Goal: Task Accomplishment & Management: Use online tool/utility

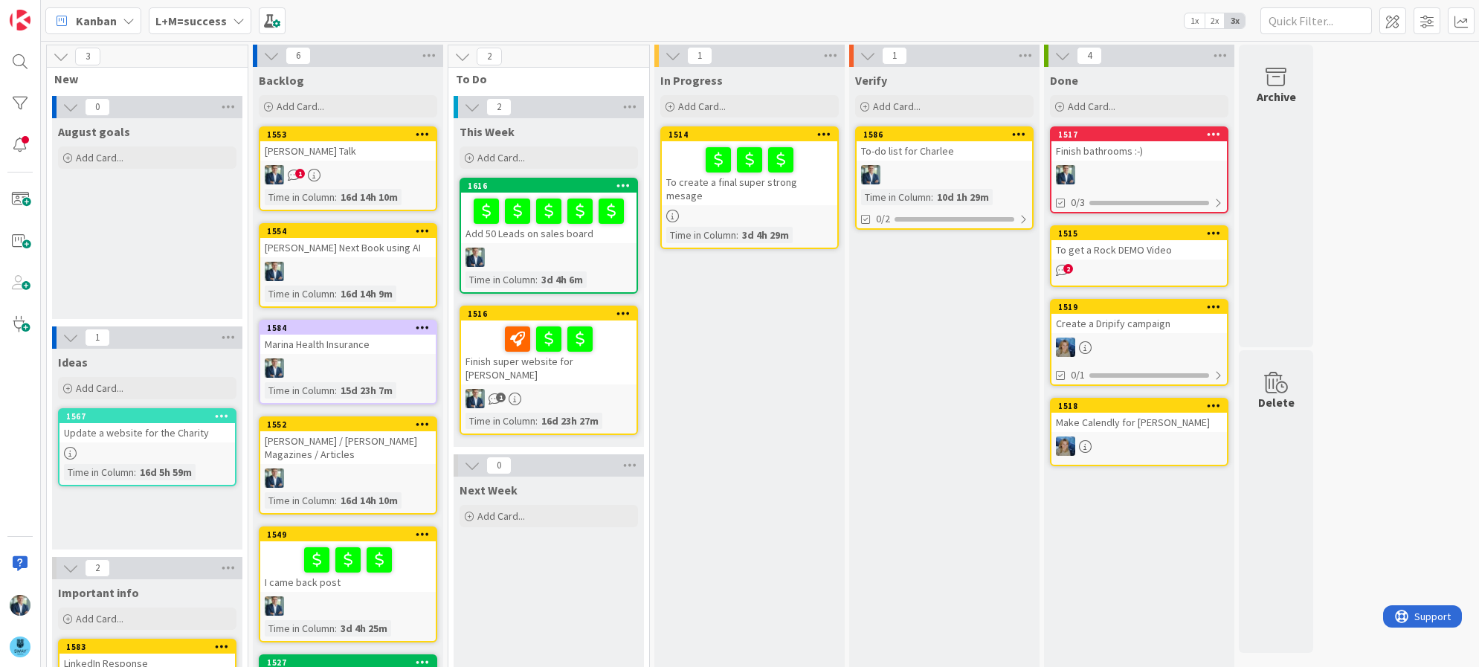
click at [234, 20] on icon at bounding box center [239, 21] width 12 height 12
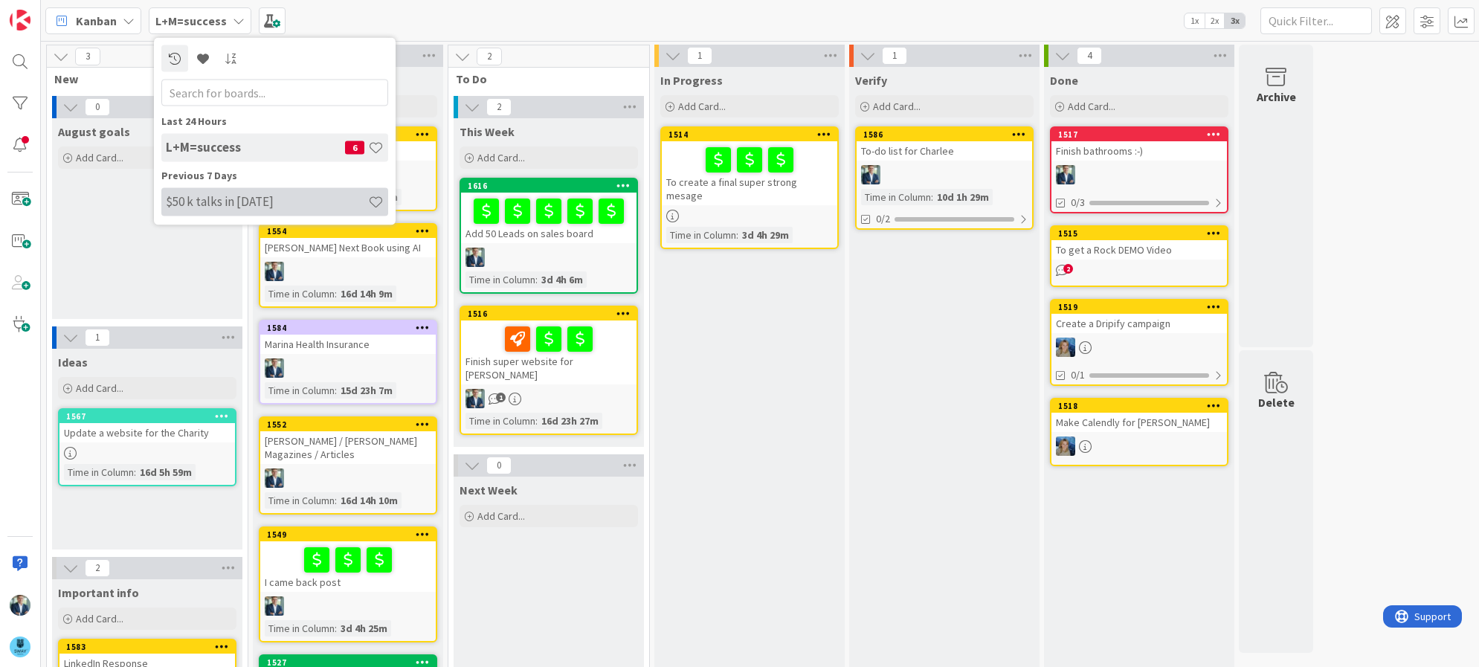
click at [233, 206] on h4 "$50 k talks in [DATE]" at bounding box center [267, 201] width 202 height 15
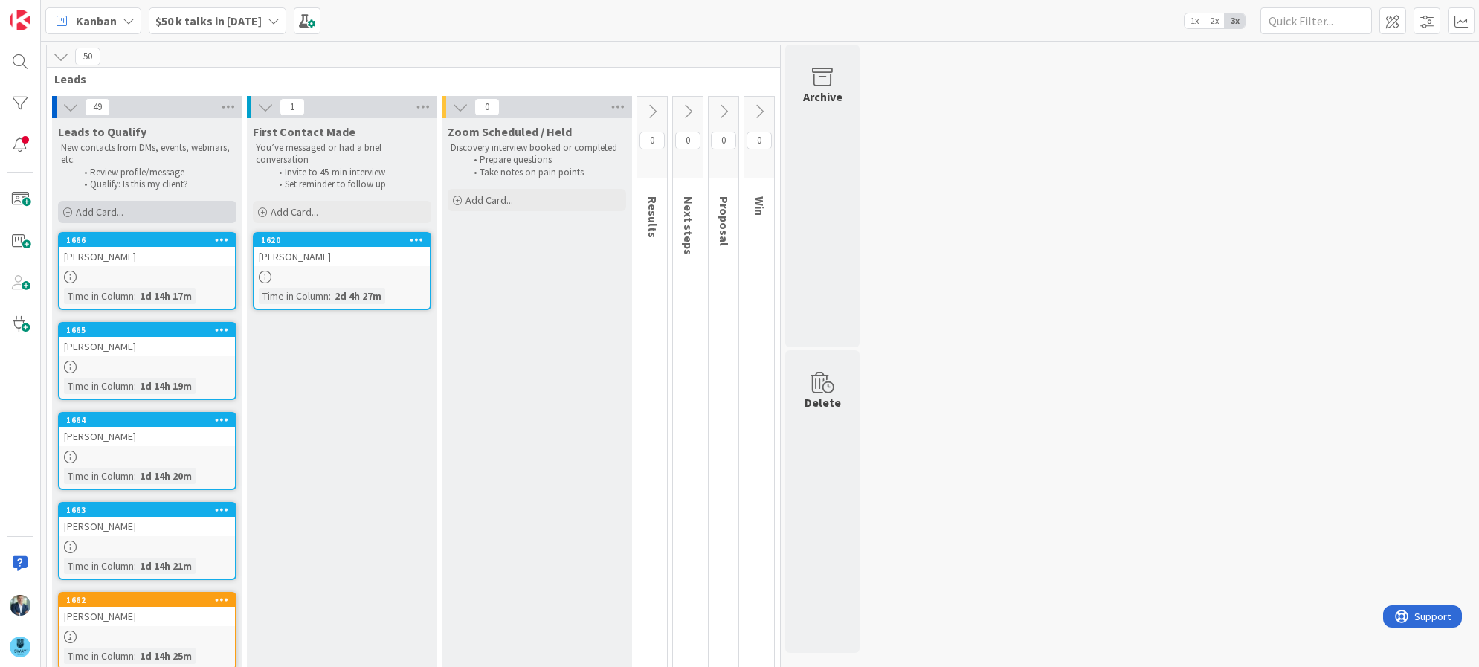
click at [125, 212] on div "Add Card..." at bounding box center [147, 212] width 178 height 22
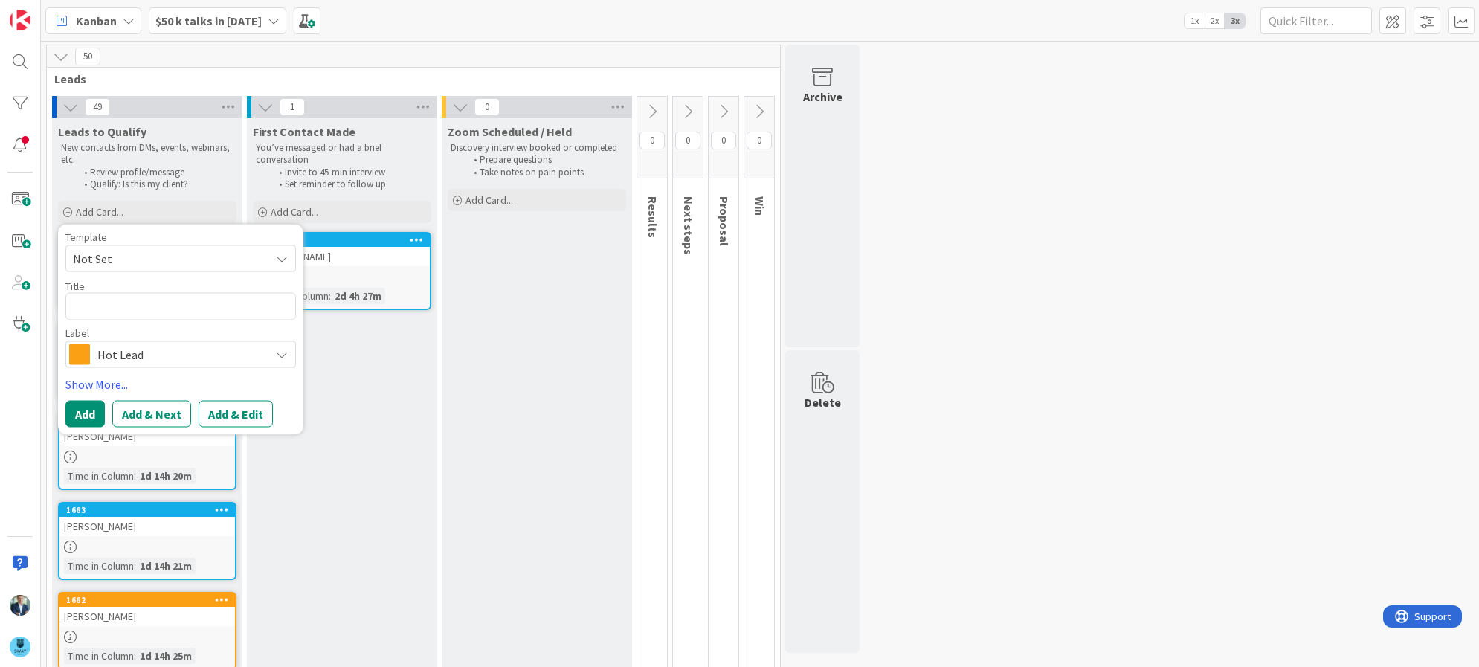
type textarea "x"
type textarea "H"
type textarea "x"
type textarea "Ha"
type textarea "x"
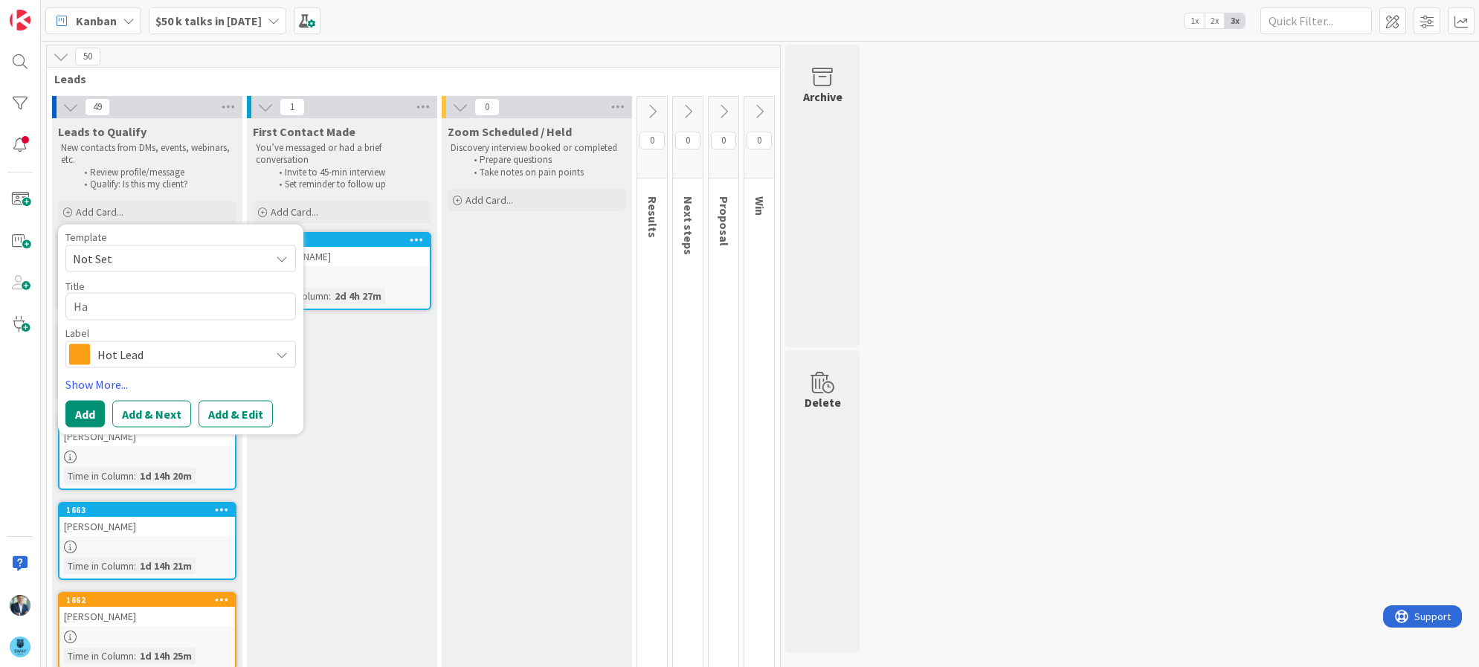
type textarea "Han"
type textarea "x"
type textarea "Hank"
type textarea "x"
type textarea "Han"
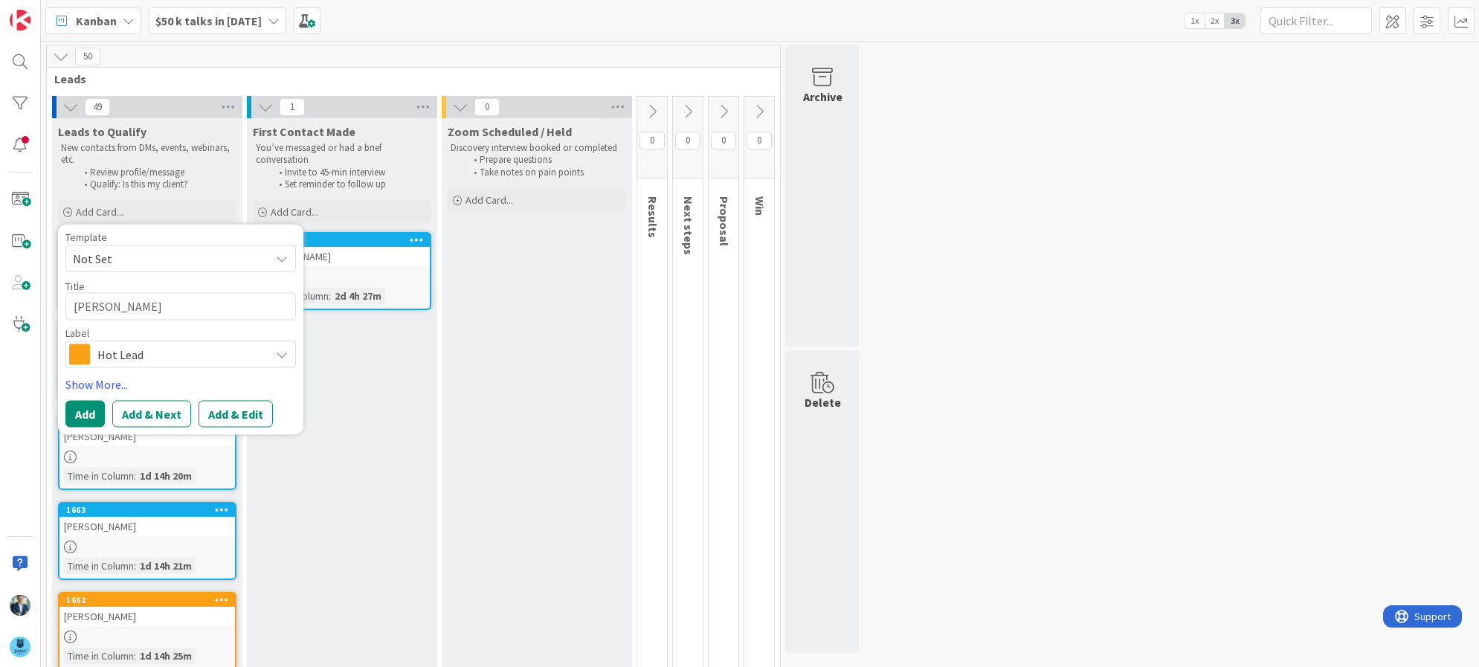
type textarea "x"
type textarea "Ha"
type textarea "x"
type textarea "H"
type textarea "x"
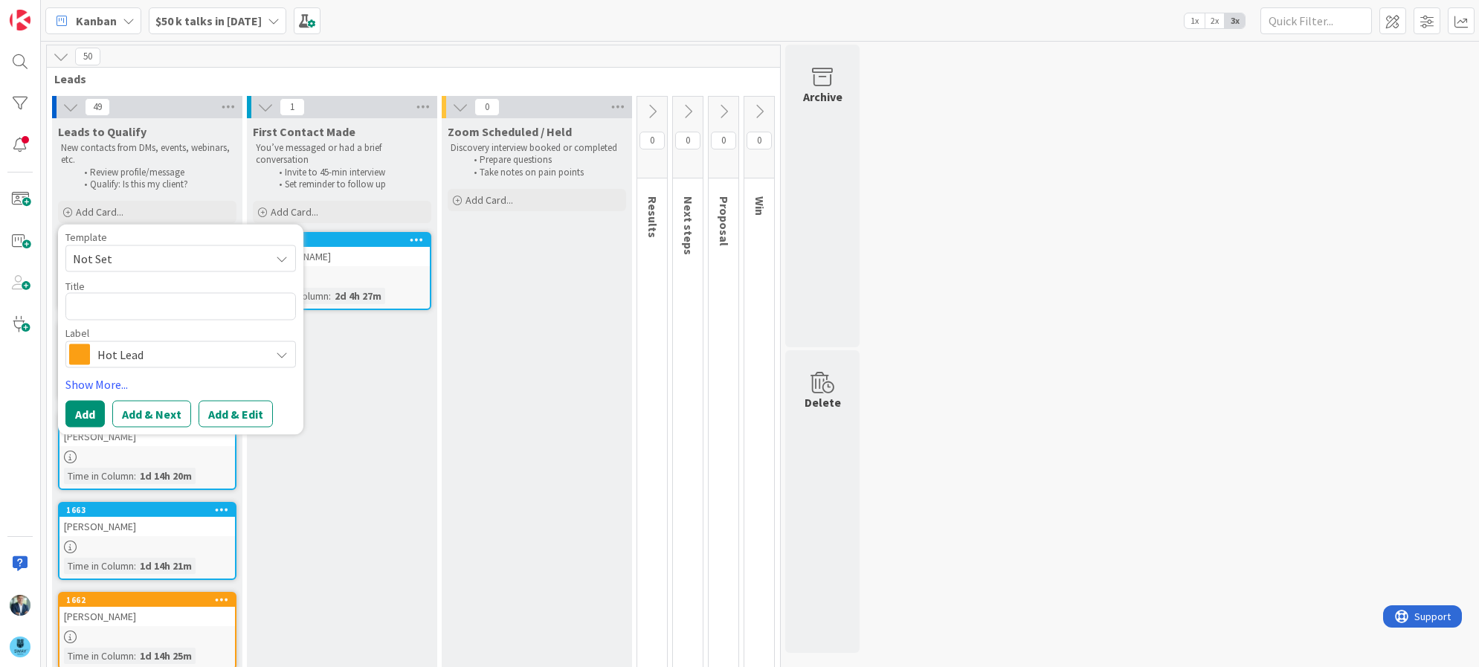
type textarea "H"
type textarea "x"
type textarea "Ha"
type textarea "x"
type textarea "Han"
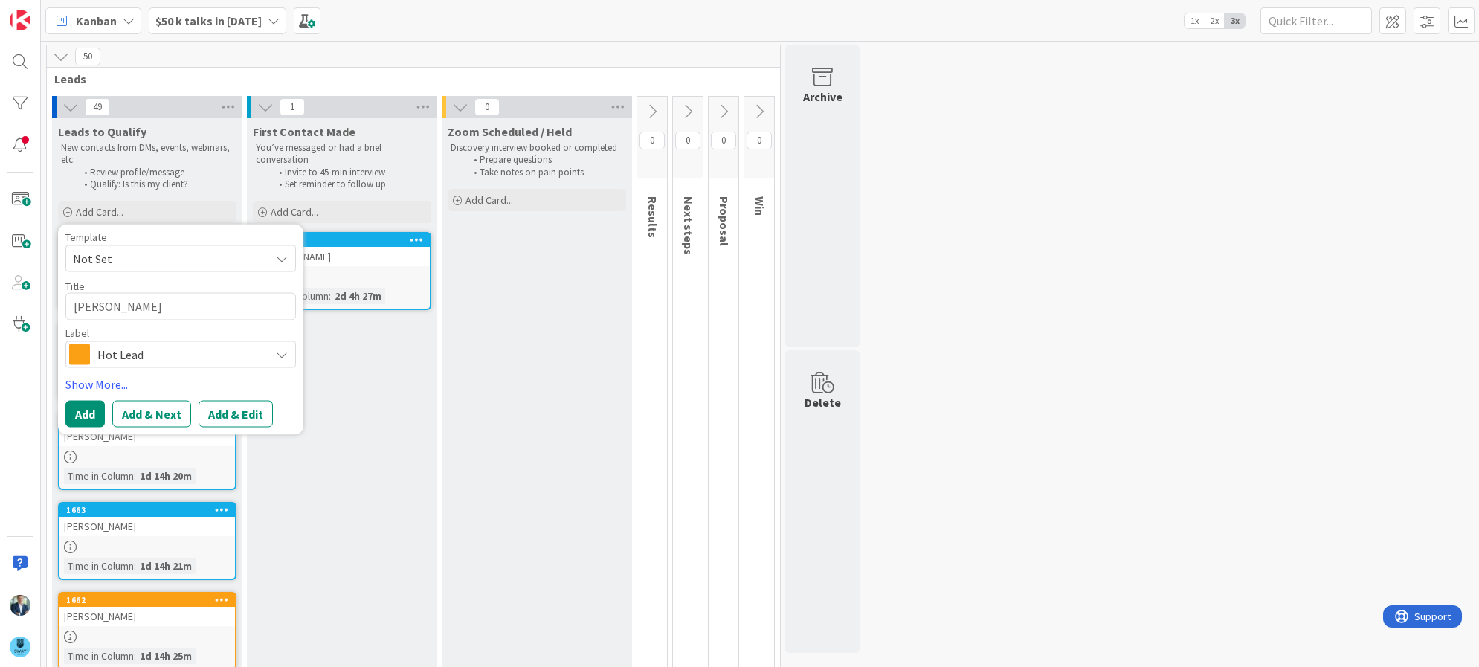
type textarea "x"
type textarea "Hank"
type textarea "x"
type textarea "Hank"
type textarea "x"
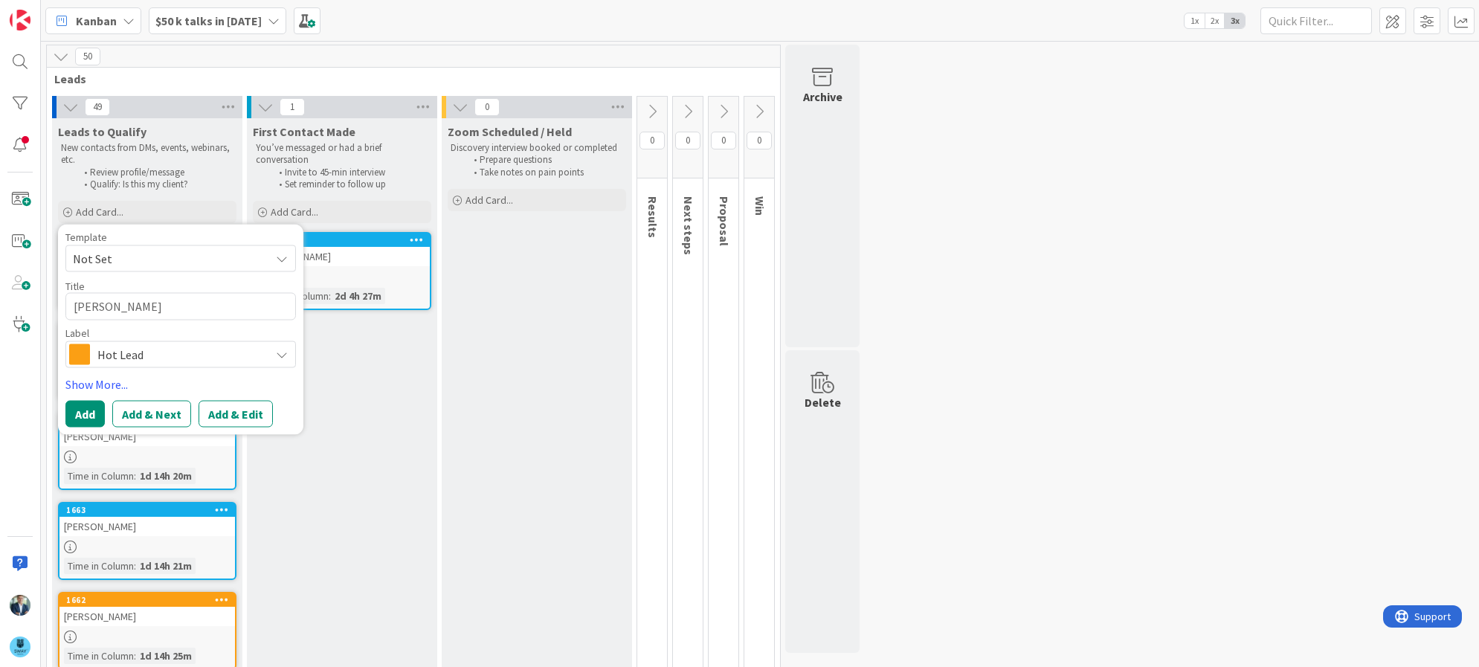
type textarea "Hank N"
type textarea "x"
type textarea "Hank No"
type textarea "x"
type textarea "Hank Now"
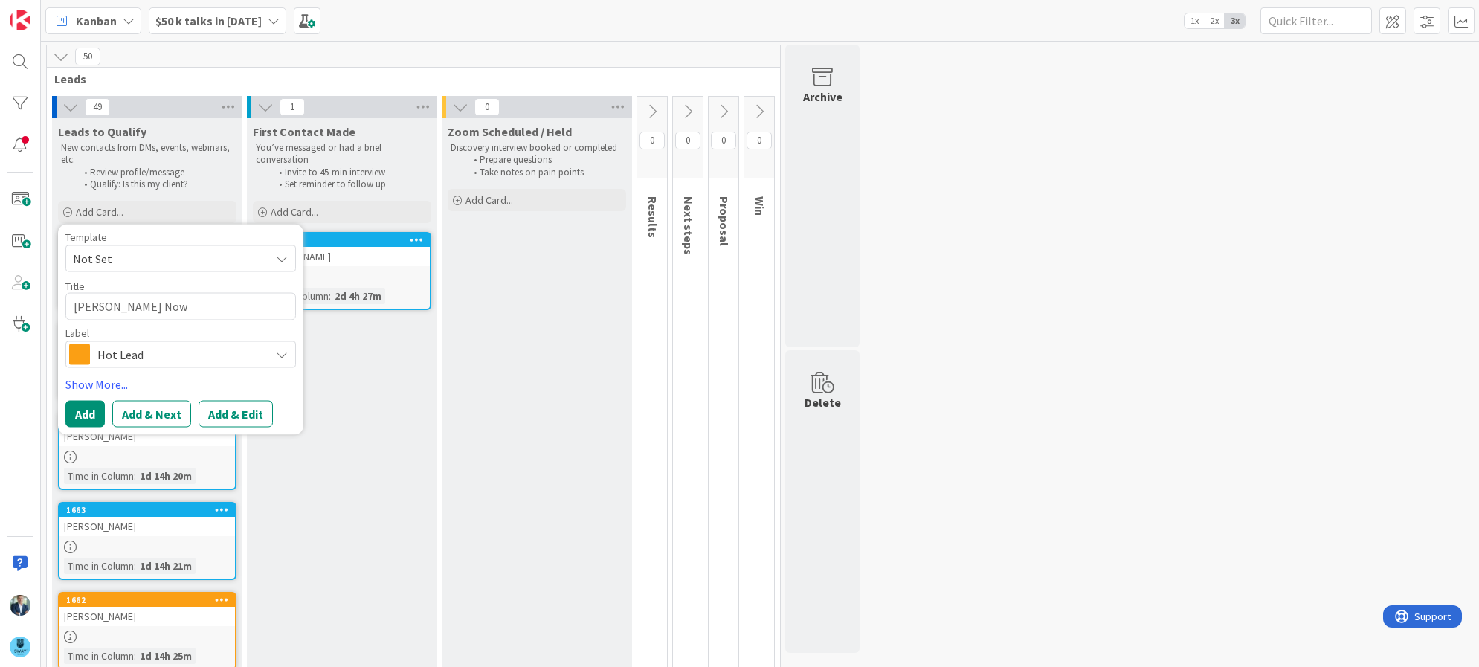
type textarea "x"
type textarea "Hank Nowa"
type textarea "x"
type textarea "Hank Nowal"
type textarea "x"
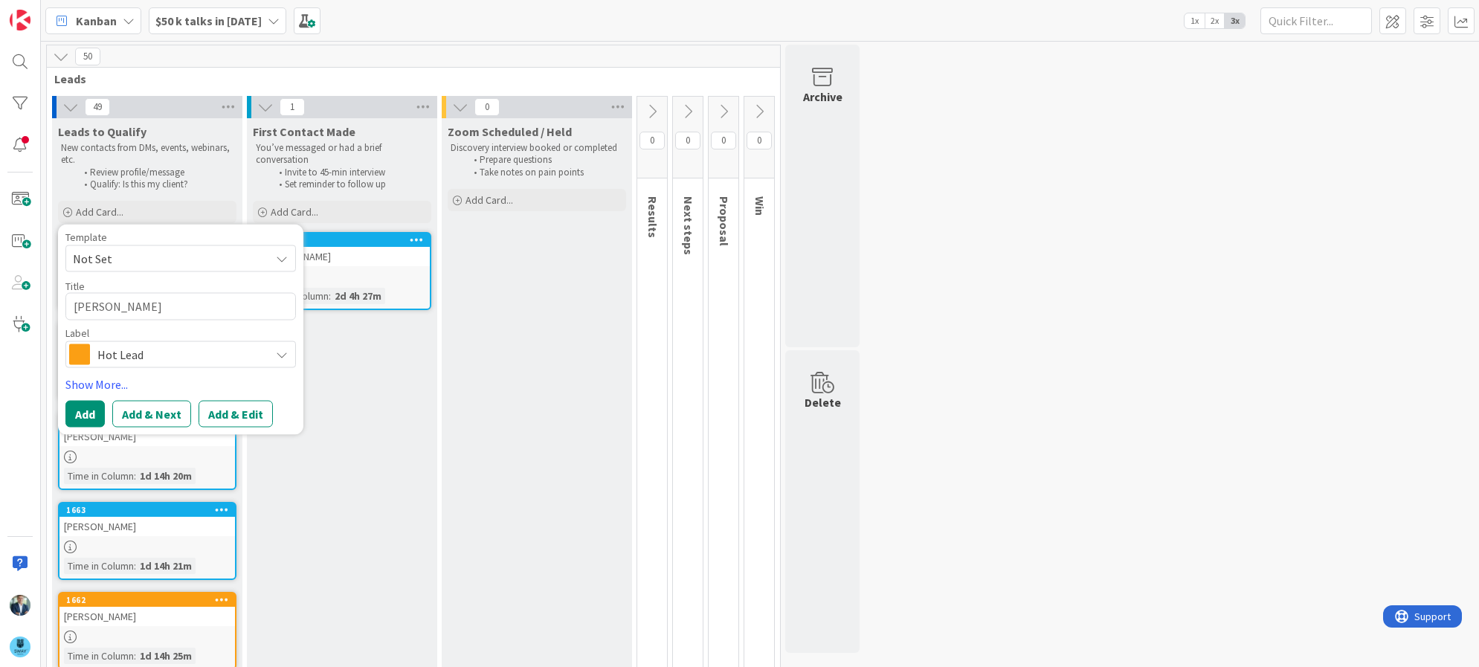
type textarea "Hank Nowa"
type textarea "x"
type textarea "Hank Nowa="
type textarea "x"
type textarea "Hank Nowa"
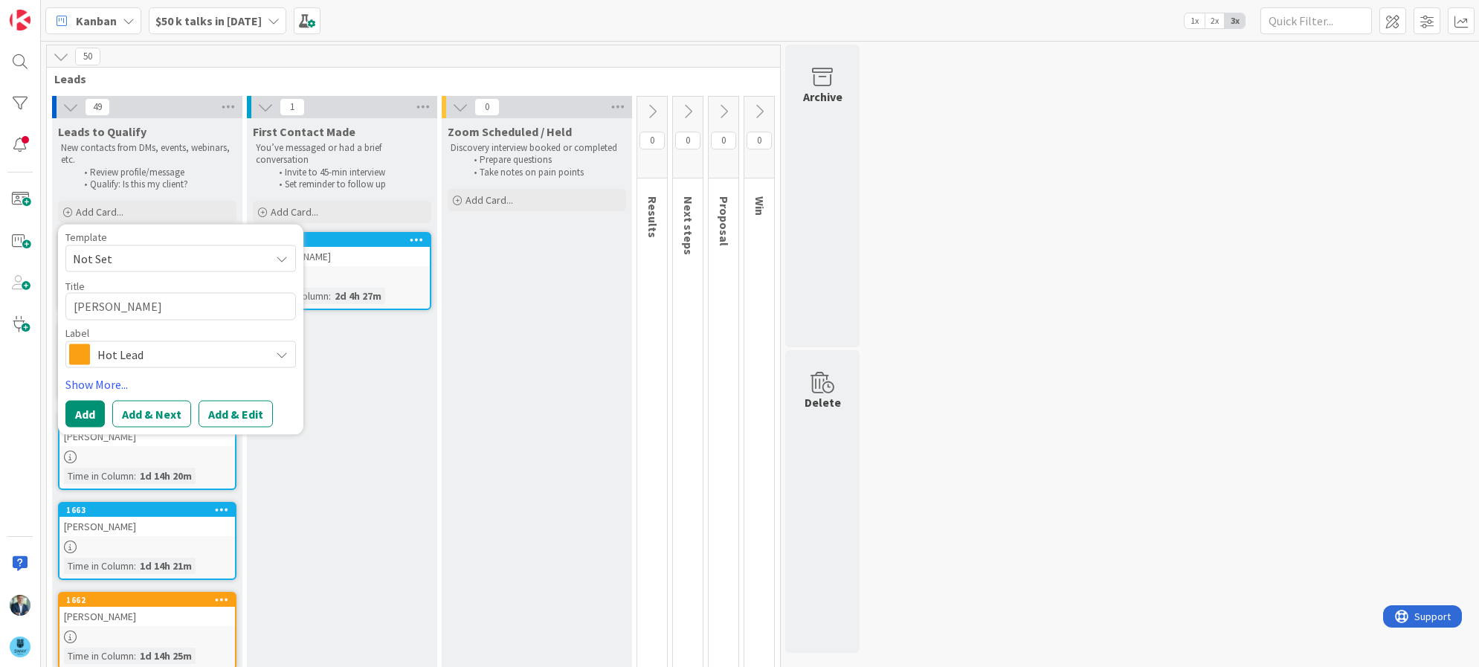
type textarea "x"
type textarea "Hank Now"
type textarea "x"
type textarea "Hank Nowk"
type textarea "x"
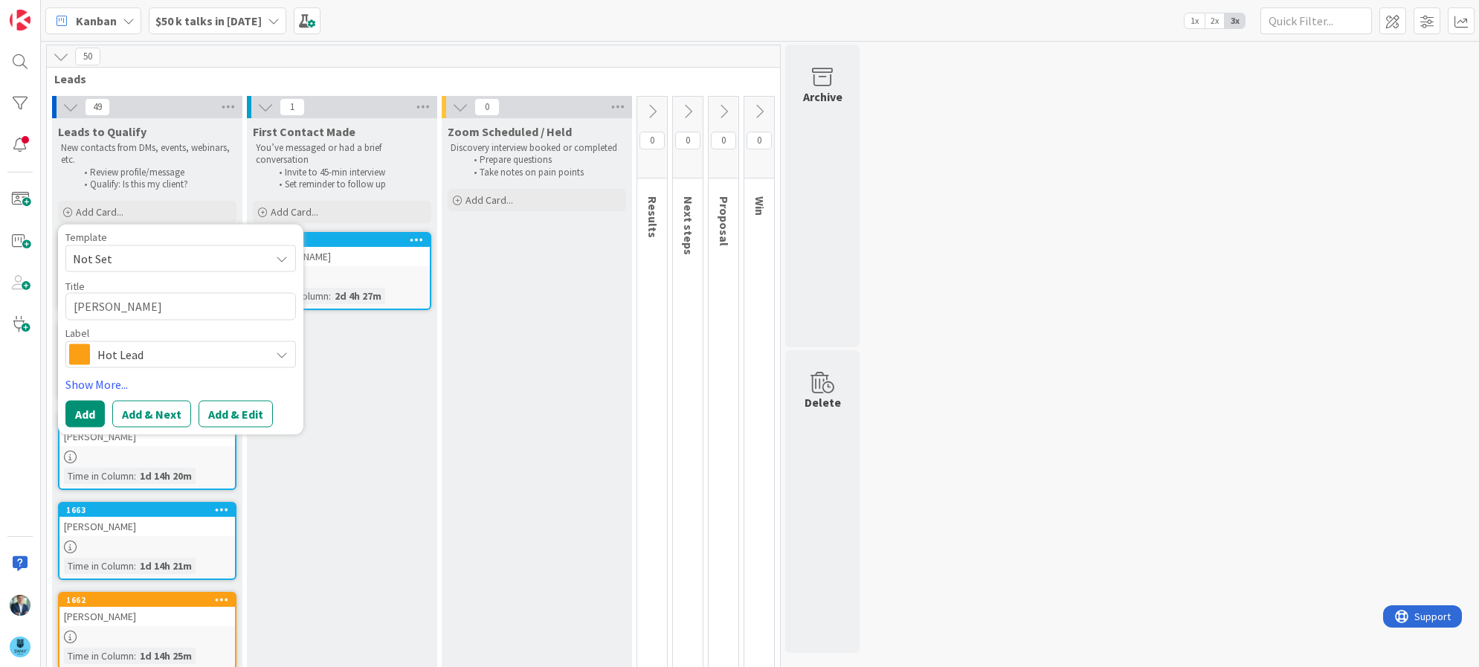
type textarea "Hank Now"
type textarea "x"
type textarea "Hank Nowak"
type textarea "x"
type textarea "Hank Nowak"
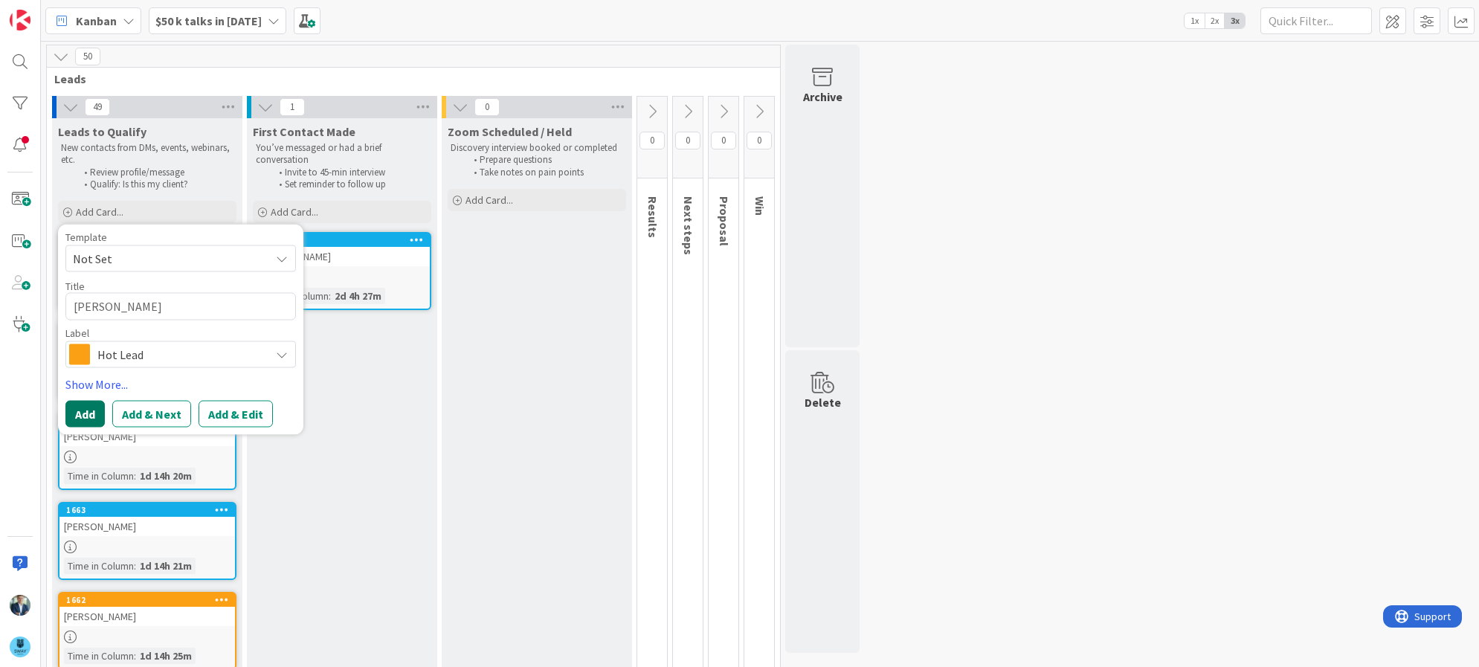
click at [72, 418] on button "Add" at bounding box center [84, 414] width 39 height 27
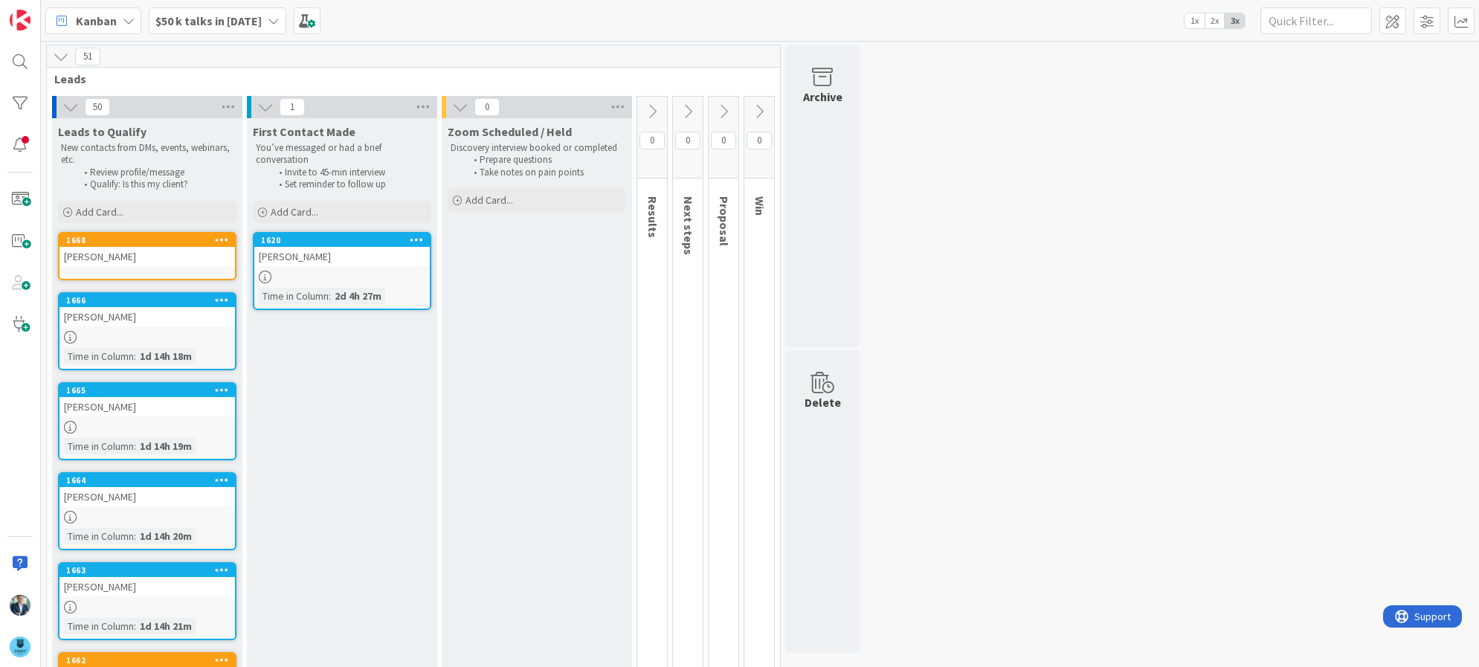
click at [139, 270] on link "1668 Hank Nowak" at bounding box center [147, 256] width 178 height 48
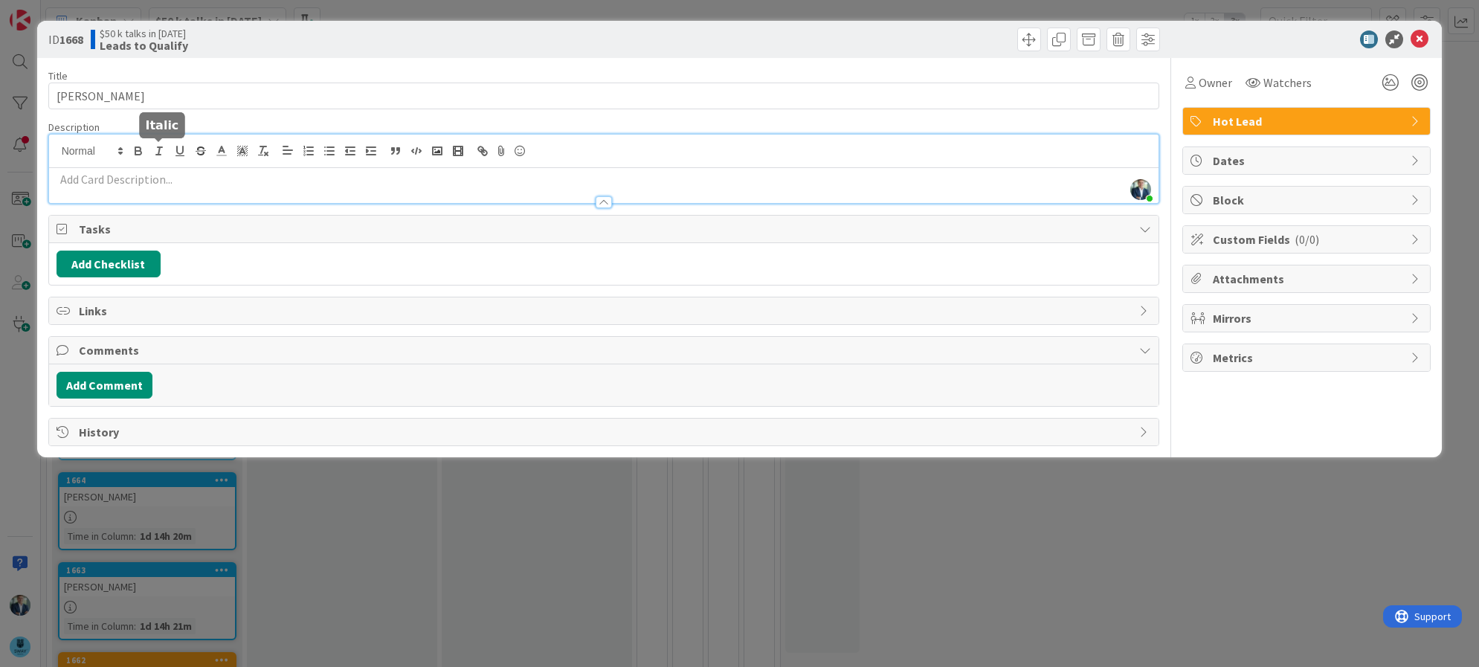
click at [168, 154] on div "Leif Becker just joined" at bounding box center [604, 169] width 1110 height 68
click at [167, 185] on p at bounding box center [604, 179] width 1095 height 17
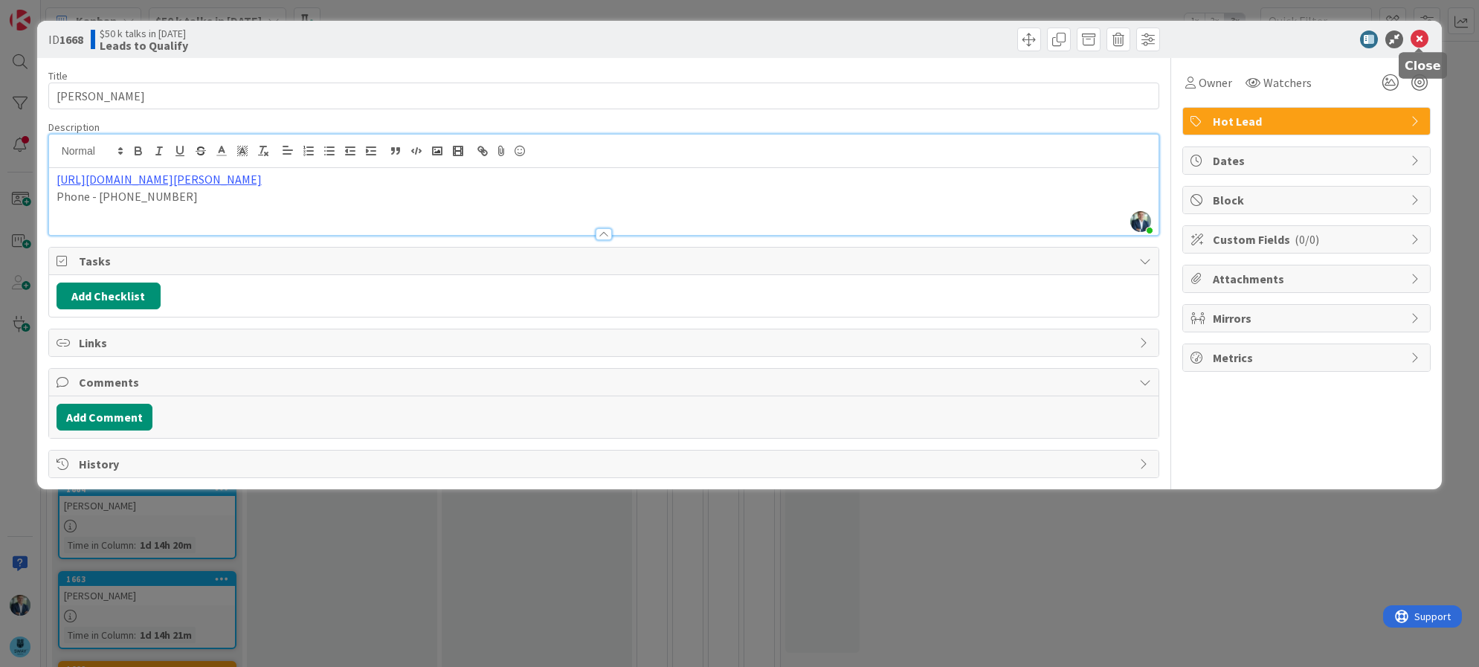
click at [1417, 41] on icon at bounding box center [1419, 39] width 18 height 18
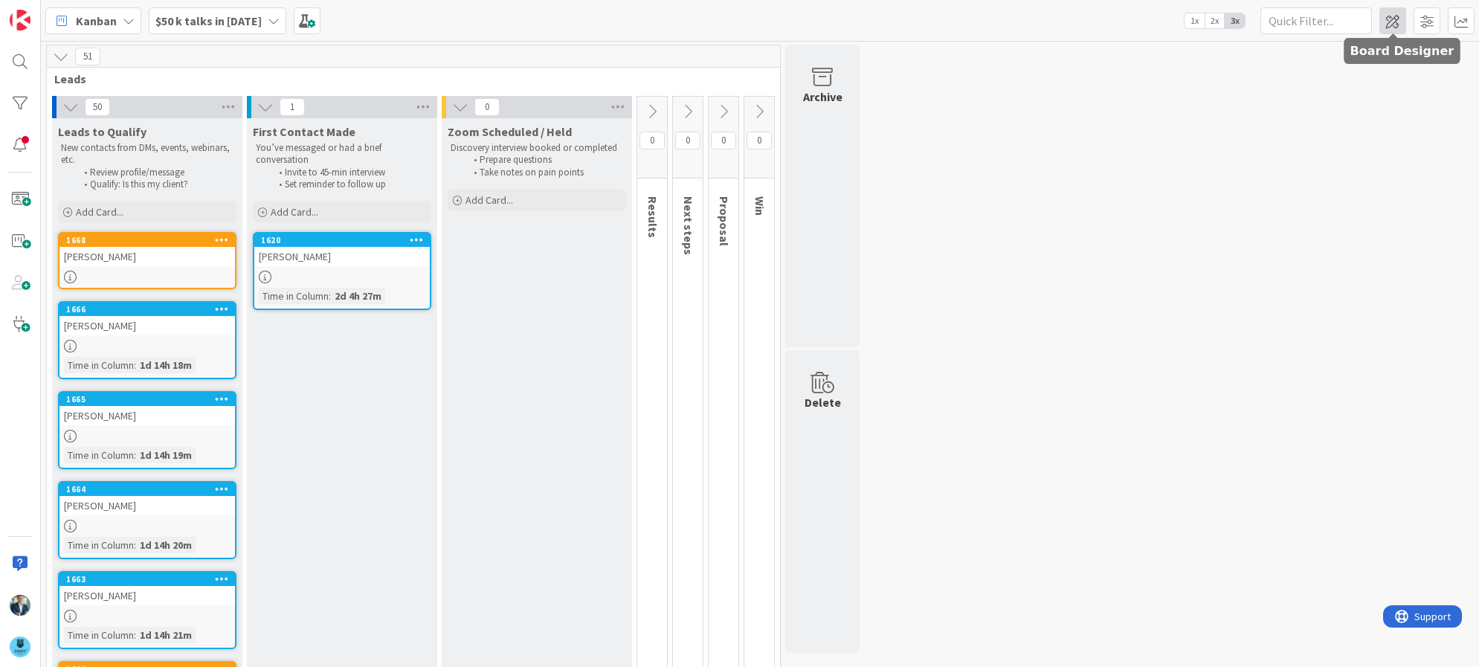
click at [1397, 20] on span at bounding box center [1392, 20] width 27 height 27
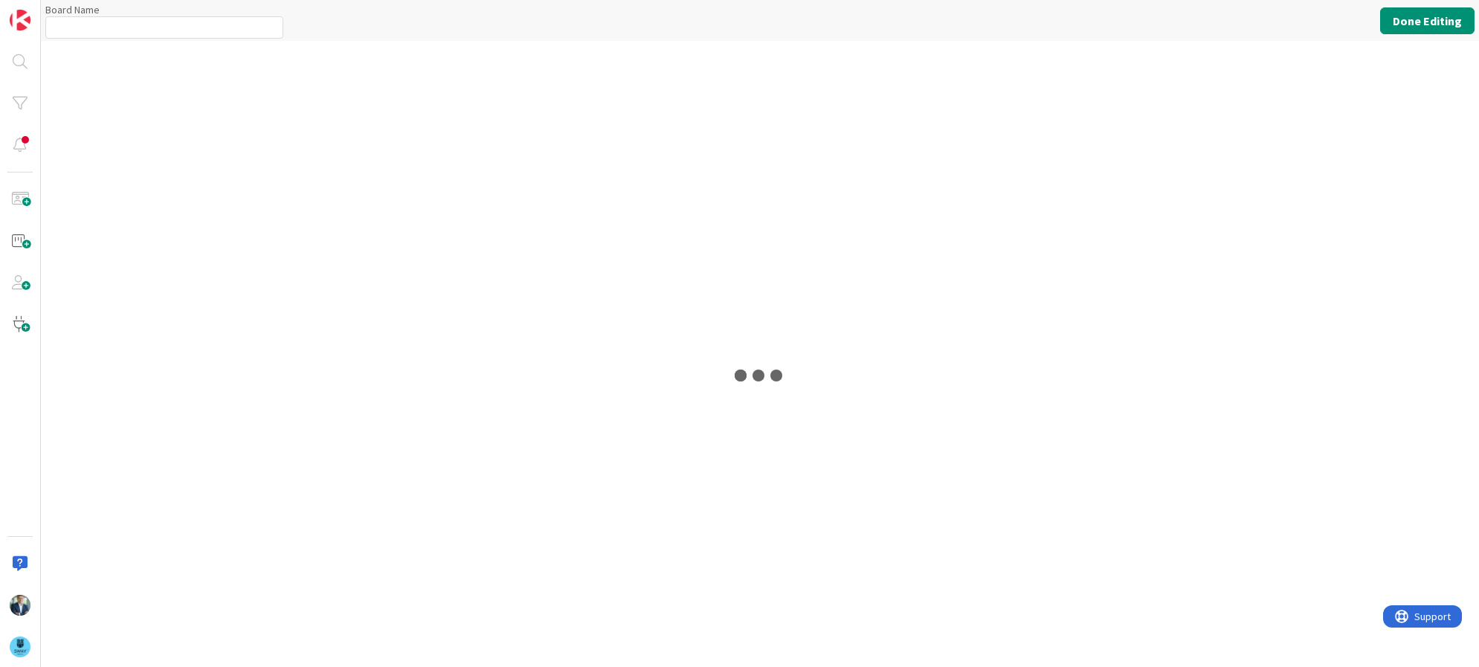
type input "$50 k talks in 2025"
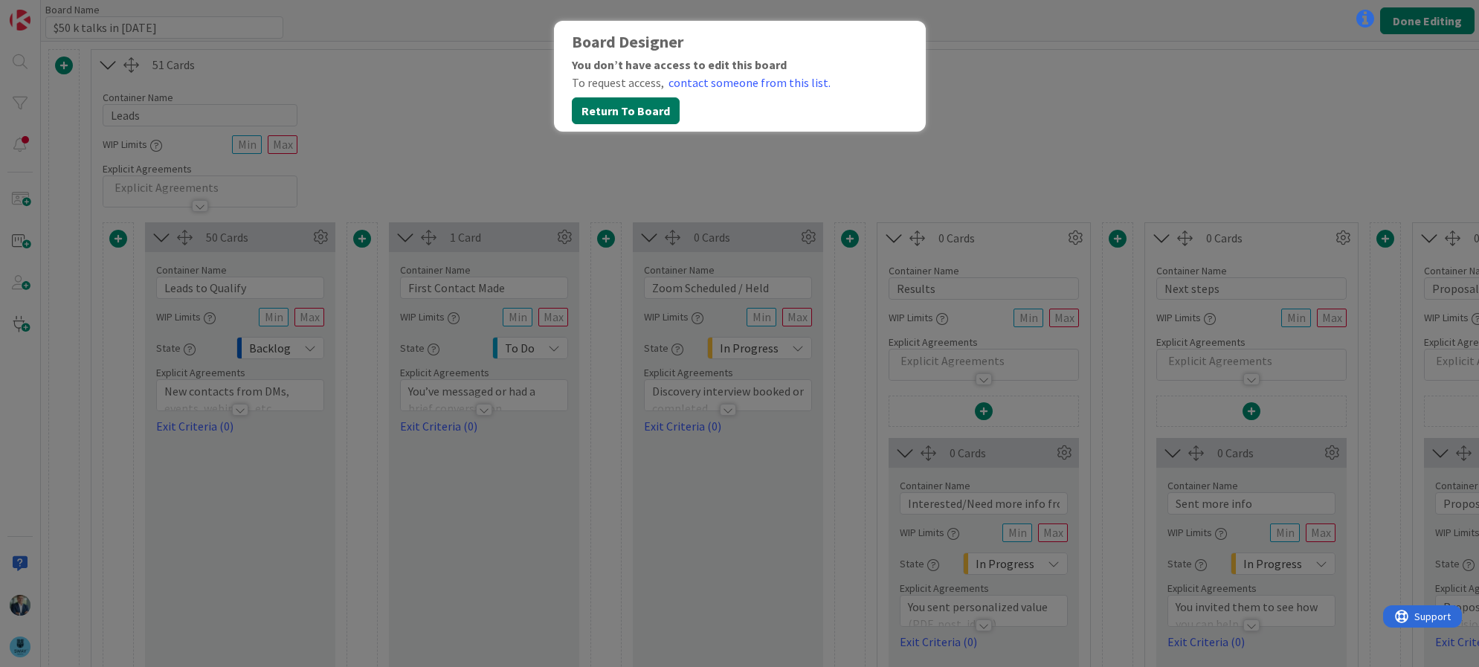
click at [630, 117] on button "Return To Board" at bounding box center [626, 110] width 108 height 27
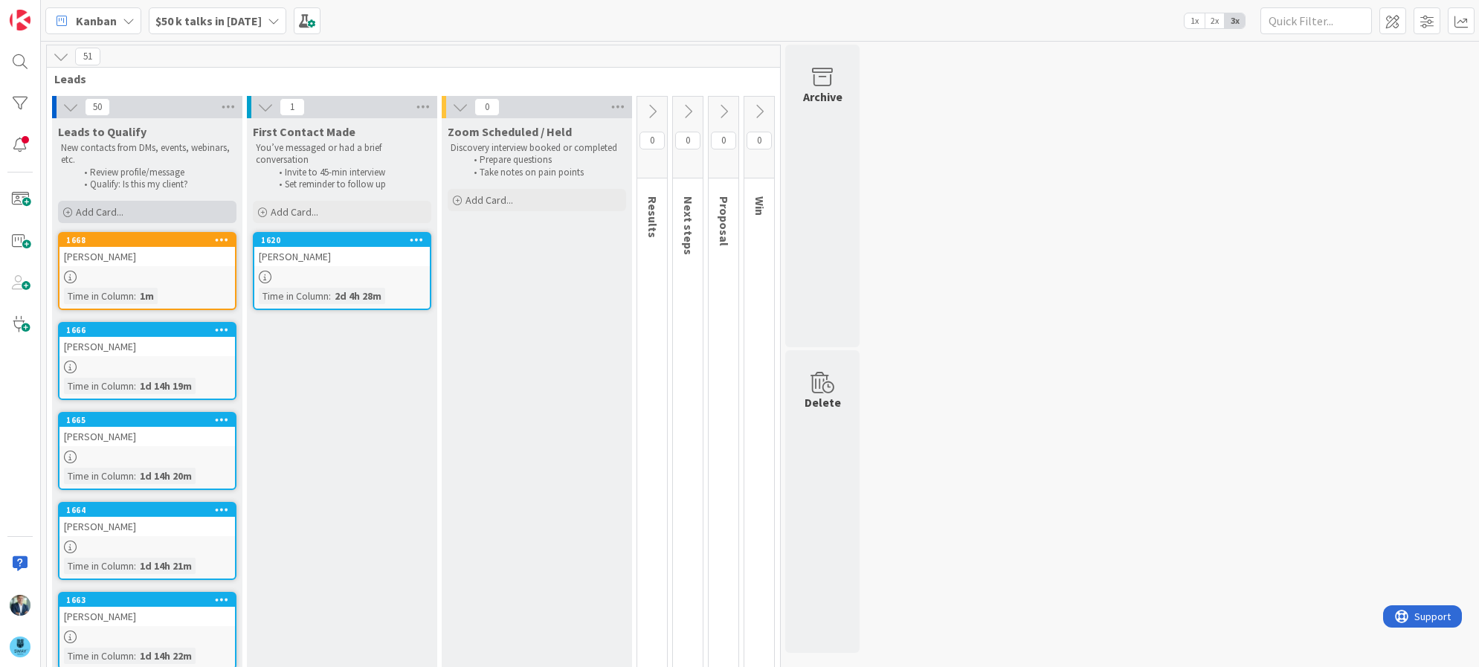
click at [106, 212] on span "Add Card..." at bounding box center [100, 211] width 48 height 13
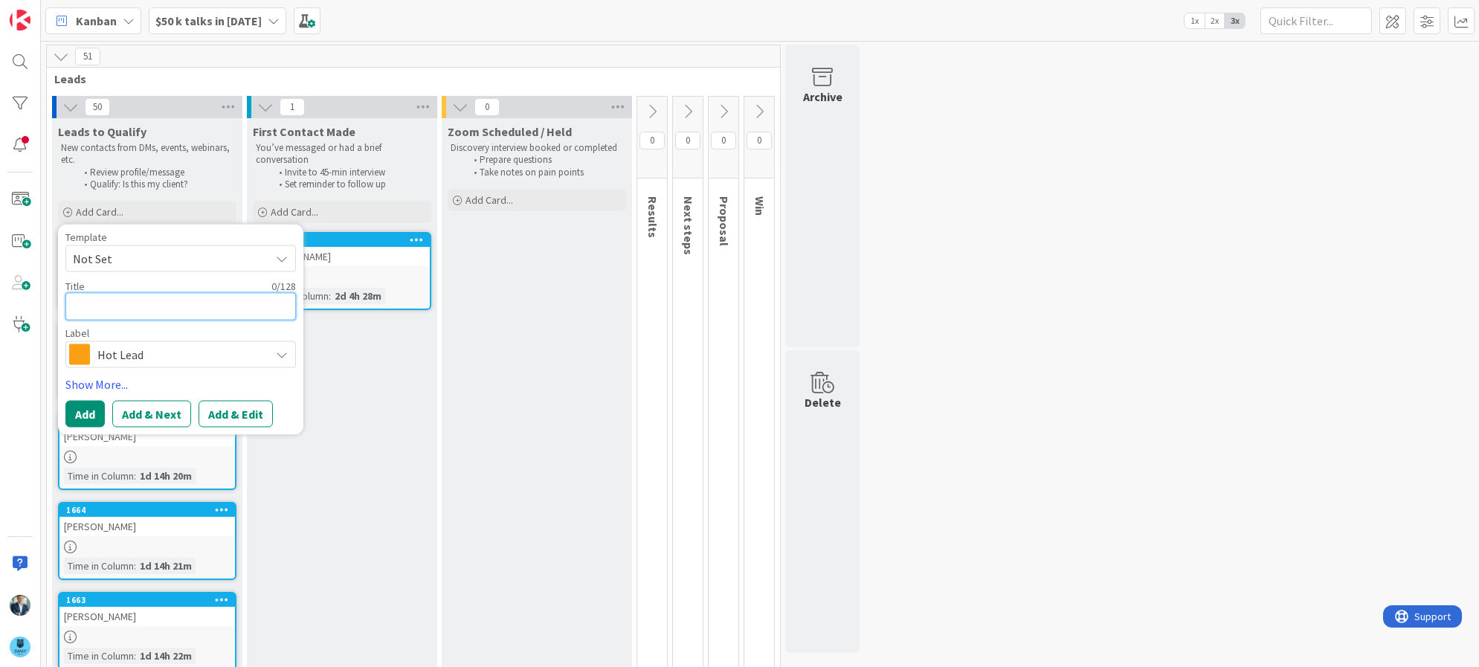
type textarea "x"
type textarea "B"
type textarea "x"
type textarea "Br"
type textarea "x"
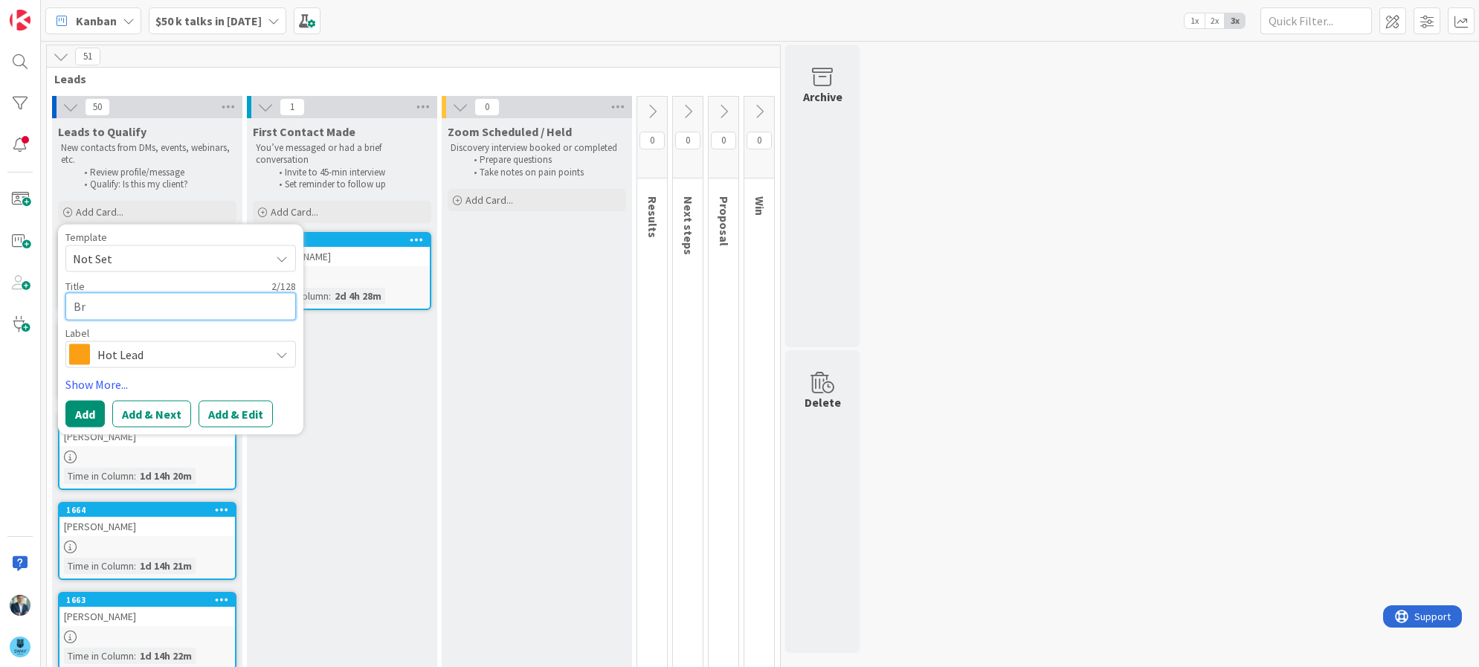
type textarea "Bri"
type textarea "x"
type textarea "Bria"
type textarea "x"
type textarea "Brian"
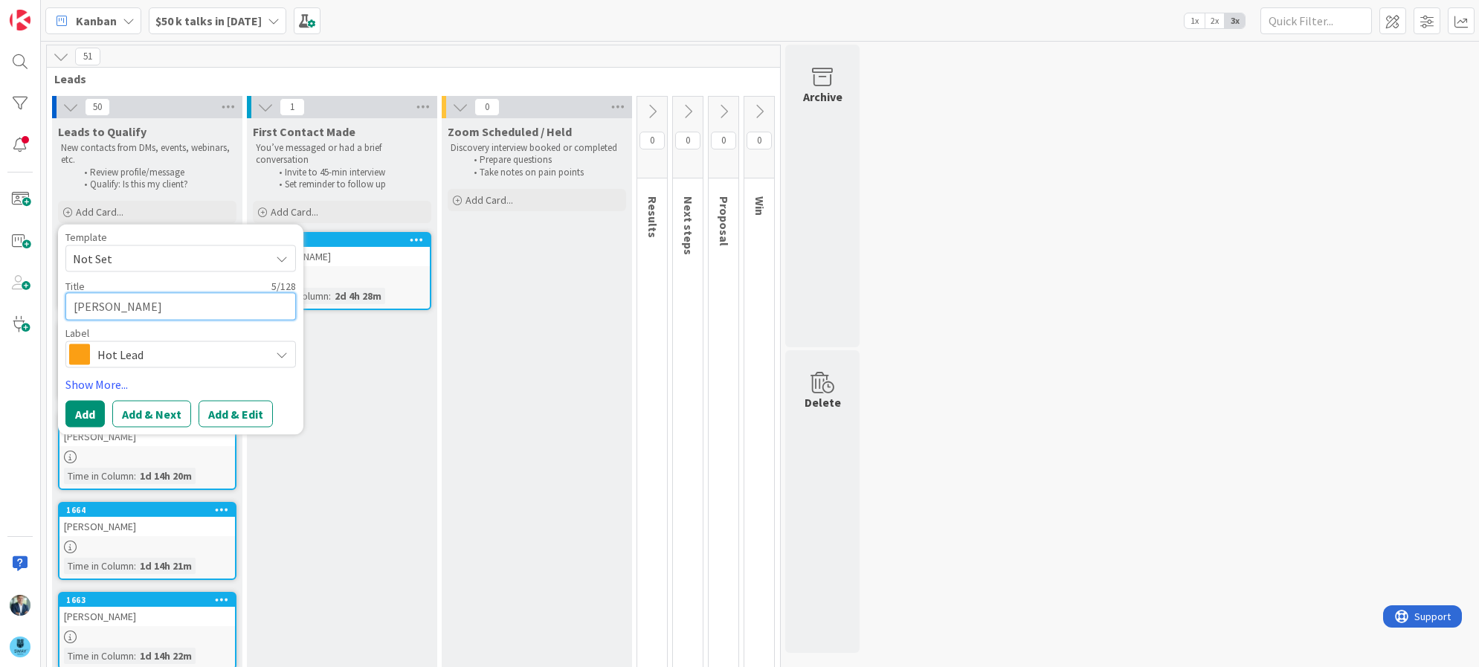
type textarea "x"
type textarea "Brian"
type textarea "x"
type textarea "Brian O"
type textarea "x"
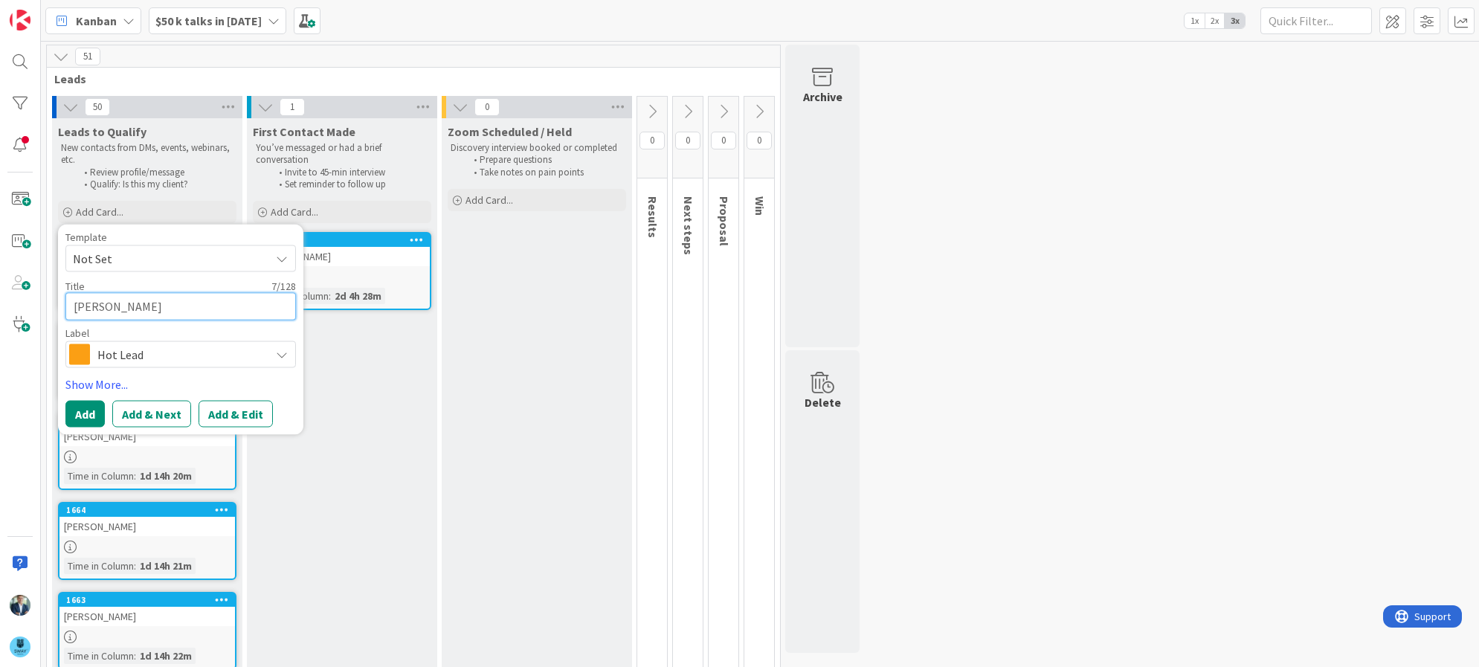
type textarea "Brian Or"
type textarea "x"
type textarea "Brian O"
type textarea "x"
type textarea "Brian"
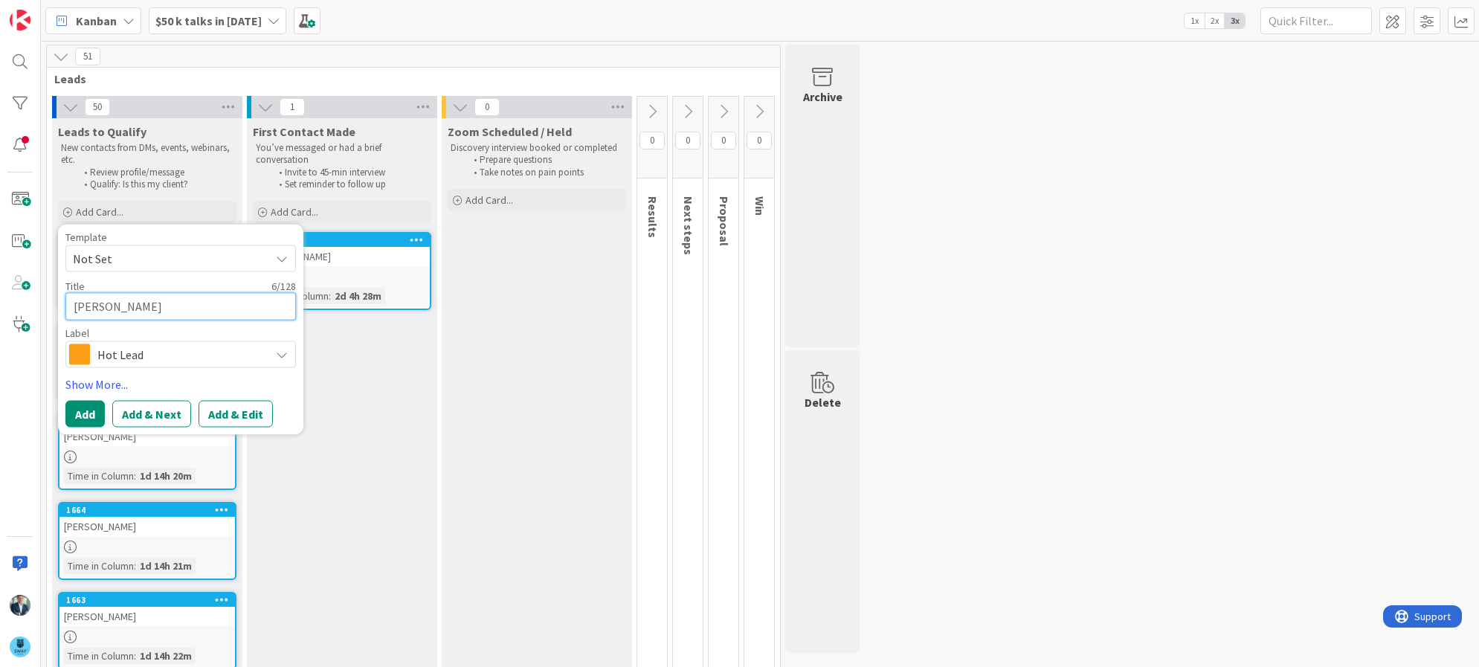
type textarea "x"
type textarea "Brian P"
type textarea "x"
type textarea "Brian Pr"
type textarea "x"
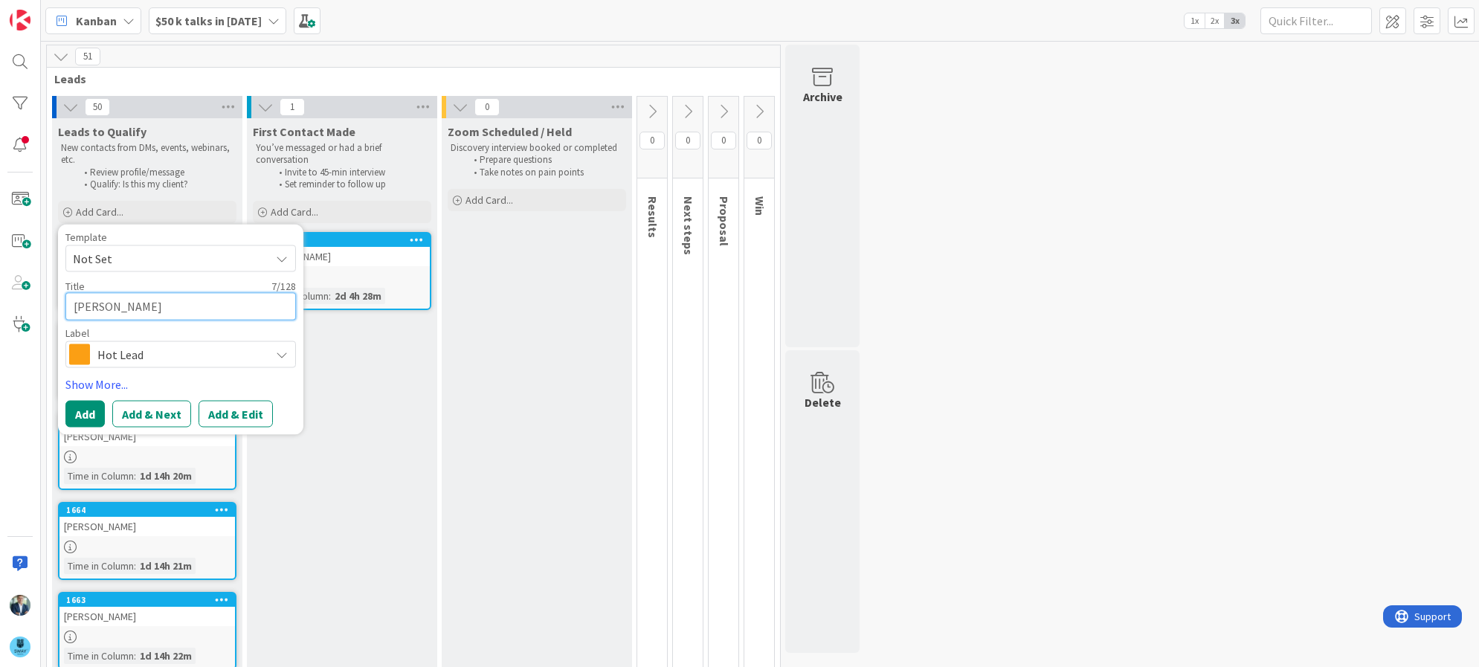
type textarea "Brian Pro"
type textarea "x"
type textarea "Brian Prou"
type textarea "x"
type textarea "Brian Proul"
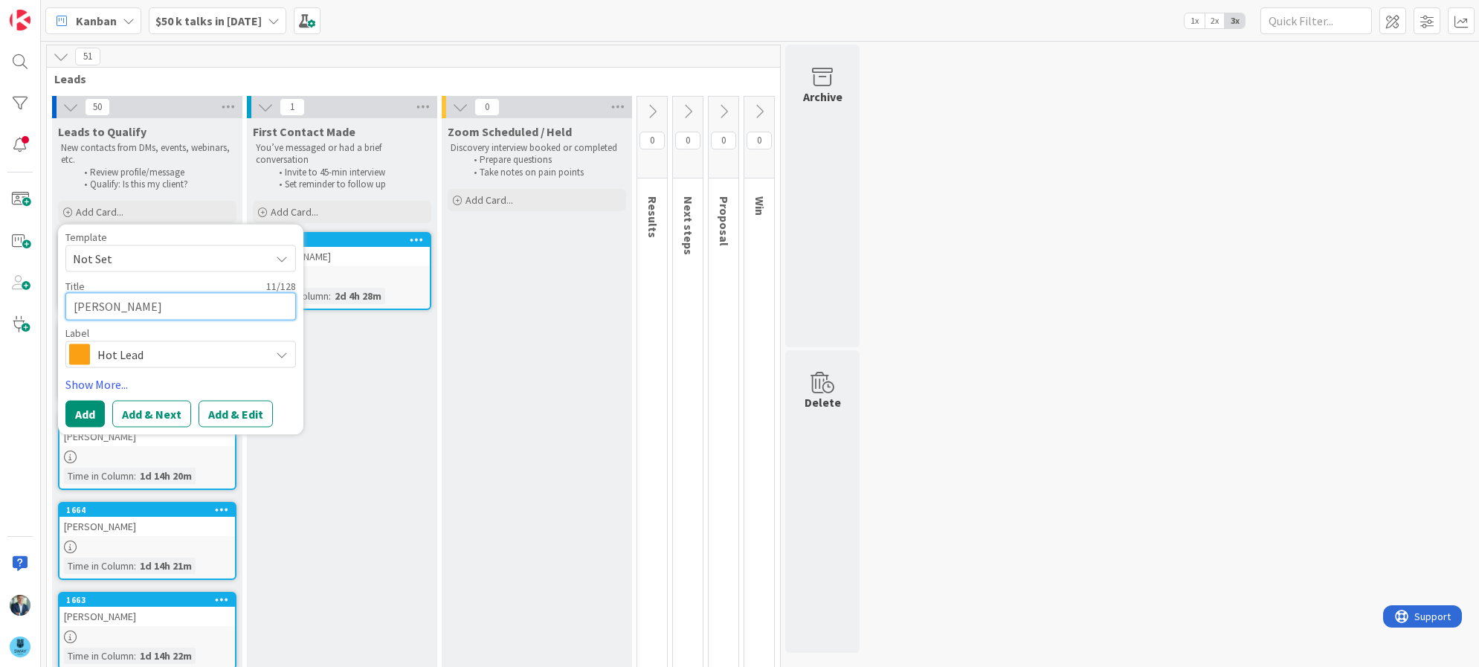
type textarea "x"
type textarea "Brian Proulx"
click at [71, 407] on button "Add" at bounding box center [84, 414] width 39 height 27
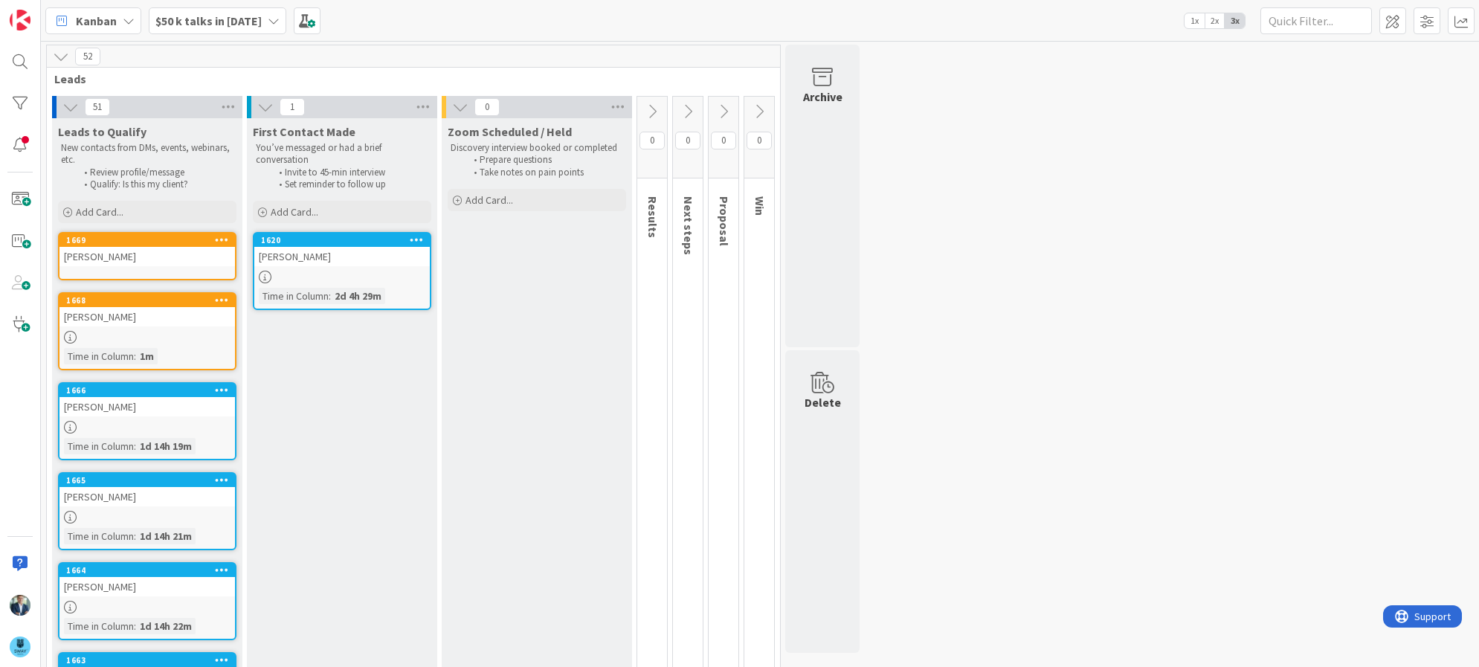
click at [106, 275] on link "1669 Brian Proulx" at bounding box center [147, 256] width 178 height 48
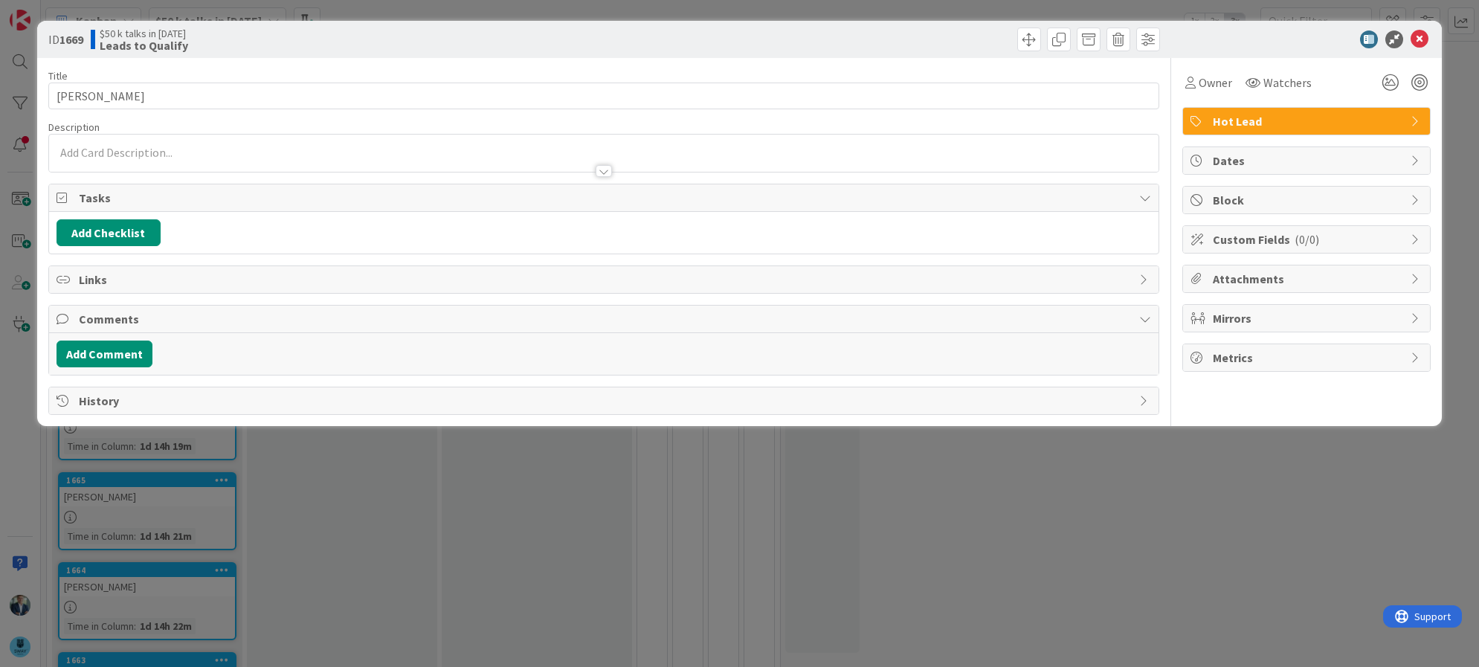
click at [177, 152] on div at bounding box center [604, 153] width 1110 height 37
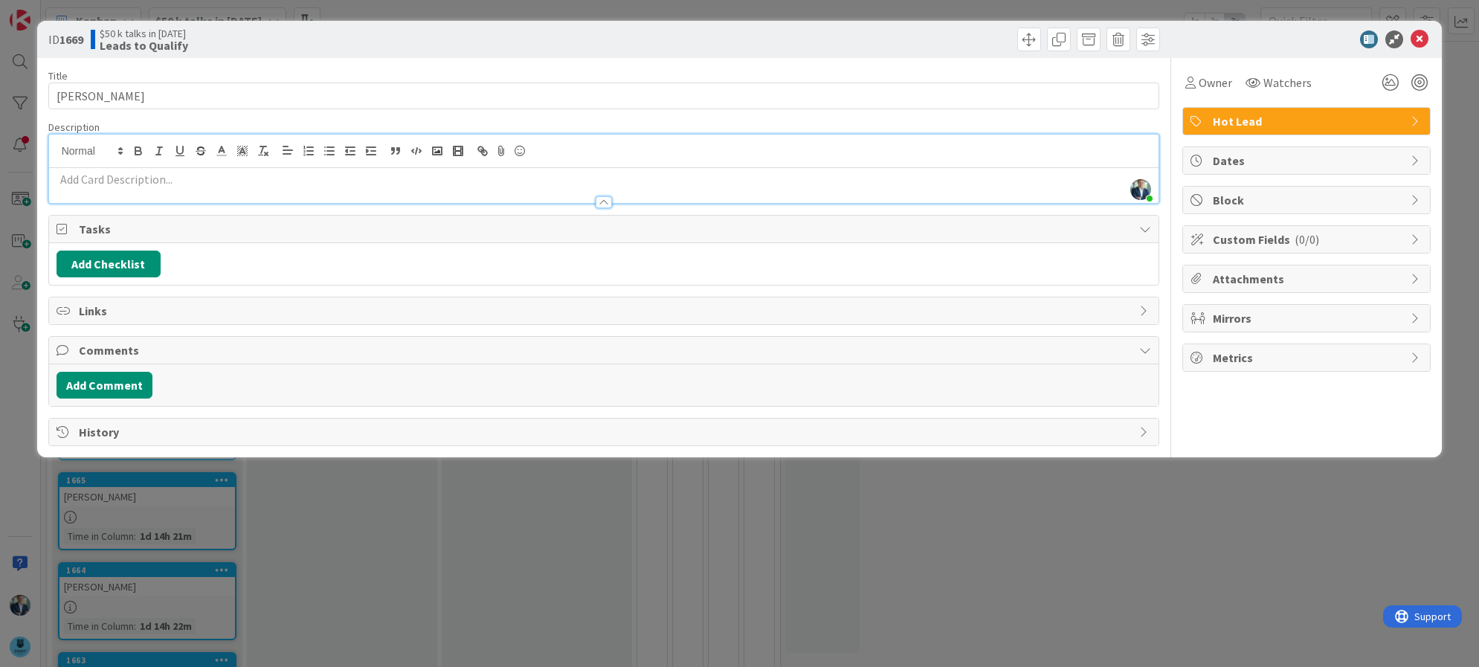
click at [141, 190] on div at bounding box center [604, 195] width 1110 height 16
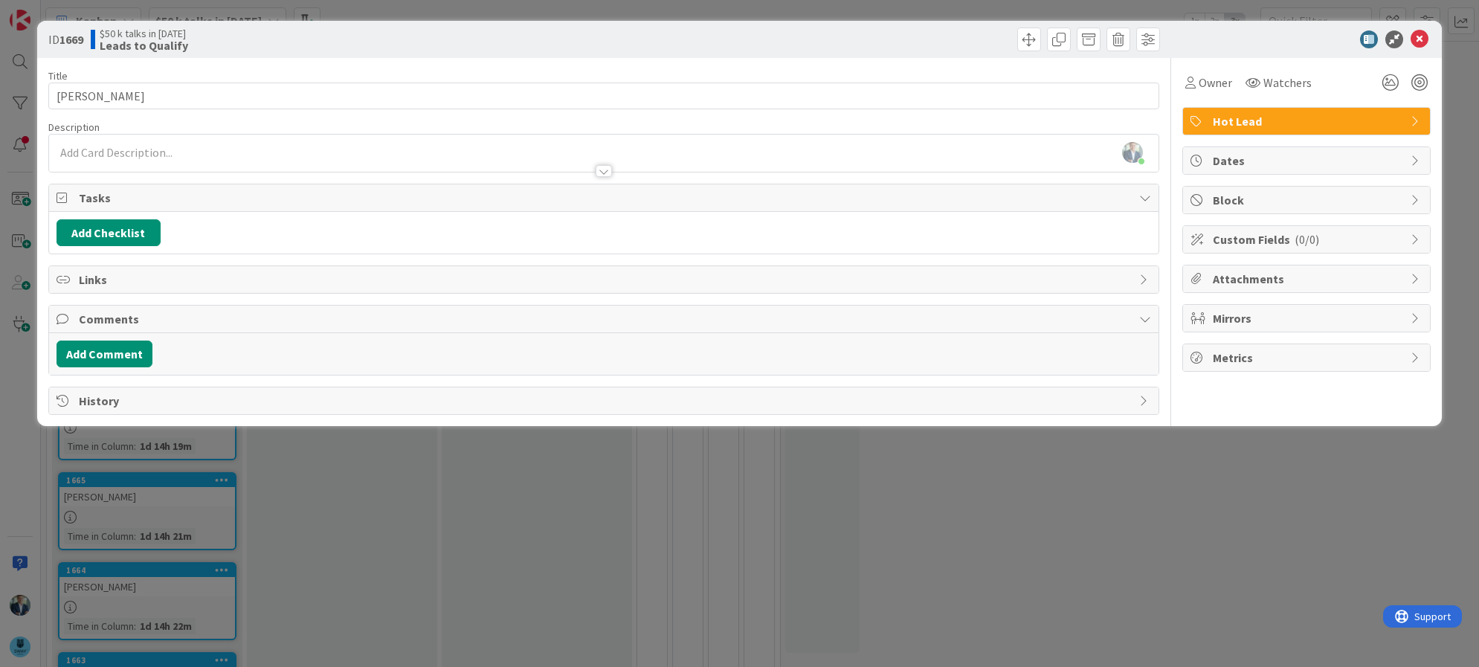
click at [139, 152] on p at bounding box center [604, 152] width 1095 height 17
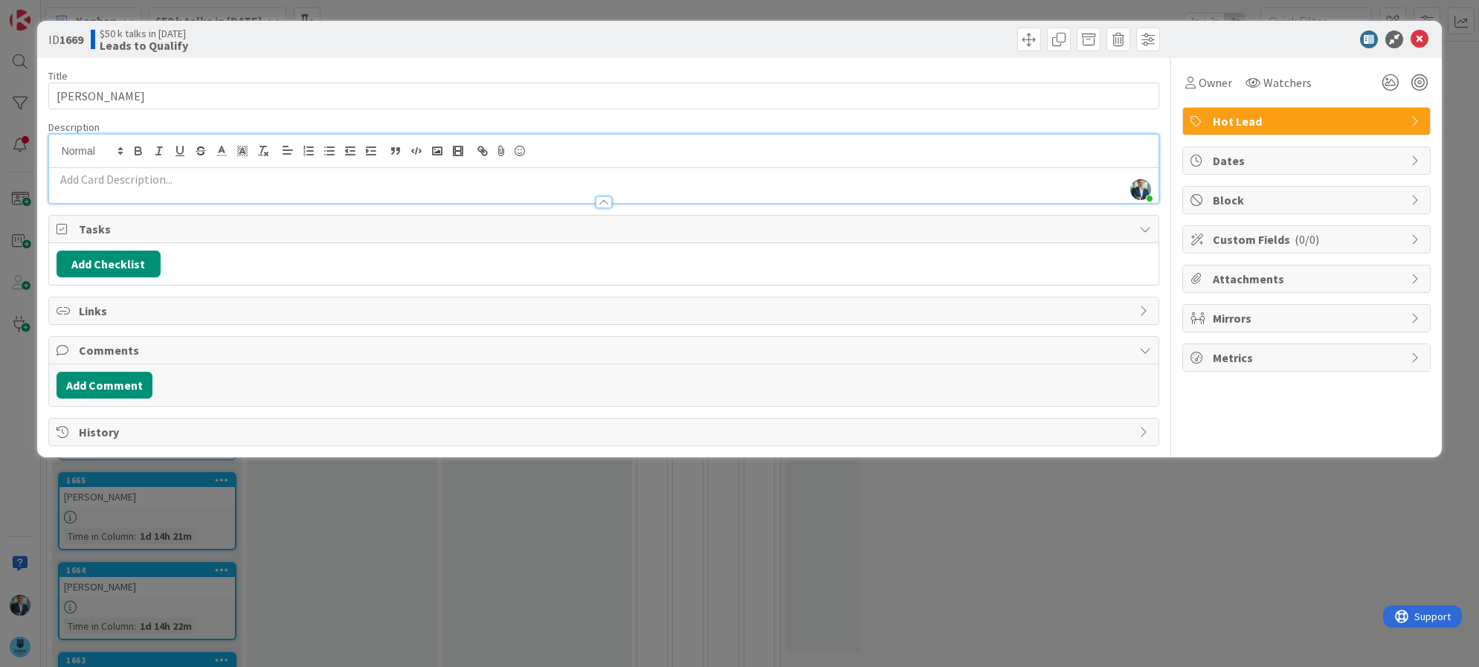
click at [132, 188] on div at bounding box center [604, 195] width 1110 height 16
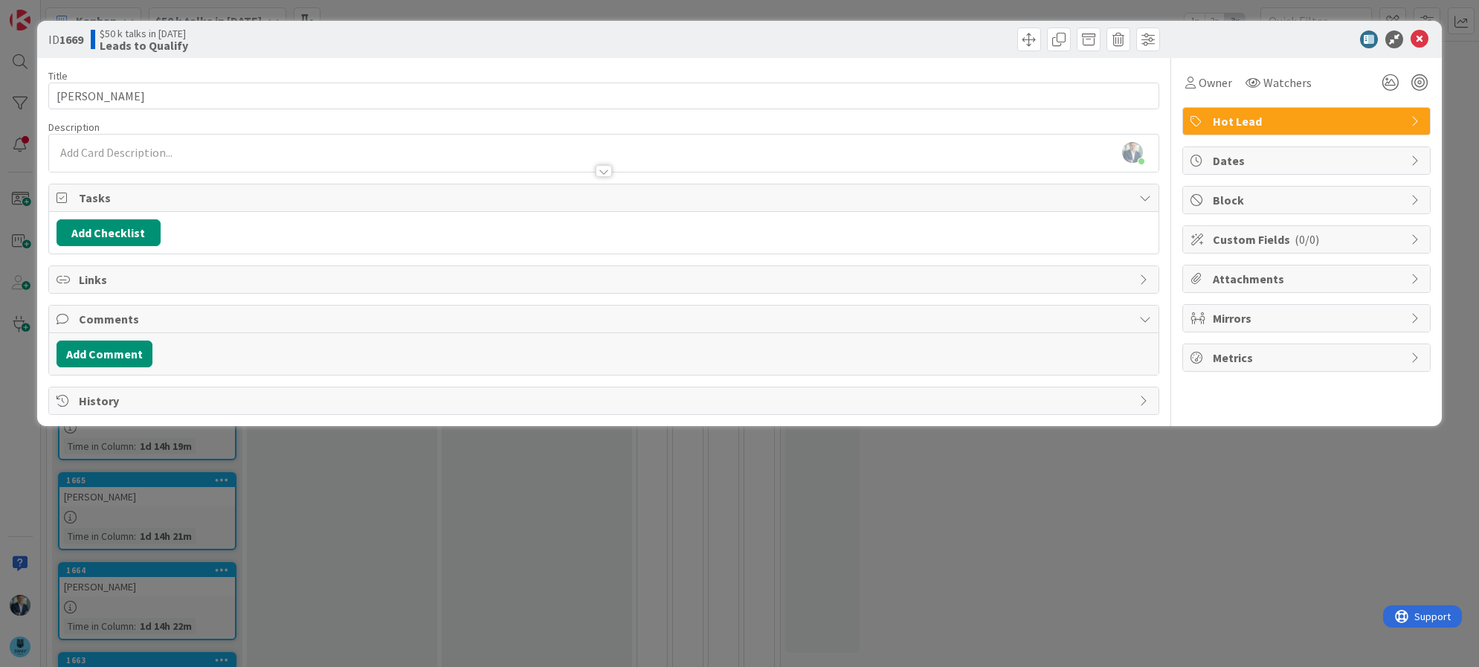
click at [137, 156] on p at bounding box center [604, 152] width 1095 height 17
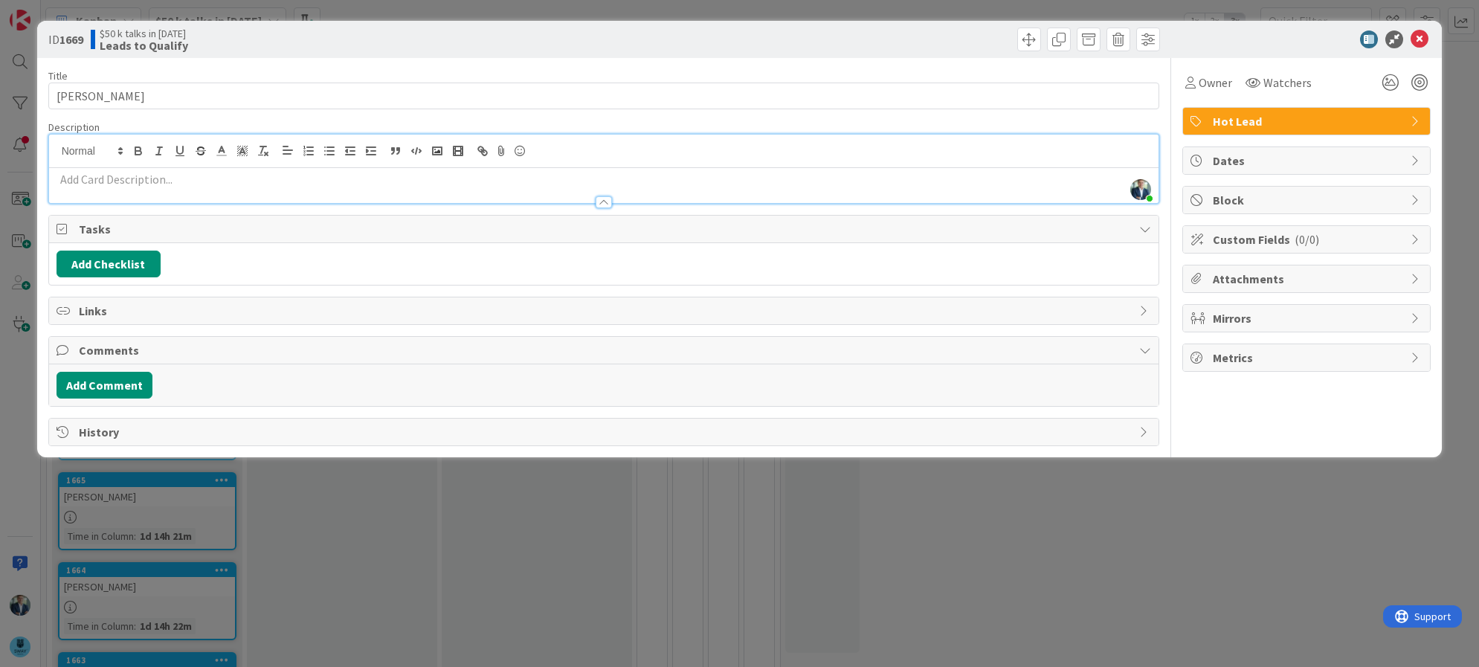
click at [132, 176] on p at bounding box center [604, 179] width 1095 height 17
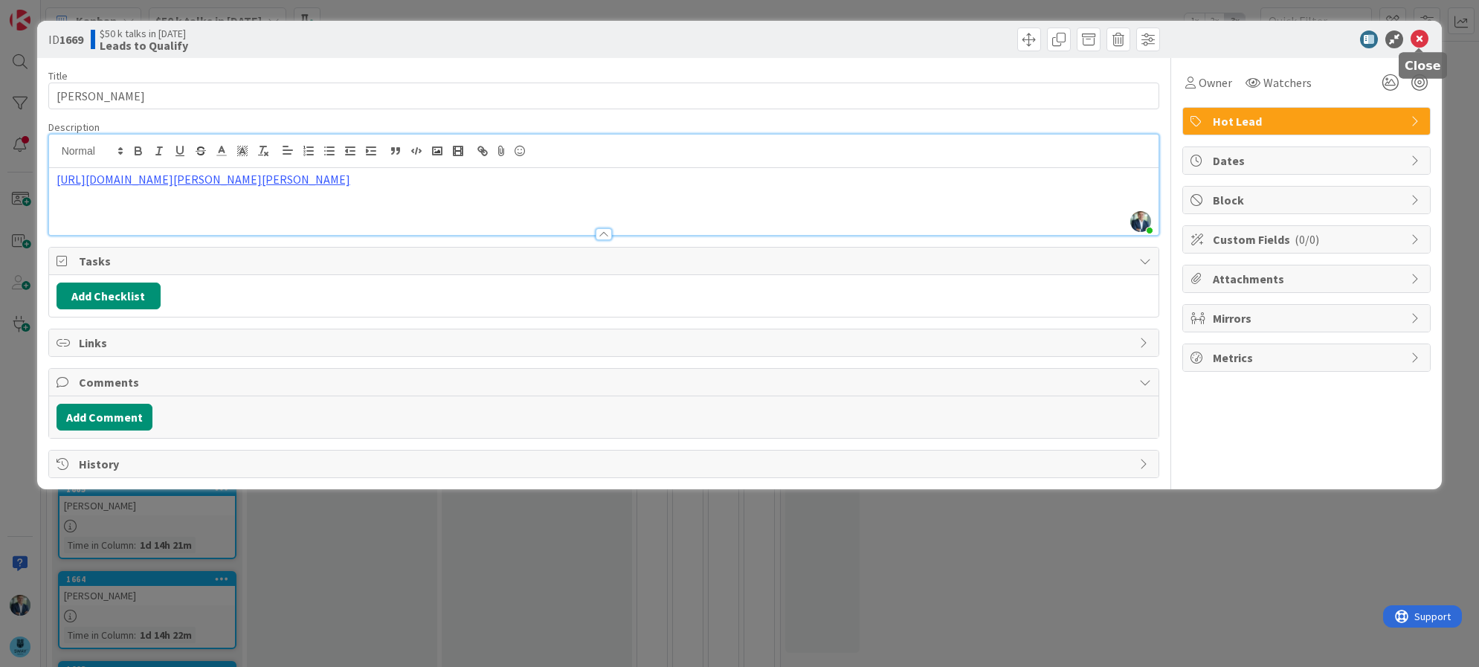
click at [1423, 32] on icon at bounding box center [1419, 39] width 18 height 18
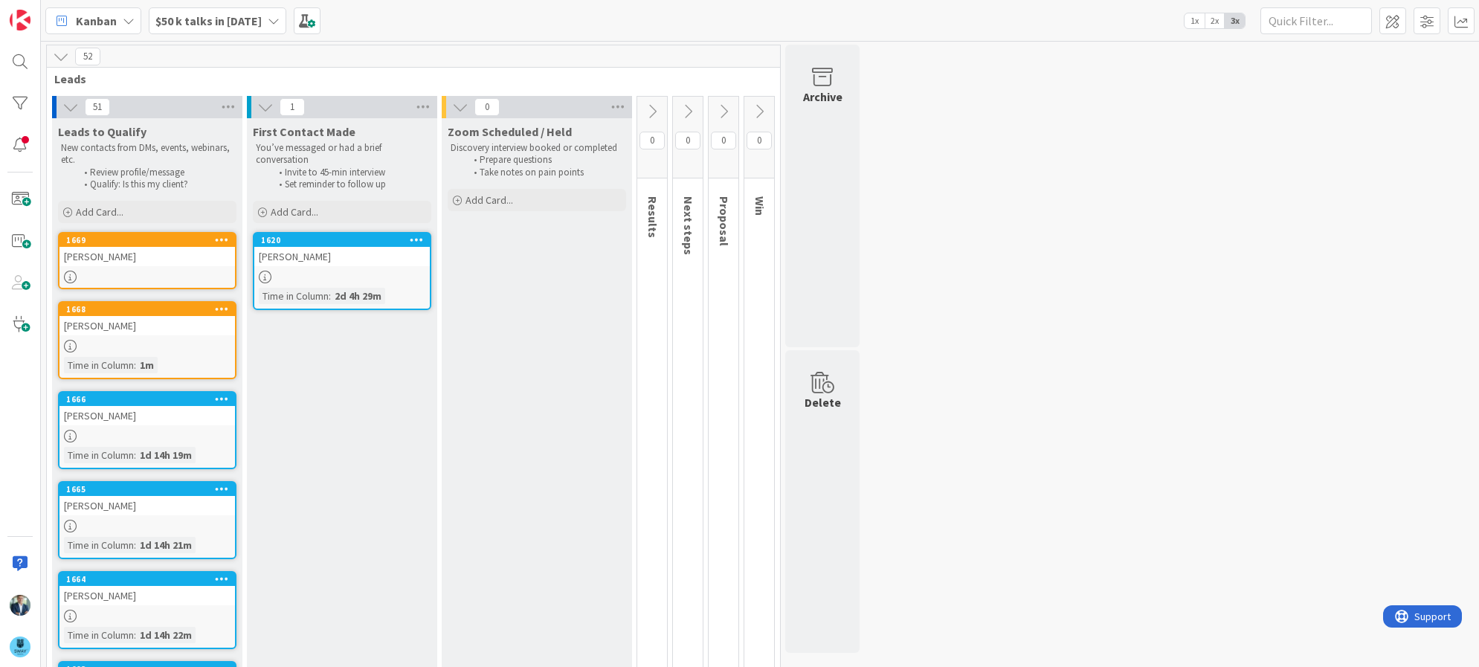
click at [199, 271] on div at bounding box center [146, 277] width 175 height 13
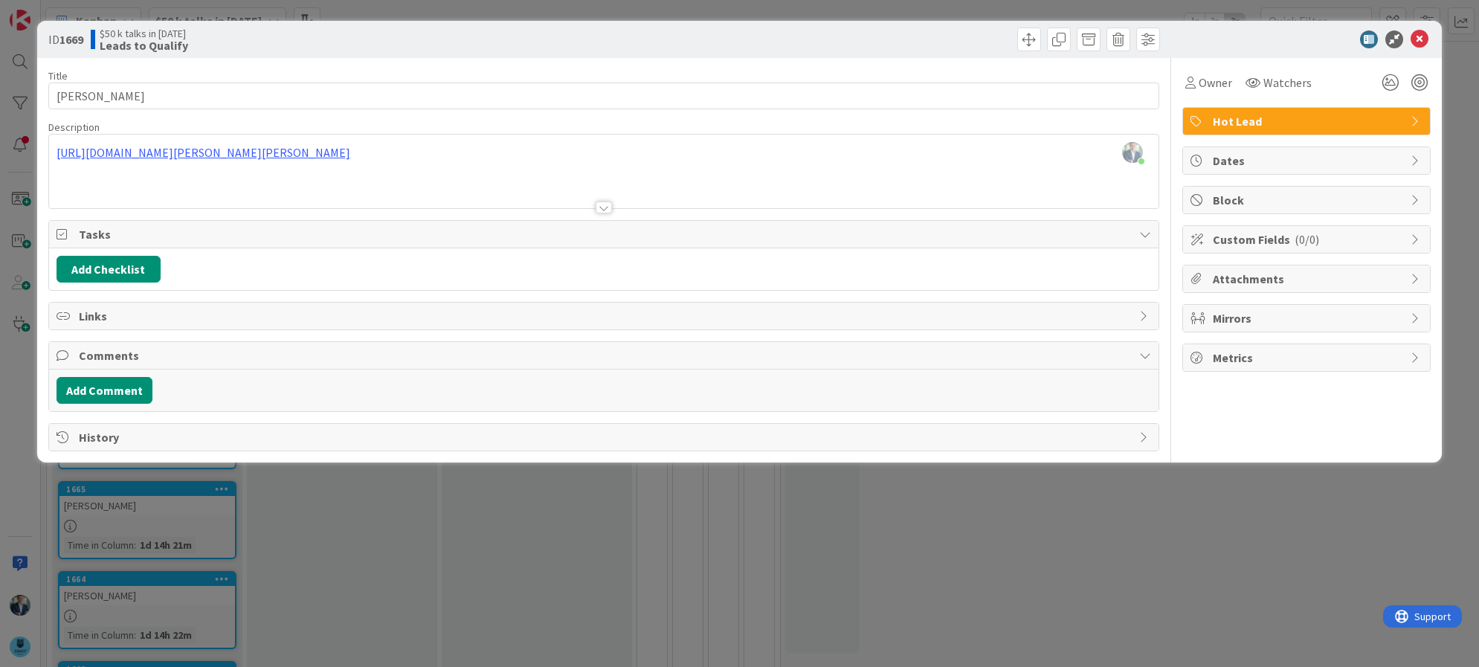
click at [299, 154] on div "Leif Becker just joined https://www.linkedin.com/in/brian-e-proulx/" at bounding box center [604, 172] width 1110 height 74
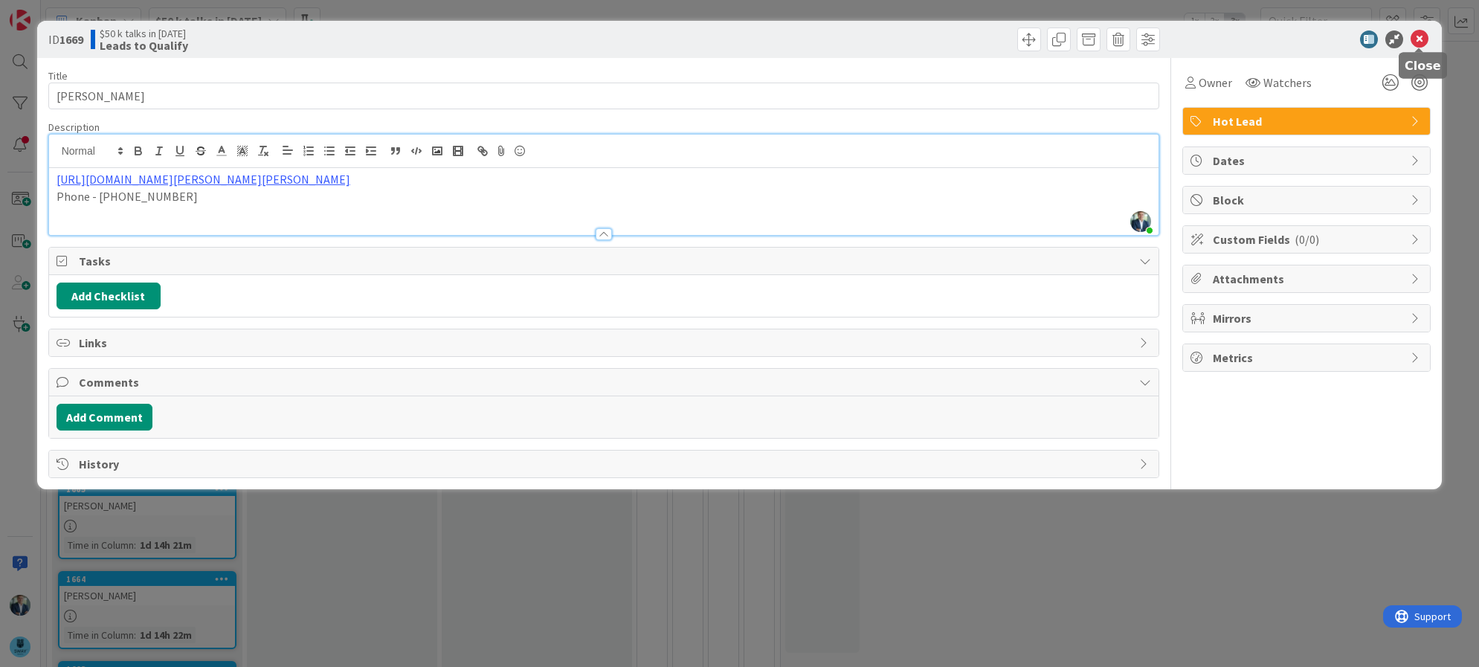
click at [1417, 40] on icon at bounding box center [1419, 39] width 18 height 18
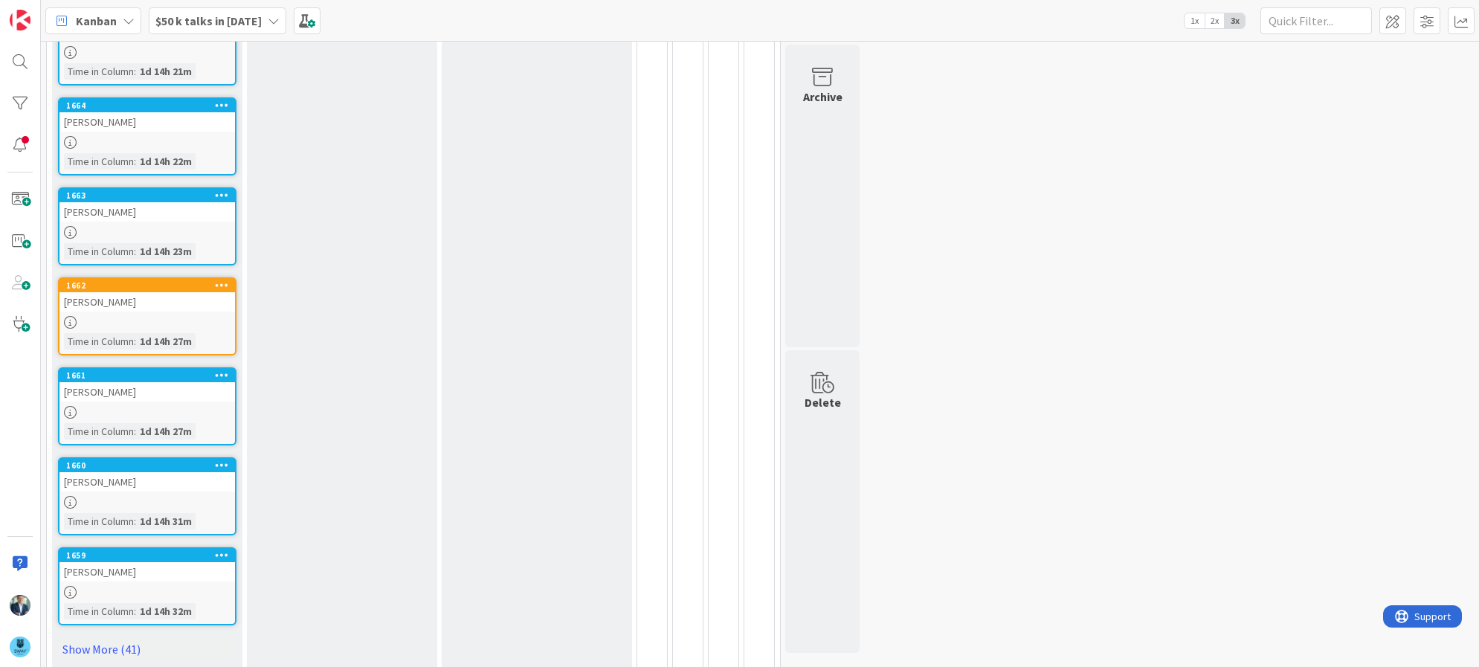
scroll to position [488, 0]
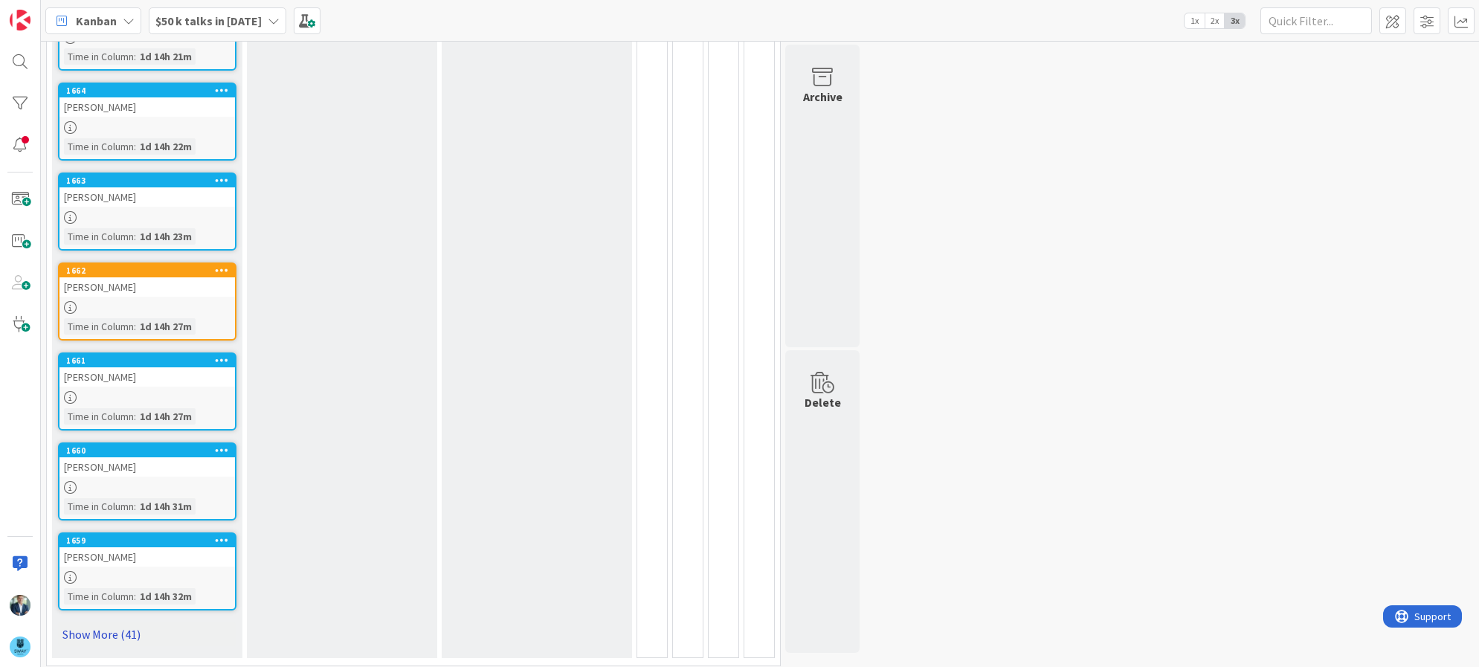
click at [94, 625] on link "Show More (41)" at bounding box center [147, 634] width 178 height 24
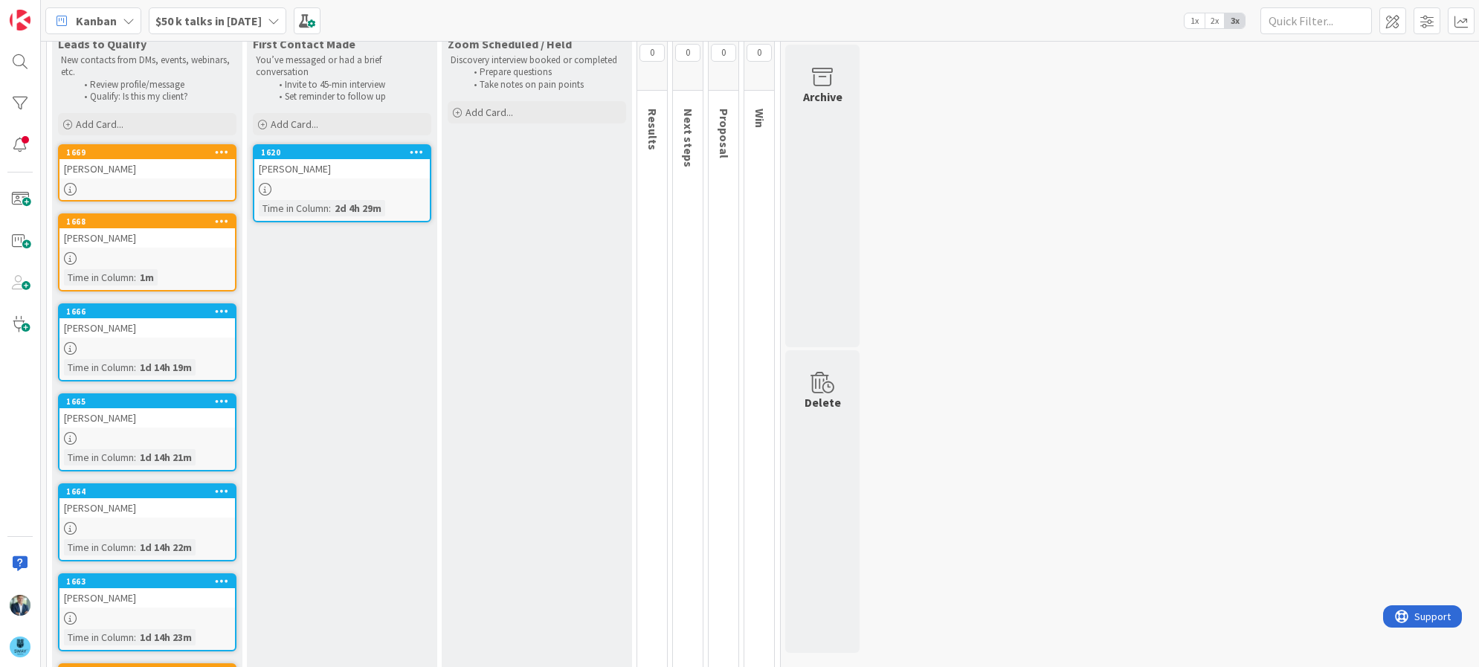
scroll to position [0, 0]
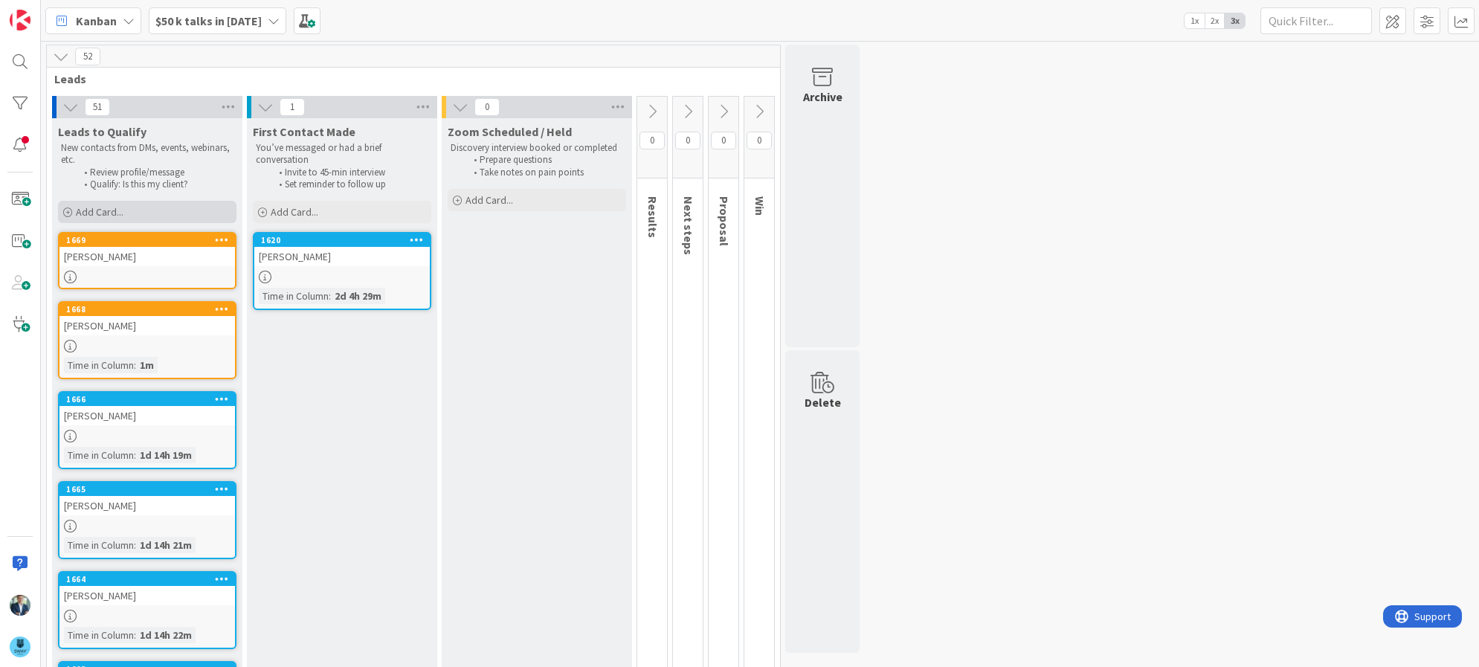
click at [132, 216] on div "Add Card..." at bounding box center [147, 212] width 178 height 22
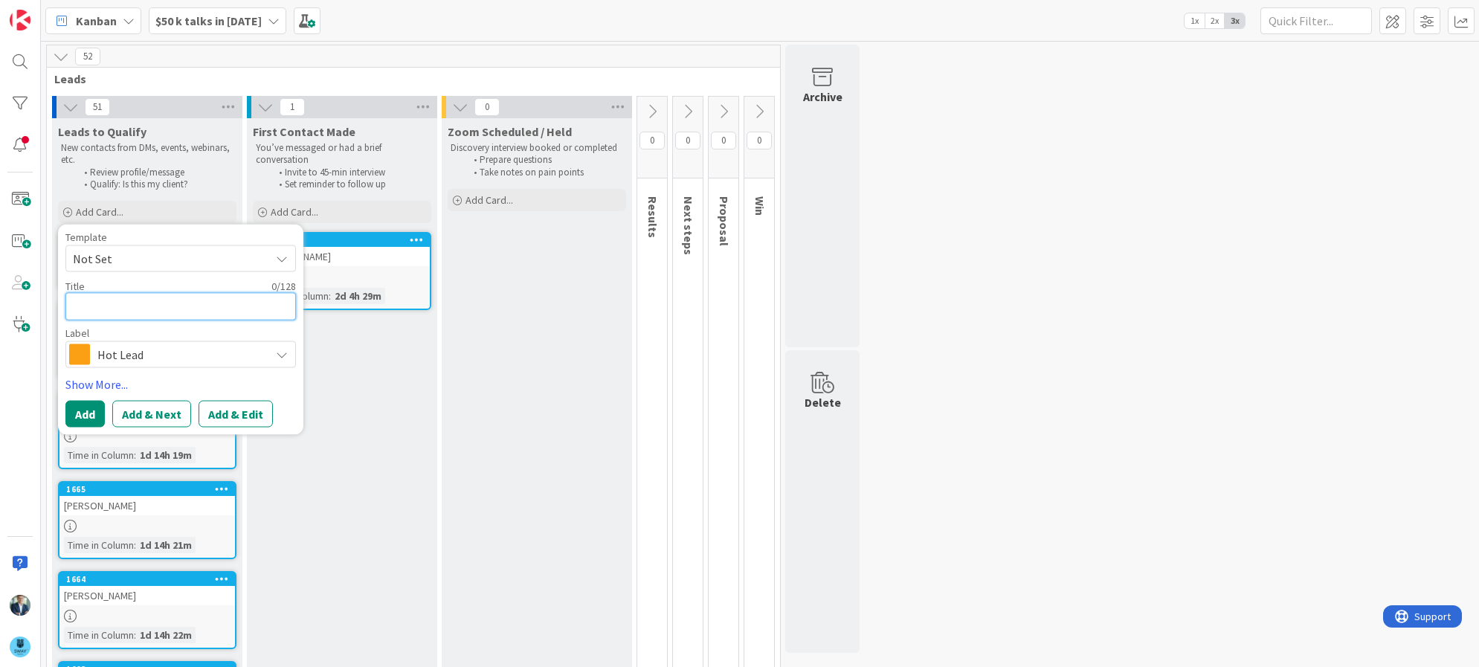
type textarea "x"
type textarea "A"
type textarea "x"
type textarea "An"
type textarea "x"
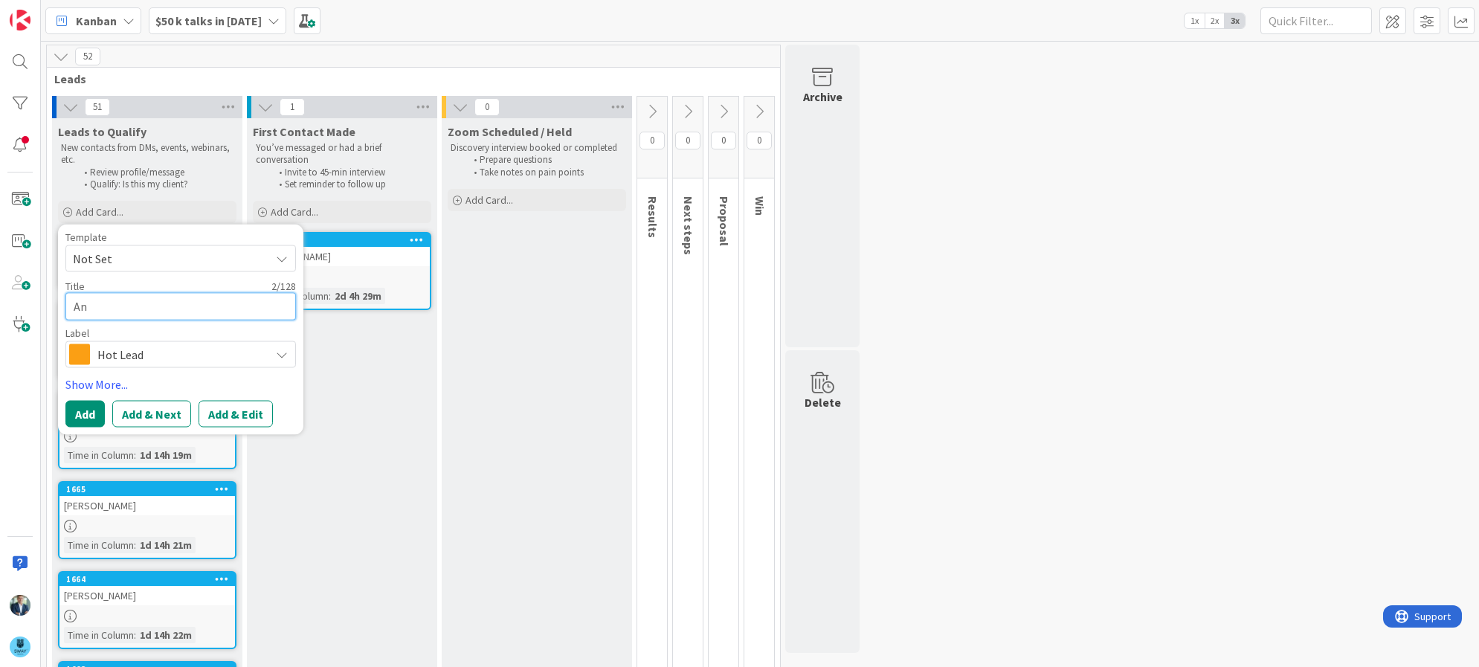
type textarea "Ant"
type textarea "x"
type textarea "Anth"
type textarea "x"
type textarea "Antho"
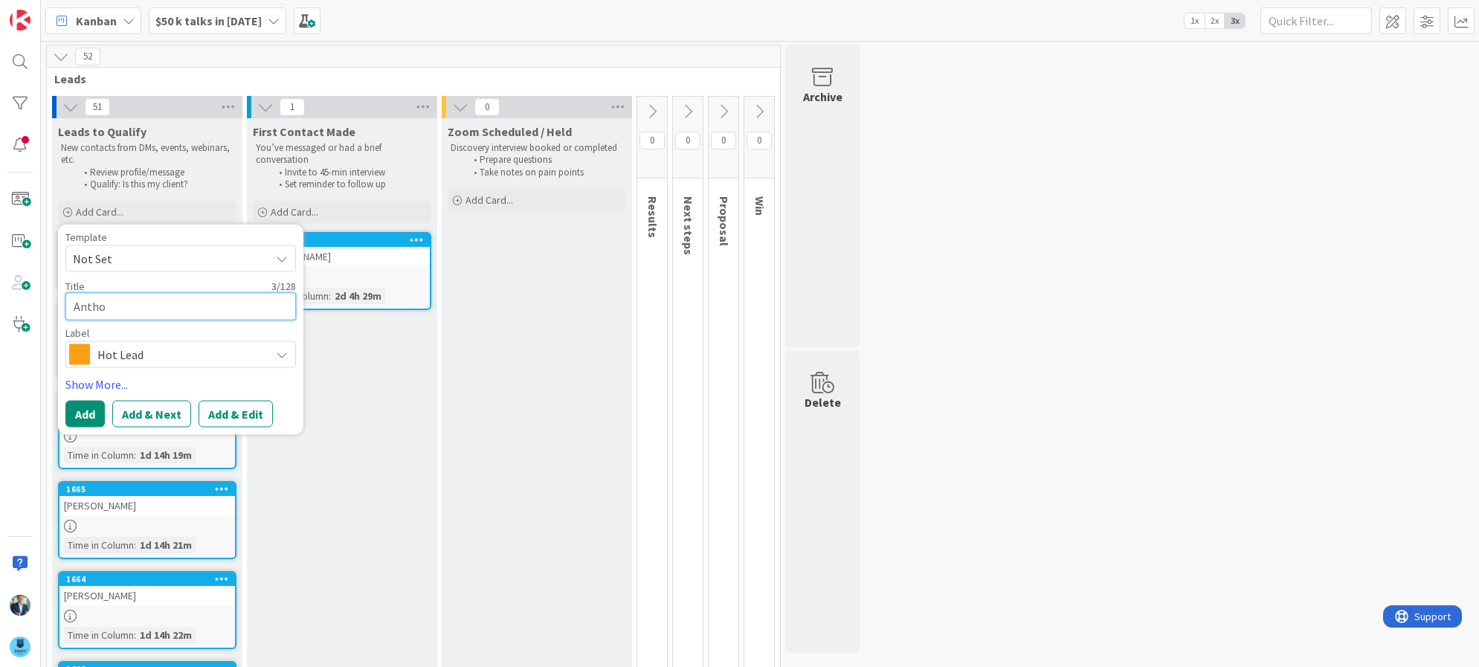
type textarea "x"
type textarea "Anthon"
type textarea "x"
type textarea "Anthony"
type textarea "x"
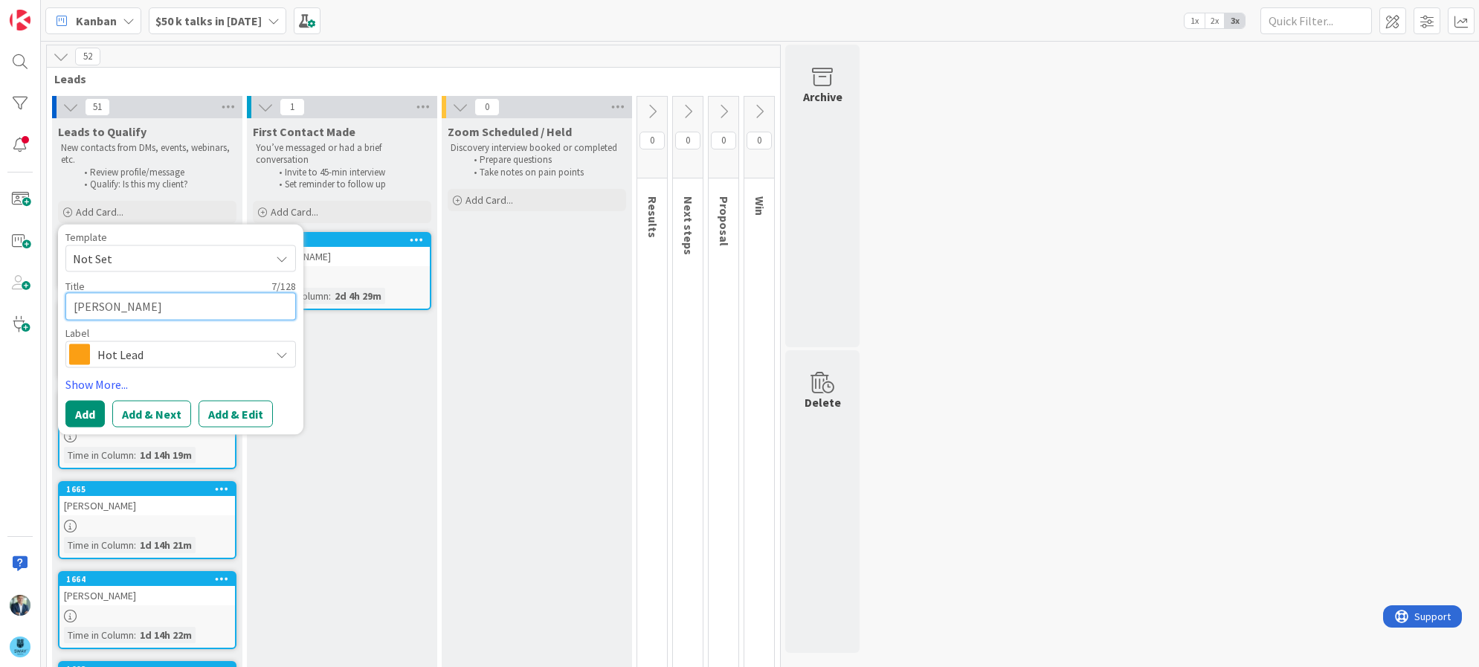
type textarea "Anthony"
type textarea "x"
type textarea "Anthony H"
type textarea "x"
type textarea "Anthony Hu"
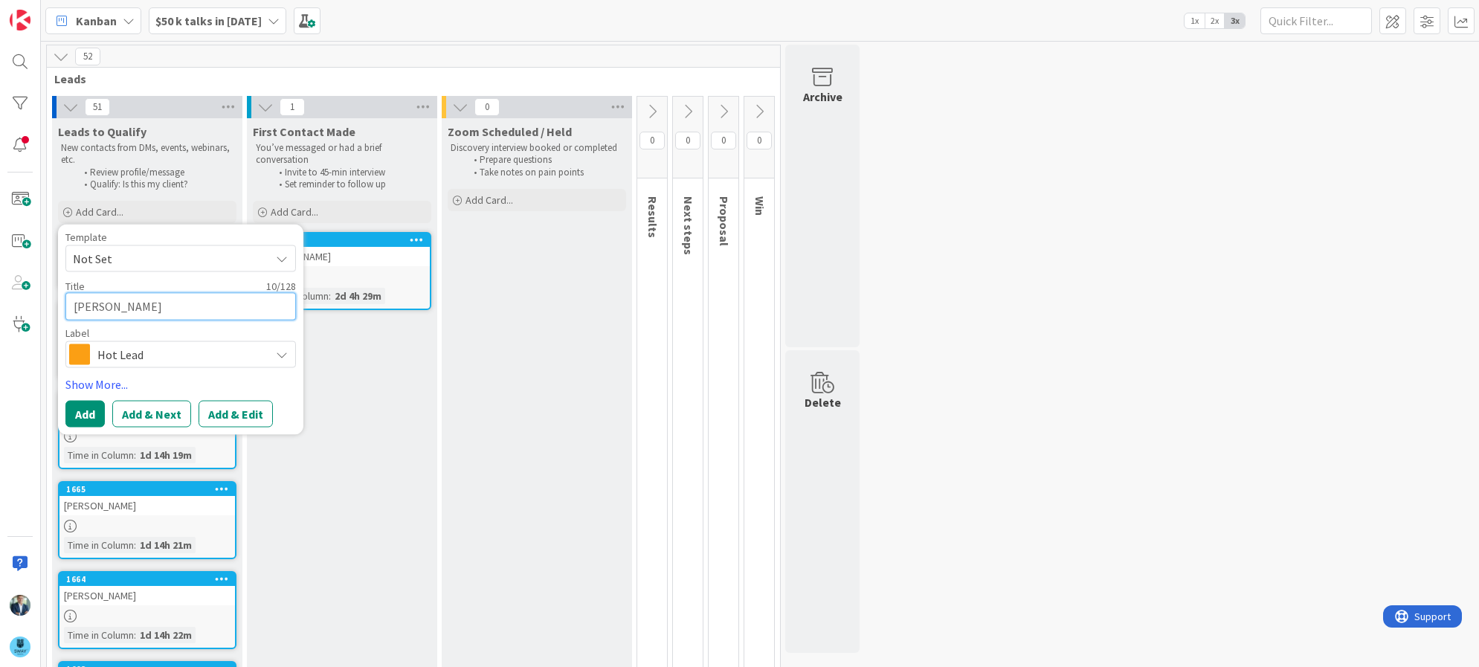
type textarea "x"
type textarea "Anthony Hud"
type textarea "x"
type textarea "Anthony Huds"
type textarea "x"
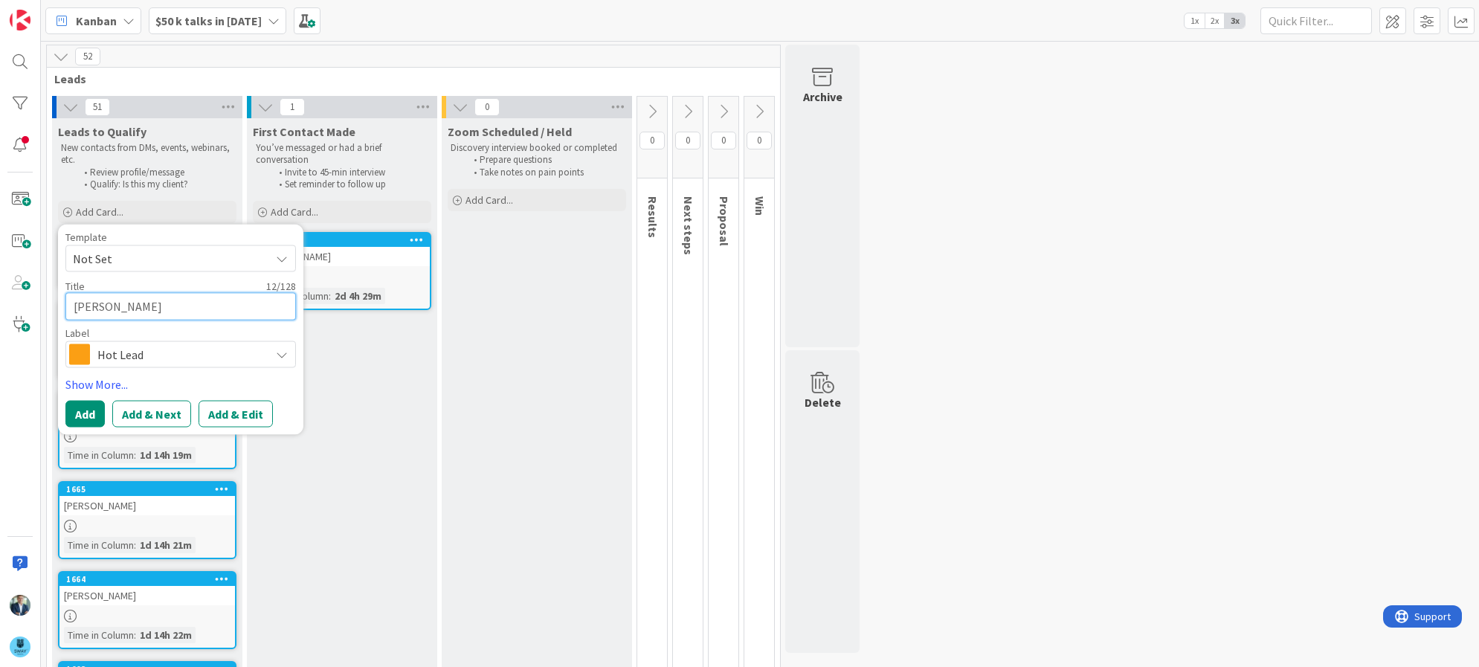
type textarea "Anthony Hudso"
type textarea "x"
type textarea "Anthony Hudson"
click at [112, 358] on span "Hot Lead" at bounding box center [179, 354] width 165 height 21
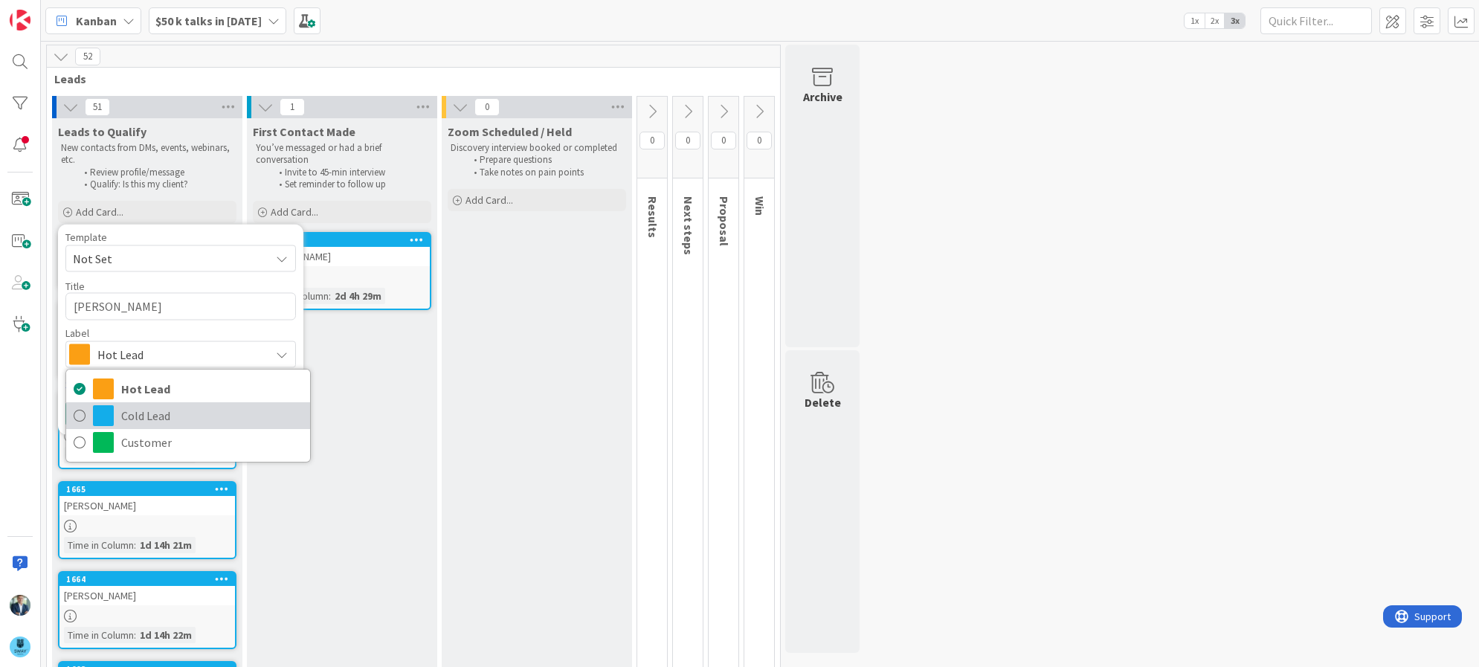
click at [103, 410] on span at bounding box center [103, 415] width 21 height 21
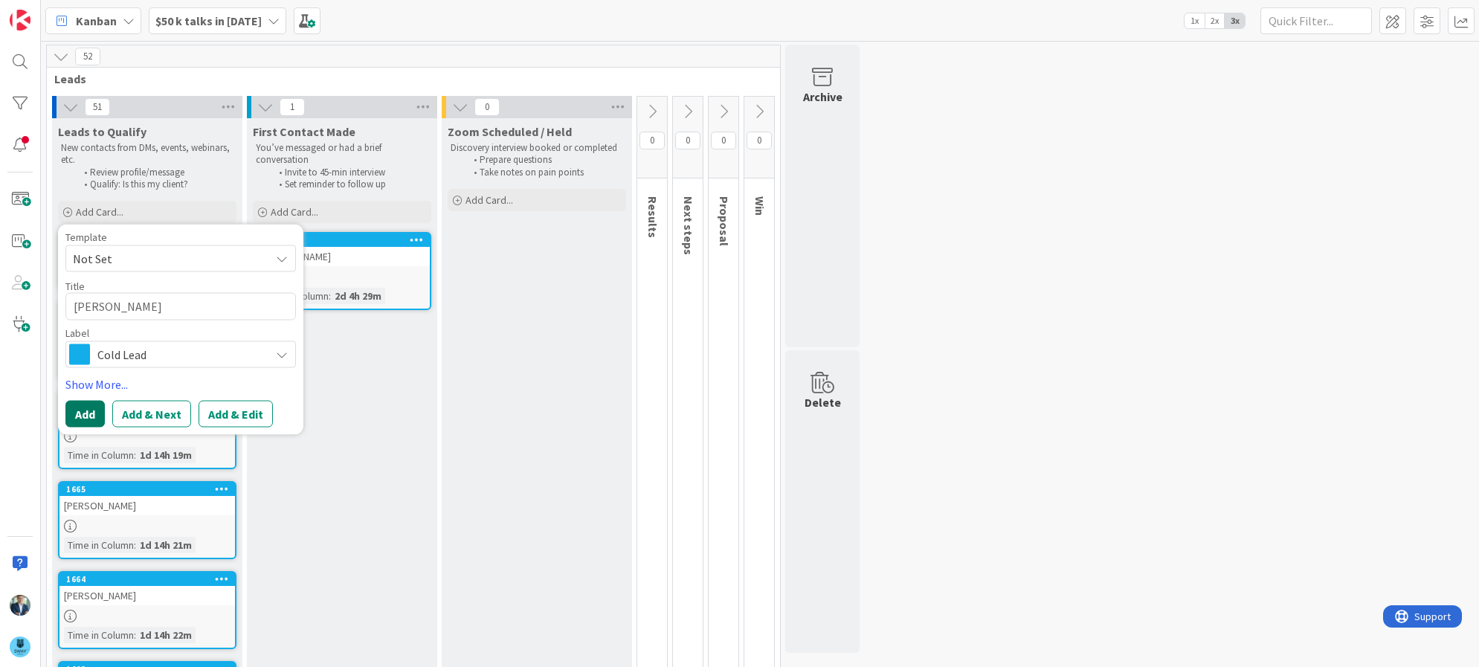
click at [78, 404] on button "Add" at bounding box center [84, 414] width 39 height 27
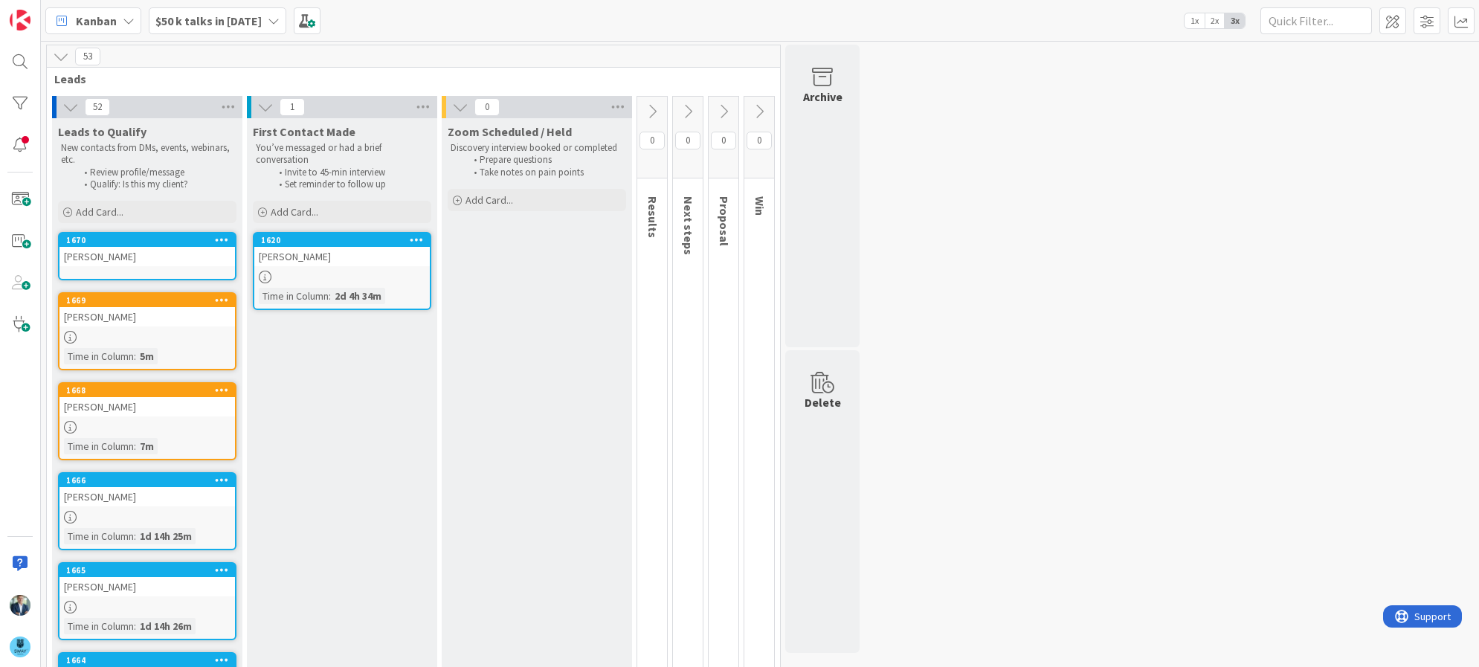
click at [114, 259] on div "Anthony Hudson" at bounding box center [146, 256] width 175 height 19
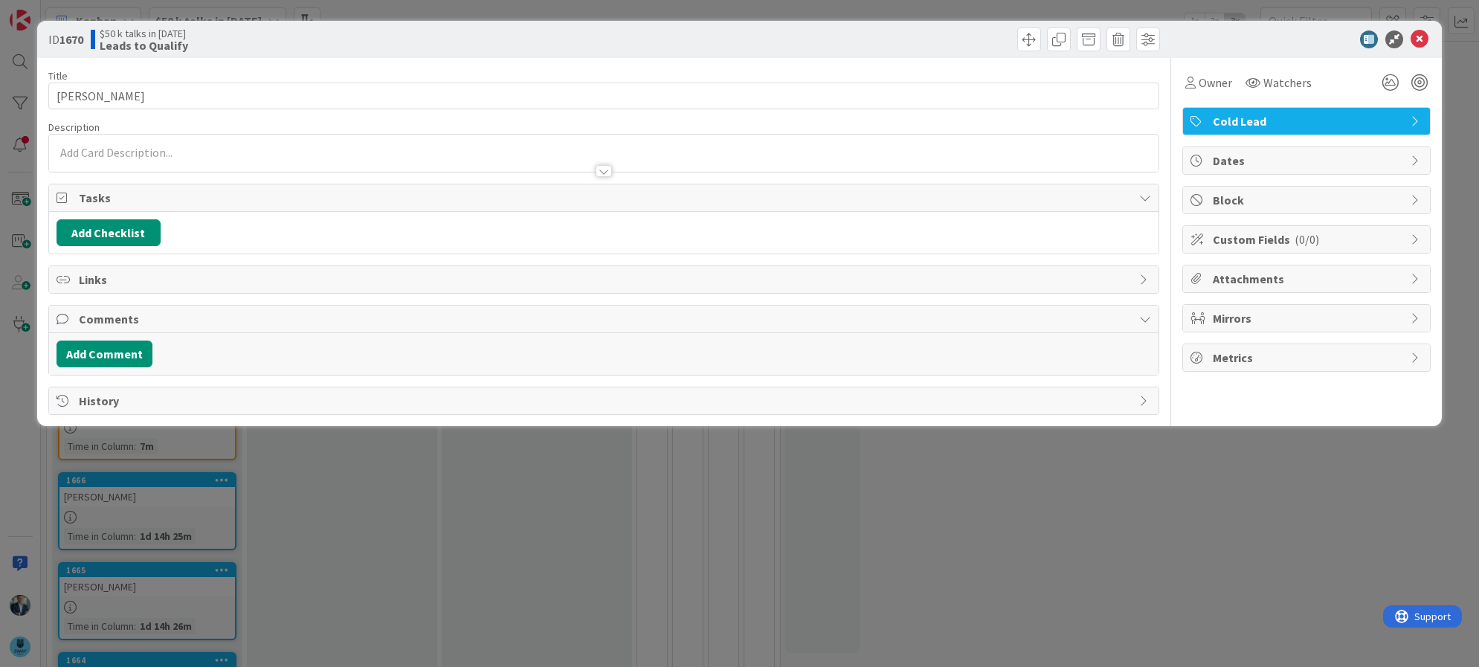
click at [139, 159] on div at bounding box center [604, 164] width 1110 height 16
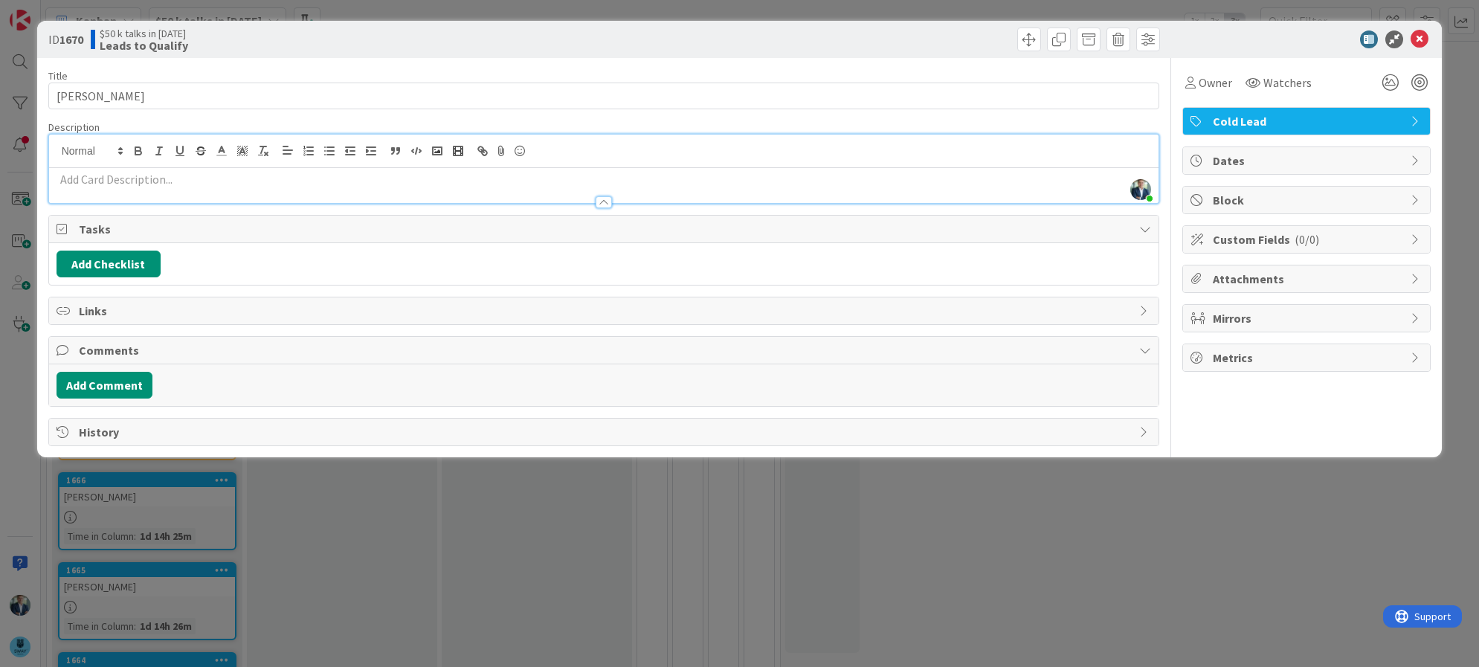
click at [139, 181] on p at bounding box center [604, 179] width 1095 height 17
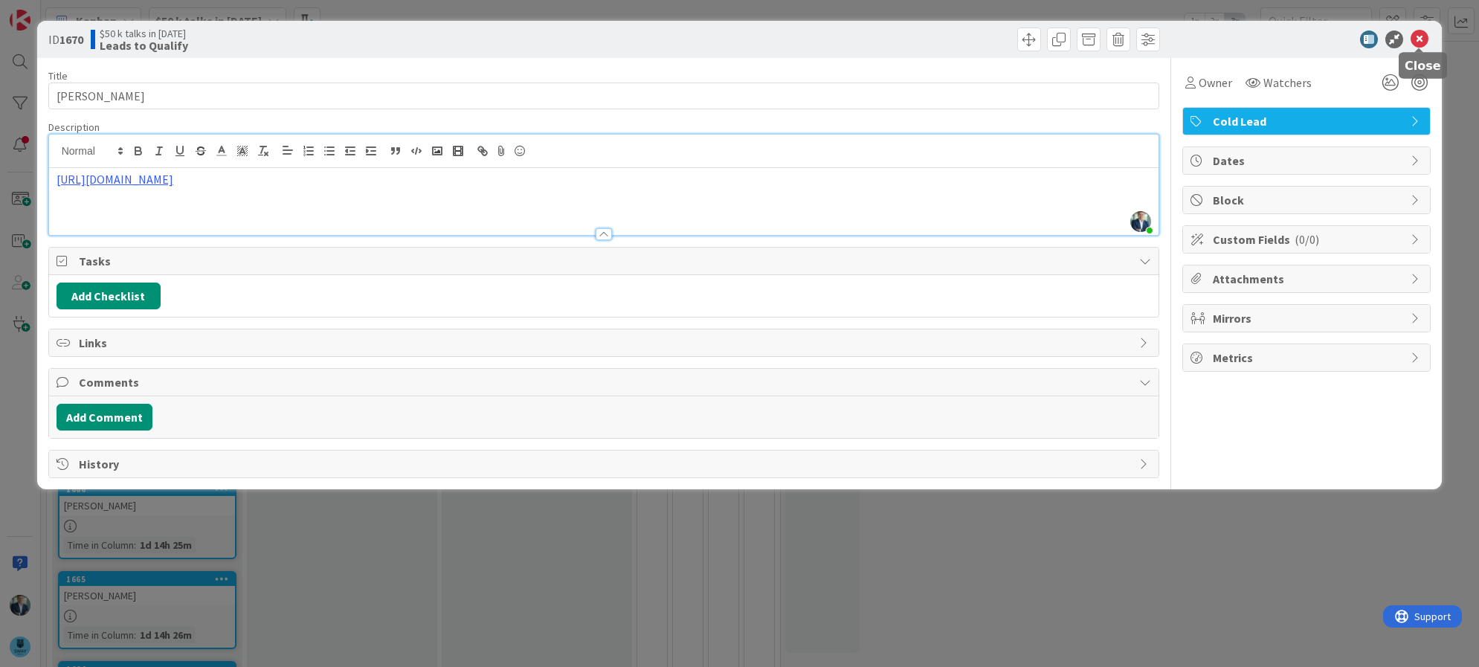
click at [1413, 31] on icon at bounding box center [1419, 39] width 18 height 18
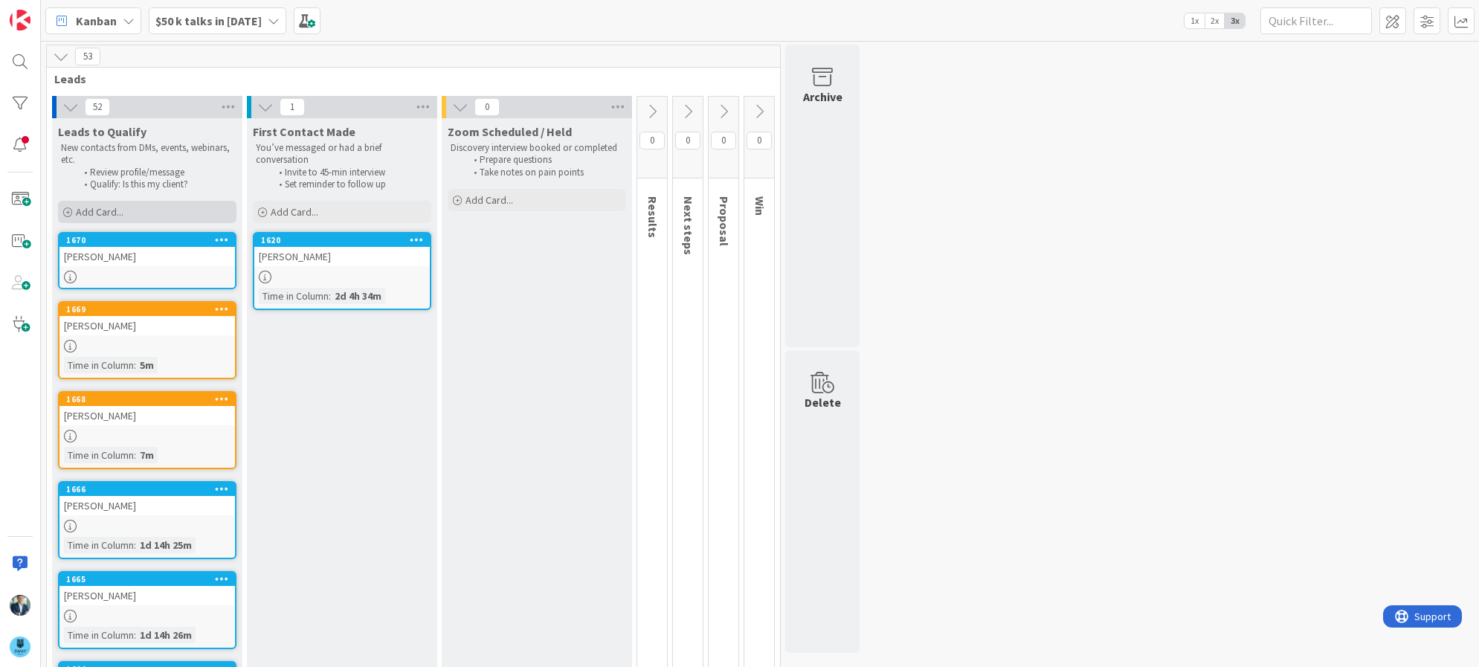
click at [141, 210] on div "Add Card..." at bounding box center [147, 212] width 178 height 22
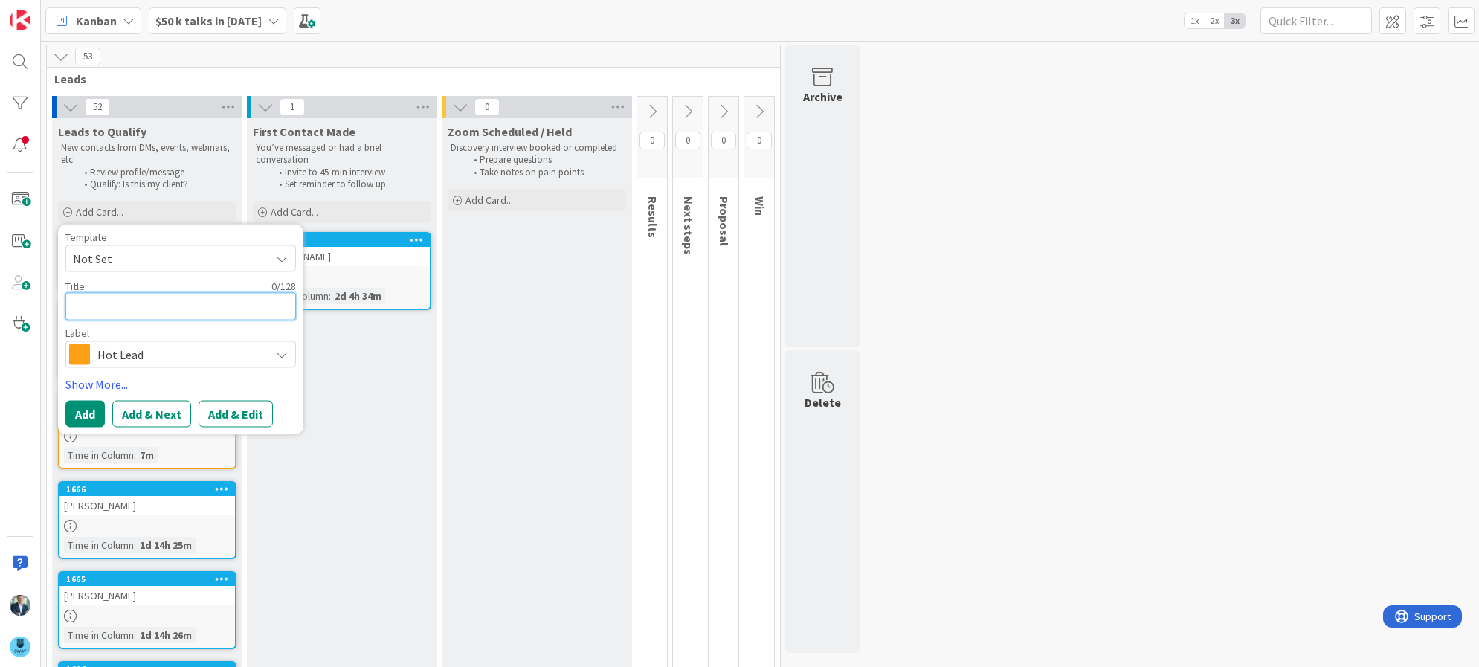
type textarea "x"
type textarea "D"
type textarea "x"
type textarea "Da"
type textarea "x"
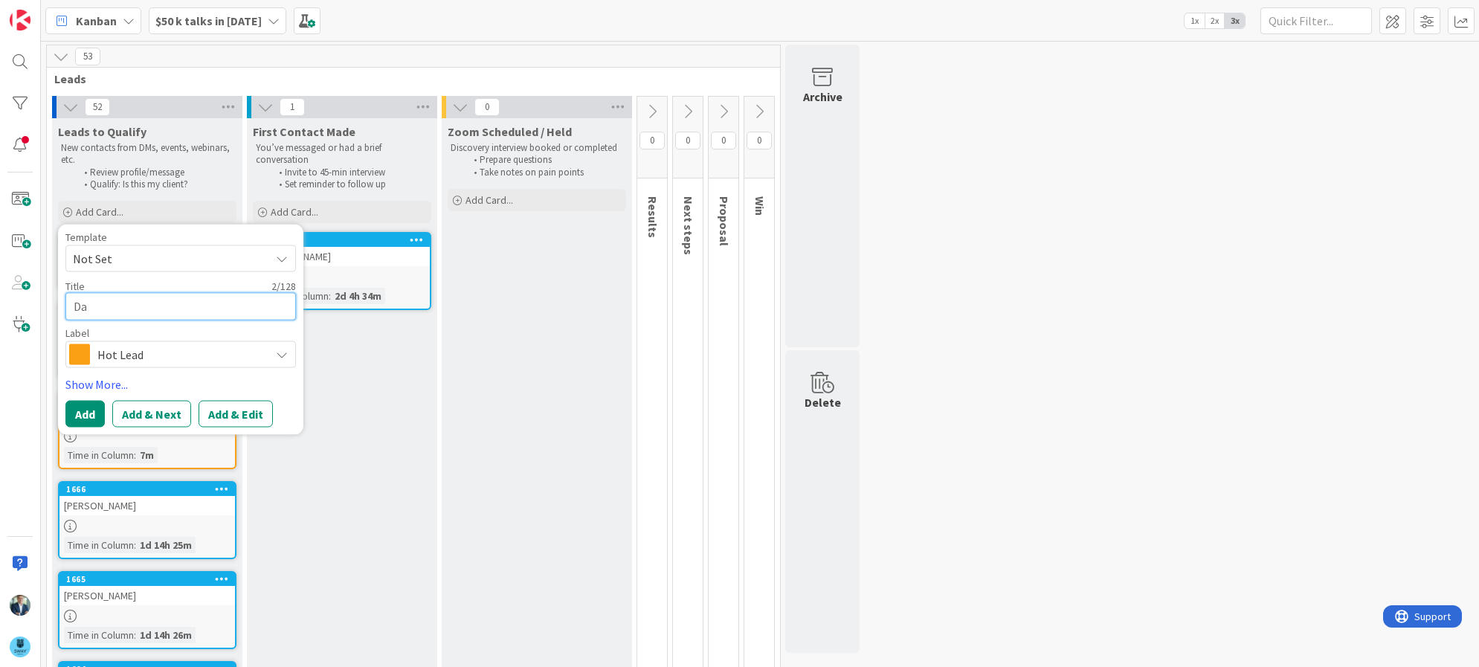
type textarea "Dan"
type textarea "x"
type textarea "Dan"
type textarea "x"
type textarea "Dan S"
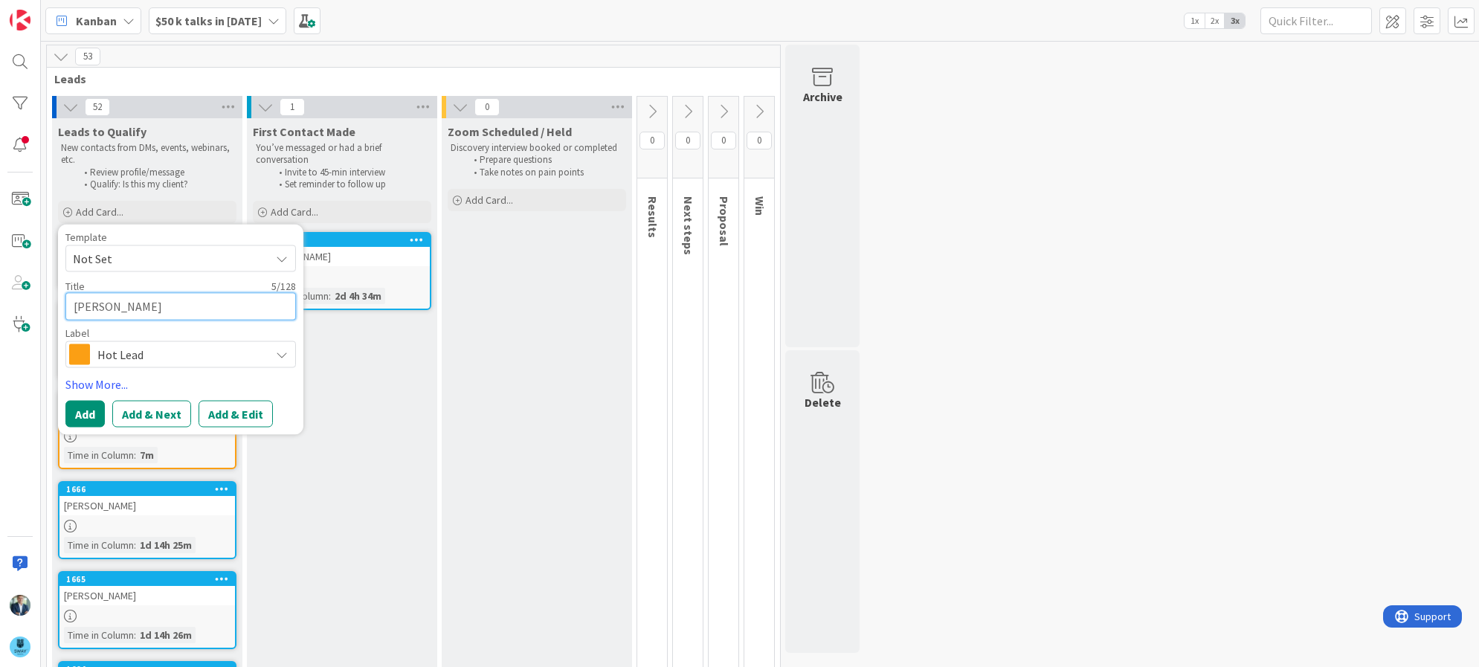
type textarea "x"
type textarea "Dan"
type textarea "x"
type textarea "Dan A"
type textarea "x"
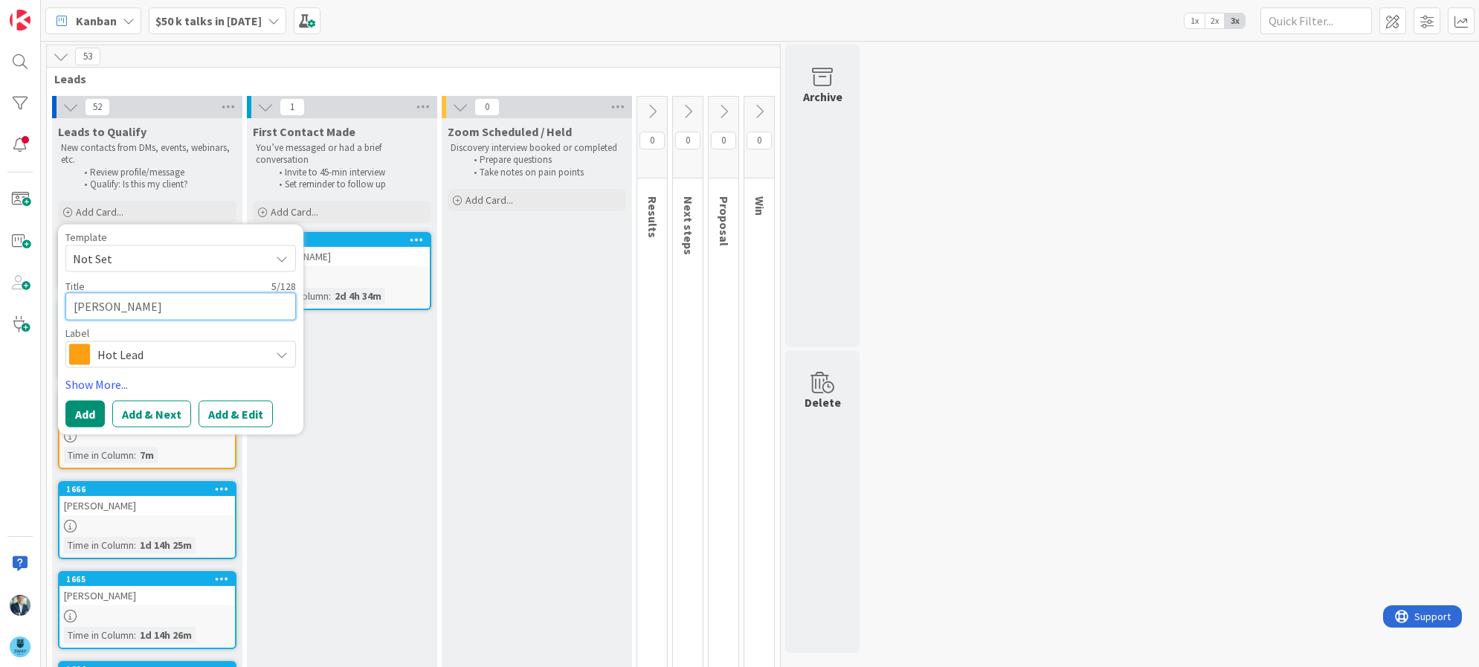
type textarea "Dan Ad"
type textarea "x"
type textarea "Dan Ade"
type textarea "x"
type textarea "Dan Adel"
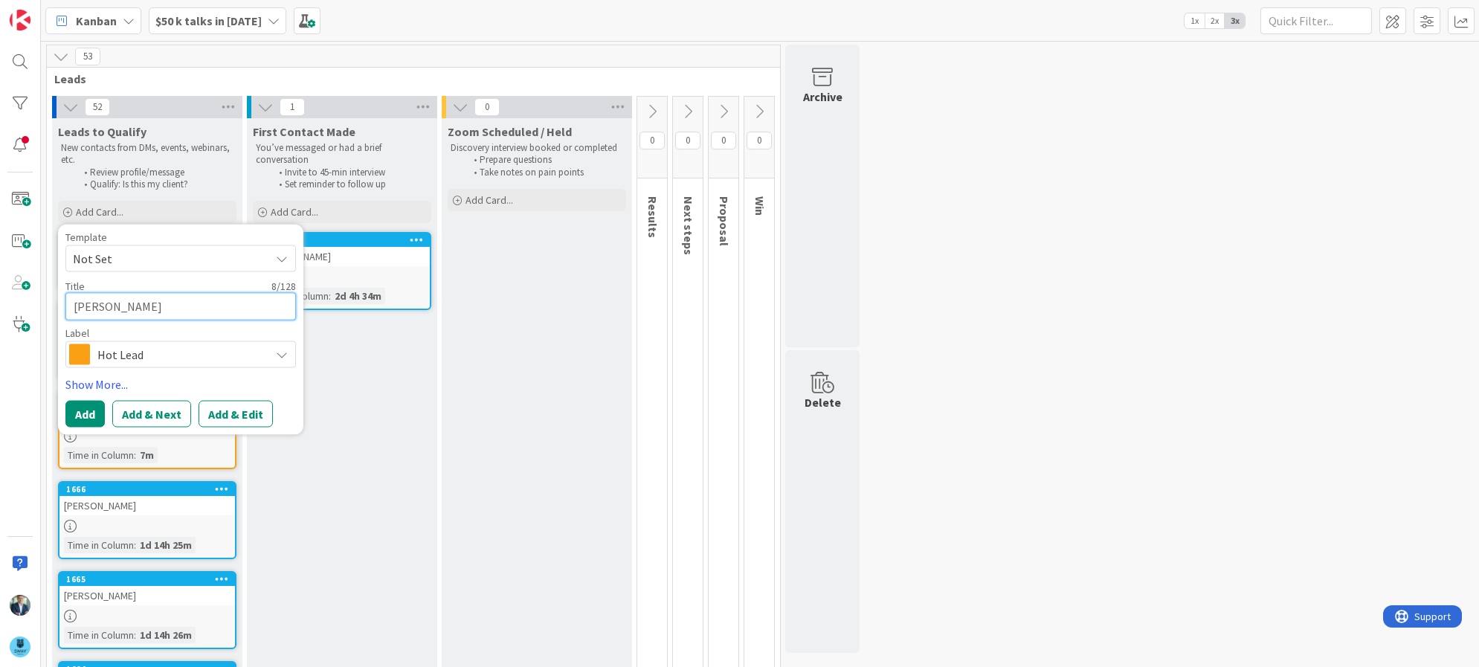
type textarea "x"
type textarea "Dan Adels"
type textarea "x"
type textarea "Dan Adelst"
type textarea "x"
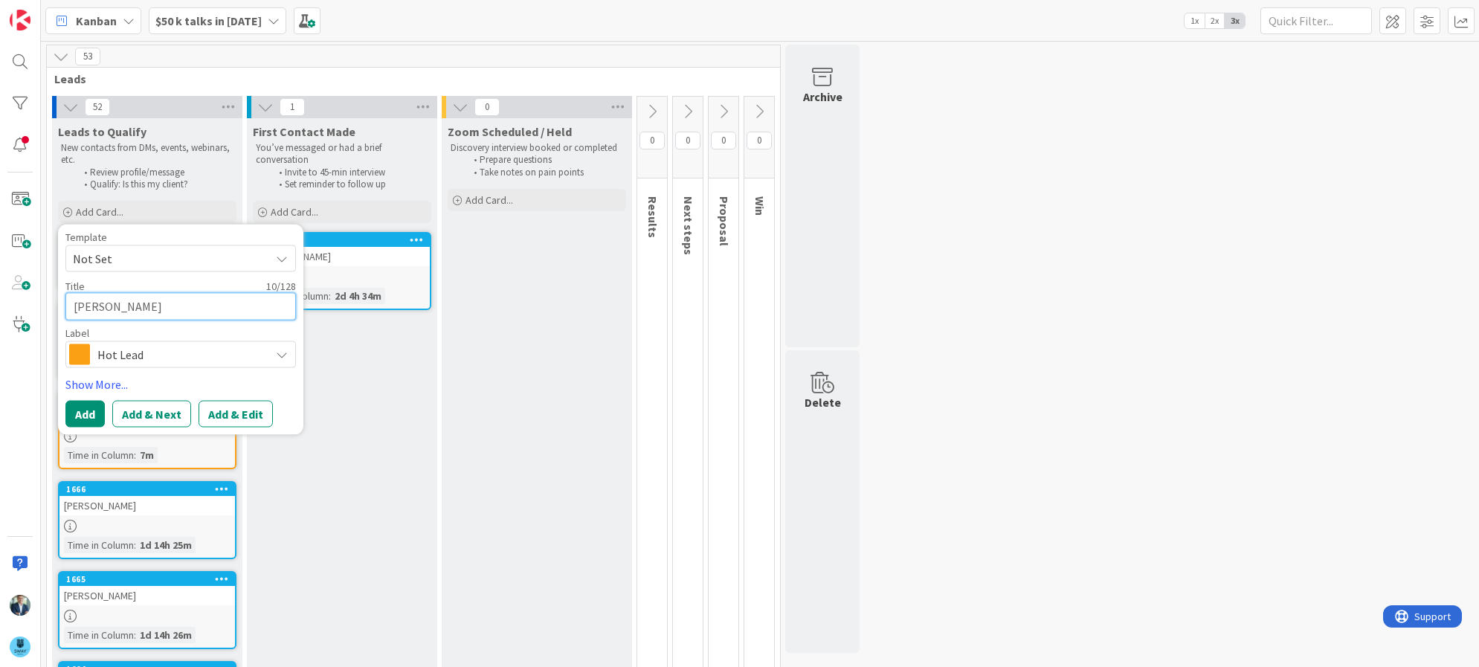
type textarea "Dan Adelste"
type textarea "x"
type textarea "Dan Adelstei"
type textarea "x"
type textarea "Dan Adelstein"
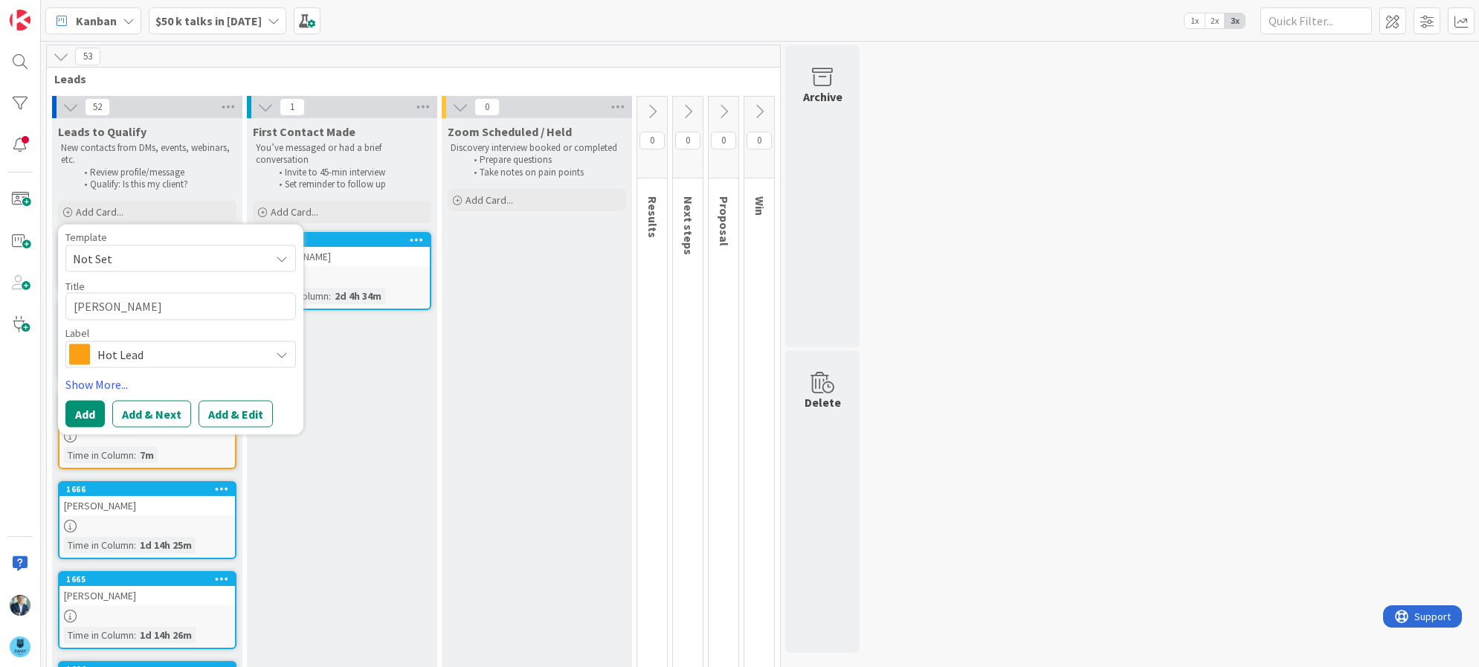
click at [156, 346] on span "Hot Lead" at bounding box center [179, 354] width 165 height 21
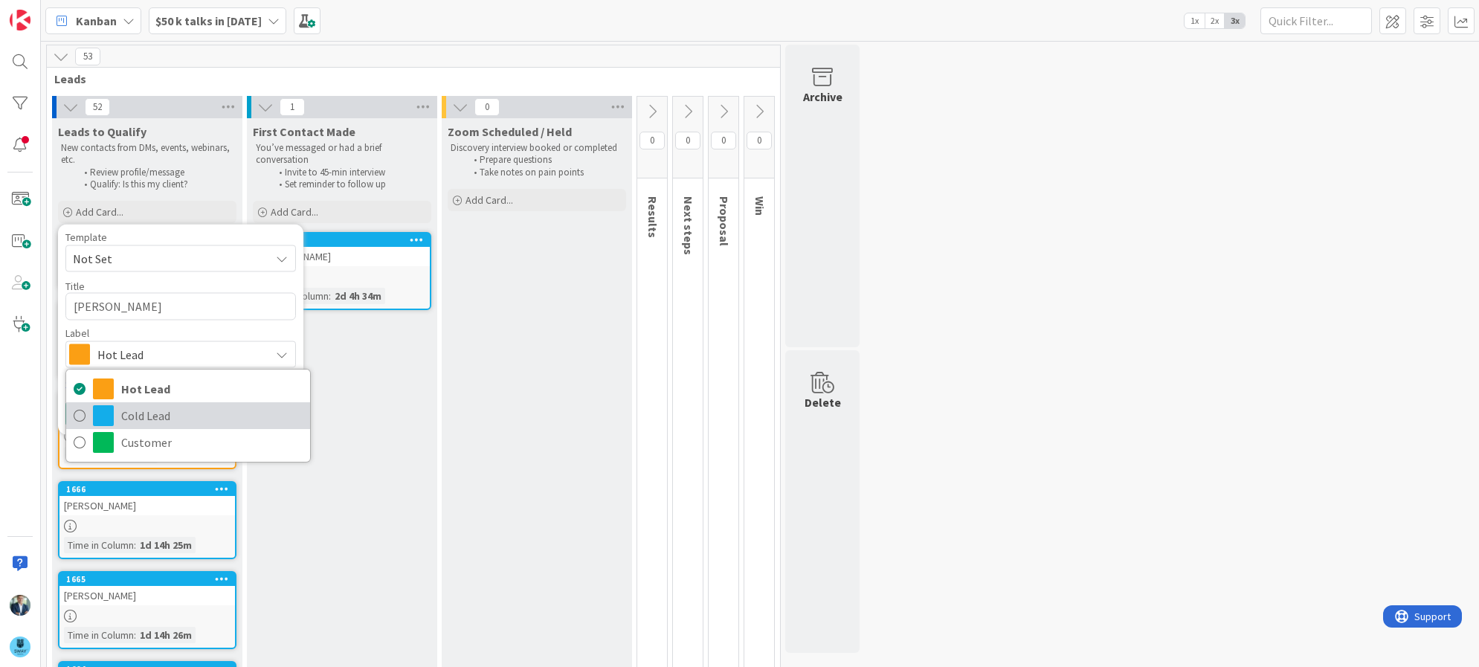
click at [121, 413] on span "Cold Lead" at bounding box center [211, 415] width 181 height 22
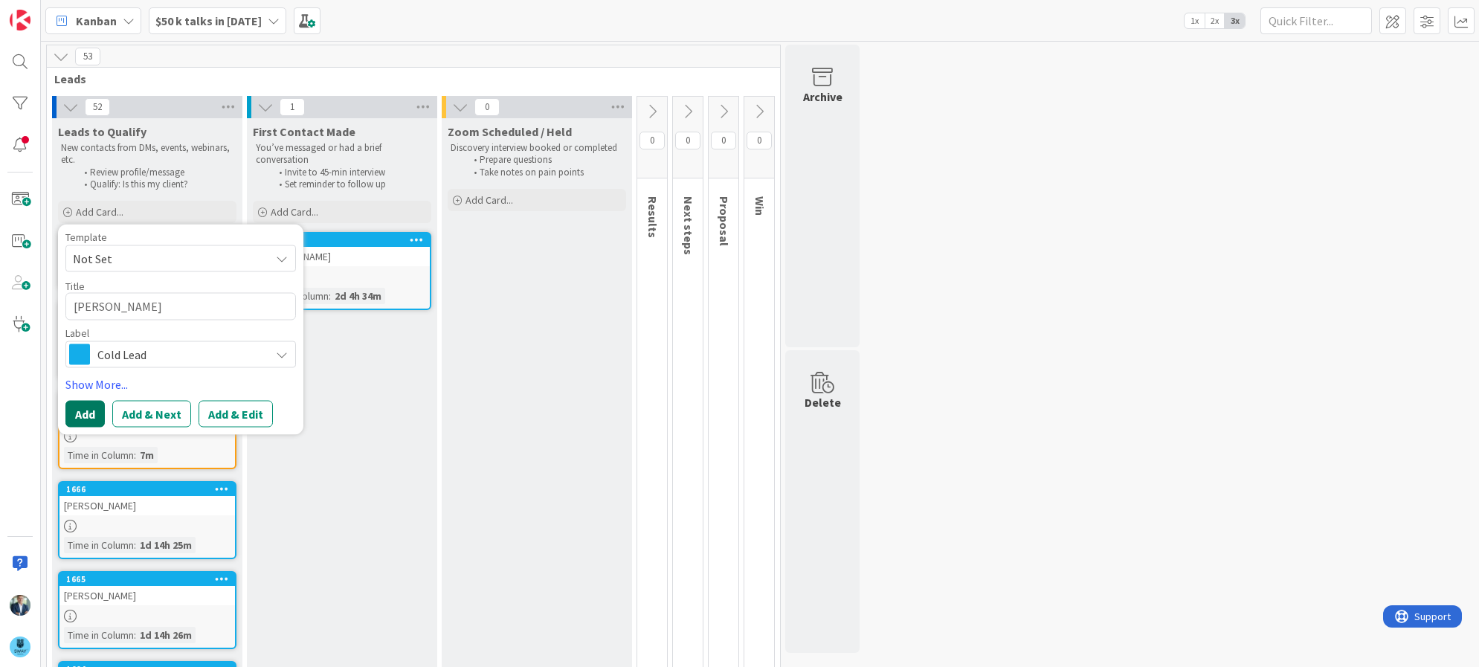
click at [83, 416] on button "Add" at bounding box center [84, 414] width 39 height 27
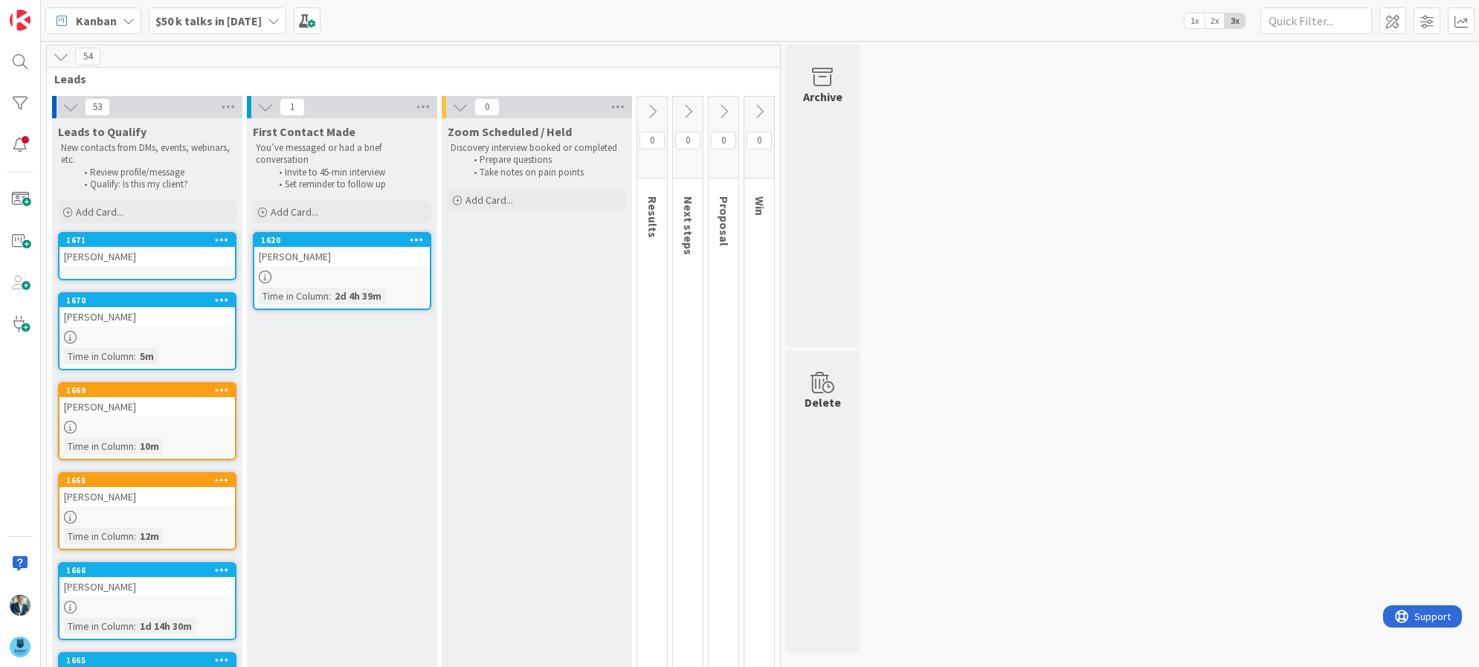
click at [107, 259] on div "Dan Adelstein" at bounding box center [146, 256] width 175 height 19
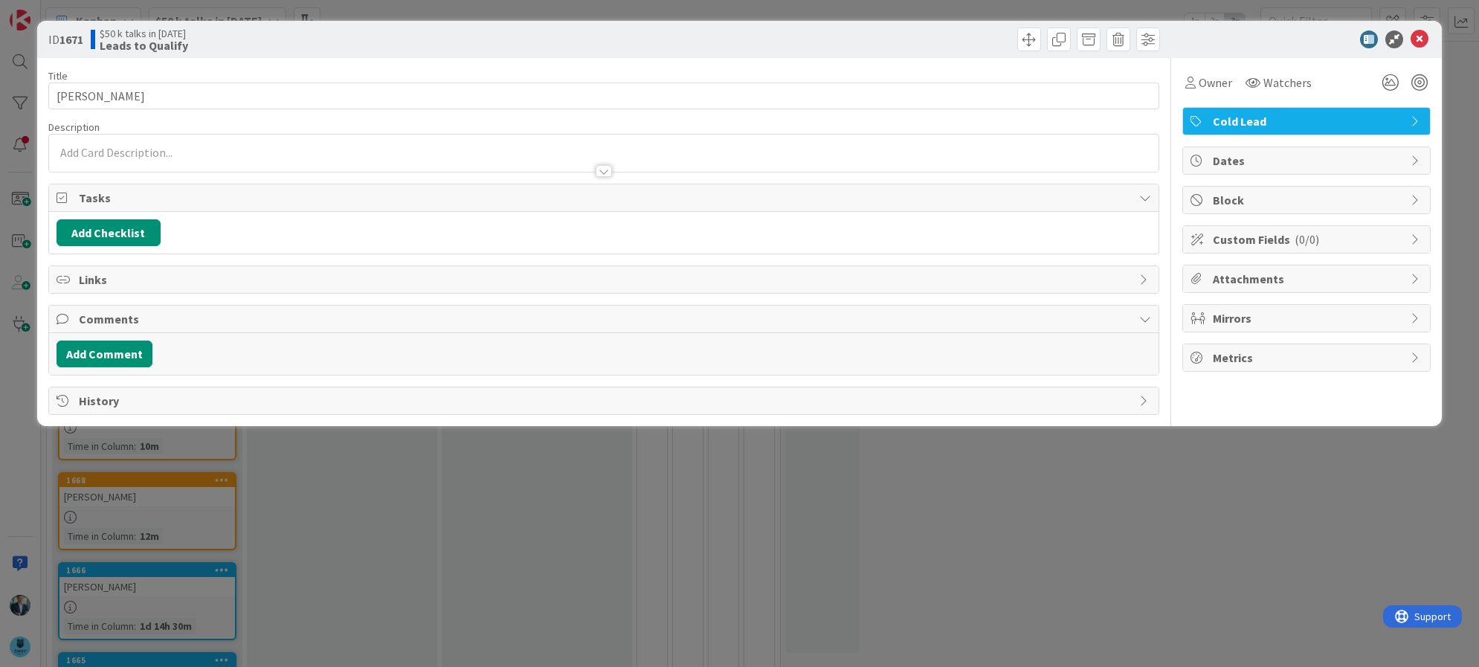
click at [168, 158] on div at bounding box center [604, 164] width 1110 height 16
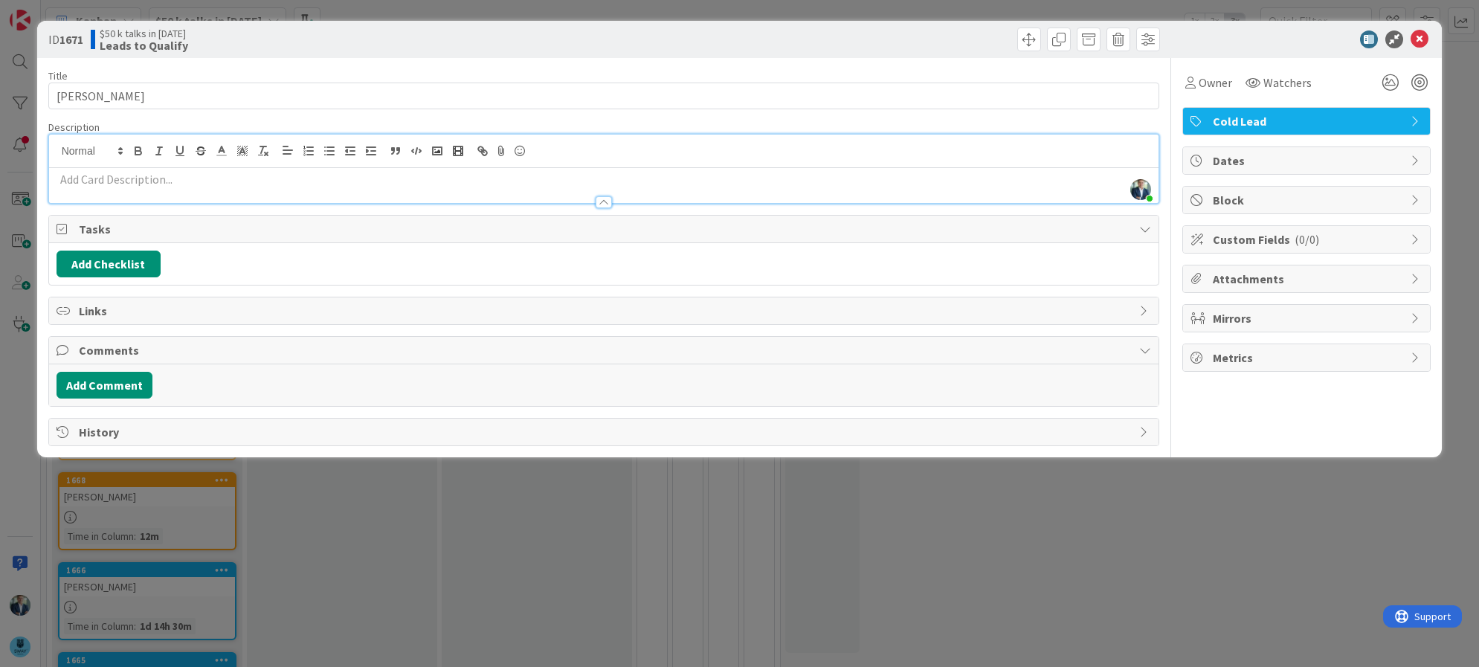
click at [167, 185] on p at bounding box center [604, 179] width 1095 height 17
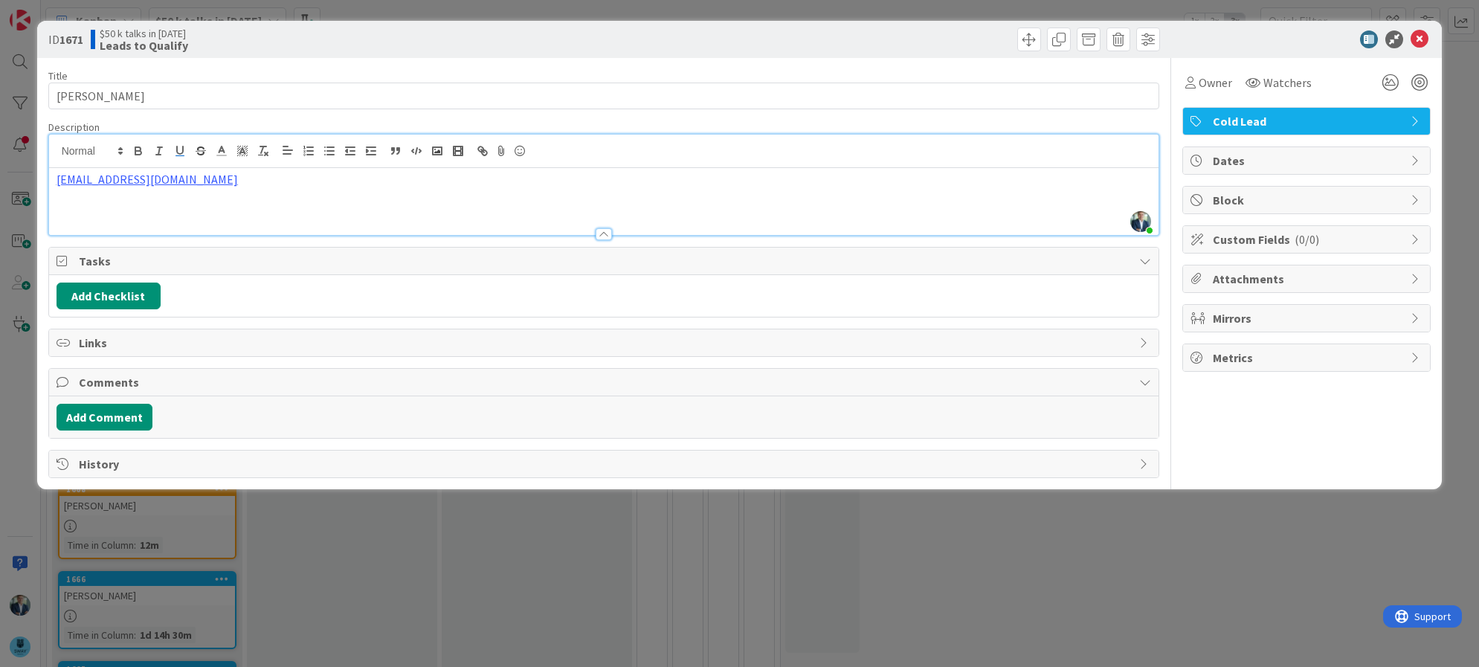
click at [59, 190] on div "danieladelstein@yahoo.com" at bounding box center [604, 201] width 1110 height 67
click at [65, 183] on p at bounding box center [604, 179] width 1095 height 17
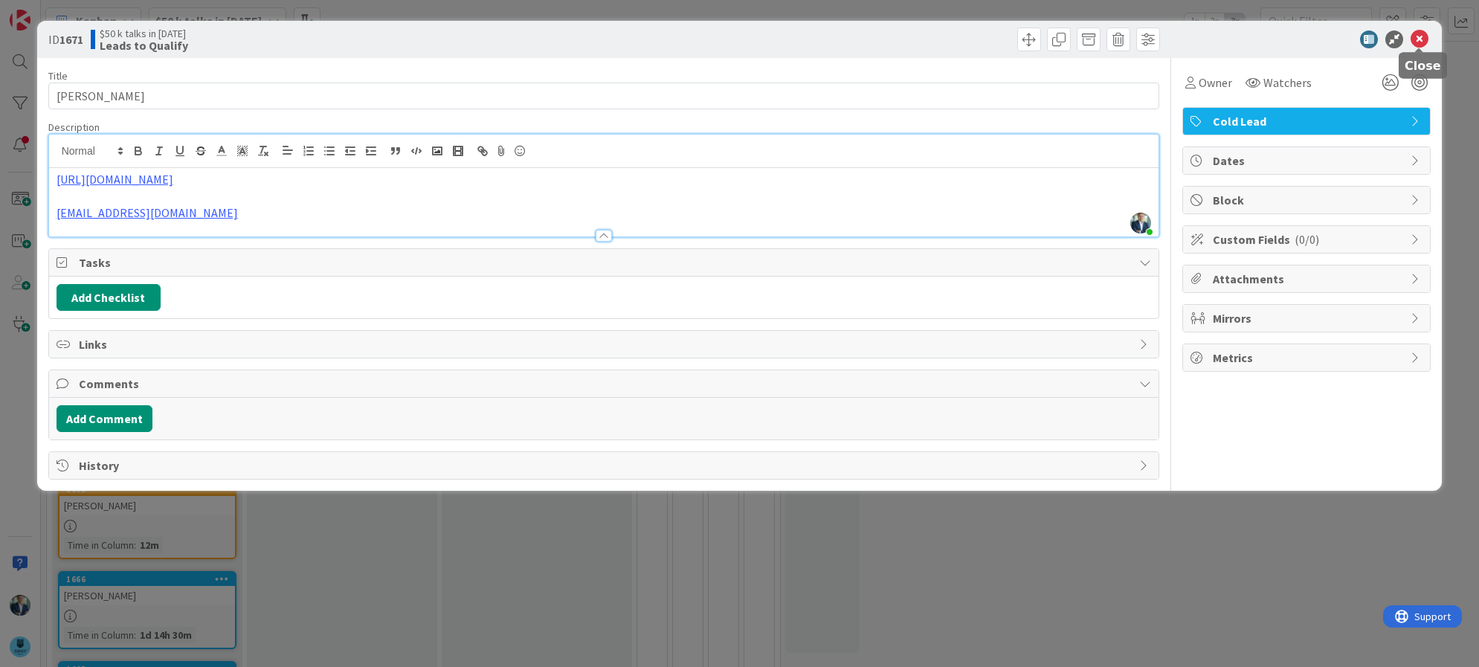
click at [1419, 38] on icon at bounding box center [1419, 39] width 18 height 18
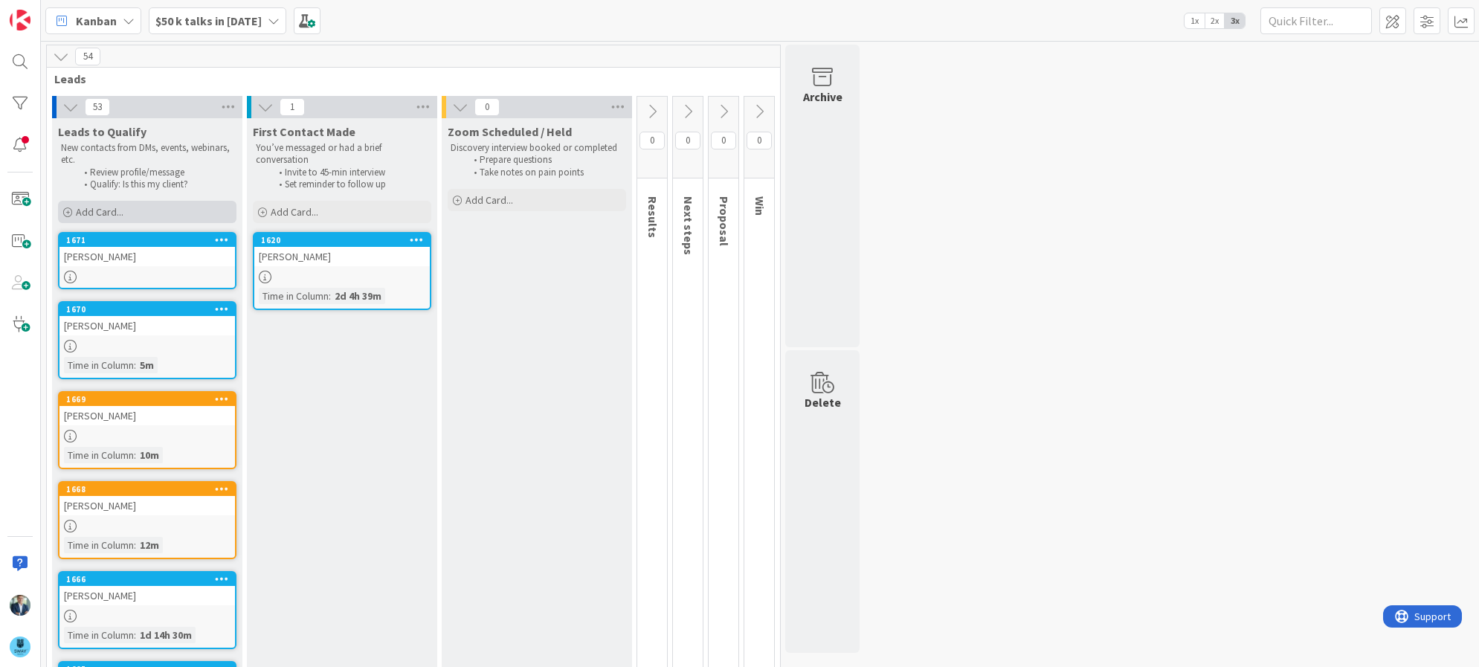
click at [94, 212] on span "Add Card..." at bounding box center [100, 211] width 48 height 13
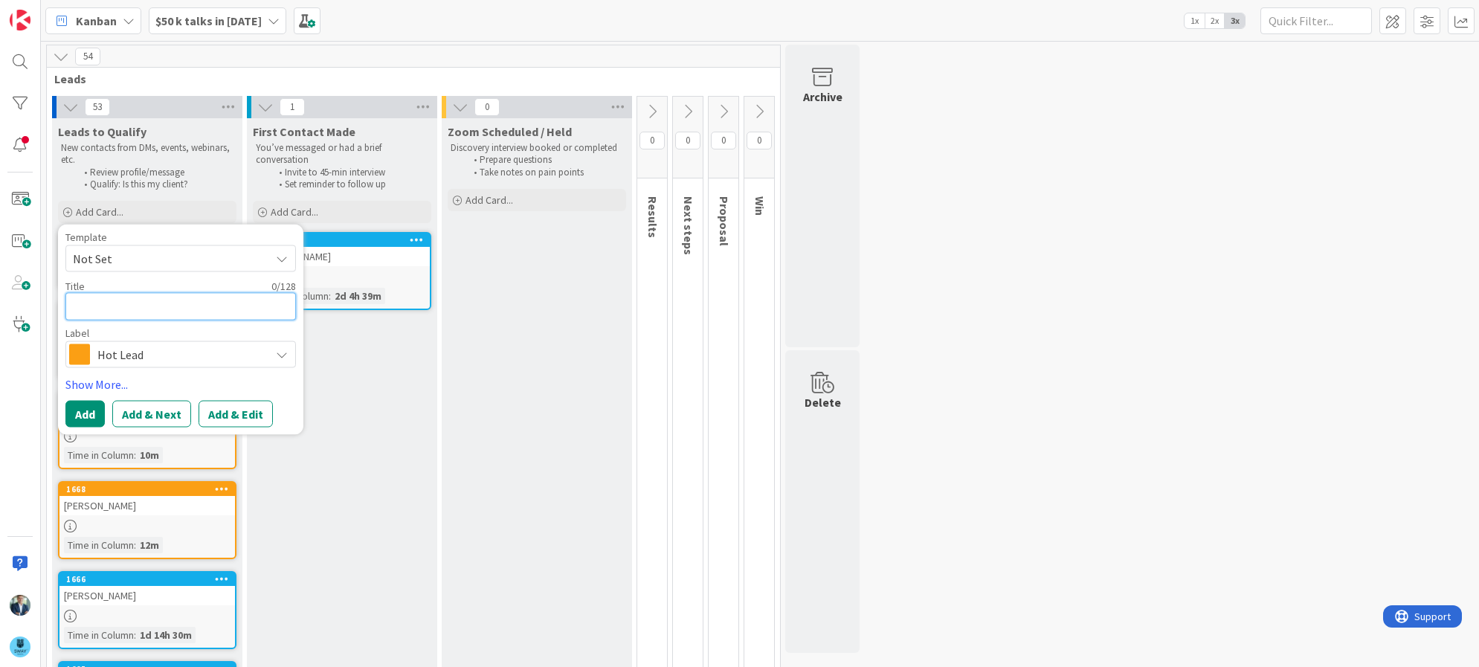
click at [137, 303] on textarea at bounding box center [180, 307] width 230 height 28
type textarea "x"
type textarea "C"
type textarea "x"
type textarea "Ch"
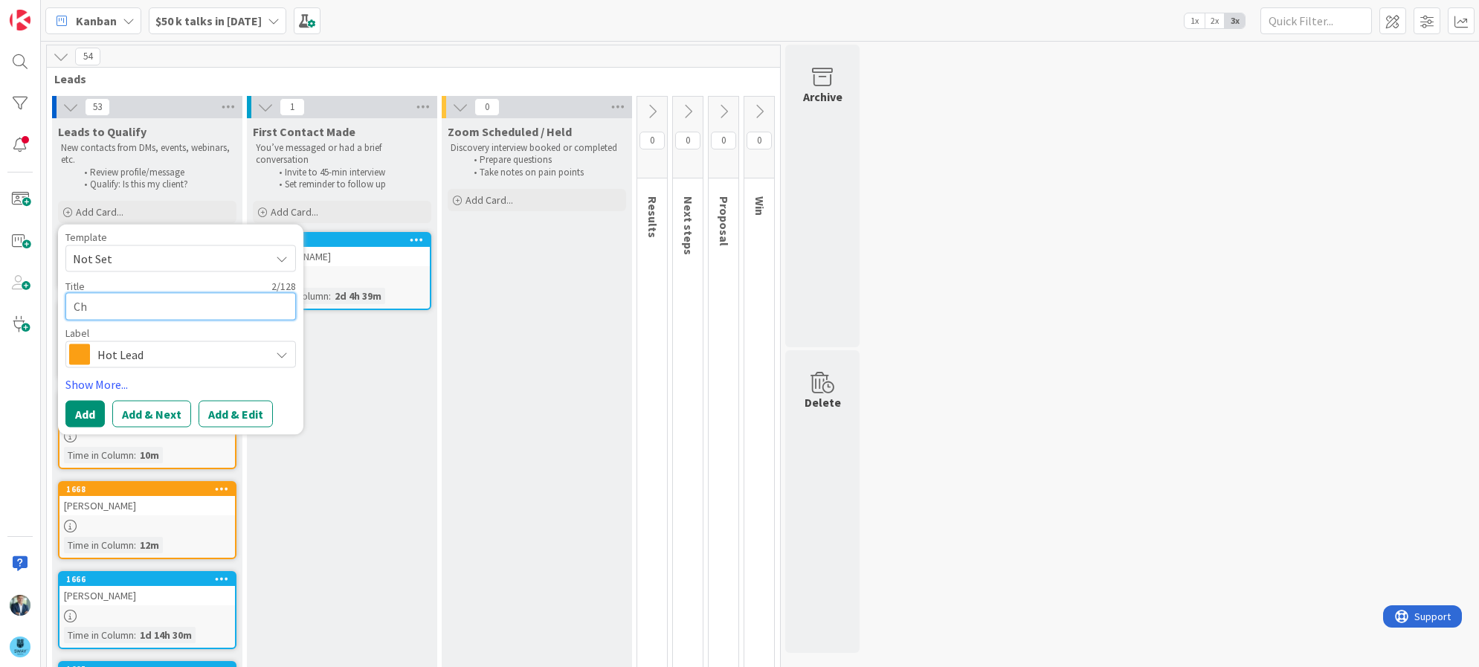
type textarea "x"
type textarea "ChaR"
type textarea "x"
type textarea "ChaRL"
type textarea "x"
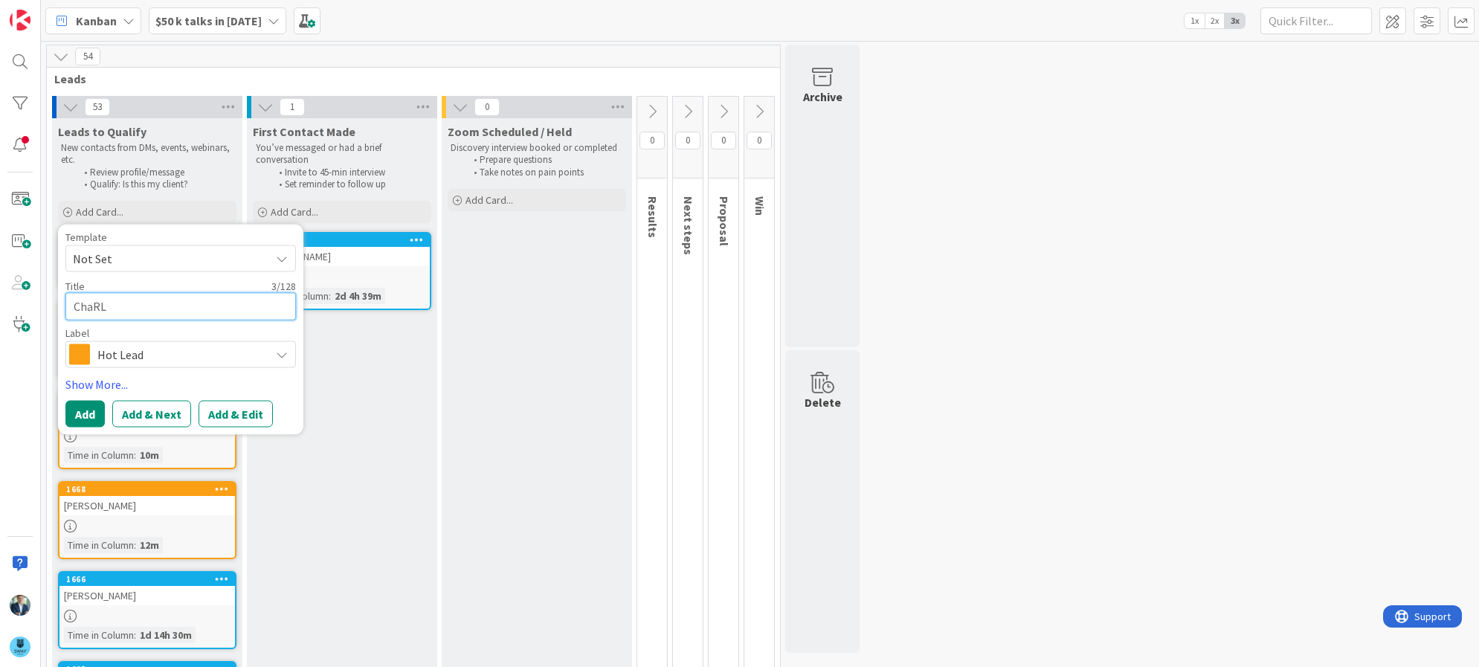
type textarea "ChaRLE"
type textarea "x"
type textarea "ChaRLES"
type textarea "x"
type textarea "ChaRLES"
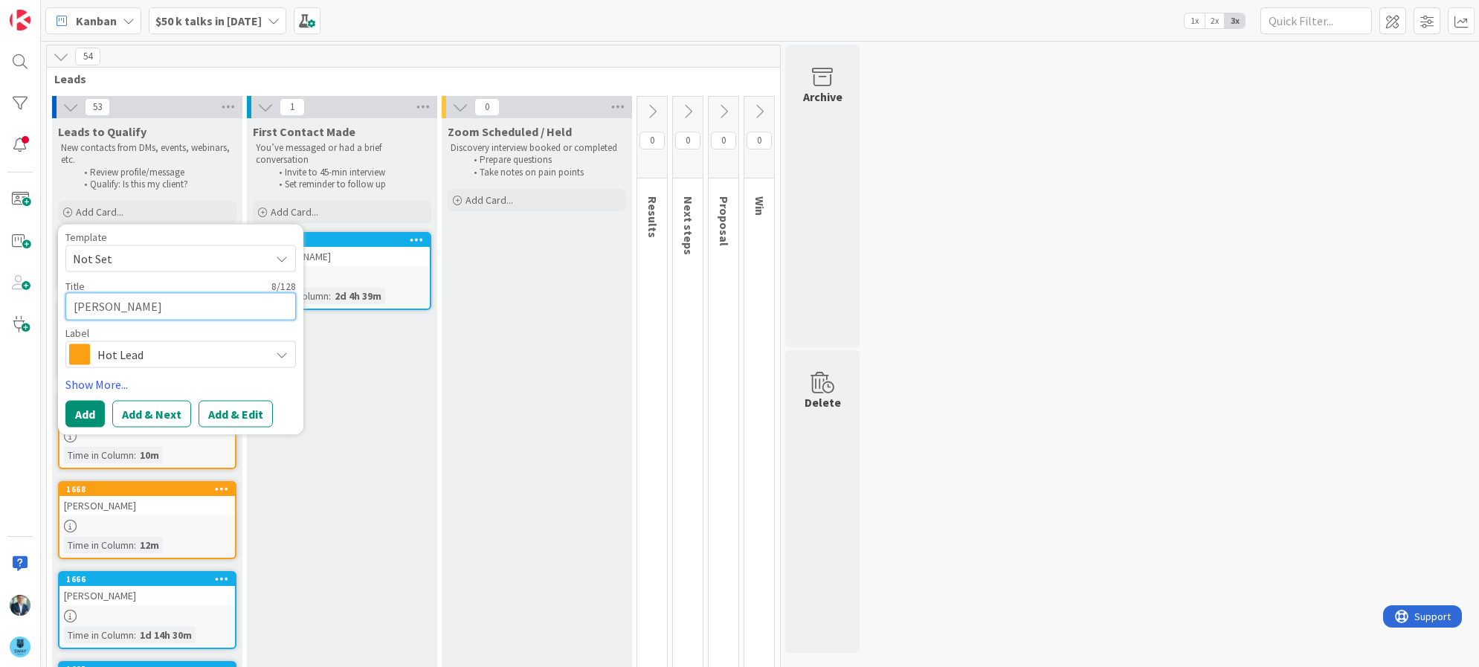
type textarea "x"
type textarea "ChaRLES"
type textarea "x"
type textarea "ChaRLE"
type textarea "x"
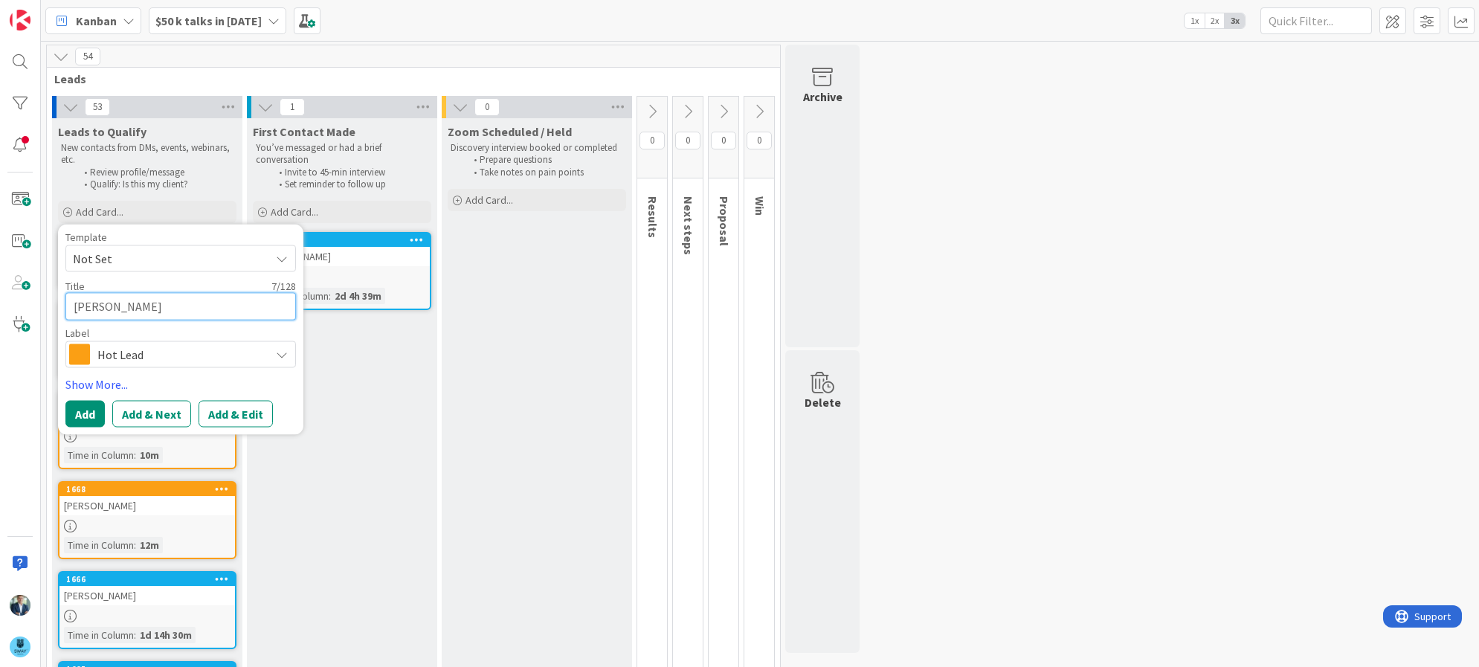
type textarea "ChaRL"
type textarea "x"
type textarea "ChaR"
type textarea "x"
type textarea "Cha"
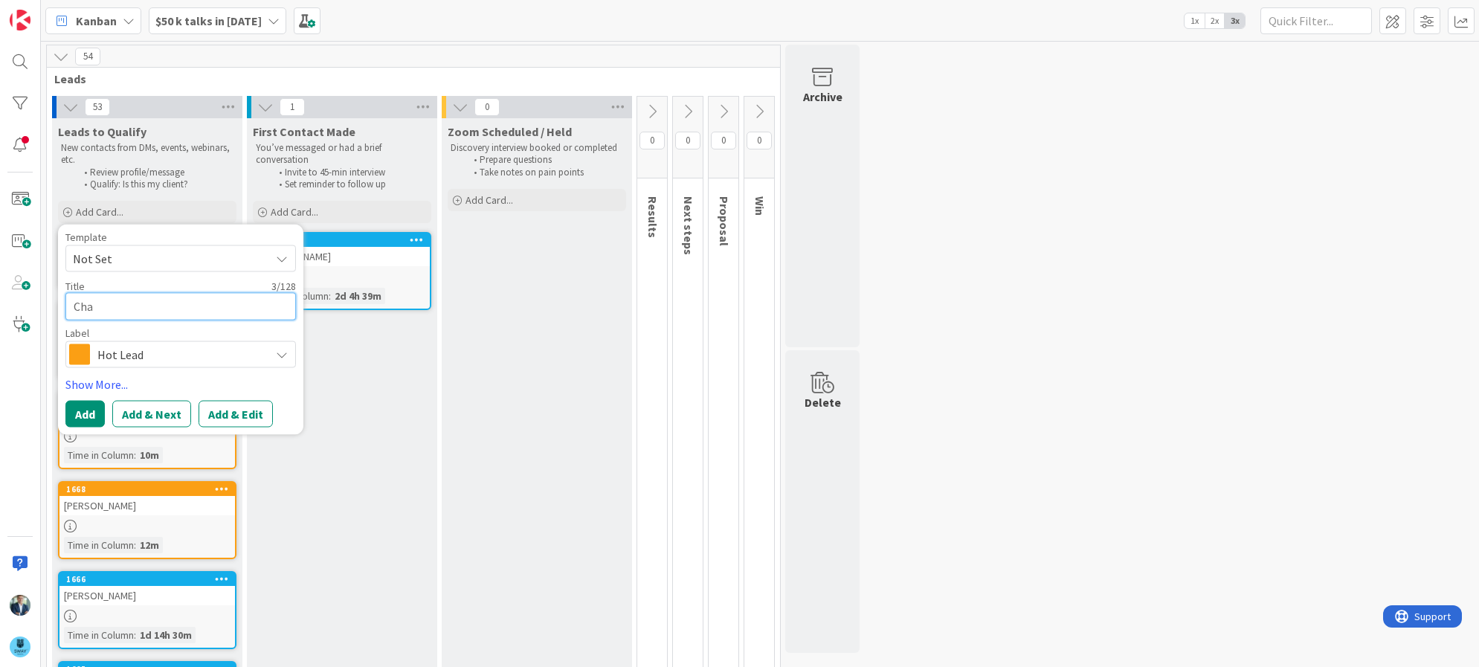
type textarea "x"
type textarea "Char"
type textarea "x"
type textarea "Charl"
type textarea "x"
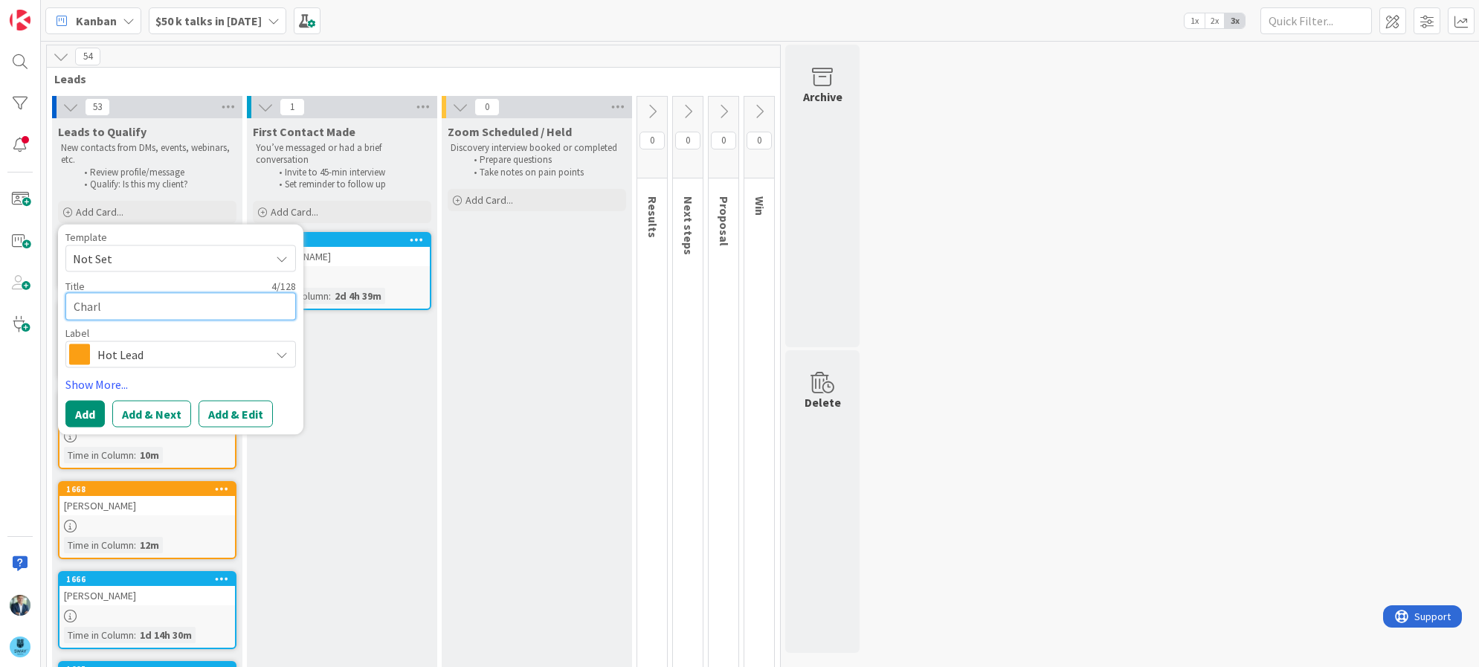
type textarea "Charle"
type textarea "x"
type textarea "Charles"
type textarea "x"
type textarea "Charles"
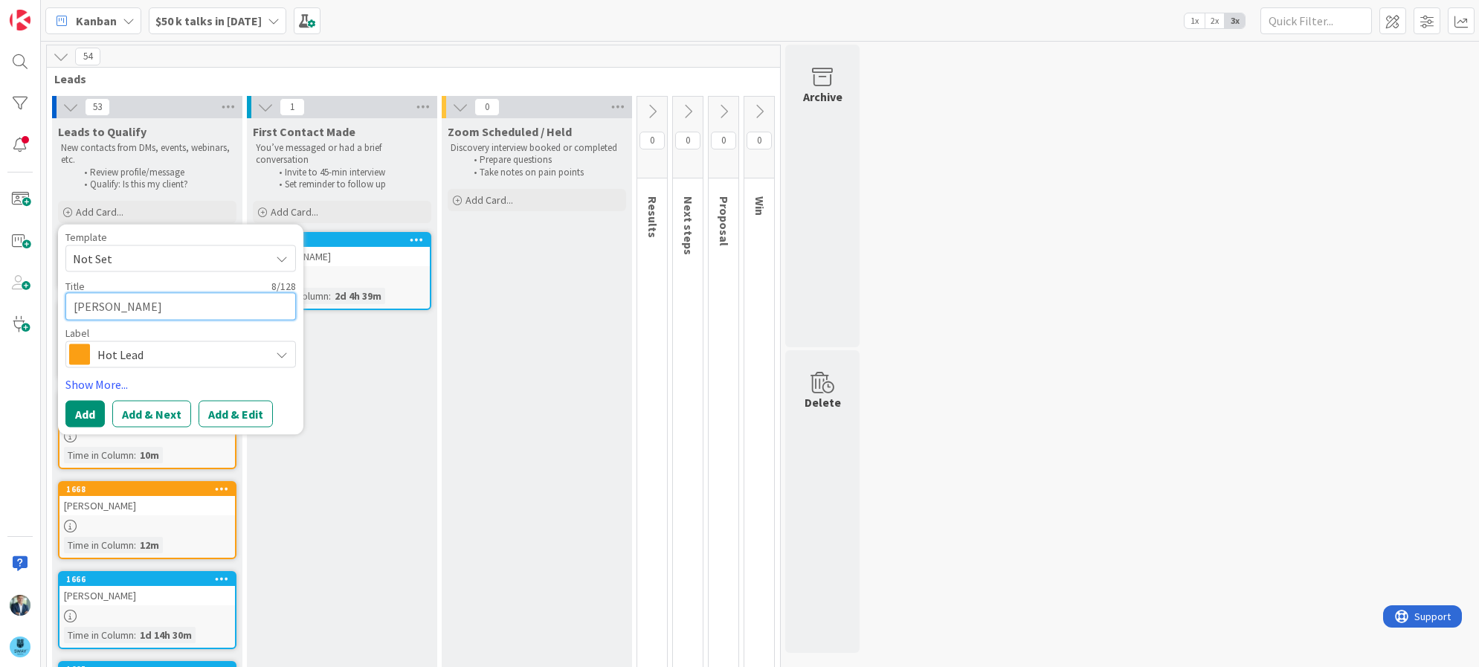
type textarea "x"
type textarea "Charles B"
type textarea "x"
type textarea "Charles Bo"
type textarea "x"
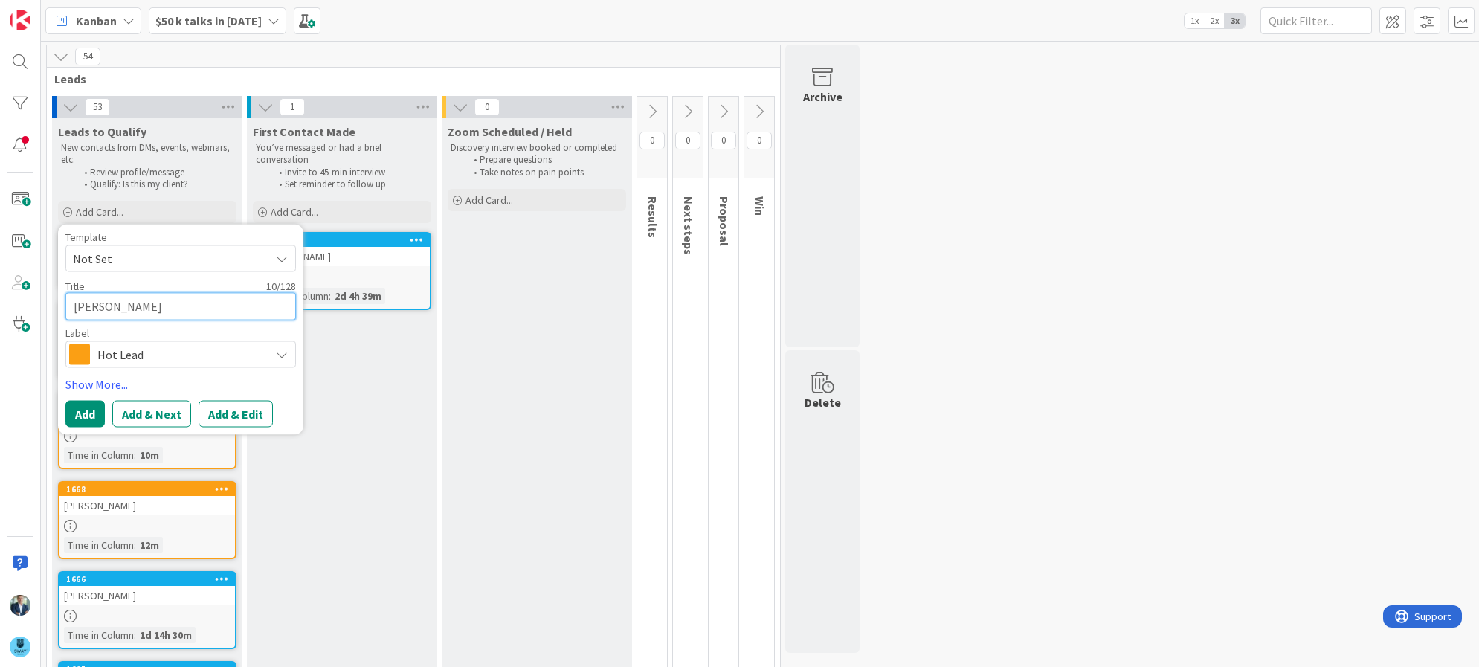
type textarea "Charles Bon"
type textarea "x"
type textarea "Charles Bonf"
type textarea "x"
type textarea "Charles Bonfi"
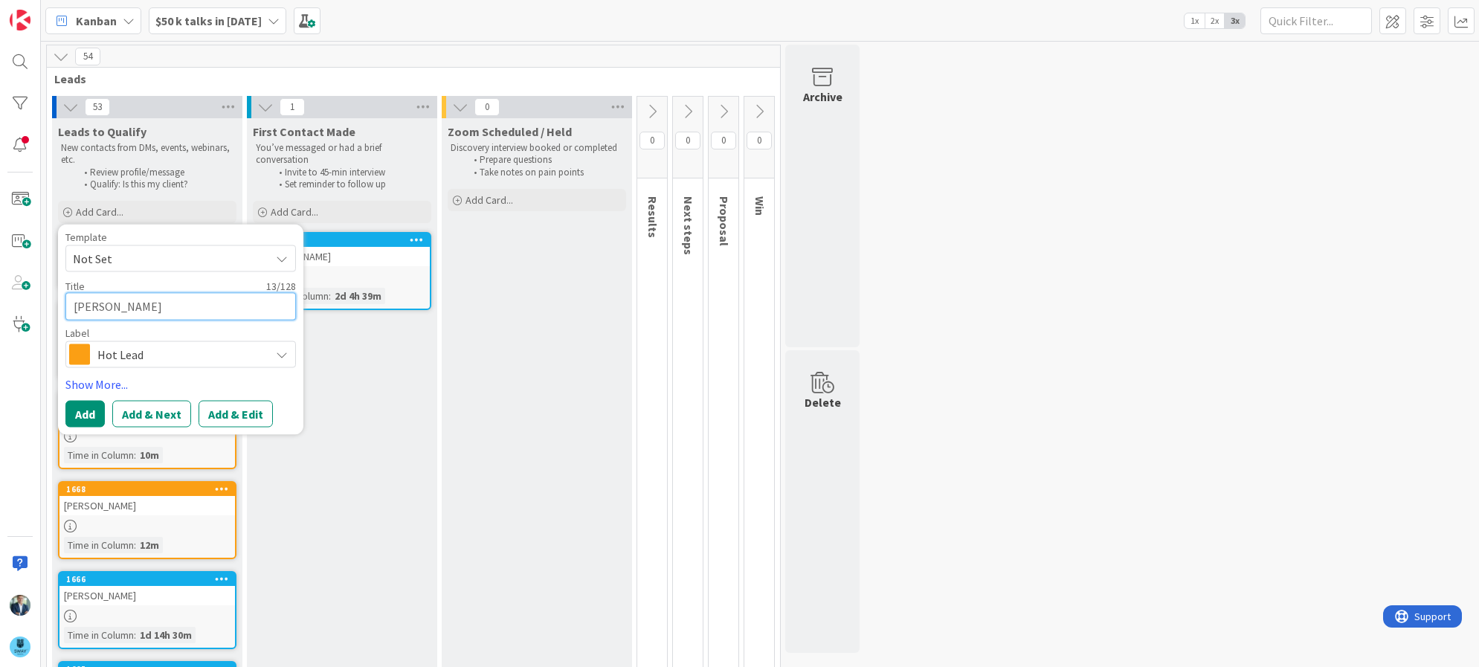
type textarea "x"
type textarea "Charles Bonfig"
type textarea "x"
type textarea "Charles Bonfigl"
type textarea "x"
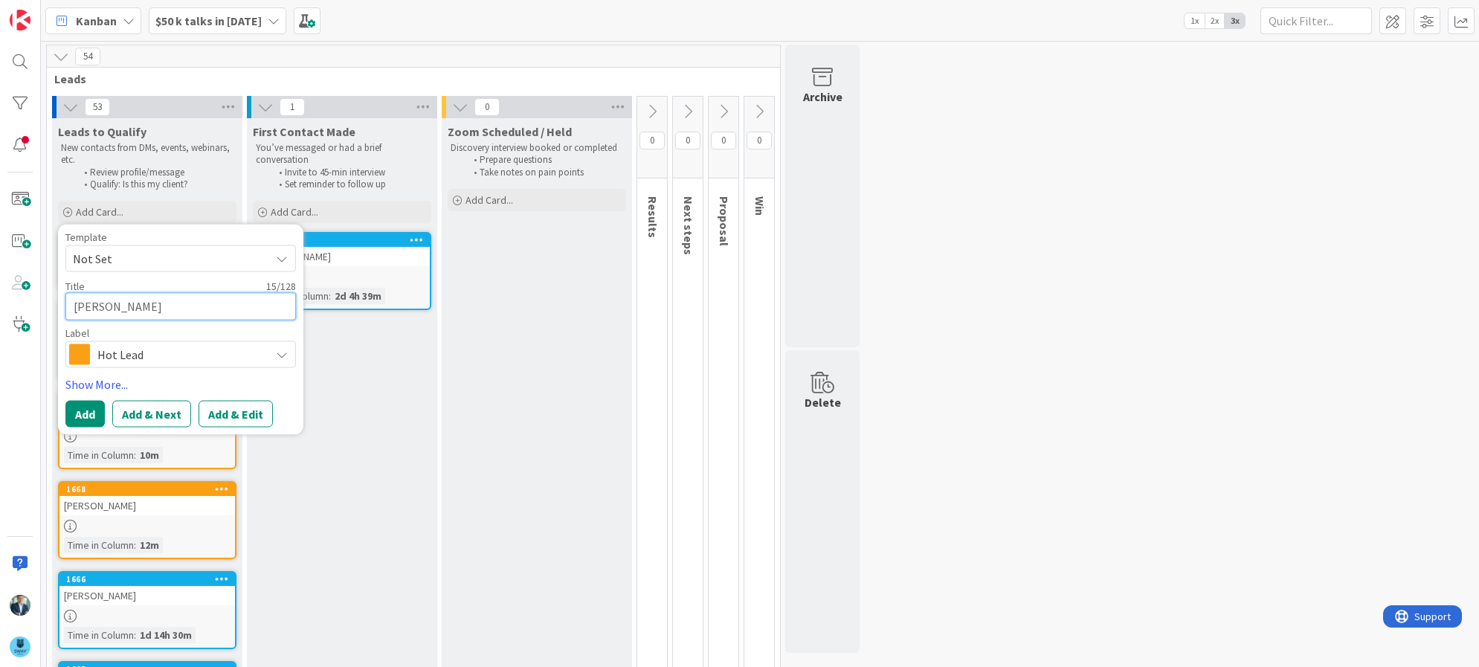
type textarea "Charles Bonfigli"
type textarea "x"
type textarea "Charles Bonfiglio"
click at [132, 344] on span "Hot Lead" at bounding box center [179, 354] width 165 height 21
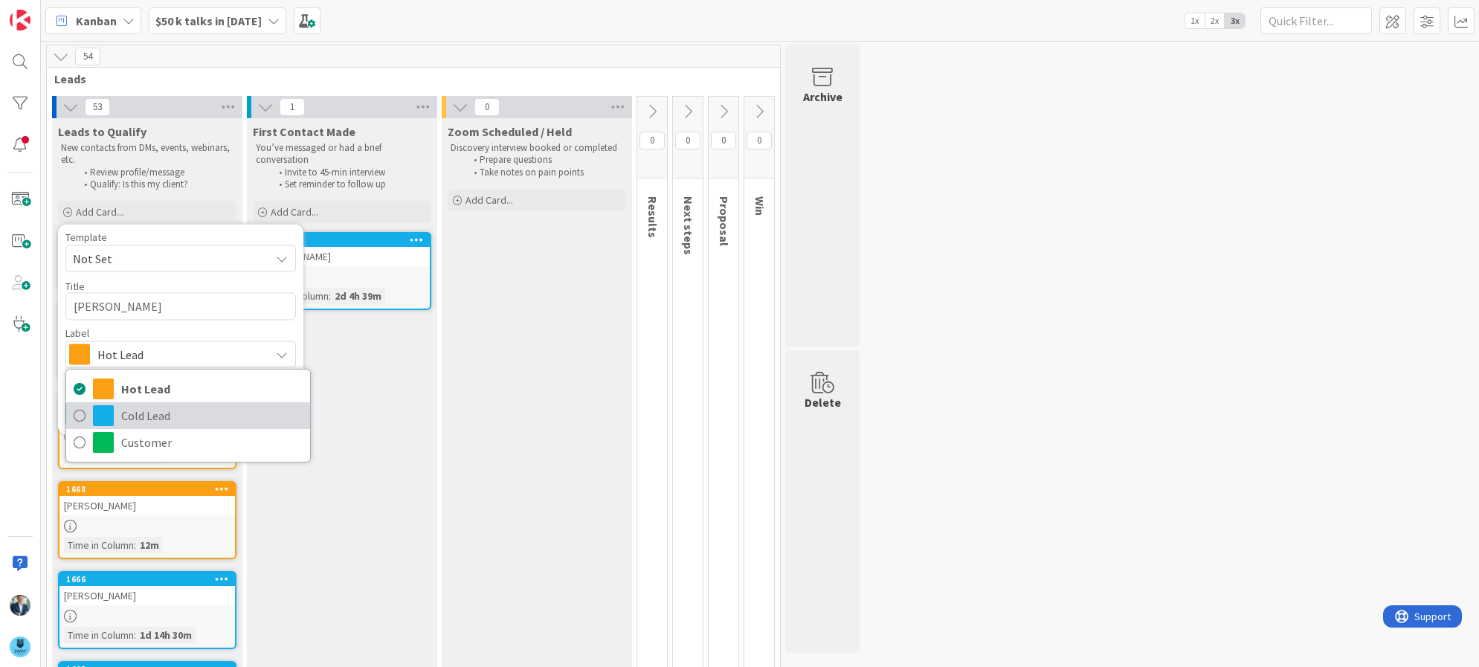
click at [127, 408] on span "Cold Lead" at bounding box center [211, 415] width 181 height 22
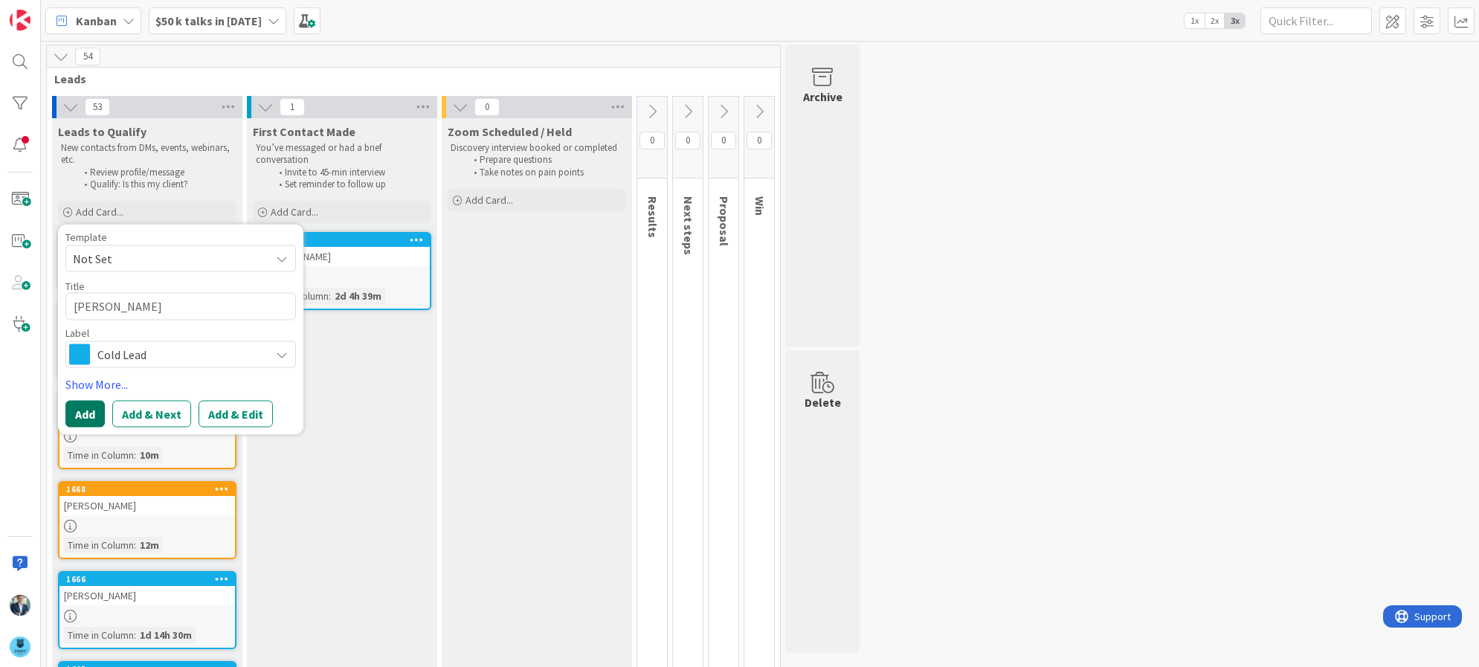
click at [83, 407] on button "Add" at bounding box center [84, 414] width 39 height 27
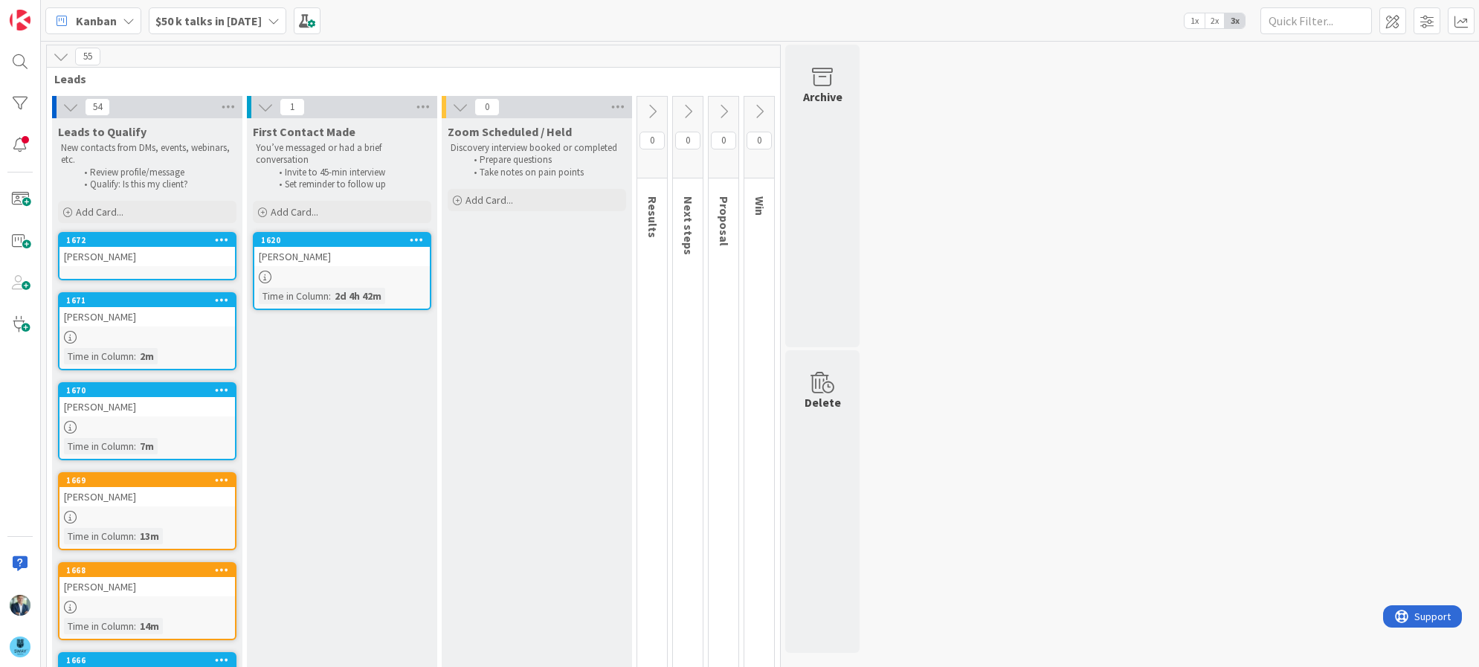
click at [112, 250] on div "Charles Bonfiglio" at bounding box center [146, 256] width 175 height 19
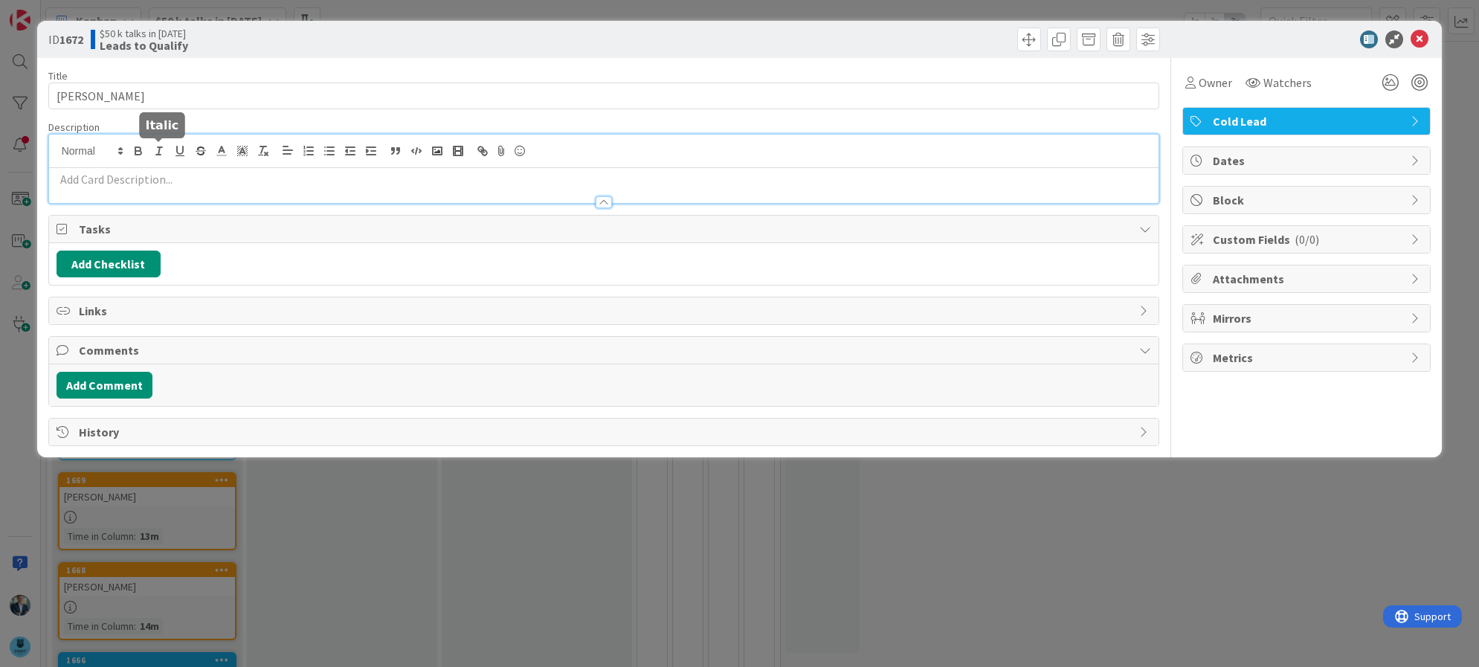
click at [148, 148] on div at bounding box center [604, 169] width 1110 height 68
click at [138, 179] on p at bounding box center [604, 179] width 1095 height 17
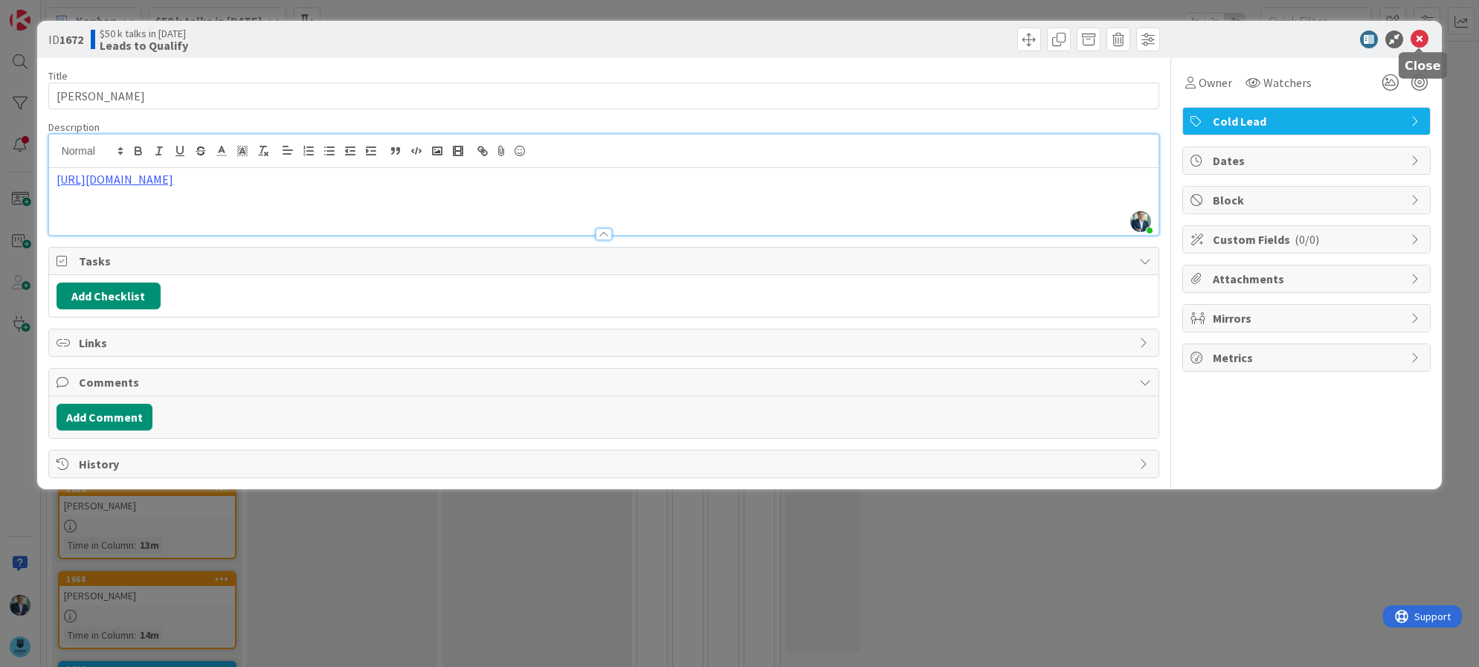
click at [1413, 34] on icon at bounding box center [1419, 39] width 18 height 18
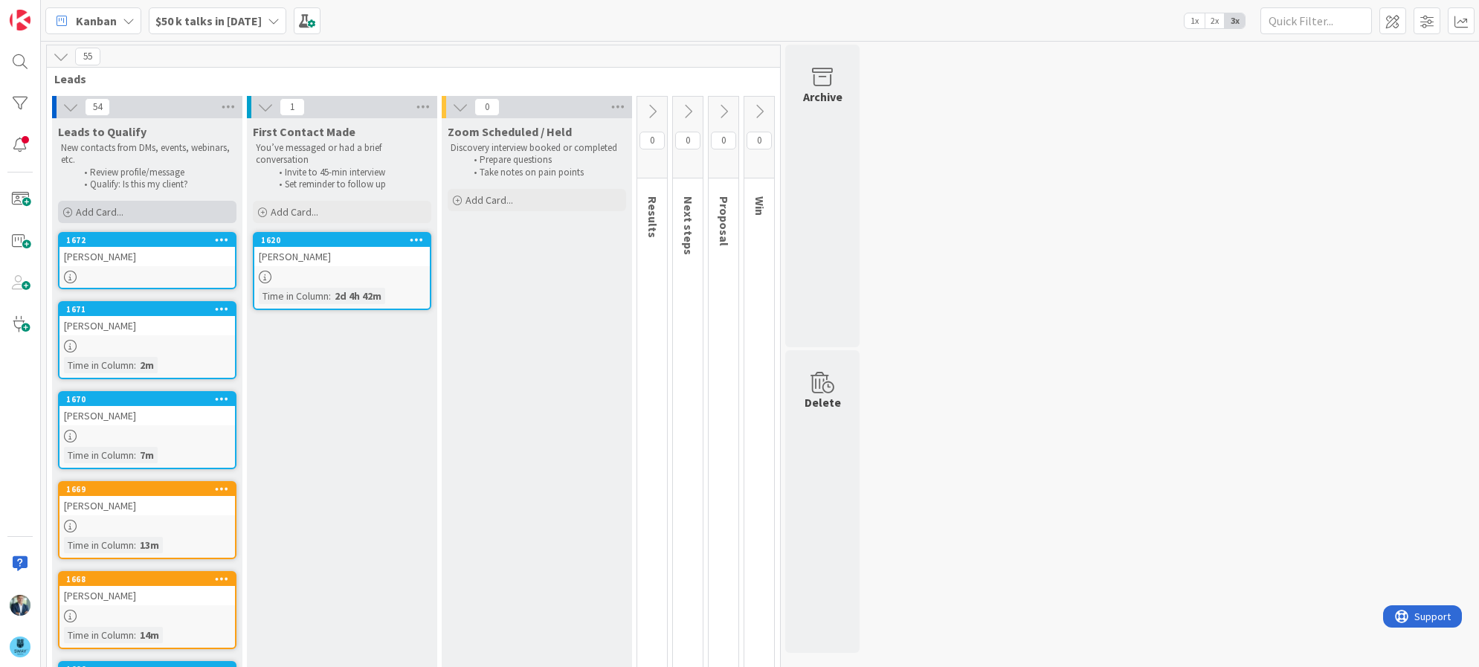
click at [139, 214] on div "Add Card..." at bounding box center [147, 212] width 178 height 22
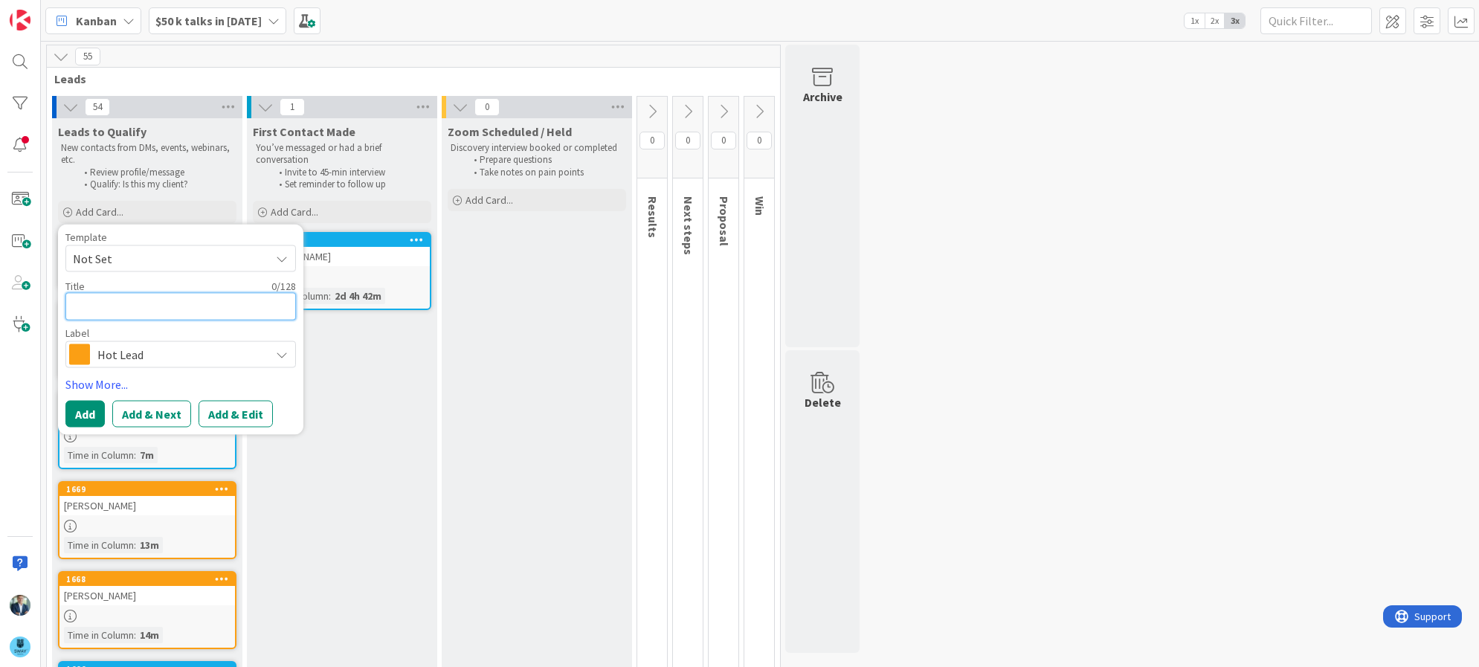
type textarea "x"
type textarea "JE"
type textarea "x"
type textarea "JEr"
click at [187, 355] on span "Hot Lead" at bounding box center [179, 354] width 165 height 21
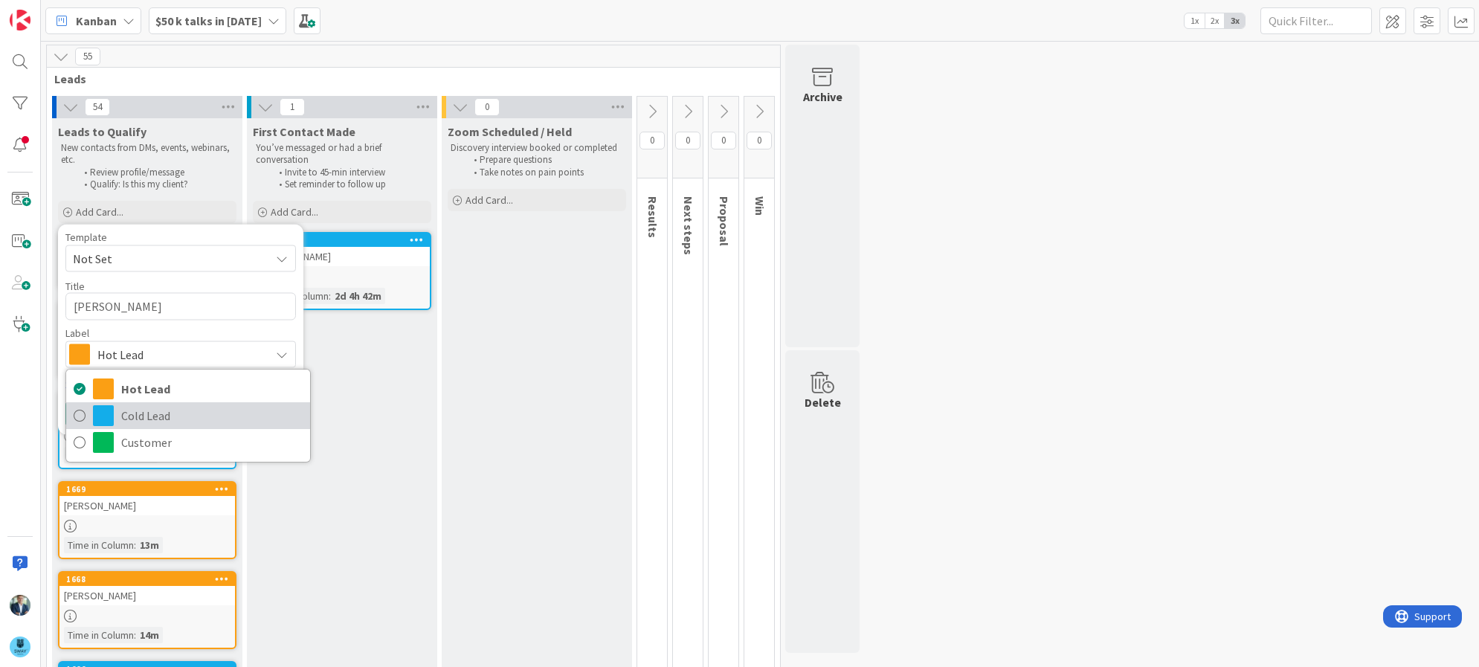
click at [154, 413] on span "Cold Lead" at bounding box center [211, 415] width 181 height 22
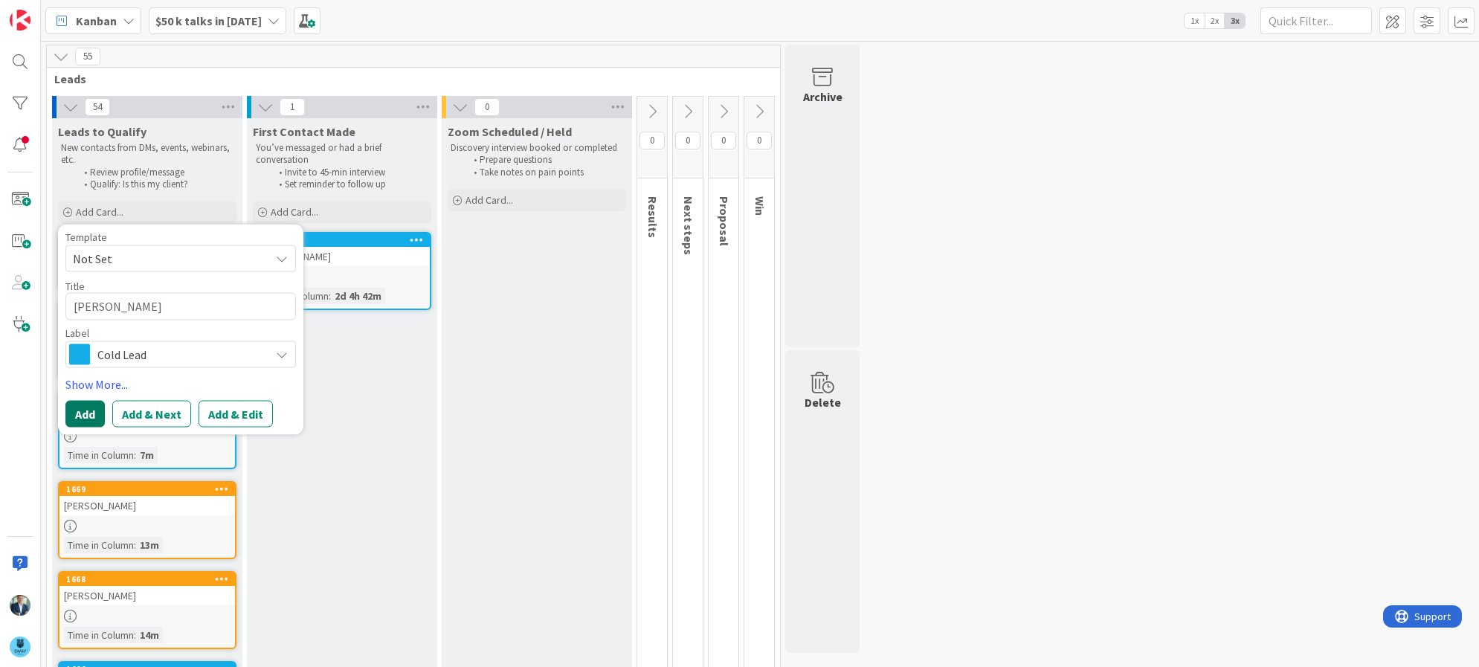
click at [81, 415] on button "Add" at bounding box center [84, 414] width 39 height 27
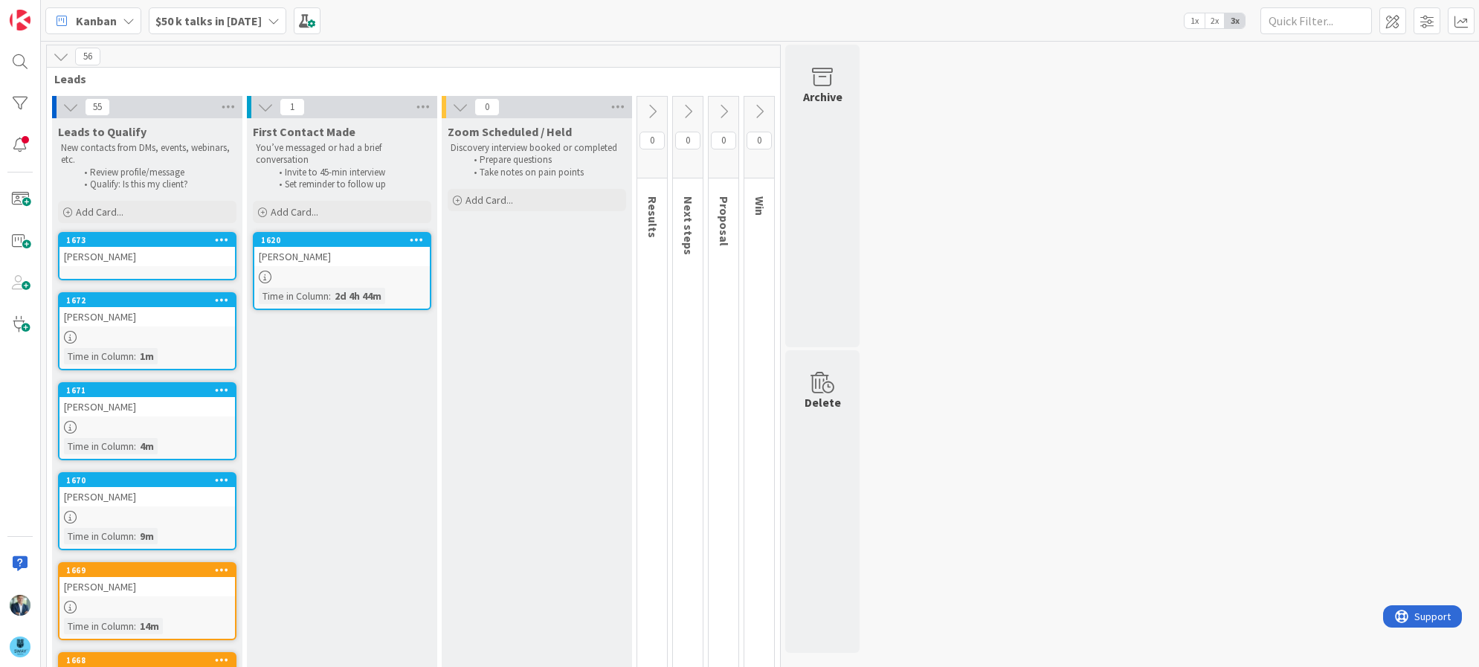
click at [101, 262] on div "Jereme Shelton" at bounding box center [146, 256] width 175 height 19
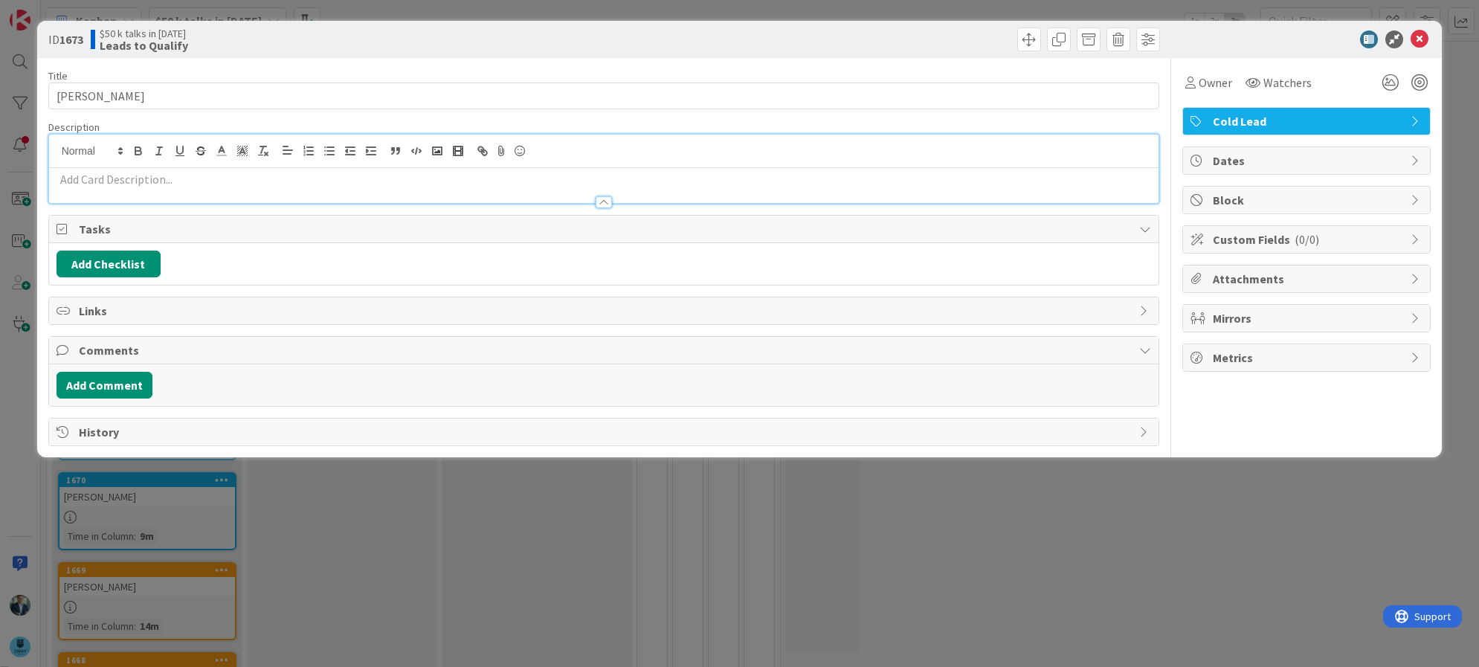
click at [145, 155] on div at bounding box center [604, 169] width 1110 height 68
click at [143, 185] on p at bounding box center [604, 179] width 1095 height 17
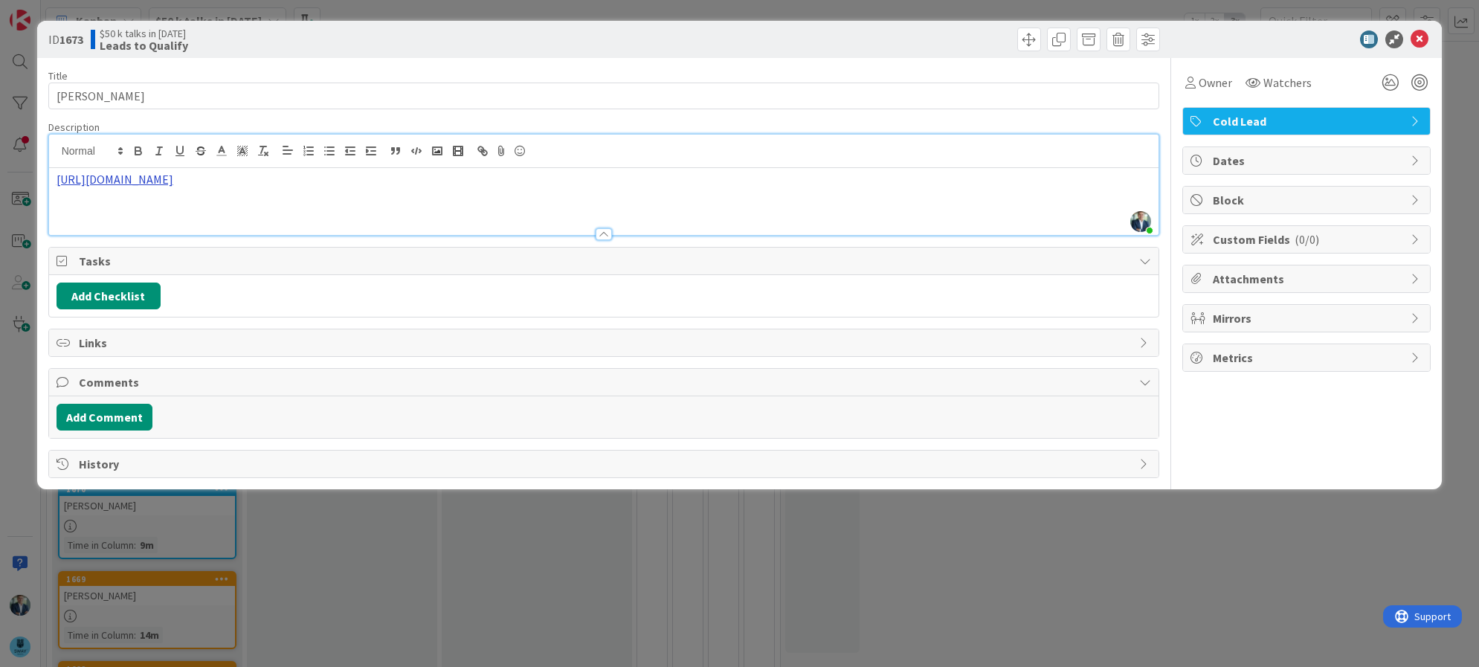
click at [173, 183] on link "https://www.linkedin.com/sales/lead/ACwAAAwlmDUBT3JvN4SqQiuOndJSNAjQsr9GhbU,NAM…" at bounding box center [115, 179] width 117 height 15
click at [310, 201] on link "https://www.linkedin.com/sales/lead/ACwAAAwlmDUBT3JvN4SqQiuOndJSNAjQsr9GhbU,NAM…" at bounding box center [289, 208] width 102 height 19
click at [1426, 34] on icon at bounding box center [1419, 39] width 18 height 18
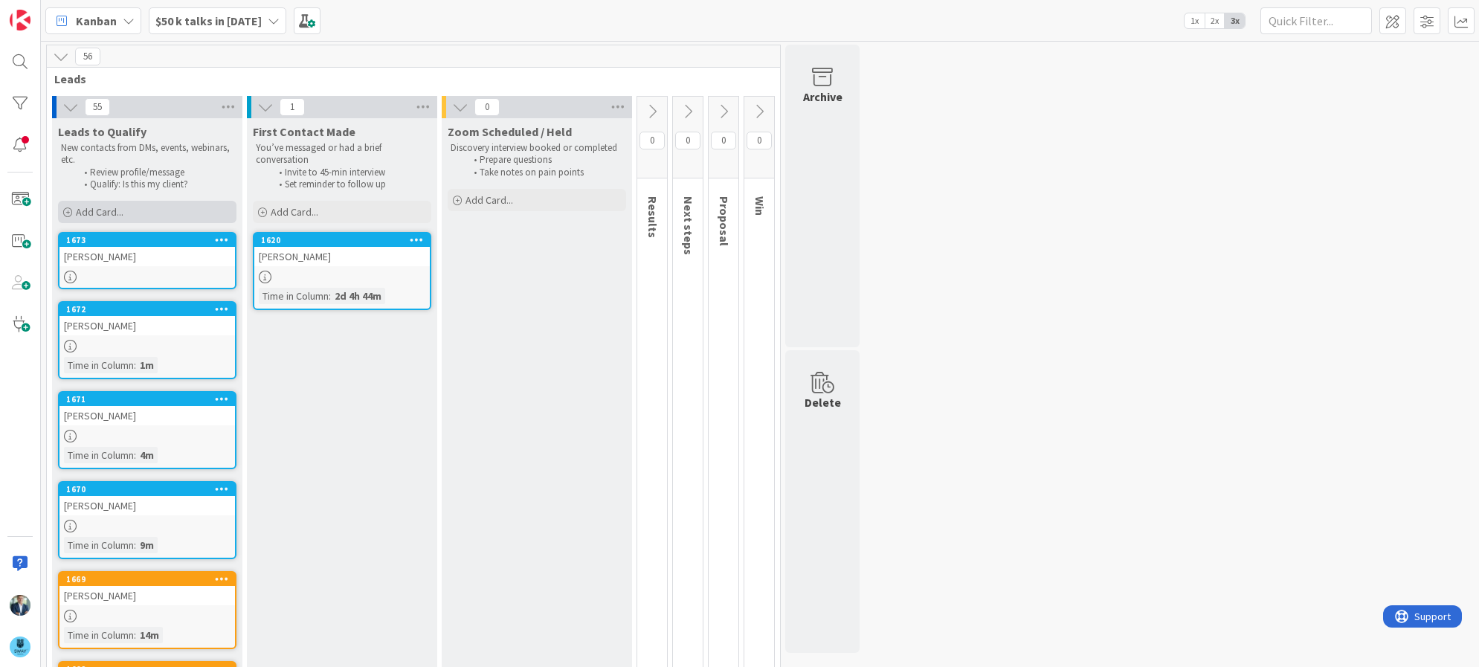
click at [179, 219] on div "Add Card..." at bounding box center [147, 212] width 178 height 22
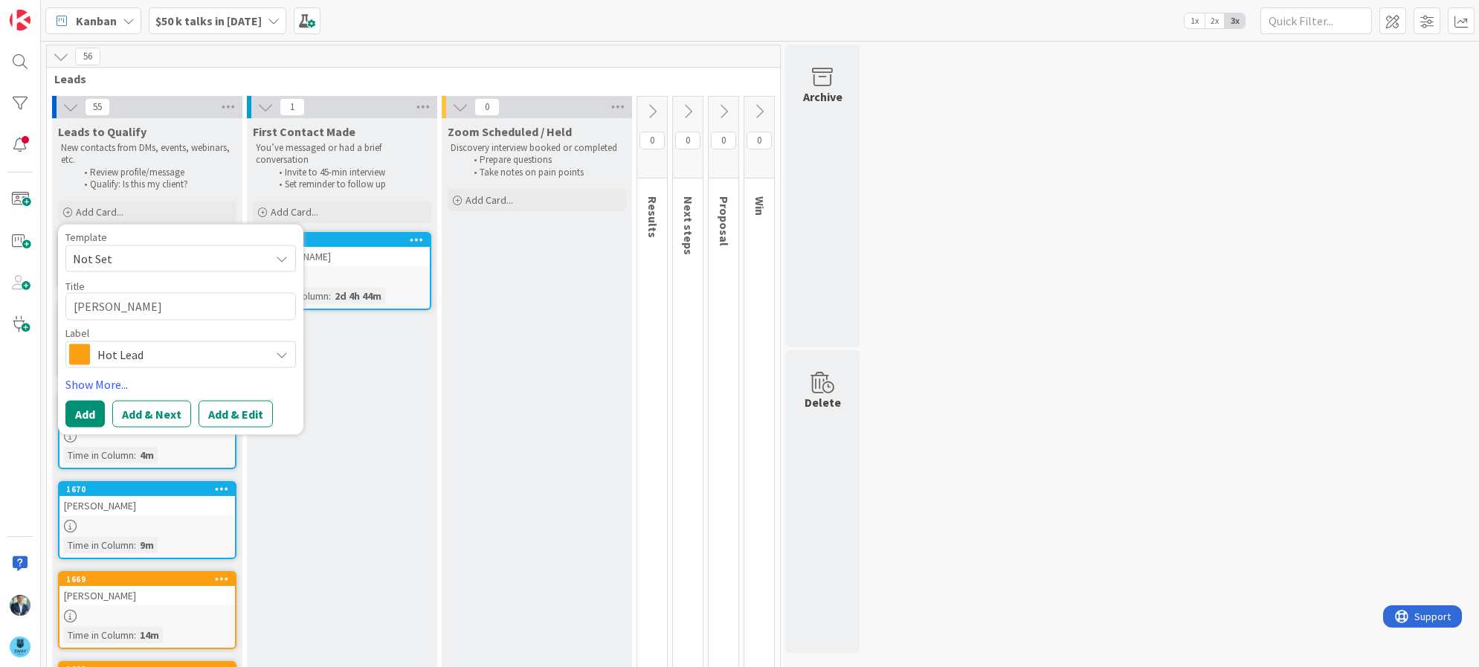
click at [224, 359] on span "Hot Lead" at bounding box center [179, 354] width 165 height 21
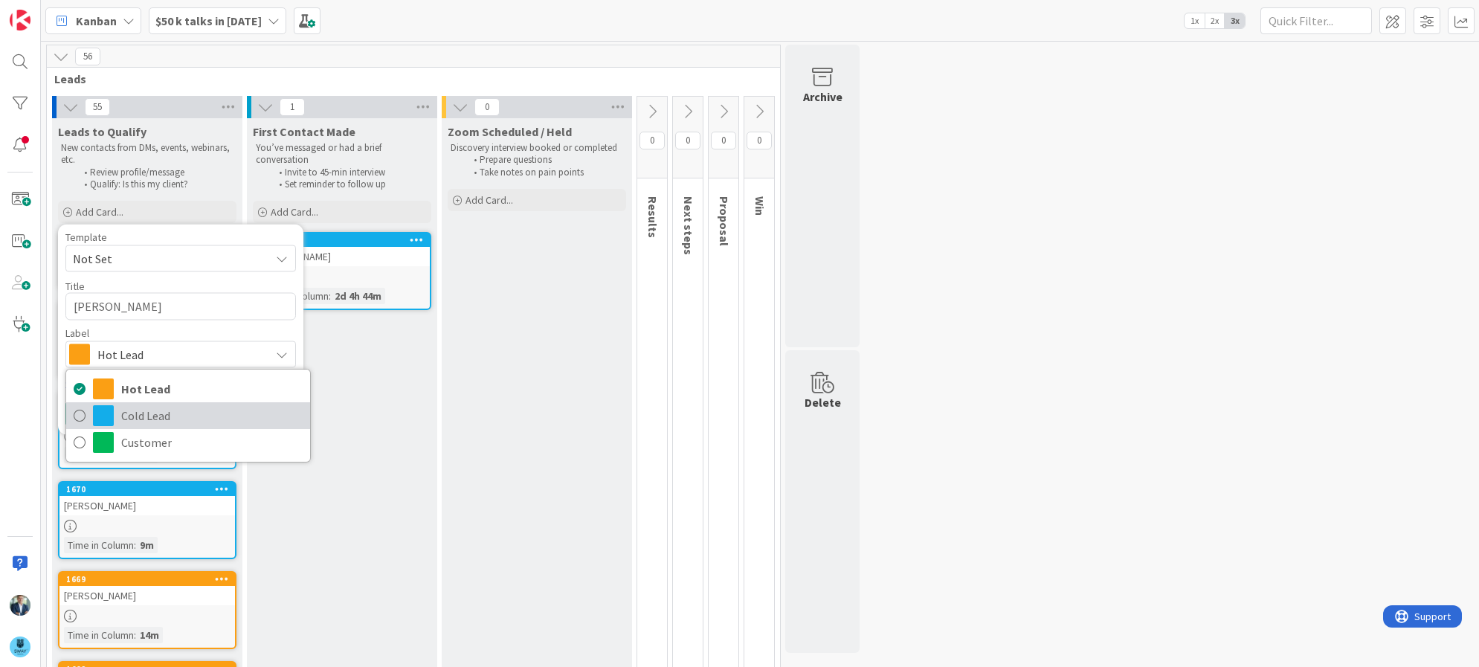
click at [152, 413] on span "Cold Lead" at bounding box center [211, 415] width 181 height 22
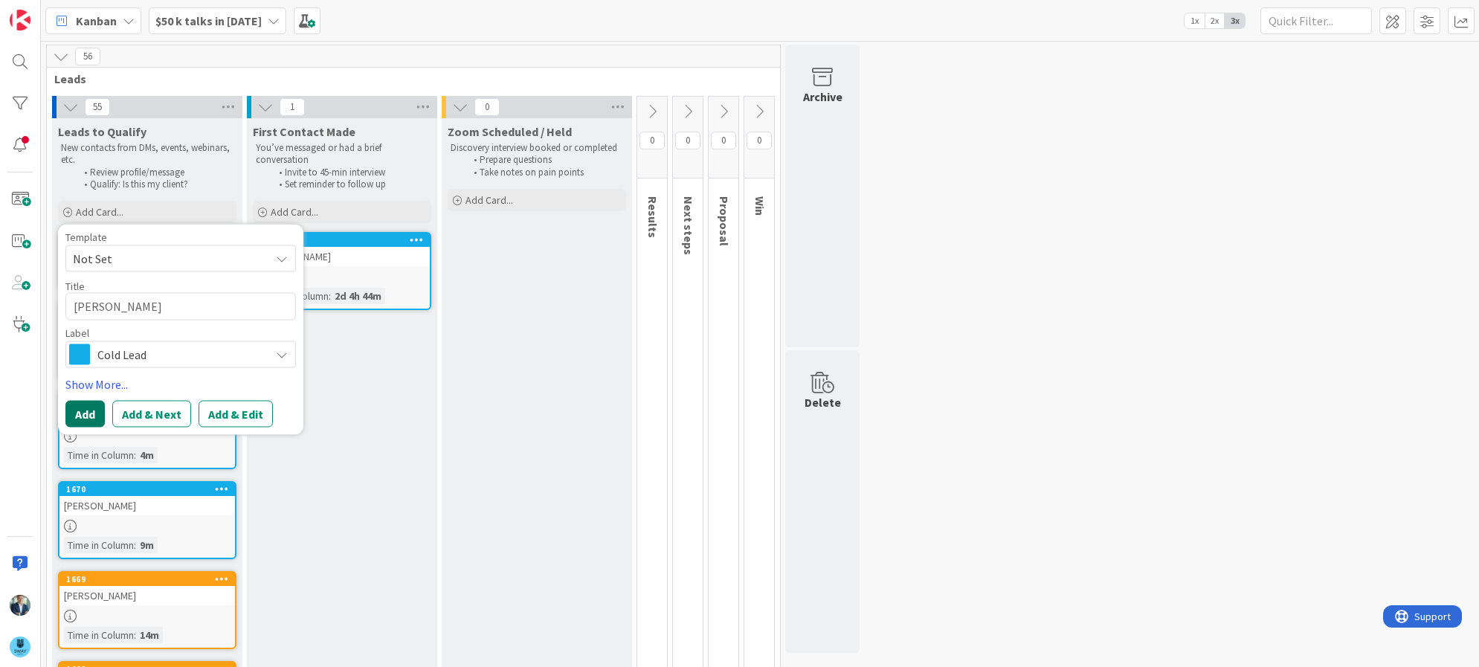
click at [92, 411] on button "Add" at bounding box center [84, 414] width 39 height 27
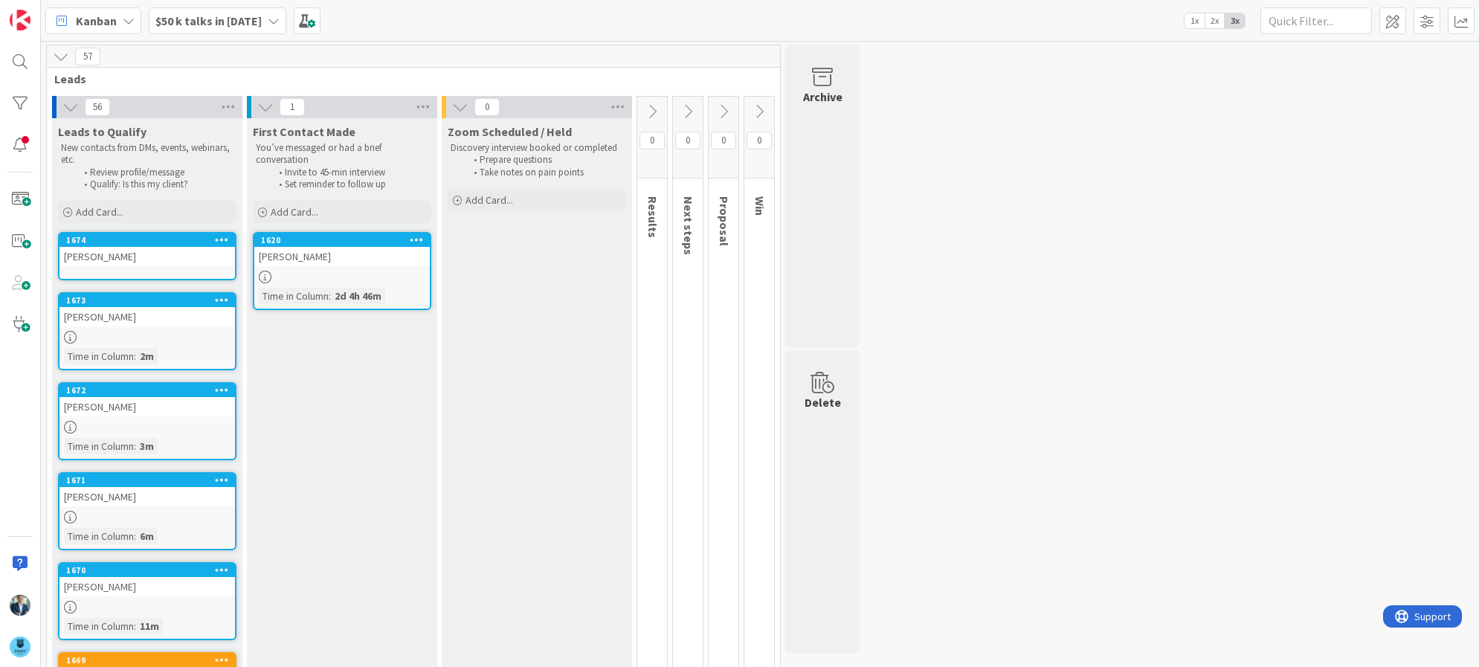
click at [107, 272] on link "1674 Scott Temme" at bounding box center [147, 256] width 178 height 48
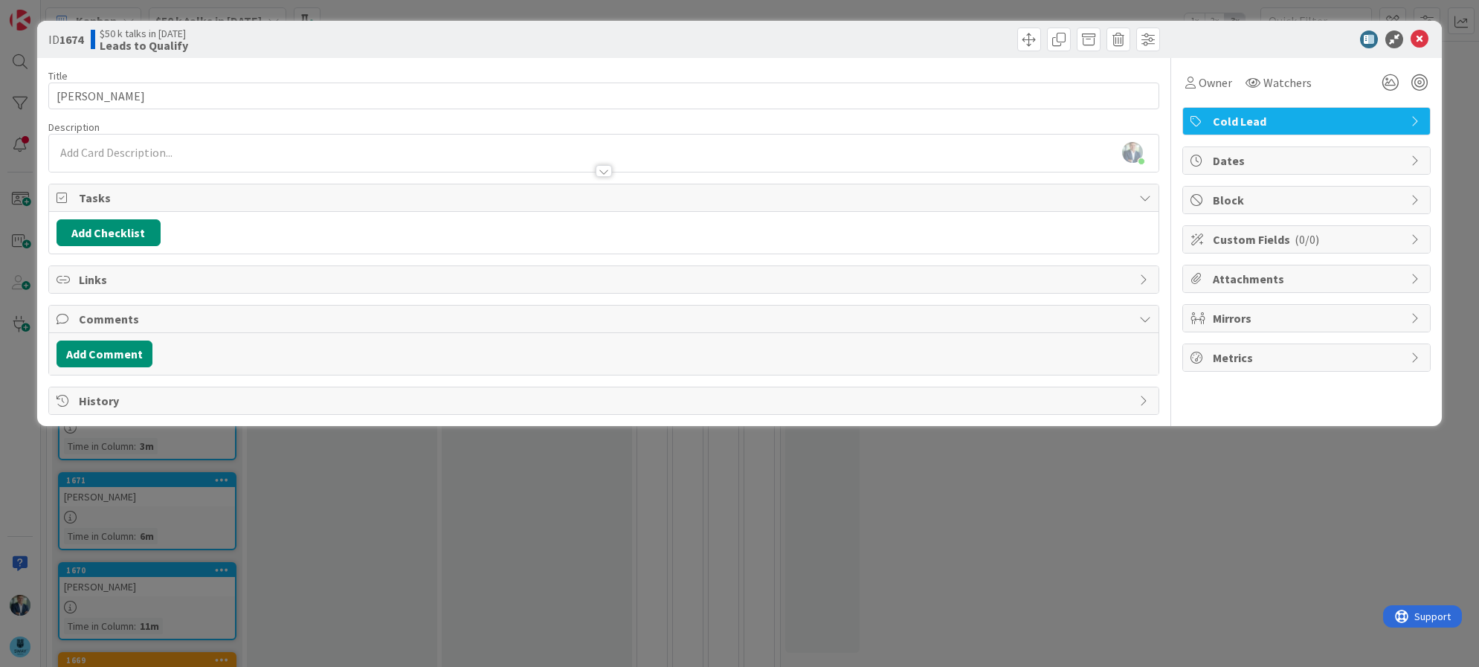
click at [127, 161] on div at bounding box center [604, 164] width 1110 height 16
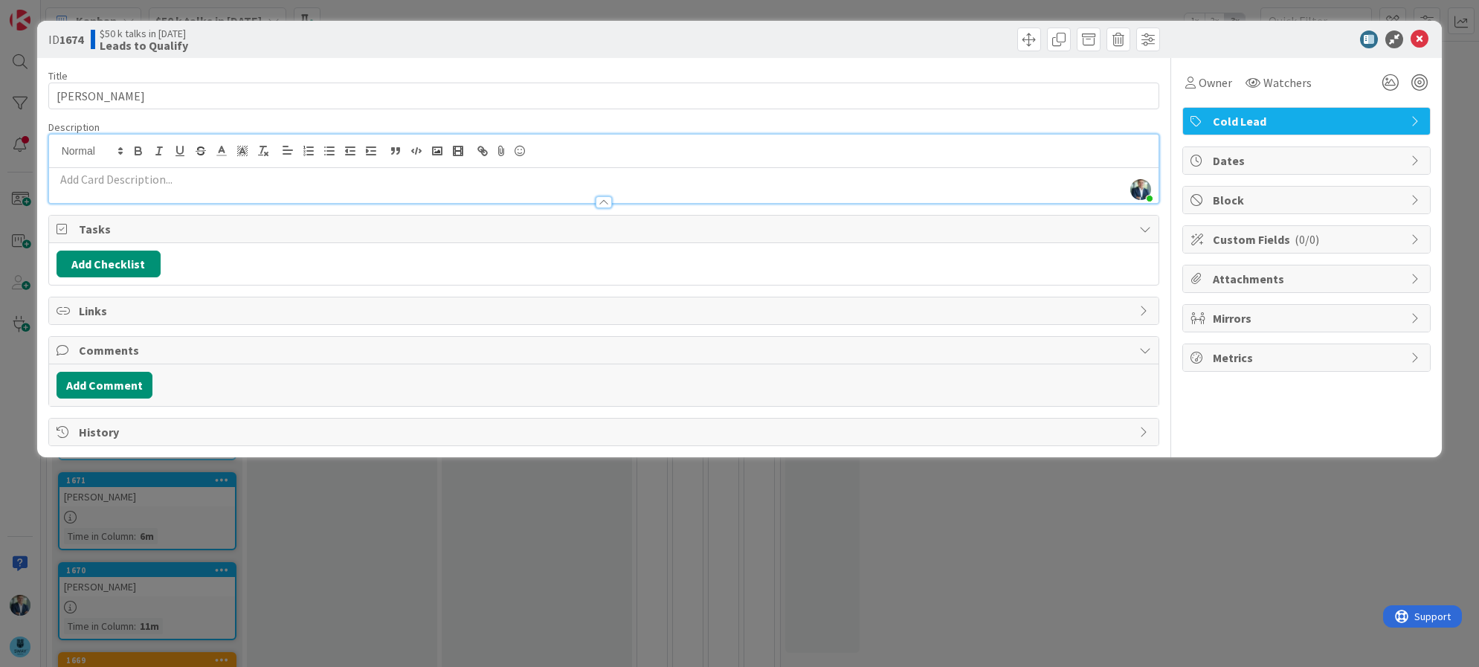
click at [123, 176] on p at bounding box center [604, 179] width 1095 height 17
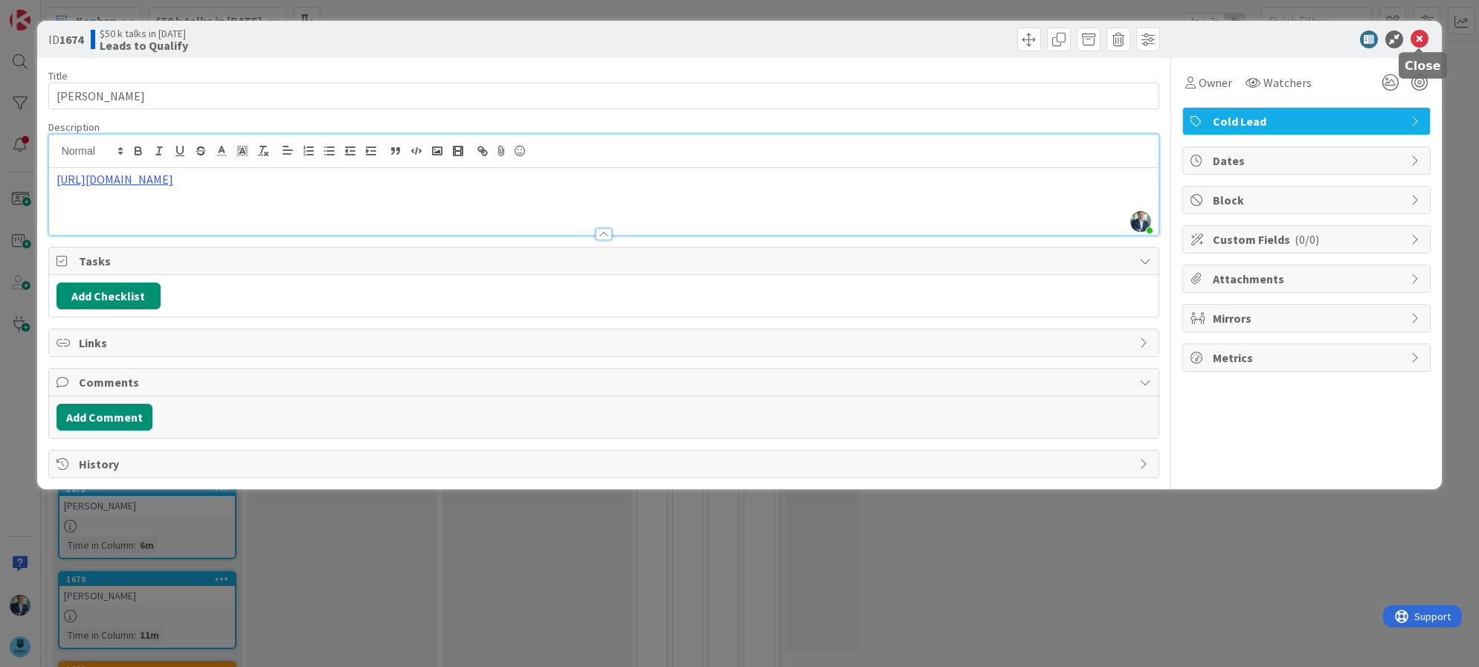
click at [1416, 41] on icon at bounding box center [1419, 39] width 18 height 18
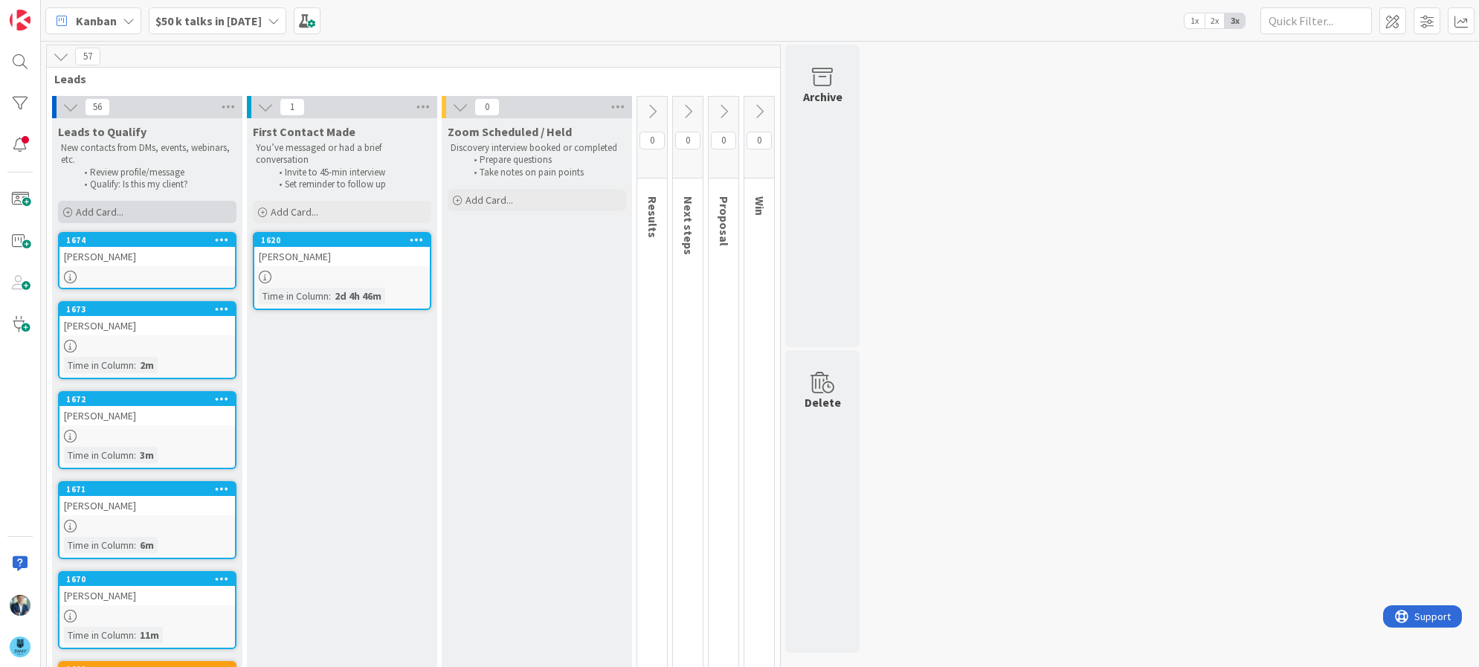
click at [175, 219] on div "Add Card..." at bounding box center [147, 212] width 178 height 22
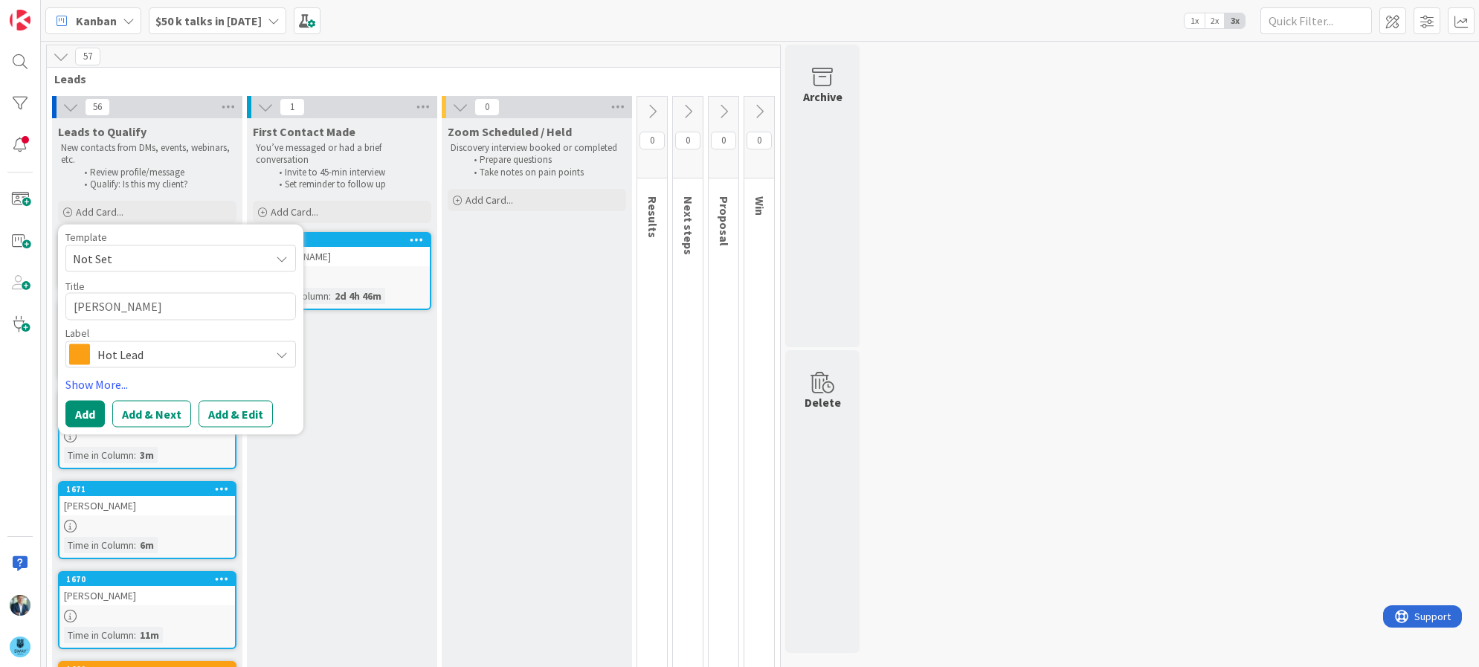
click at [138, 359] on span "Hot Lead" at bounding box center [179, 354] width 165 height 21
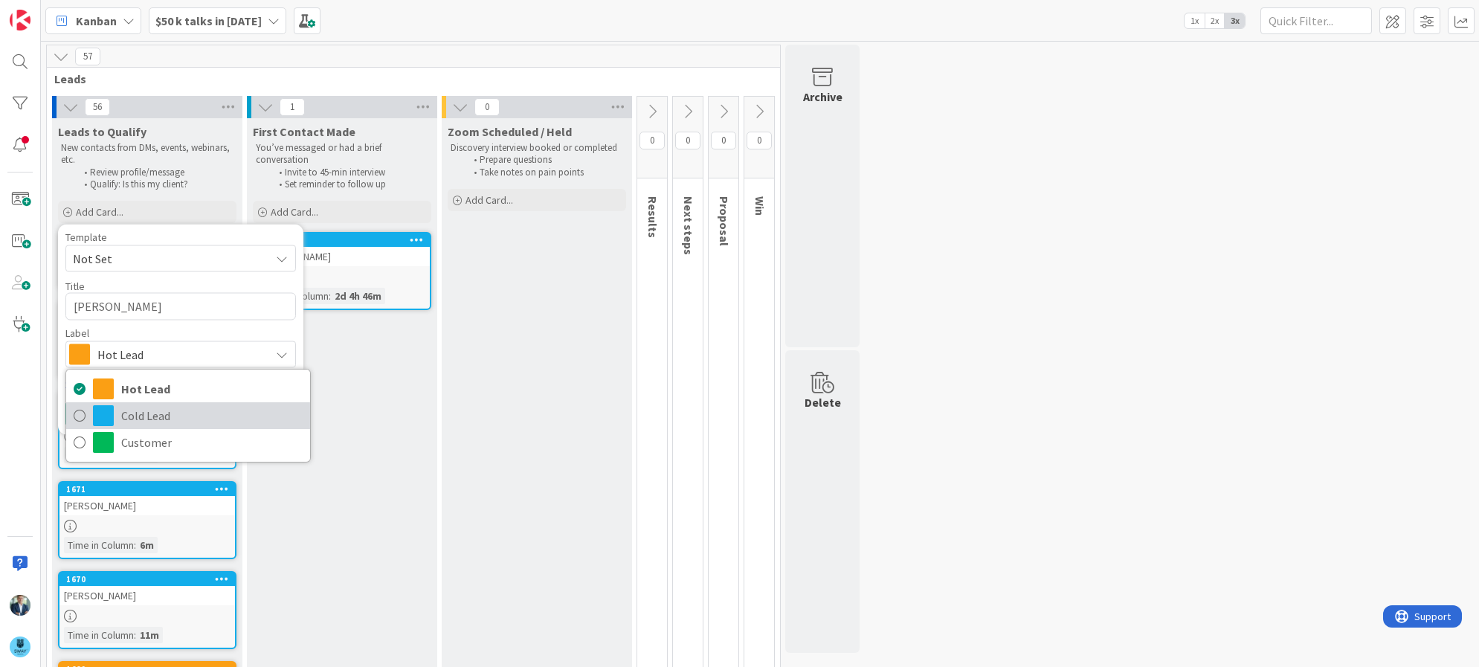
click at [136, 417] on span "Cold Lead" at bounding box center [211, 415] width 181 height 22
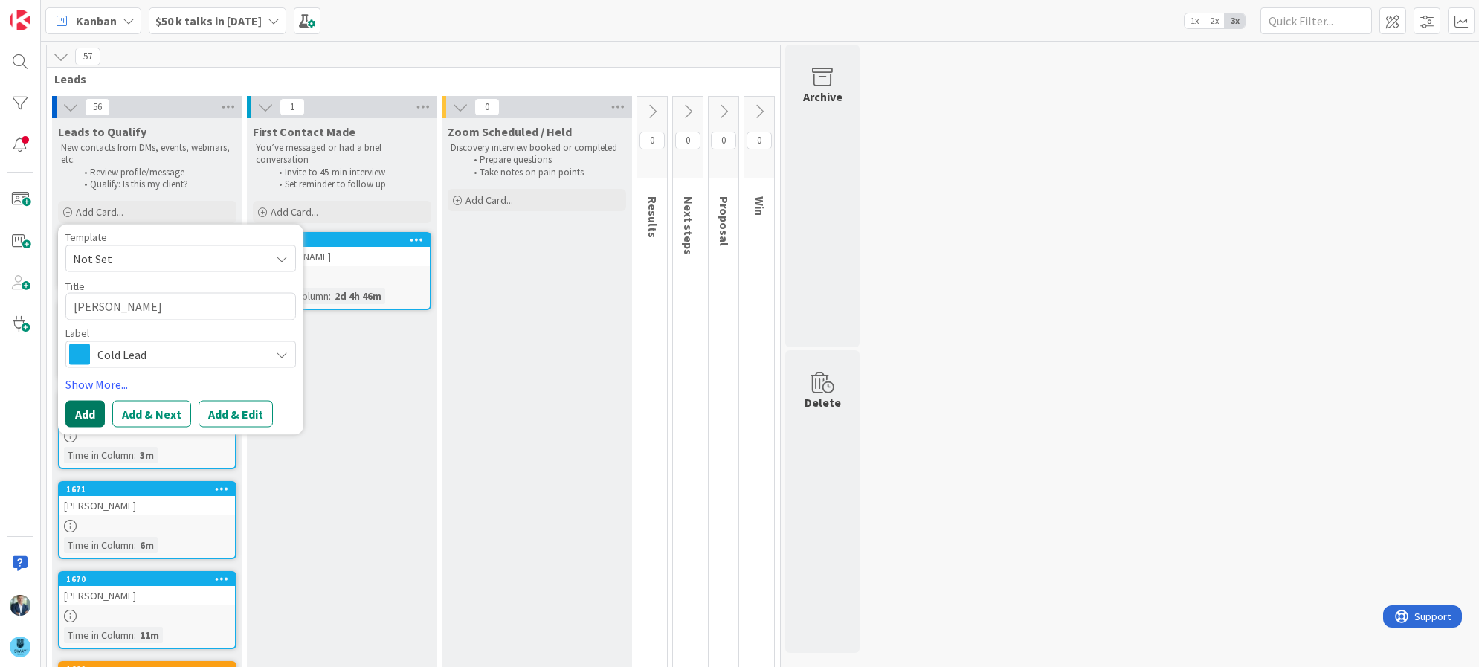
click at [89, 404] on button "Add" at bounding box center [84, 414] width 39 height 27
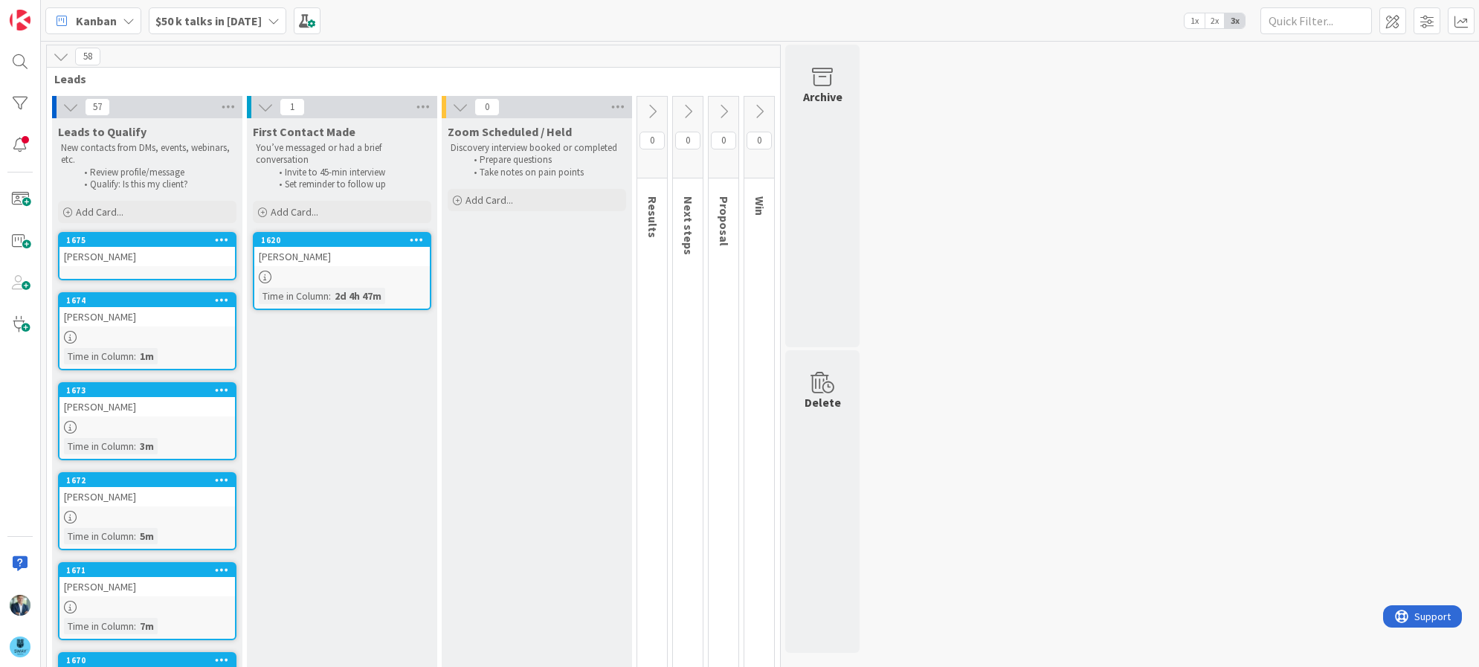
click at [139, 259] on div "Ray Russell" at bounding box center [146, 256] width 175 height 19
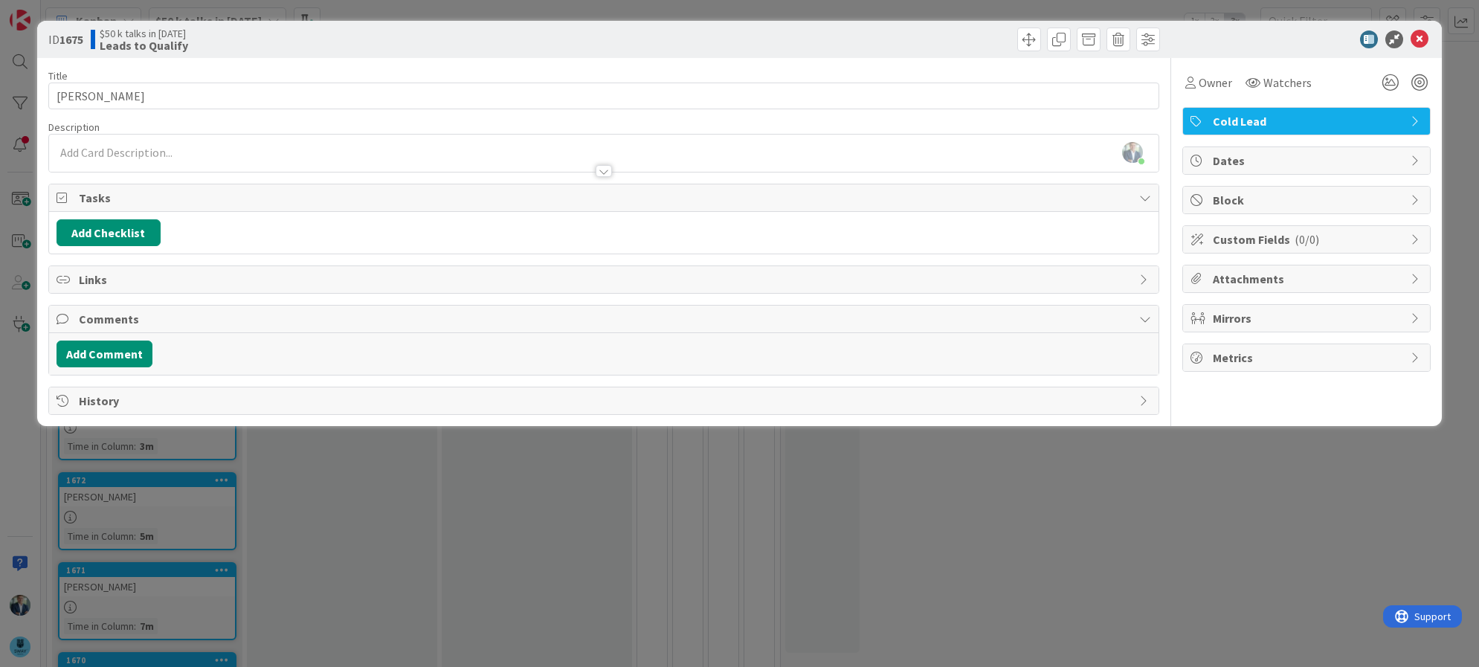
click at [129, 154] on div "Leif Becker just joined" at bounding box center [604, 153] width 1110 height 37
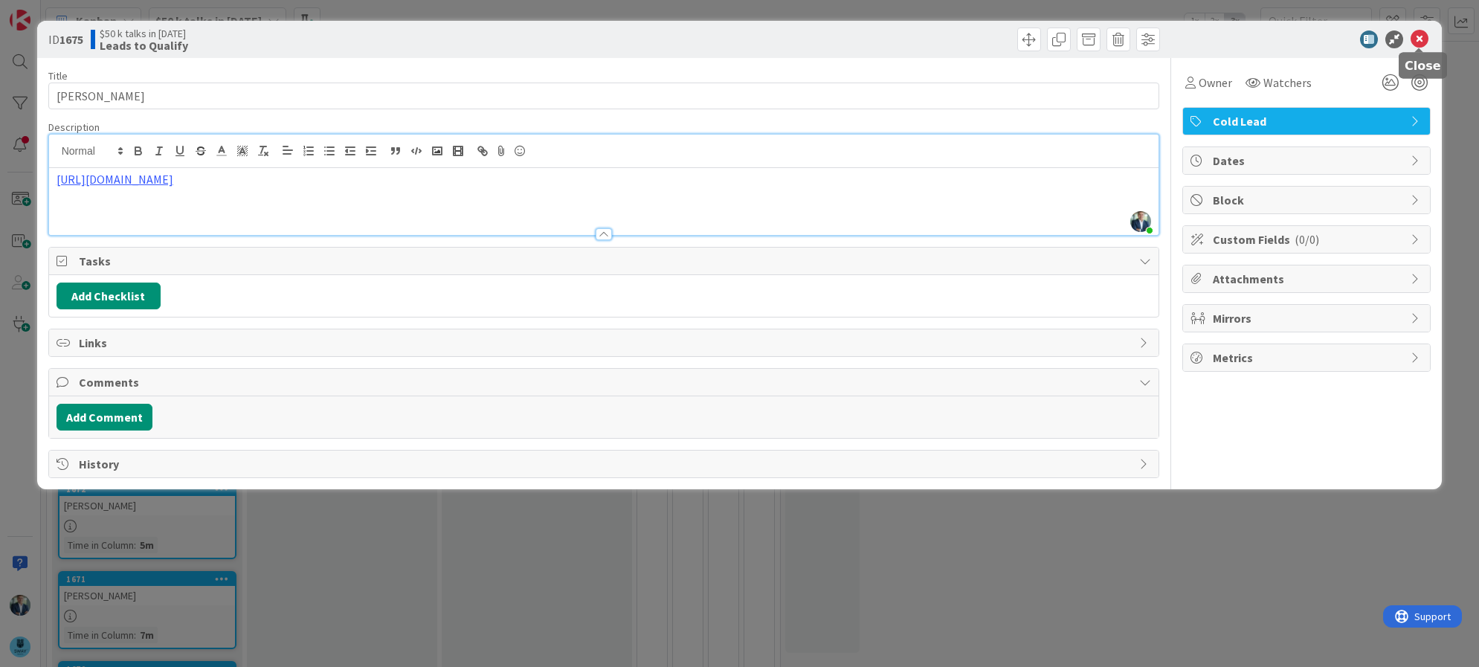
click at [1421, 31] on icon at bounding box center [1419, 39] width 18 height 18
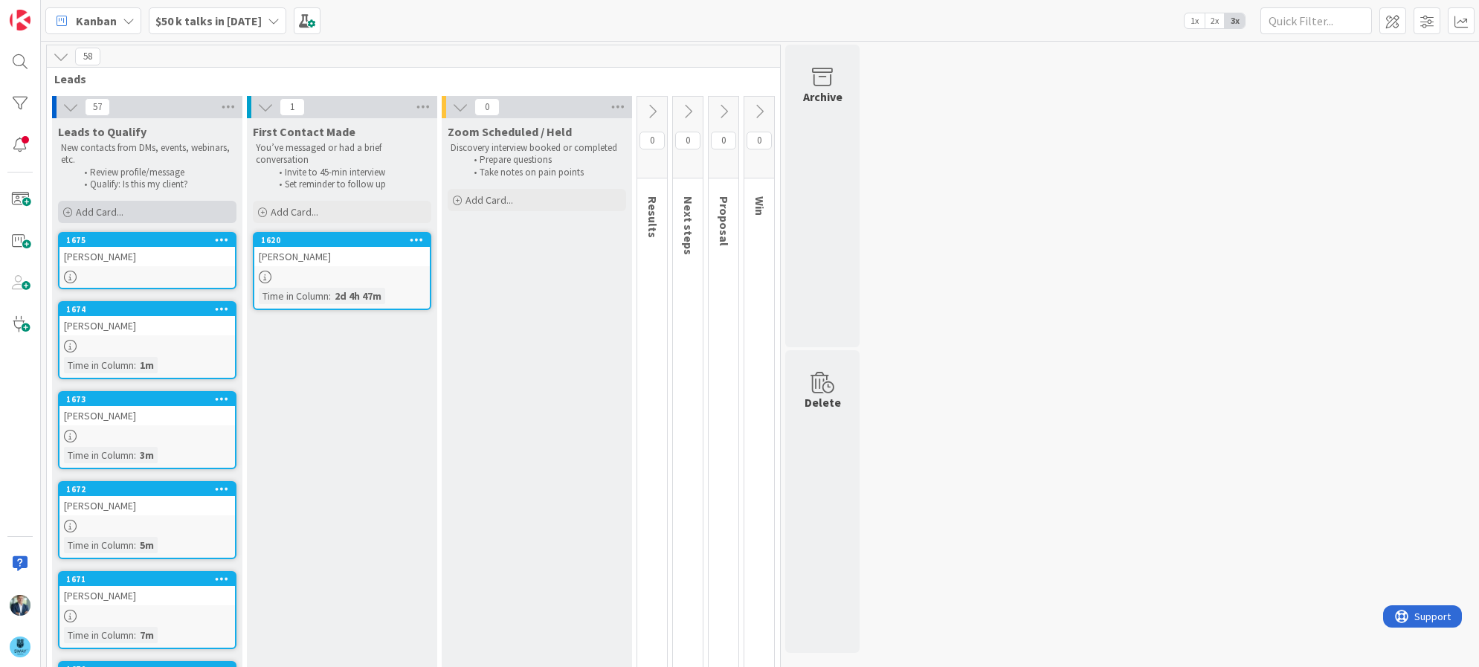
click at [92, 208] on span "Add Card..." at bounding box center [100, 211] width 48 height 13
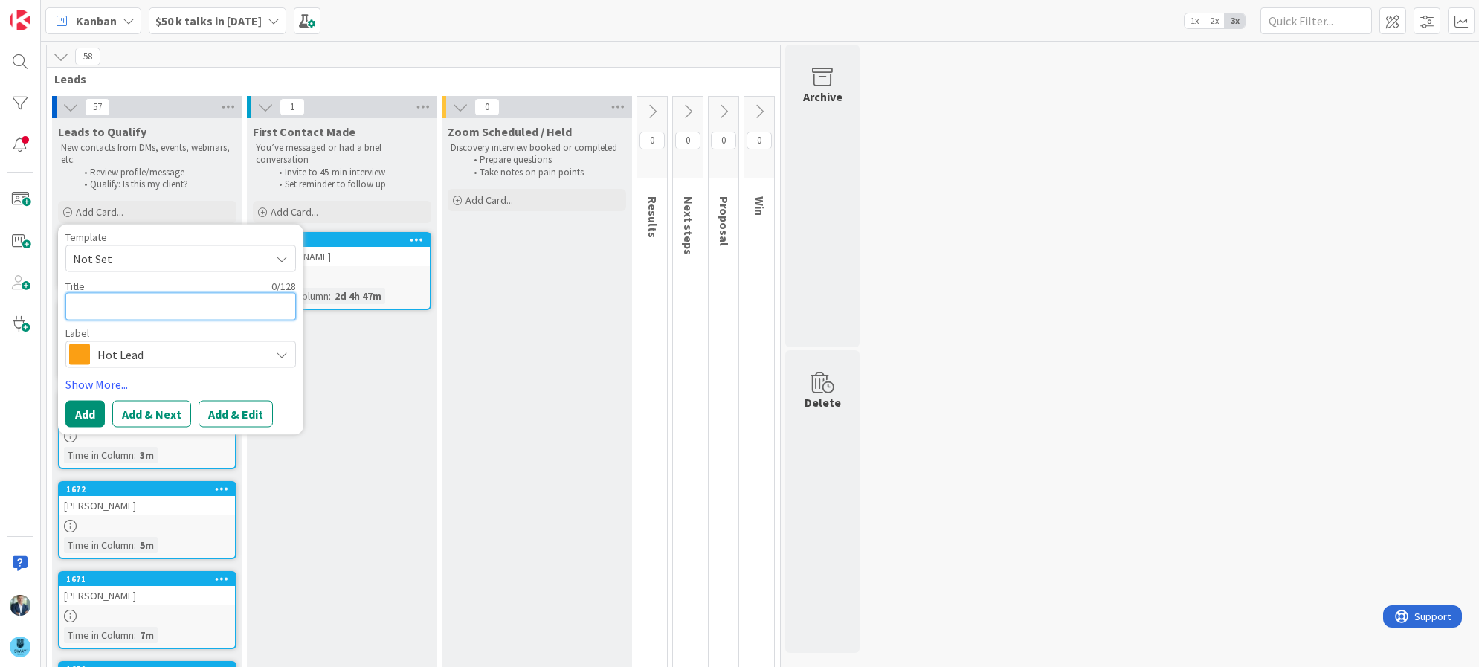
click at [172, 306] on textarea at bounding box center [180, 307] width 230 height 28
click at [137, 342] on div "Hot Lead" at bounding box center [180, 354] width 230 height 27
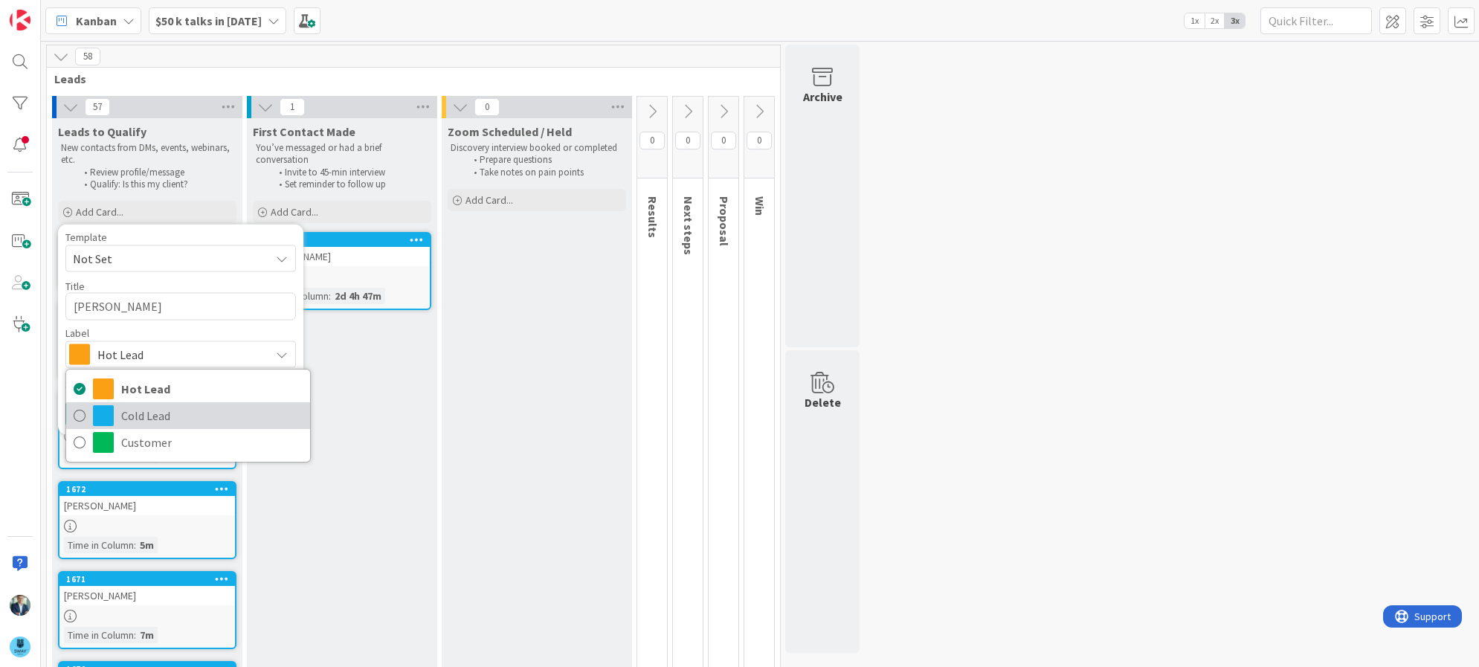
click at [132, 410] on span "Cold Lead" at bounding box center [211, 415] width 181 height 22
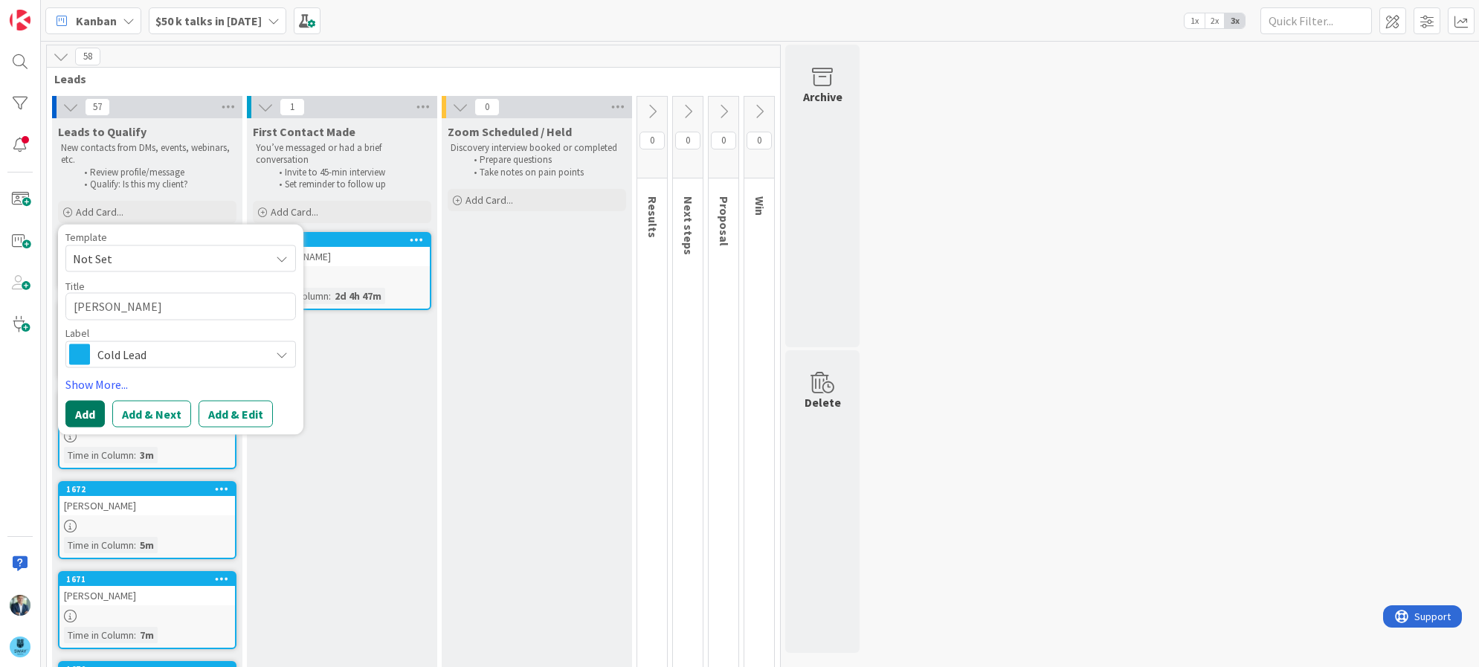
click at [85, 415] on button "Add" at bounding box center [84, 414] width 39 height 27
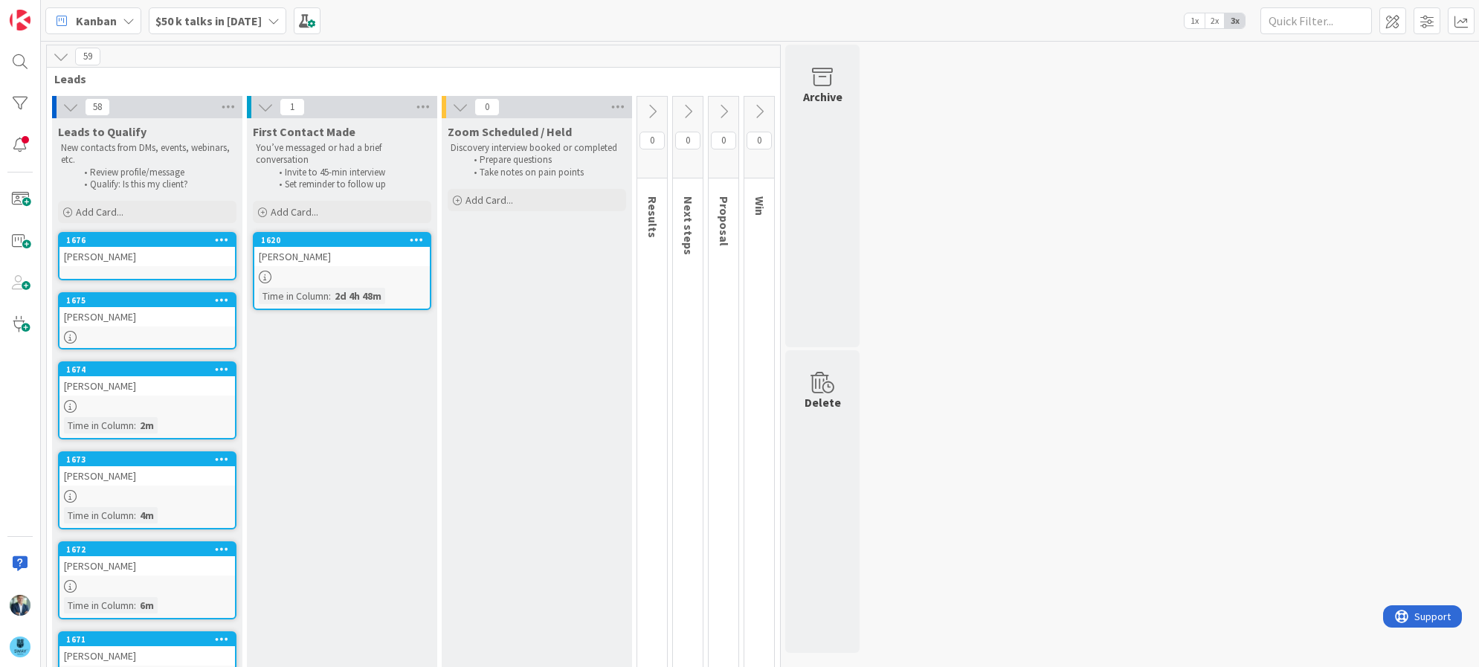
click at [132, 270] on link "1676 Matthew Baizer" at bounding box center [147, 256] width 178 height 48
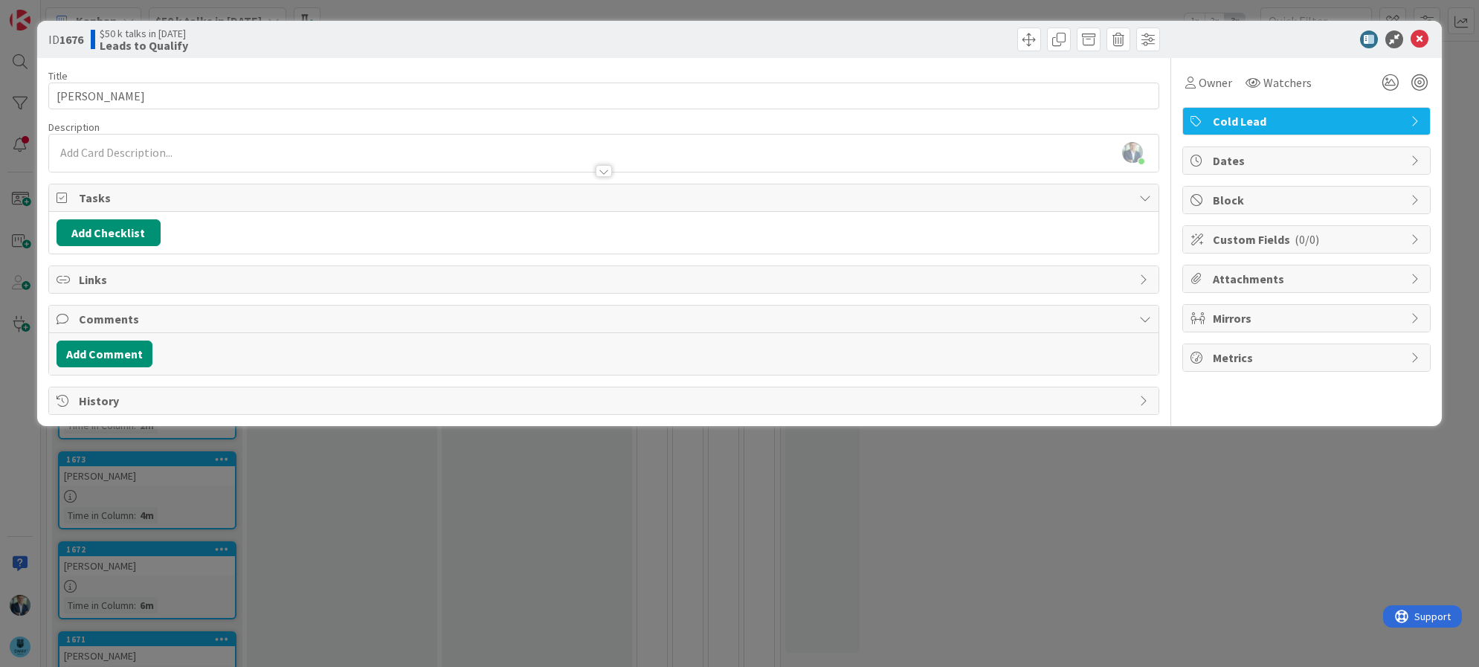
click at [178, 152] on div "Leif Becker just joined" at bounding box center [604, 153] width 1110 height 37
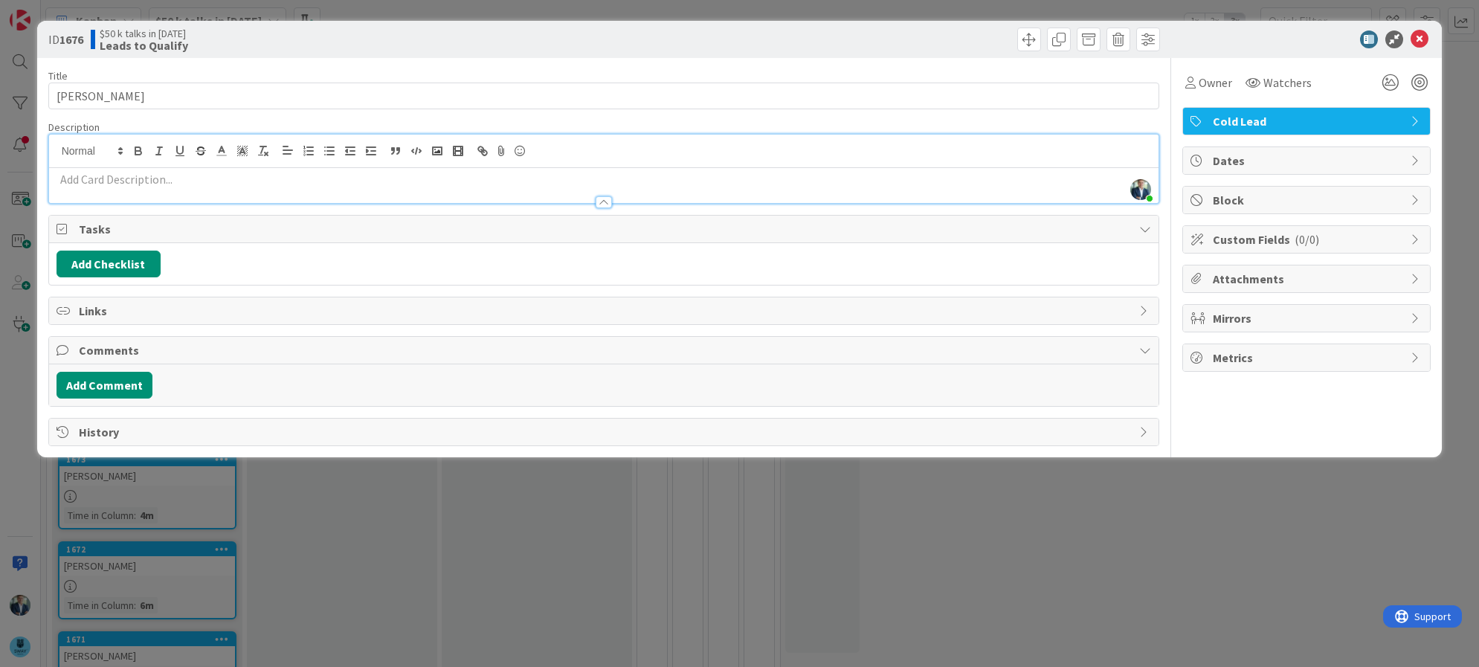
click at [170, 193] on div at bounding box center [604, 195] width 1110 height 16
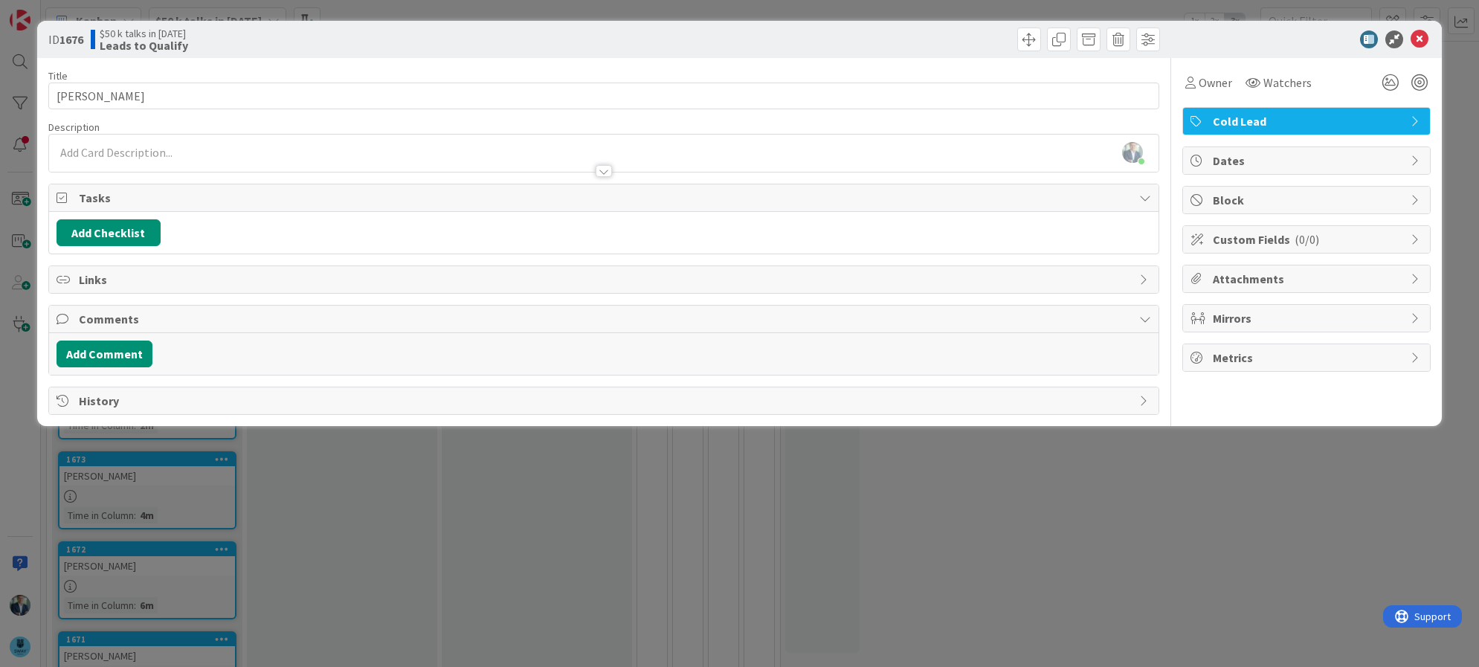
click at [179, 166] on div at bounding box center [604, 164] width 1110 height 16
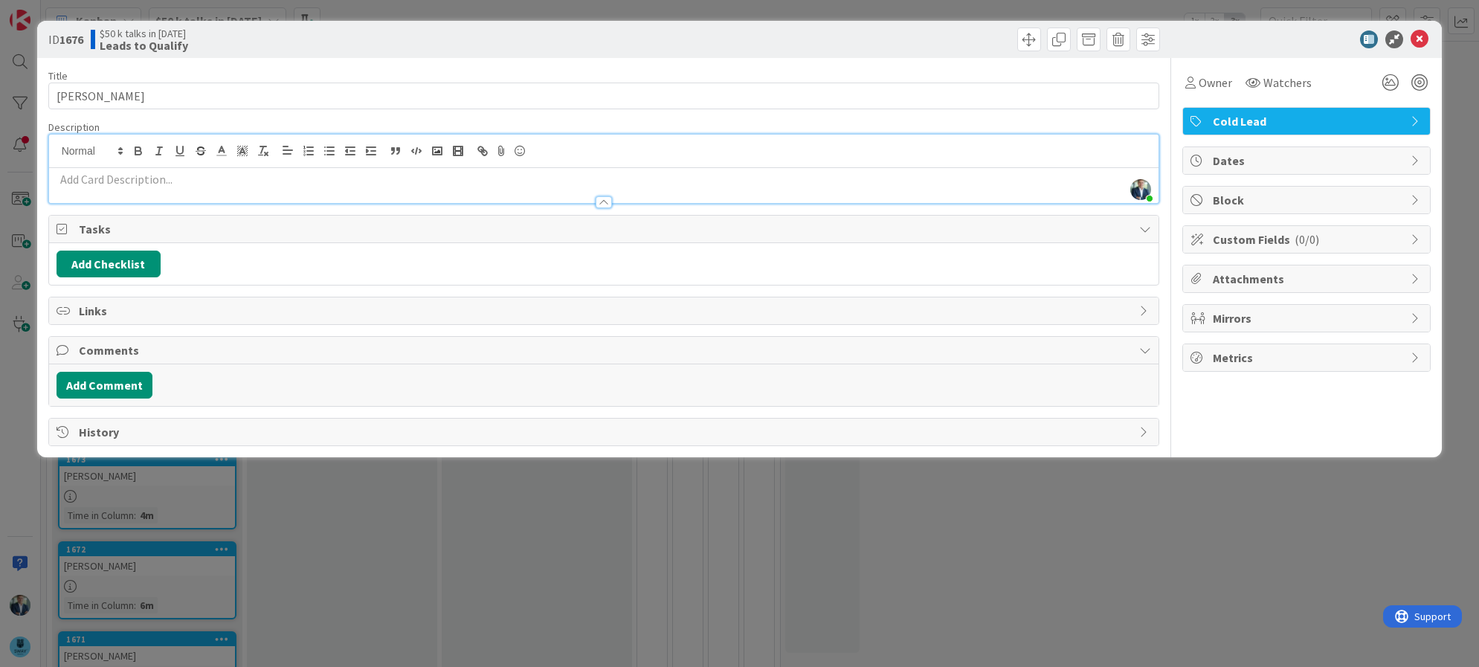
click at [179, 166] on div at bounding box center [604, 151] width 1110 height 33
click at [172, 181] on p at bounding box center [604, 179] width 1095 height 17
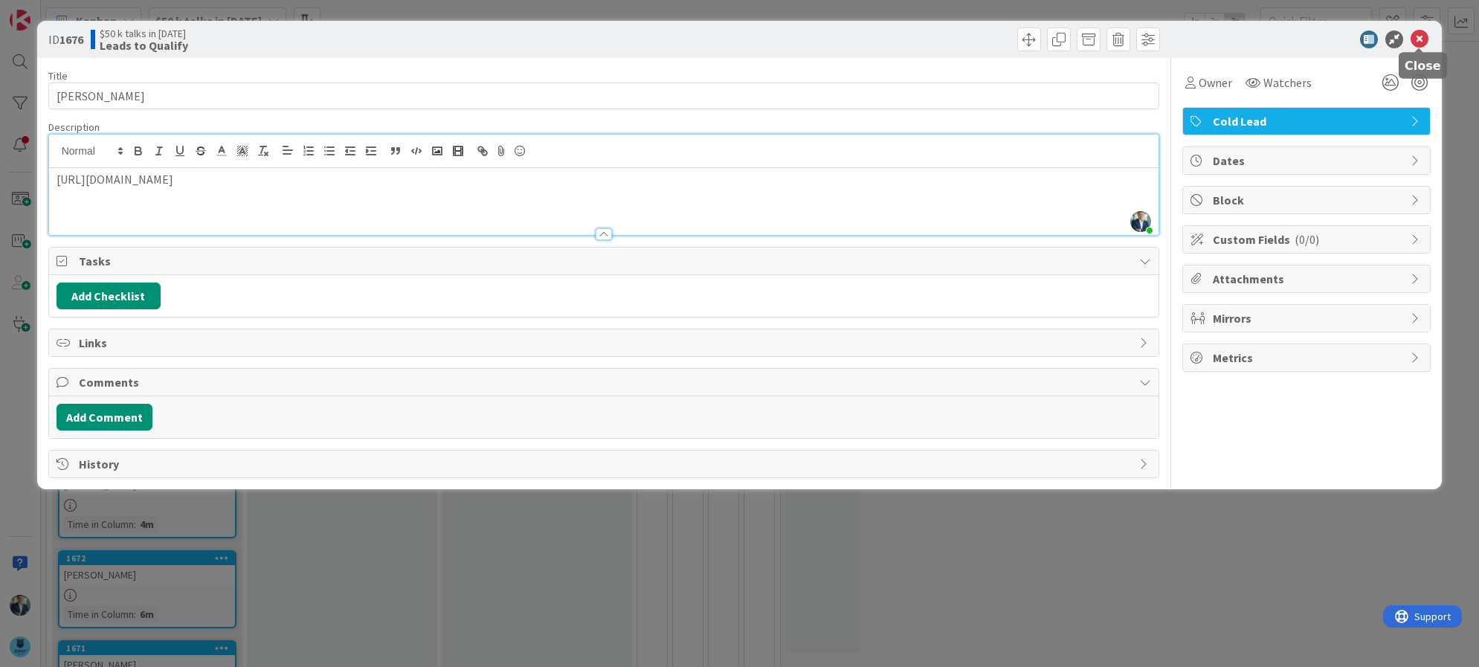
click at [1414, 31] on icon at bounding box center [1419, 39] width 18 height 18
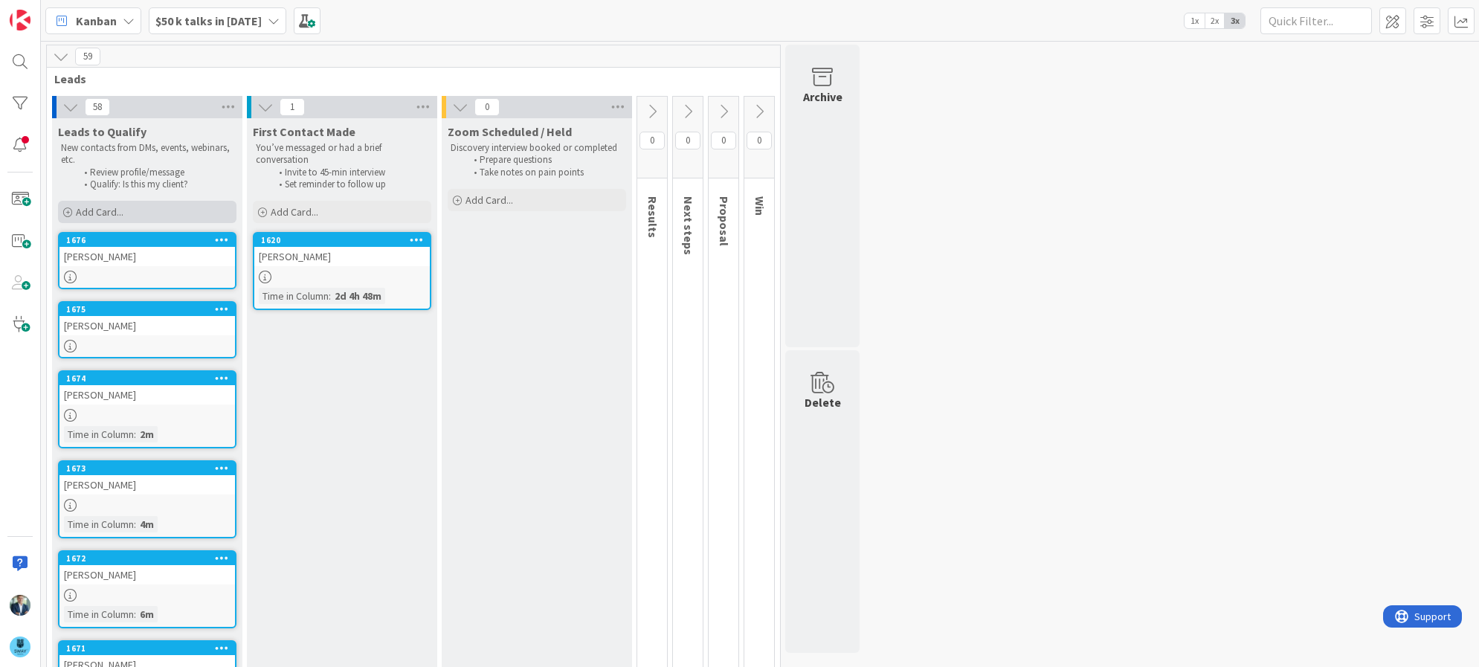
click at [157, 213] on div "Add Card..." at bounding box center [147, 212] width 178 height 22
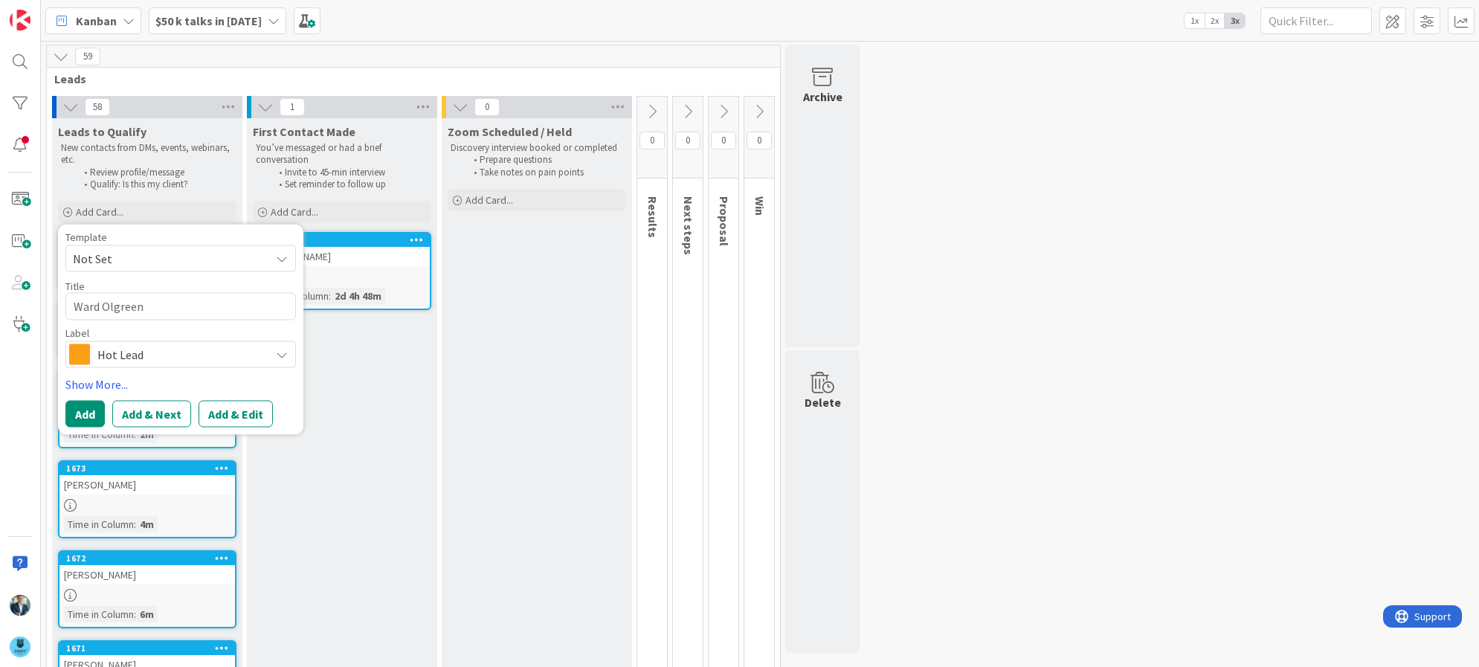
click at [146, 340] on div "Label Hot Lead Hot Lead Cold Lead Customer" at bounding box center [180, 348] width 230 height 40
click at [110, 361] on span "Hot Lead" at bounding box center [179, 354] width 165 height 21
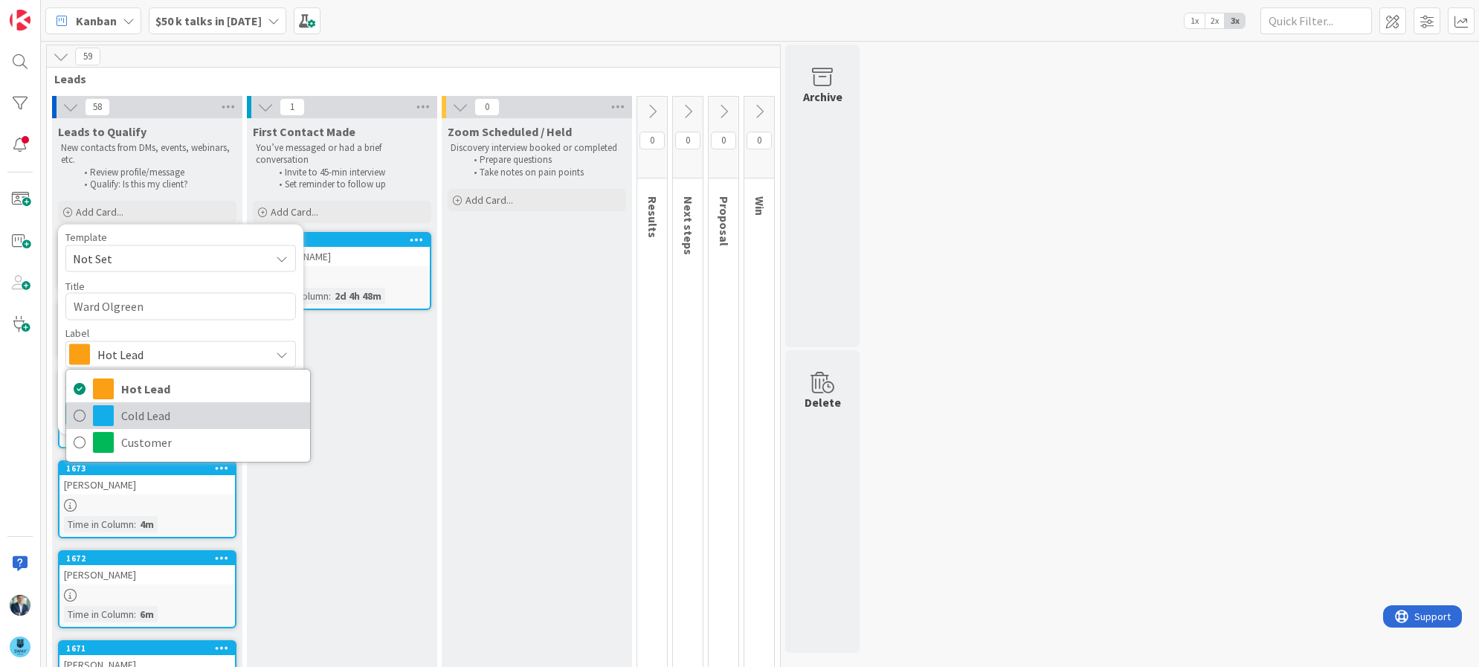
click at [94, 410] on span at bounding box center [103, 415] width 21 height 21
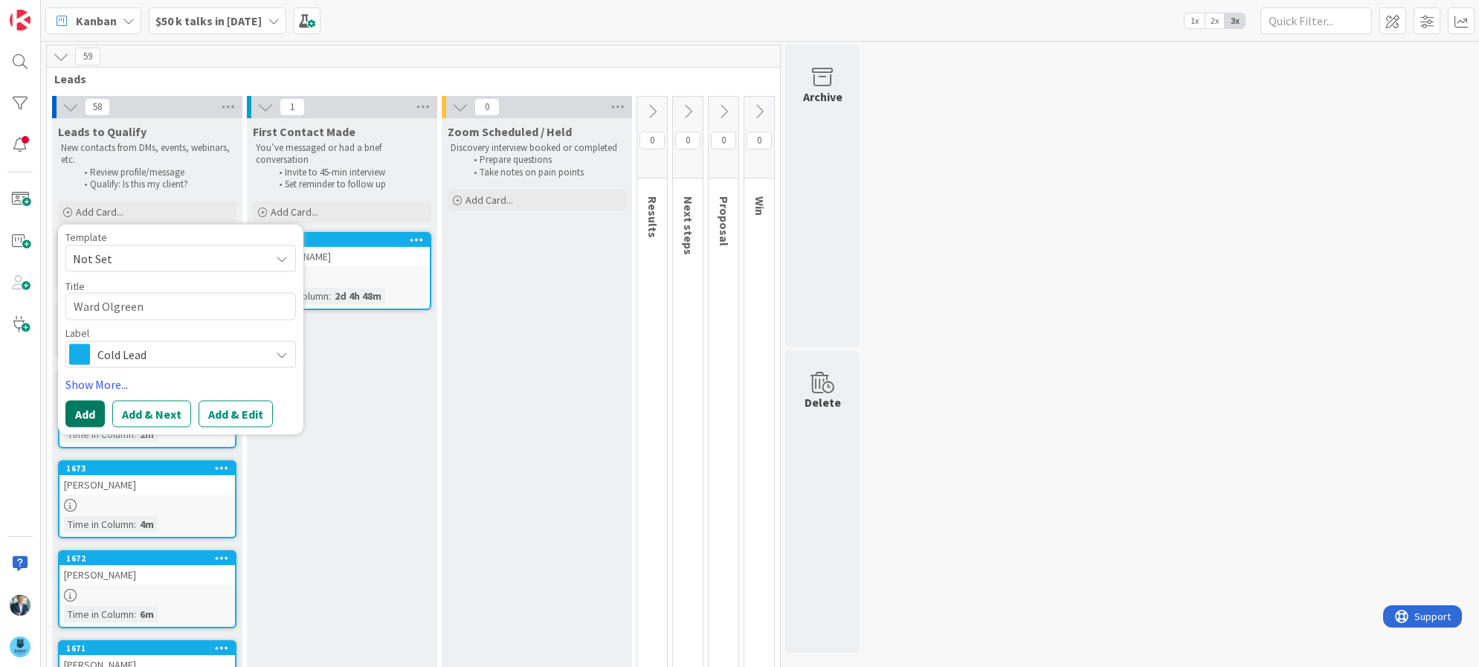
click at [88, 408] on button "Add" at bounding box center [84, 414] width 39 height 27
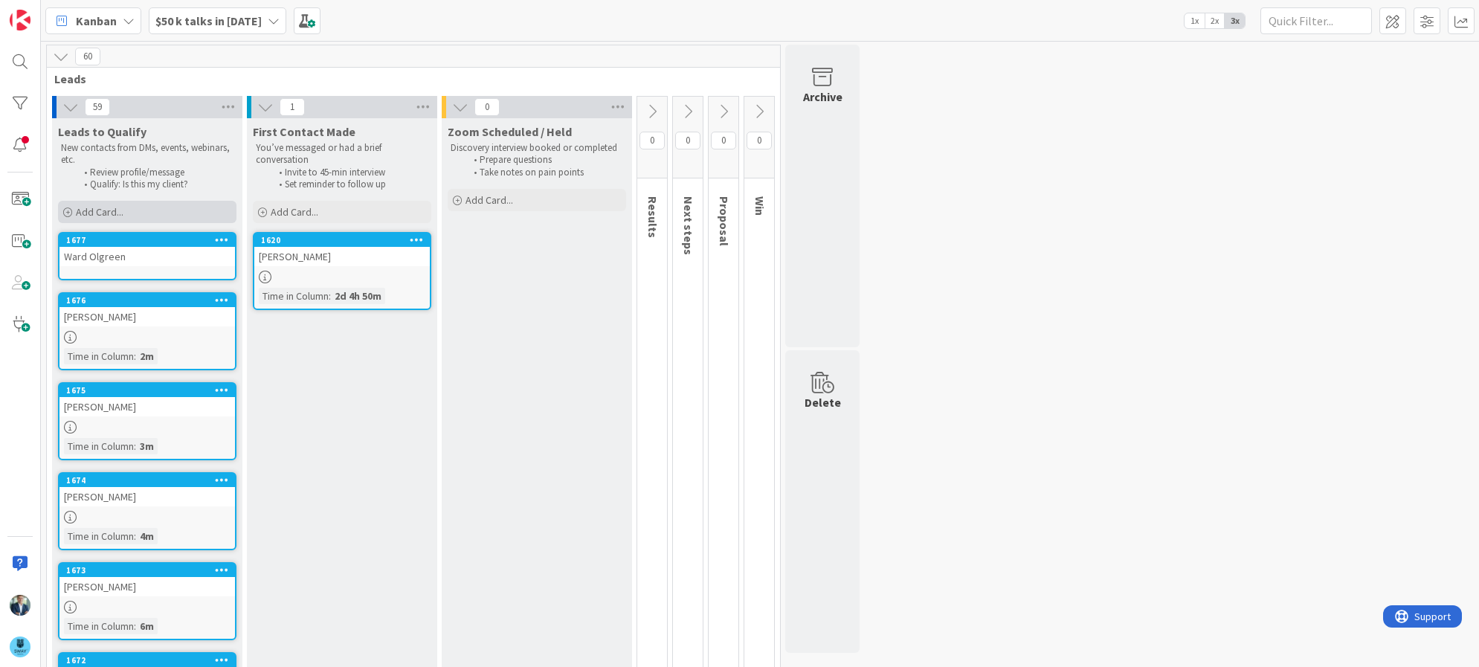
click at [156, 210] on div "Add Card..." at bounding box center [147, 212] width 178 height 22
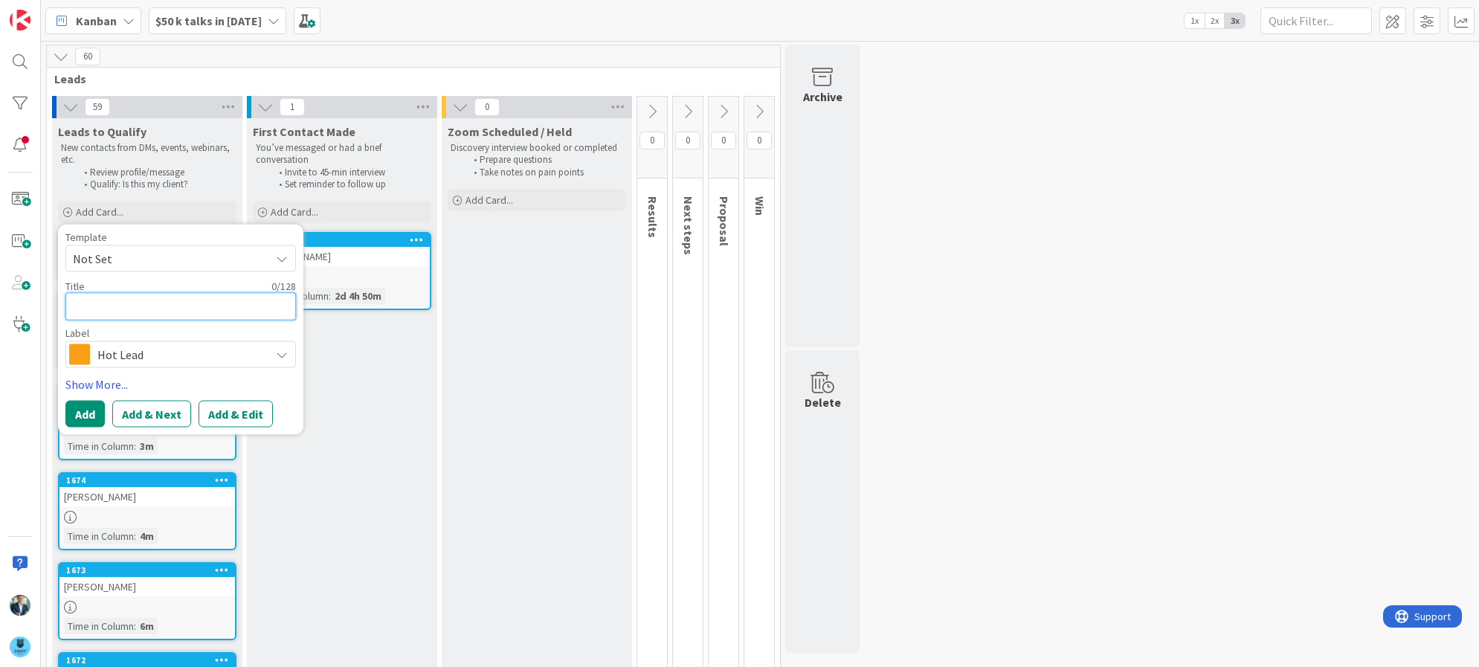
click at [152, 311] on textarea at bounding box center [180, 307] width 230 height 28
click at [129, 352] on span "Hot Lead" at bounding box center [179, 354] width 165 height 21
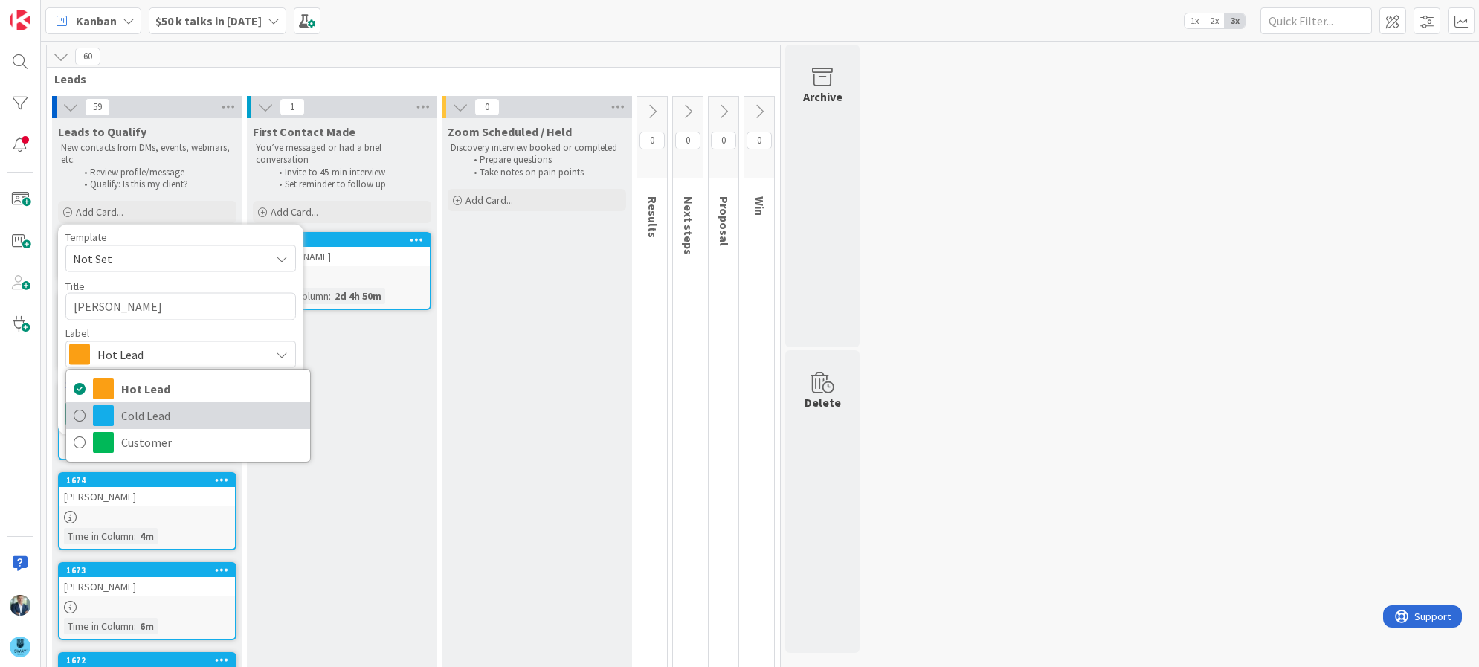
click at [112, 415] on span at bounding box center [103, 415] width 21 height 21
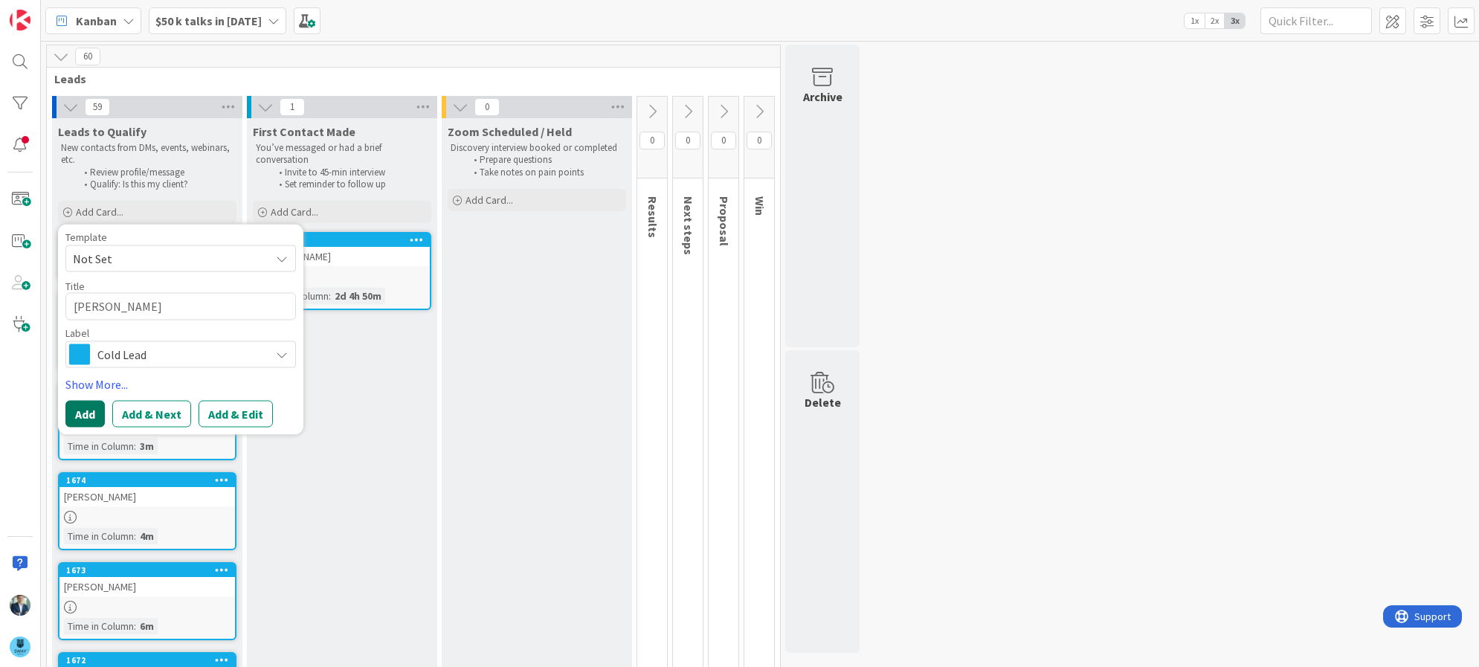
click at [90, 408] on button "Add" at bounding box center [84, 414] width 39 height 27
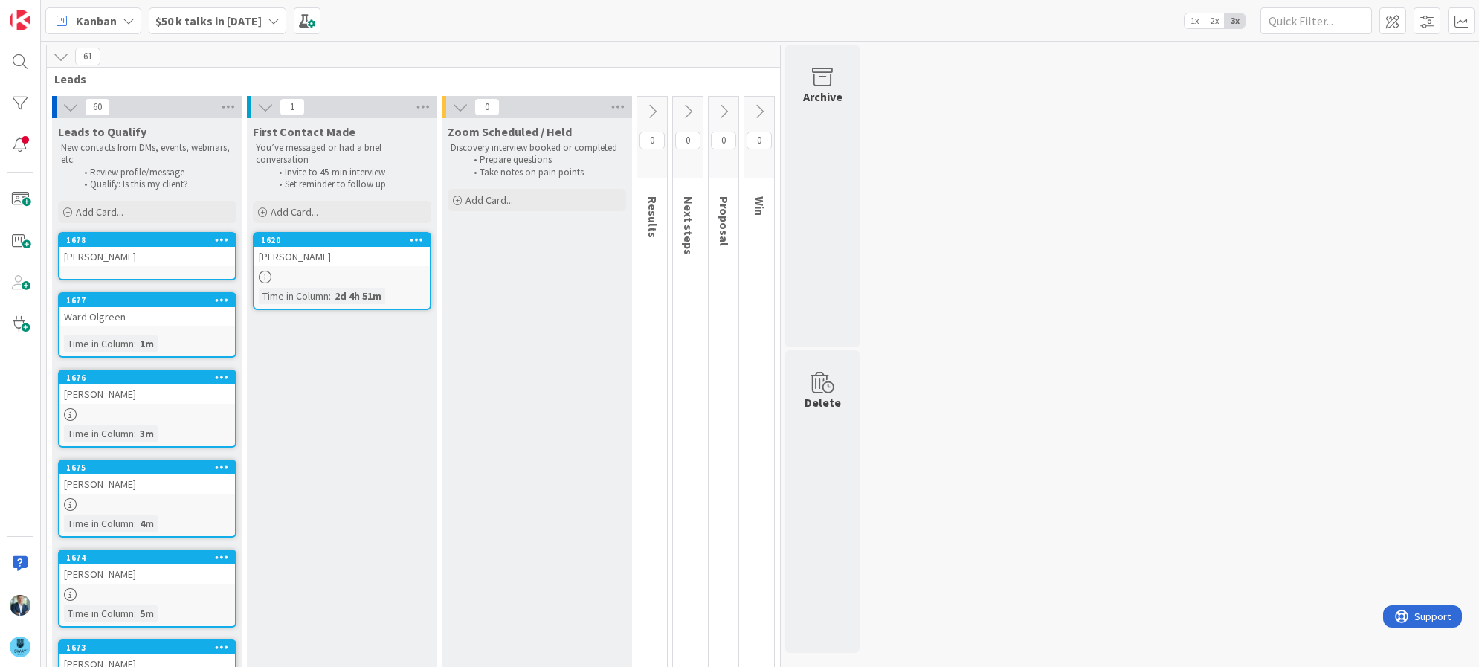
click at [157, 261] on div "Frederic JAN" at bounding box center [146, 256] width 175 height 19
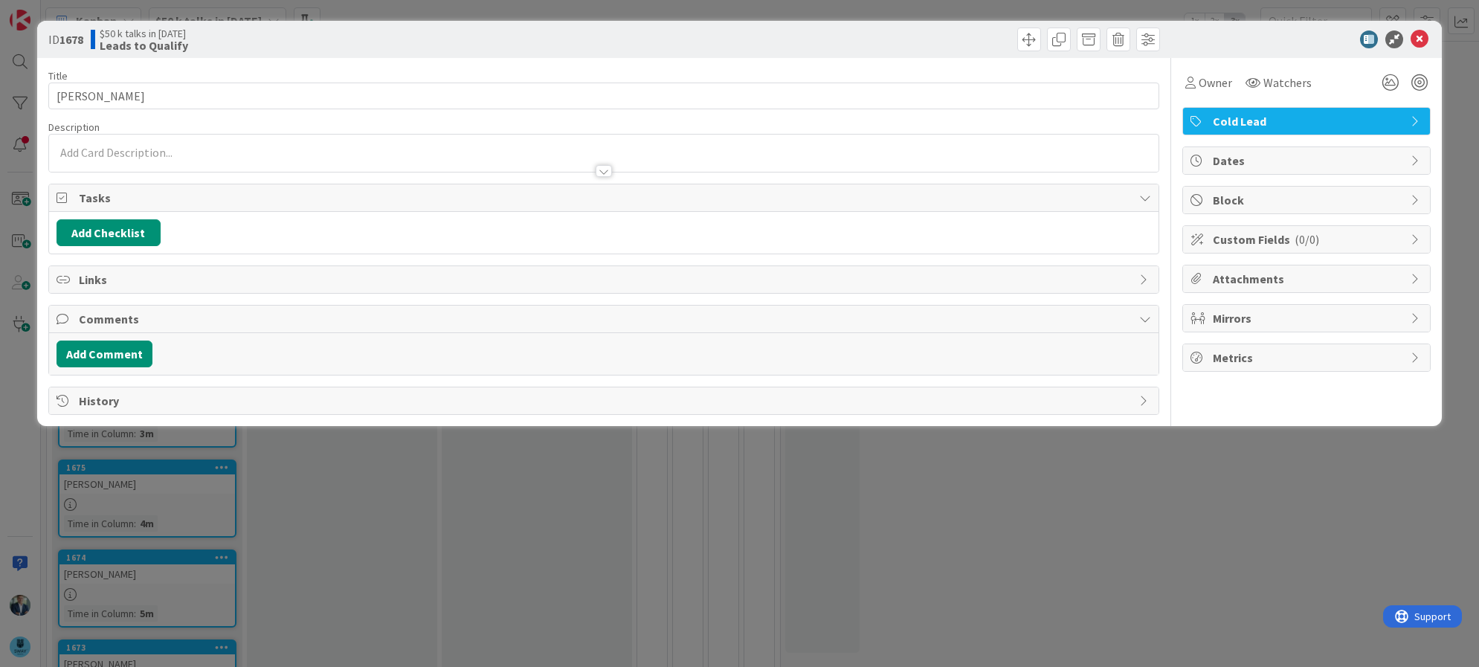
click at [135, 149] on div at bounding box center [604, 153] width 1110 height 37
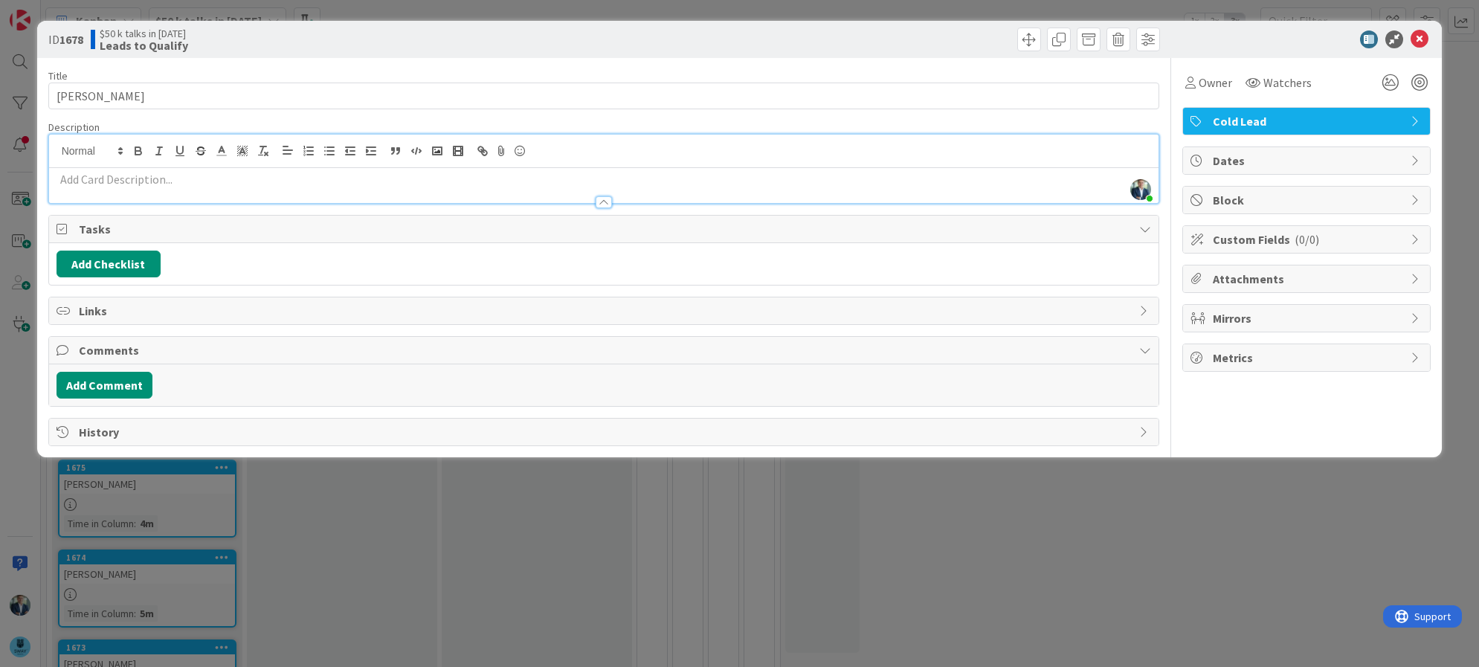
click at [134, 186] on p at bounding box center [604, 179] width 1095 height 17
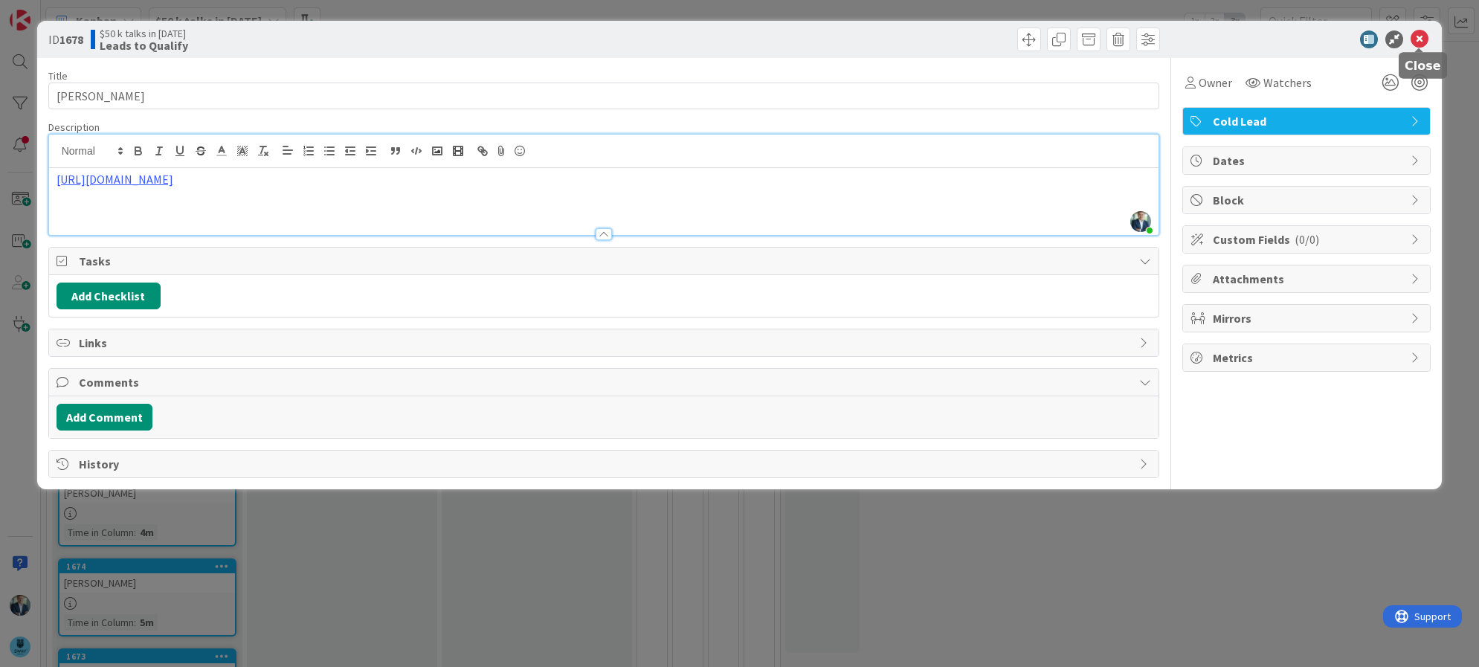
click at [1419, 38] on icon at bounding box center [1419, 39] width 18 height 18
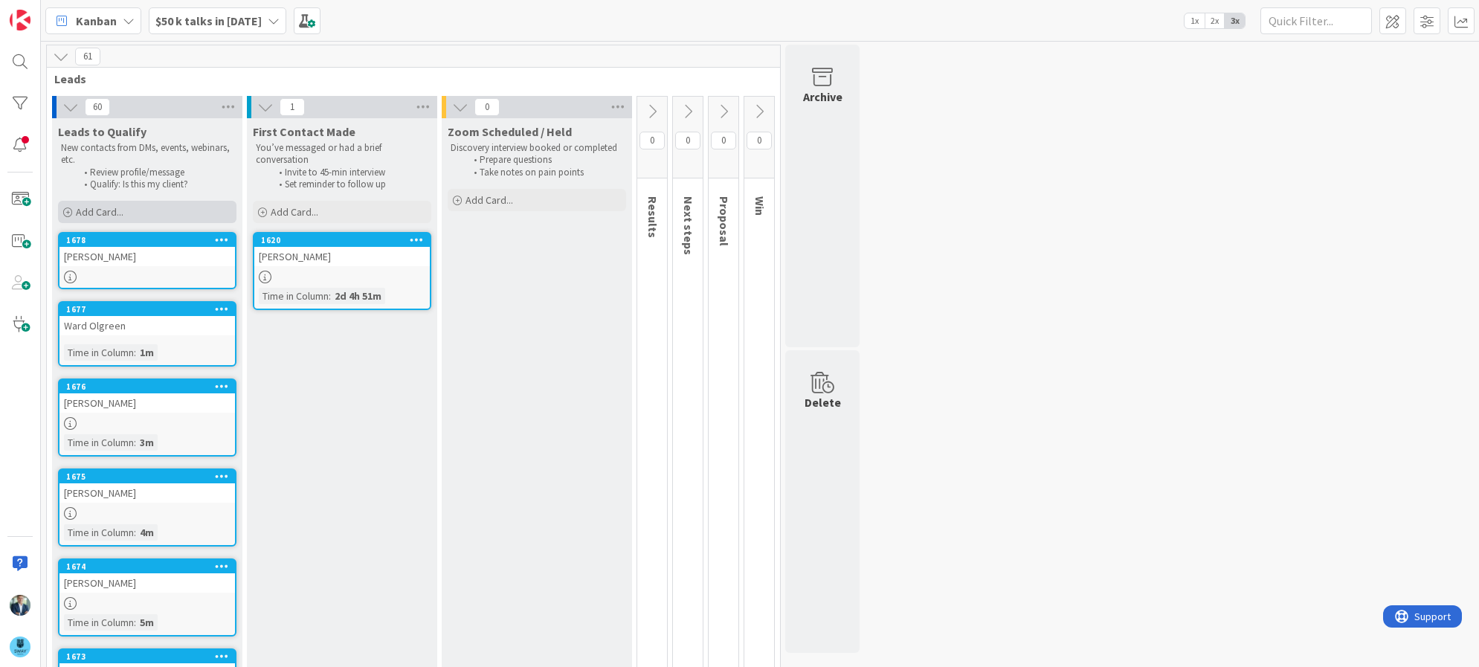
click at [161, 206] on div "Add Card..." at bounding box center [147, 212] width 178 height 22
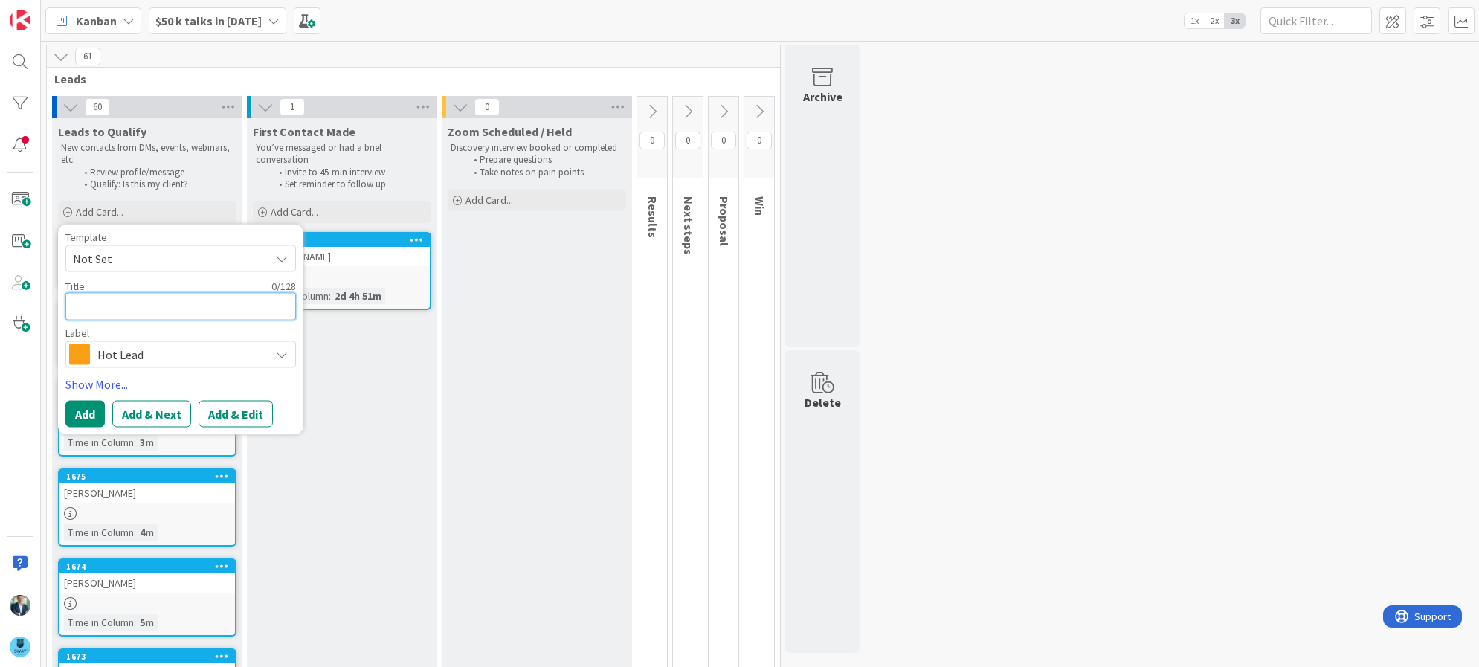
click at [159, 314] on textarea at bounding box center [180, 307] width 230 height 28
click at [165, 358] on span "Hot Lead" at bounding box center [179, 354] width 165 height 21
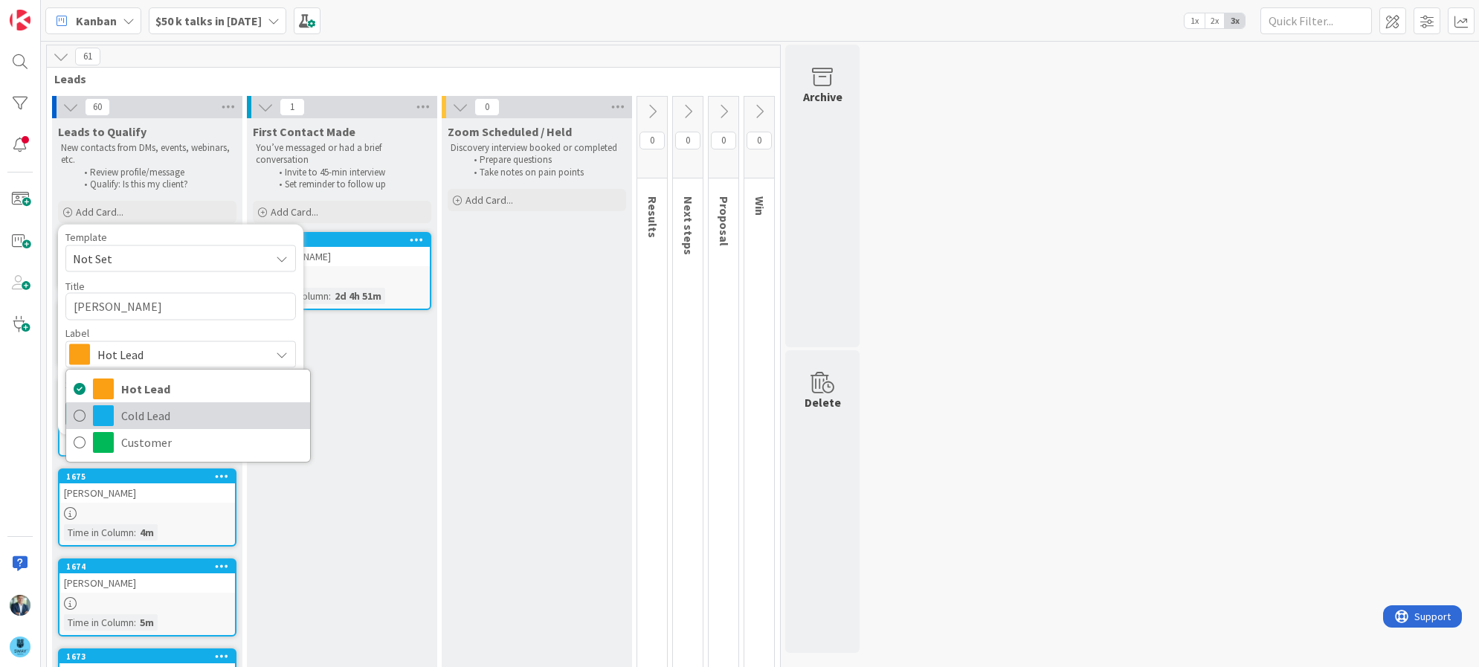
click at [150, 411] on span "Cold Lead" at bounding box center [211, 415] width 181 height 22
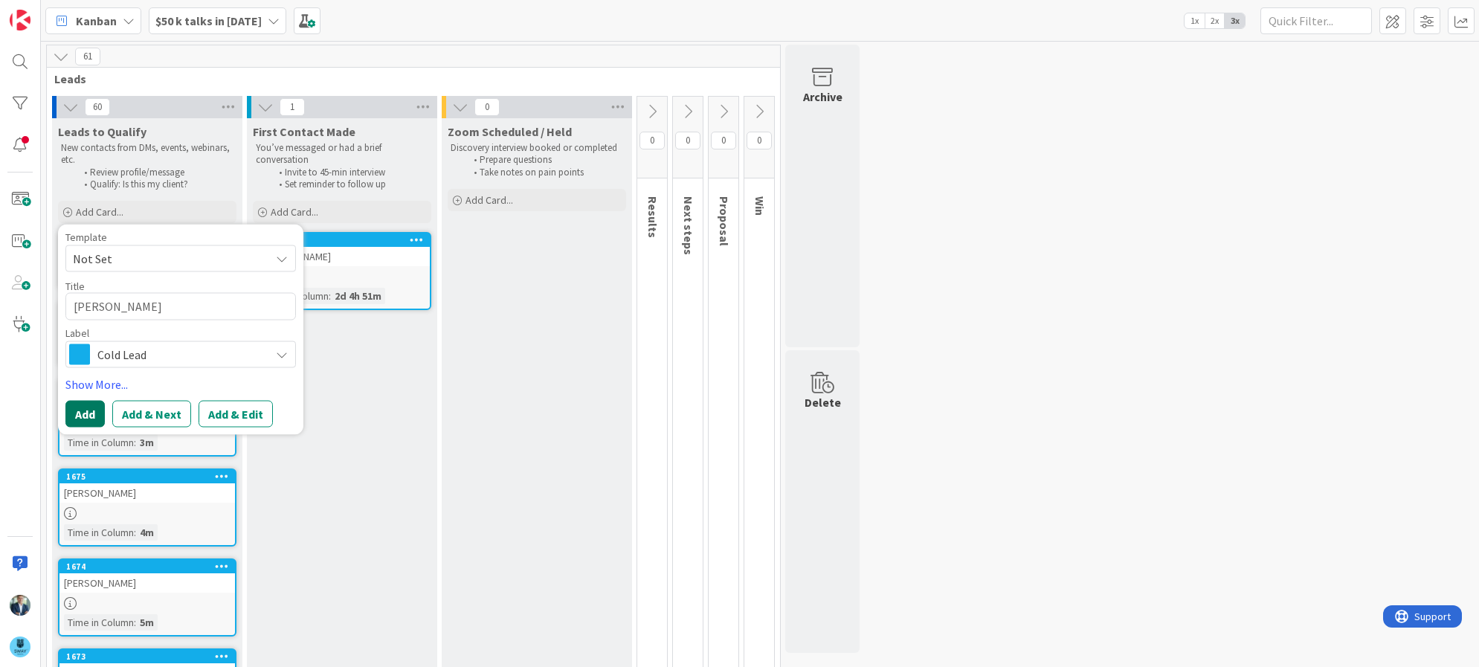
click at [92, 408] on button "Add" at bounding box center [84, 414] width 39 height 27
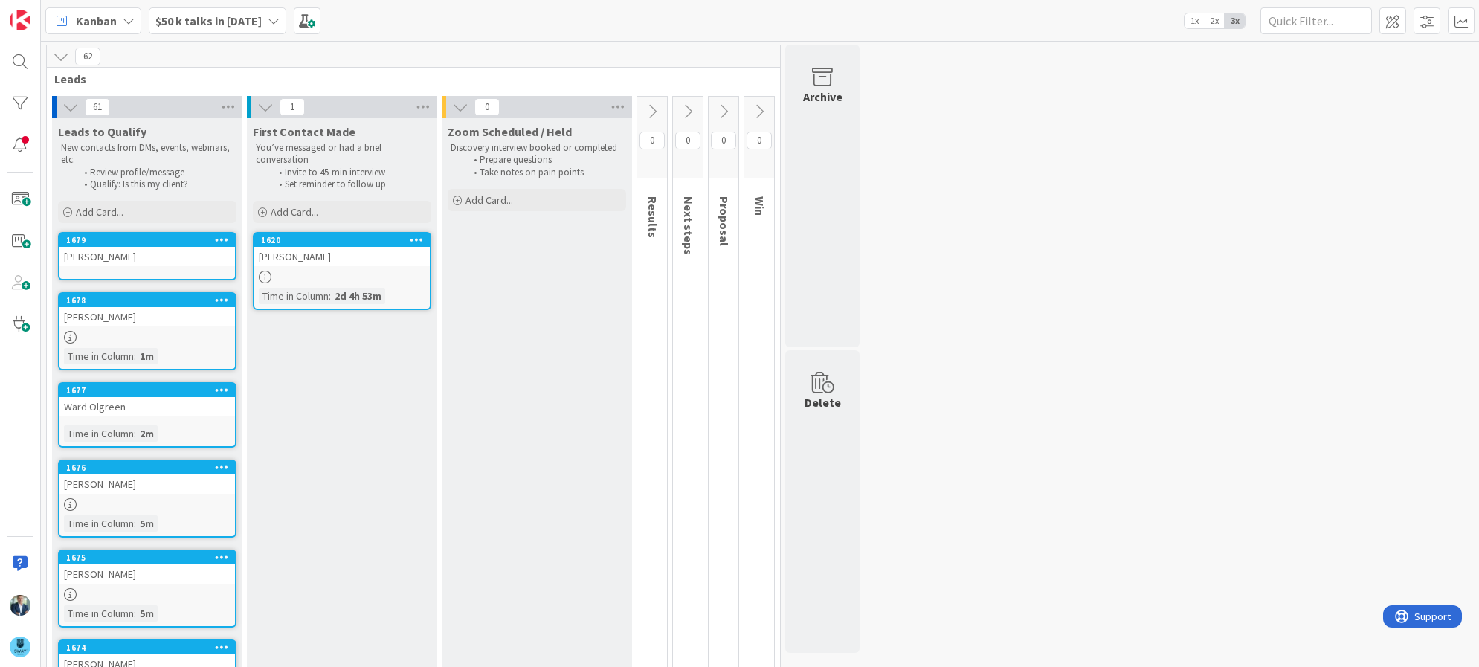
click at [112, 248] on div "Jerry Hancock" at bounding box center [146, 256] width 175 height 19
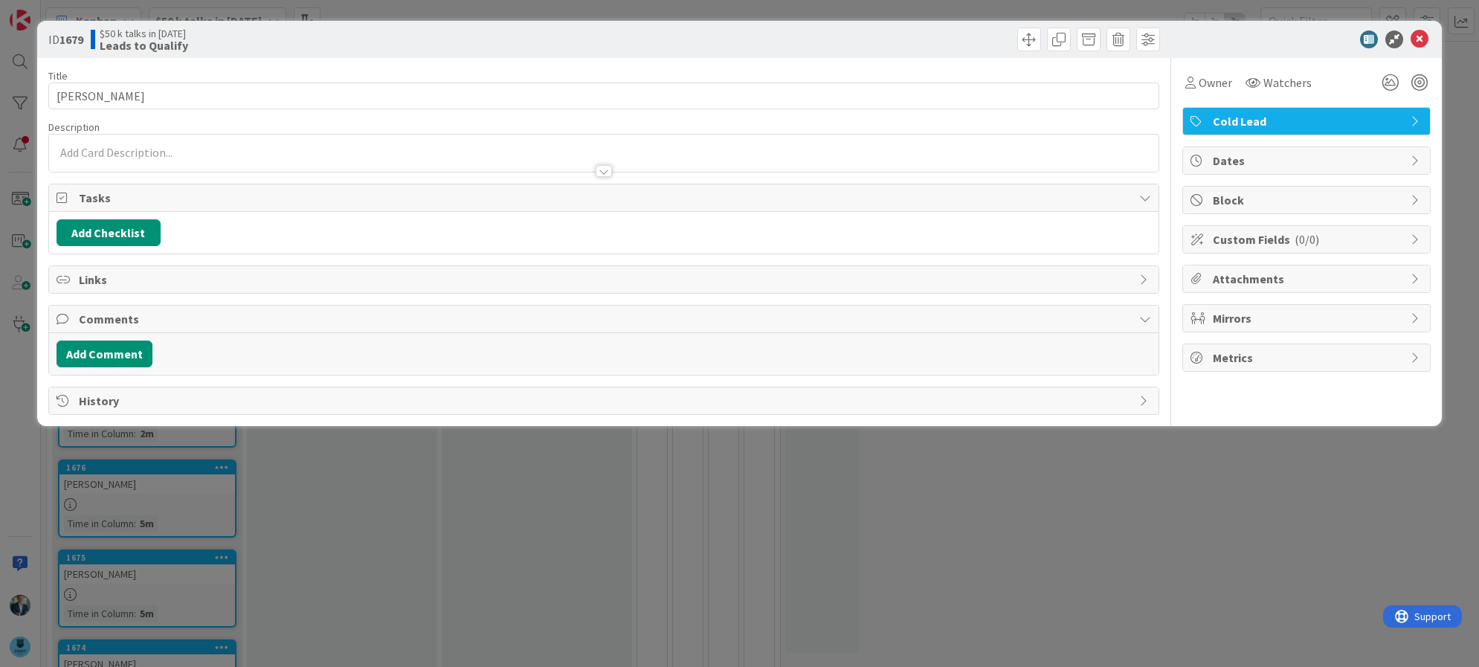
click at [127, 152] on div at bounding box center [604, 153] width 1110 height 37
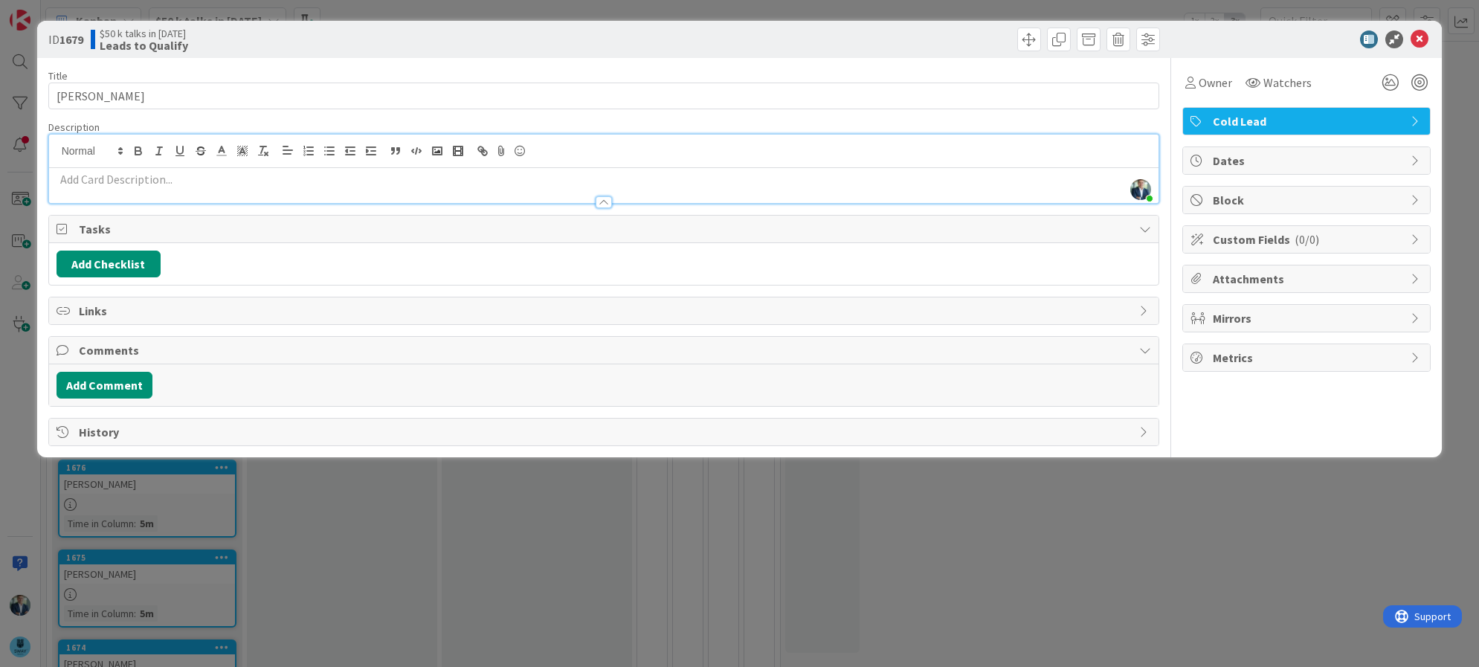
click at [127, 186] on p at bounding box center [604, 179] width 1095 height 17
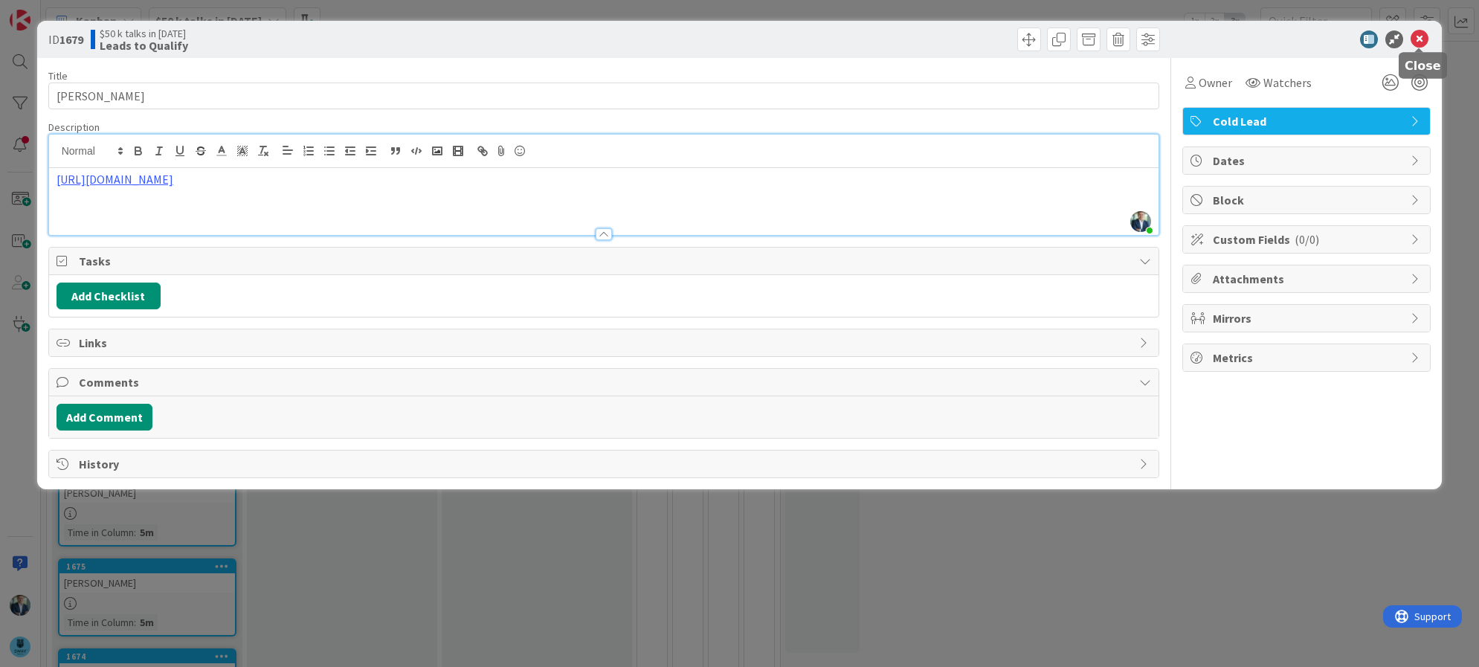
click at [1423, 36] on icon at bounding box center [1419, 39] width 18 height 18
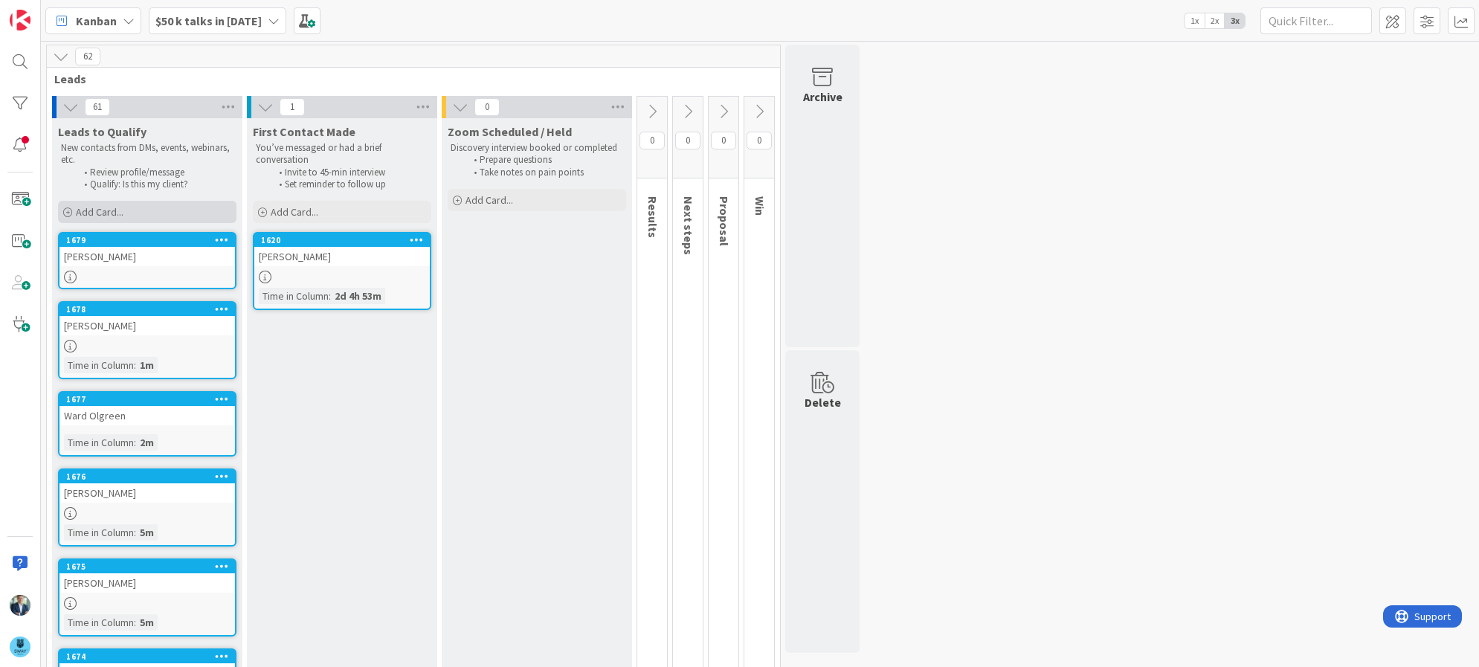
click at [130, 210] on div "Add Card..." at bounding box center [147, 212] width 178 height 22
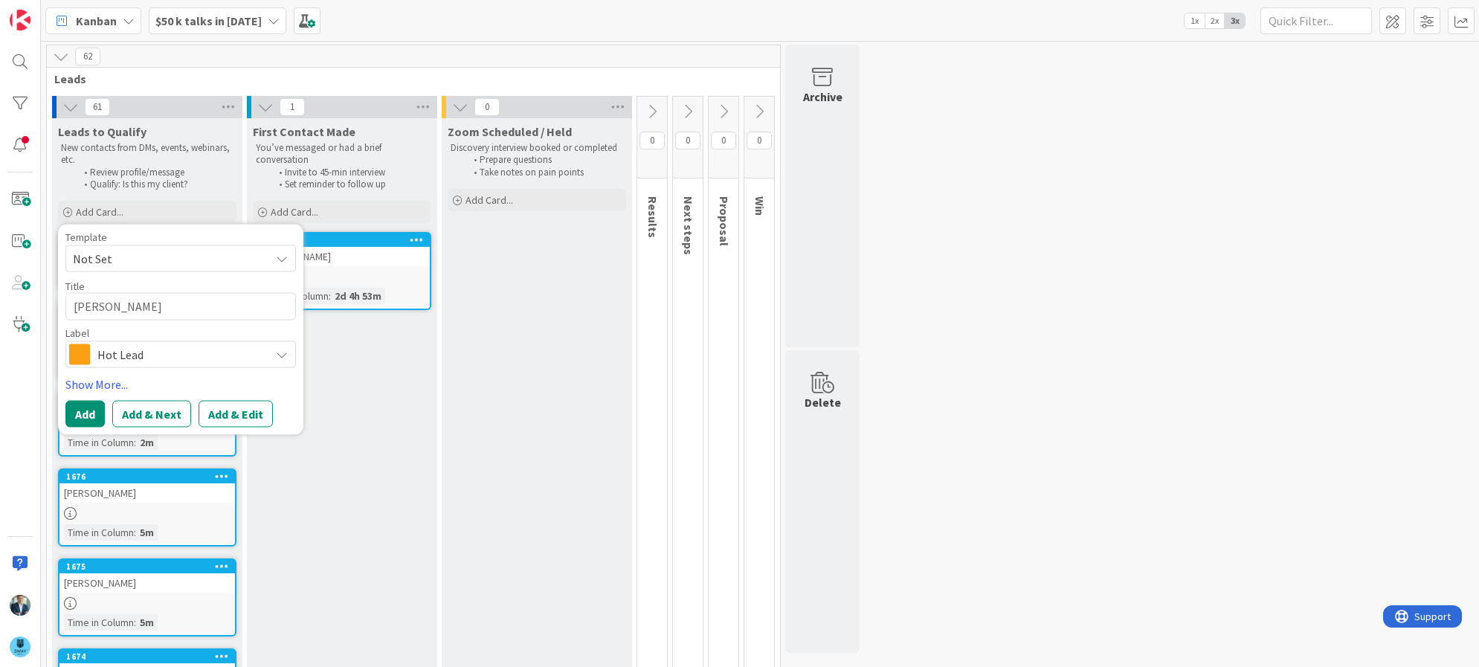
click at [206, 348] on span "Hot Lead" at bounding box center [179, 354] width 165 height 21
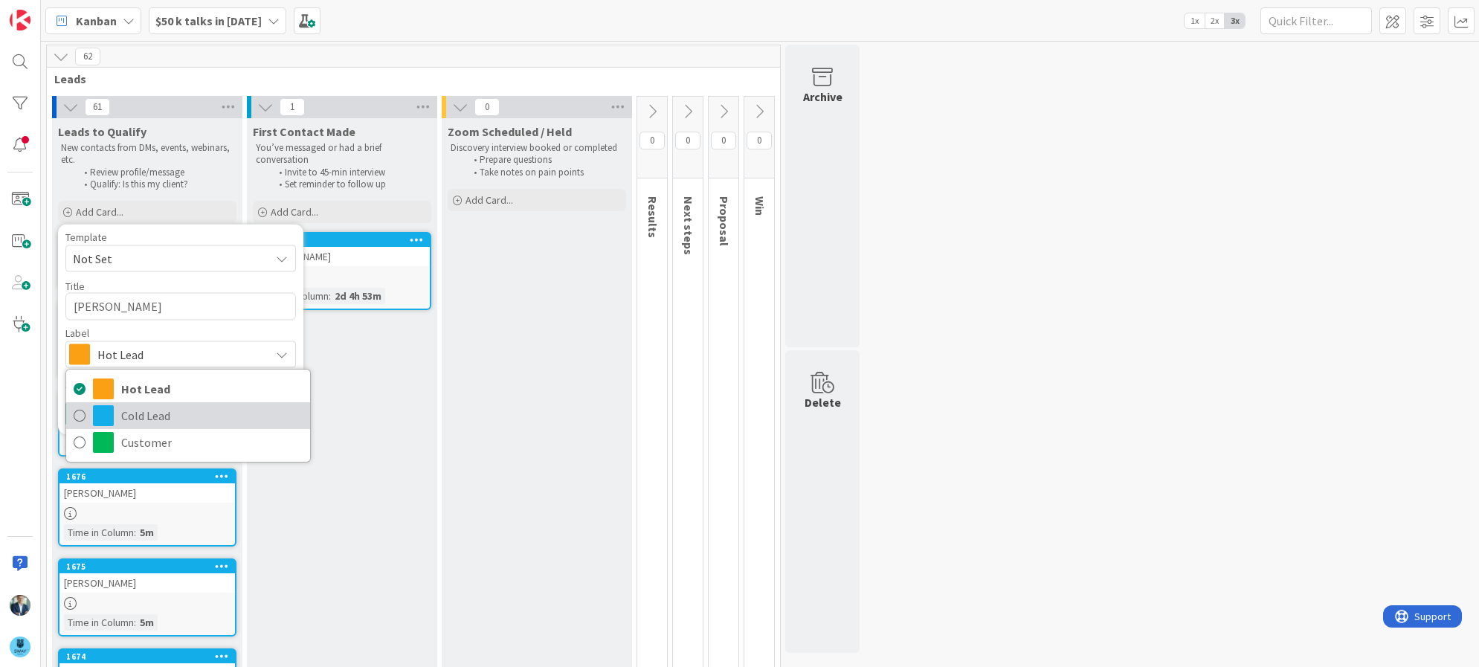
drag, startPoint x: 167, startPoint y: 411, endPoint x: 168, endPoint y: 419, distance: 8.2
click at [167, 411] on span "Cold Lead" at bounding box center [211, 415] width 181 height 22
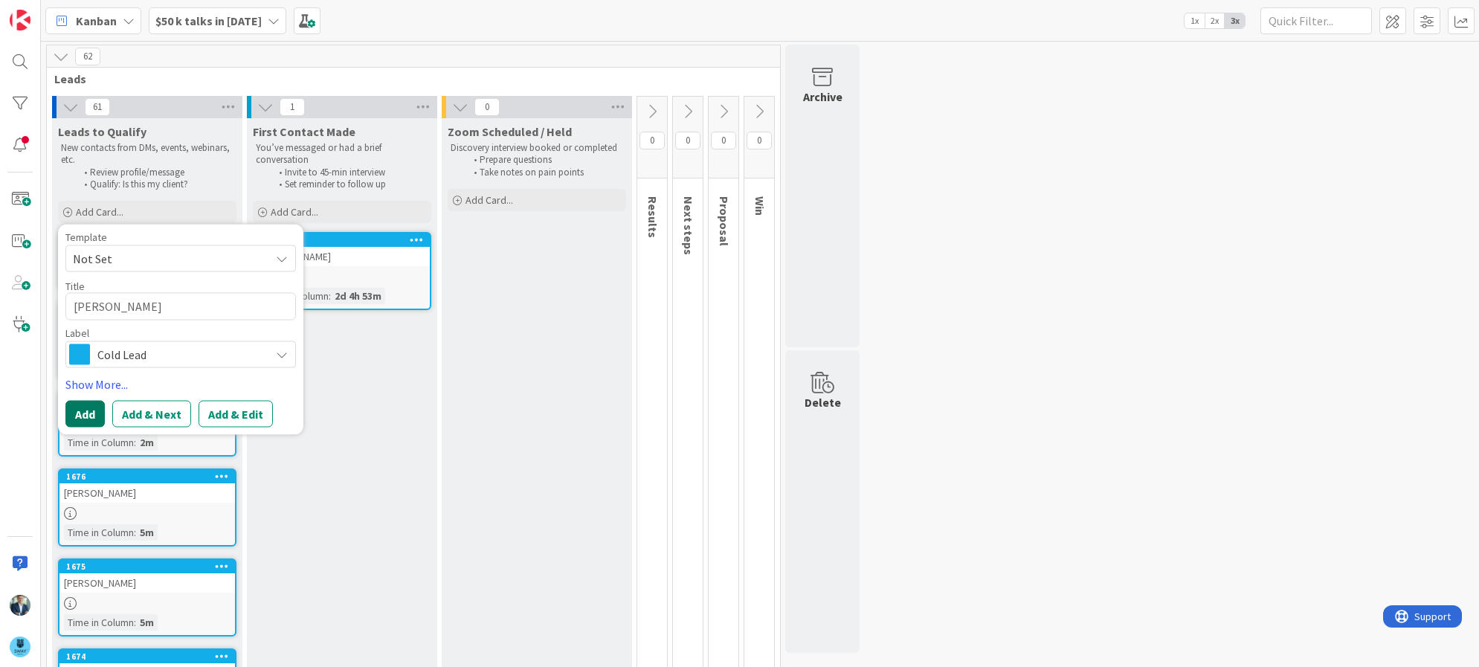
click at [94, 408] on button "Add" at bounding box center [84, 414] width 39 height 27
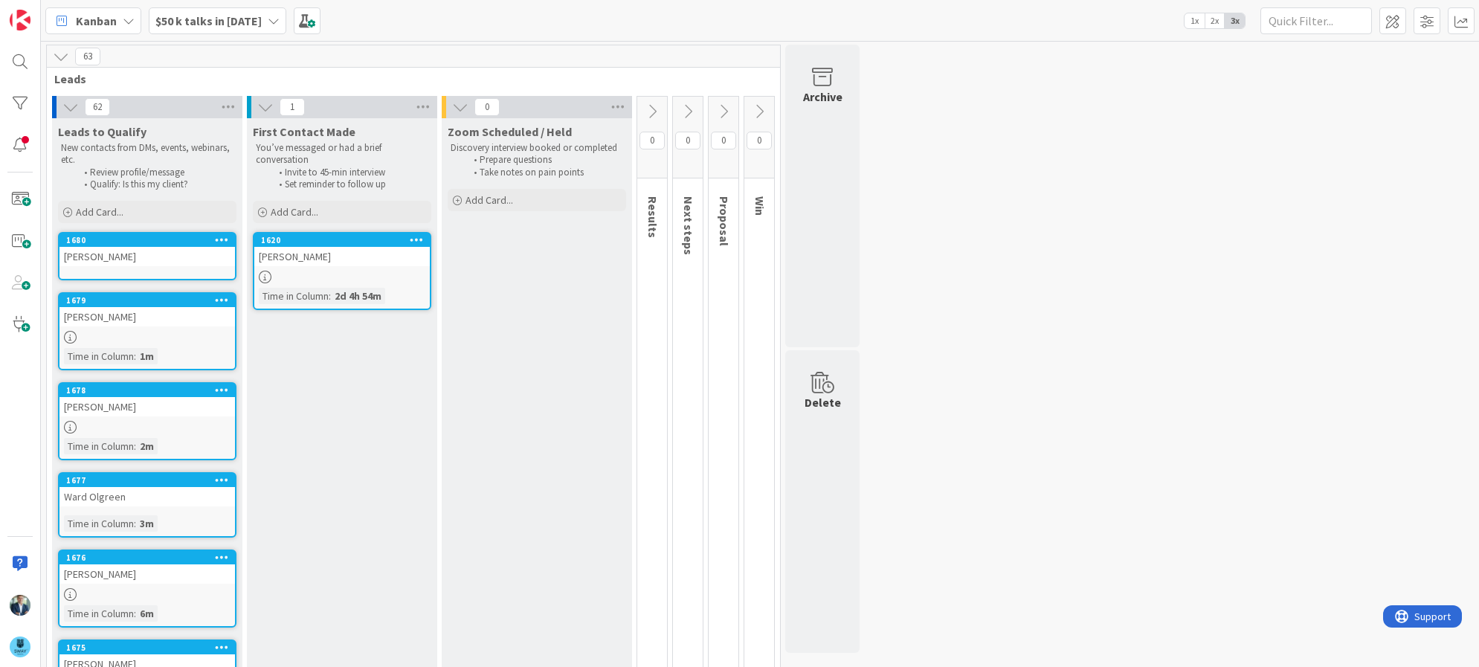
click at [141, 268] on link "1680 Chris Brown" at bounding box center [147, 256] width 178 height 48
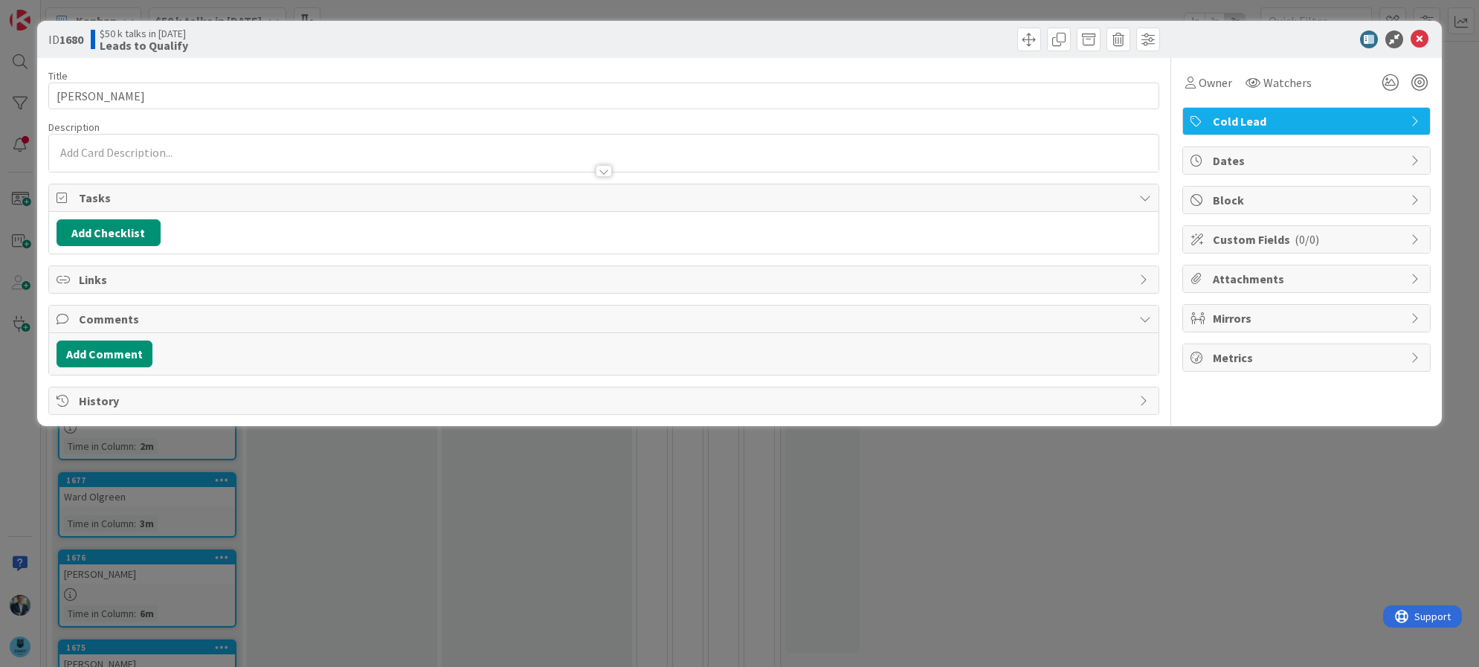
click at [143, 159] on div at bounding box center [604, 164] width 1110 height 16
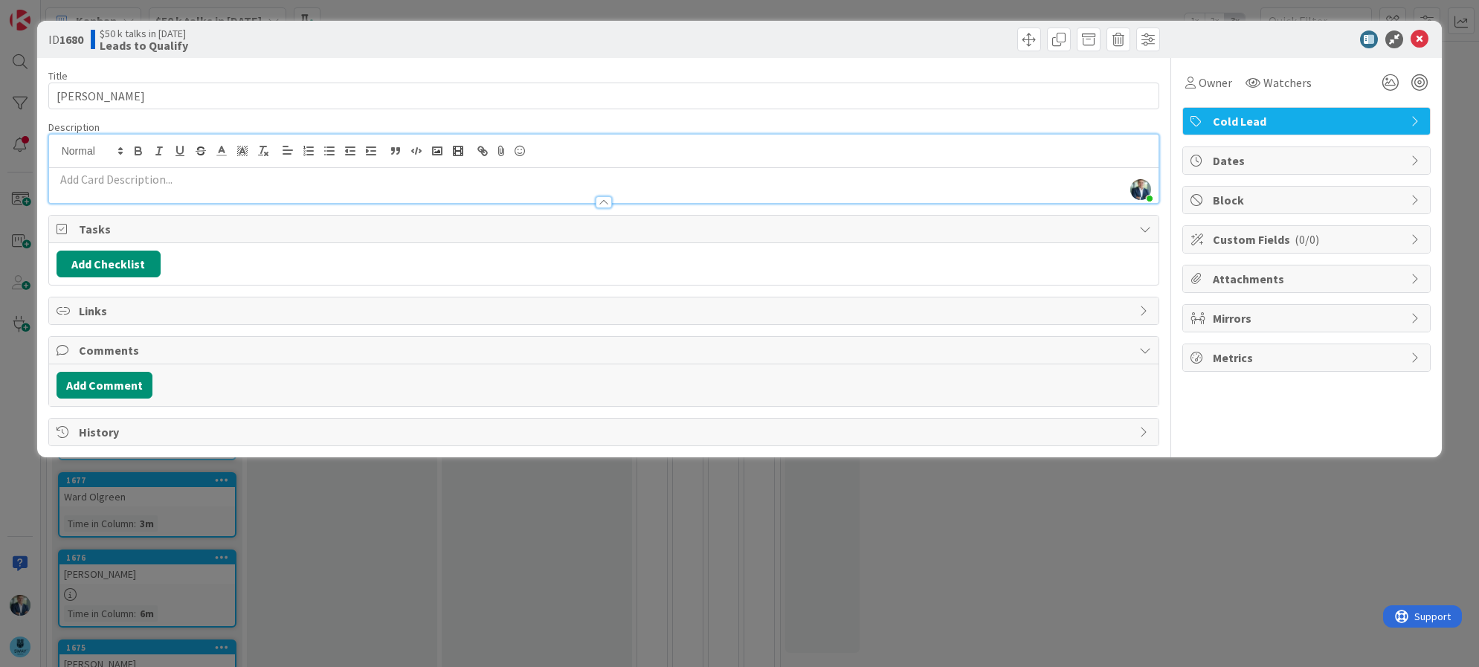
click at [141, 184] on p at bounding box center [604, 179] width 1095 height 17
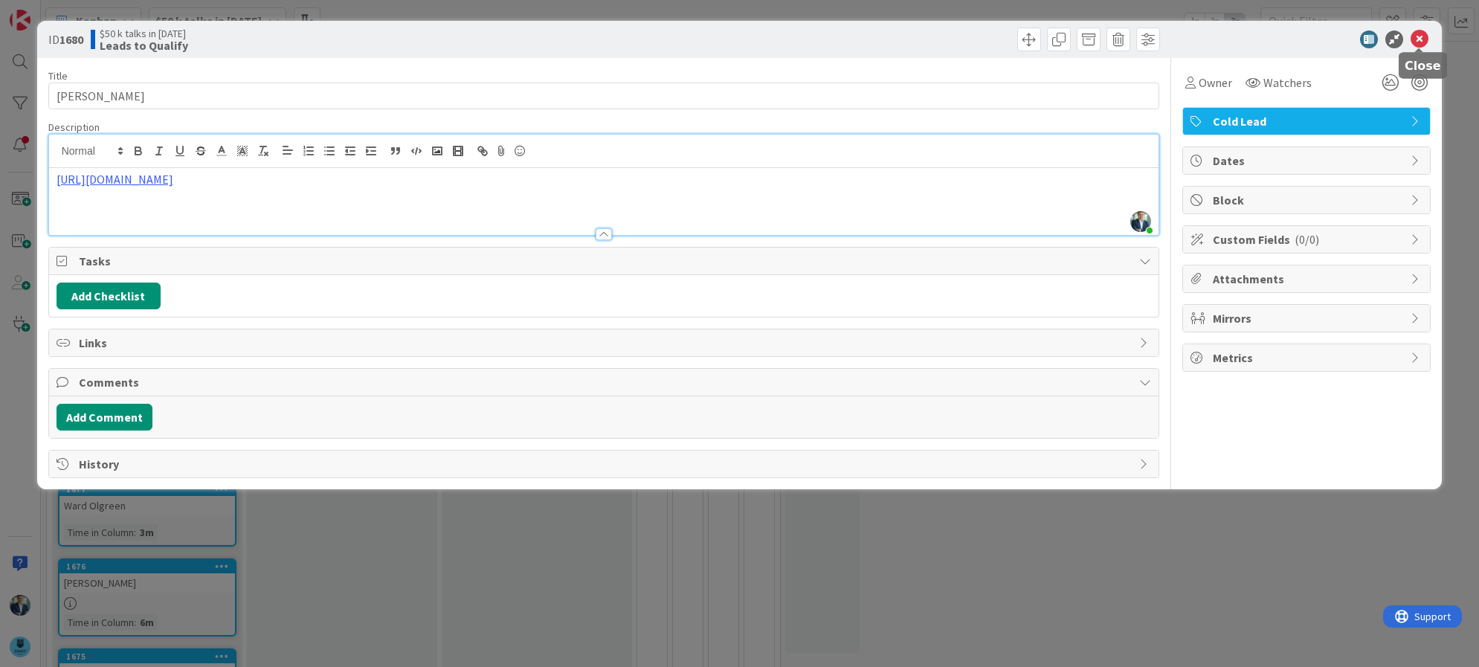
click at [1419, 34] on icon at bounding box center [1419, 39] width 18 height 18
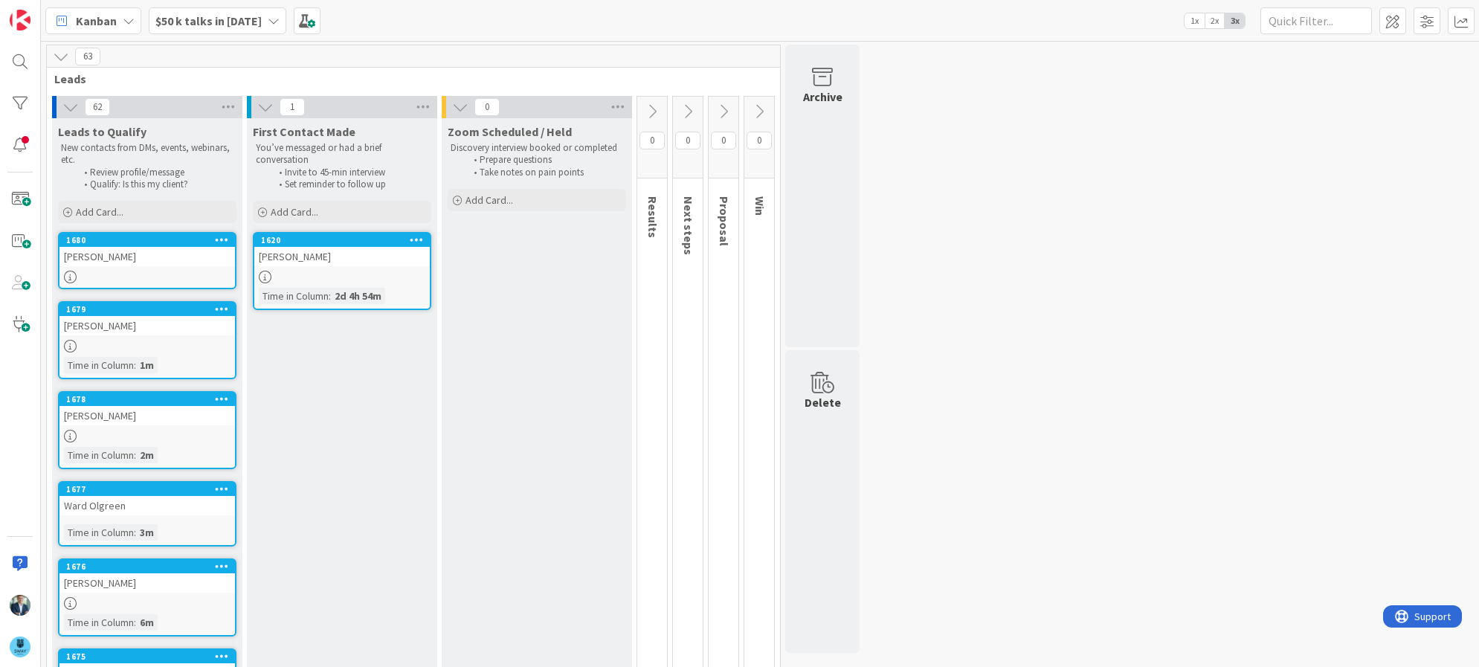
click at [156, 20] on b "$50 k talks in 2025" at bounding box center [208, 20] width 106 height 15
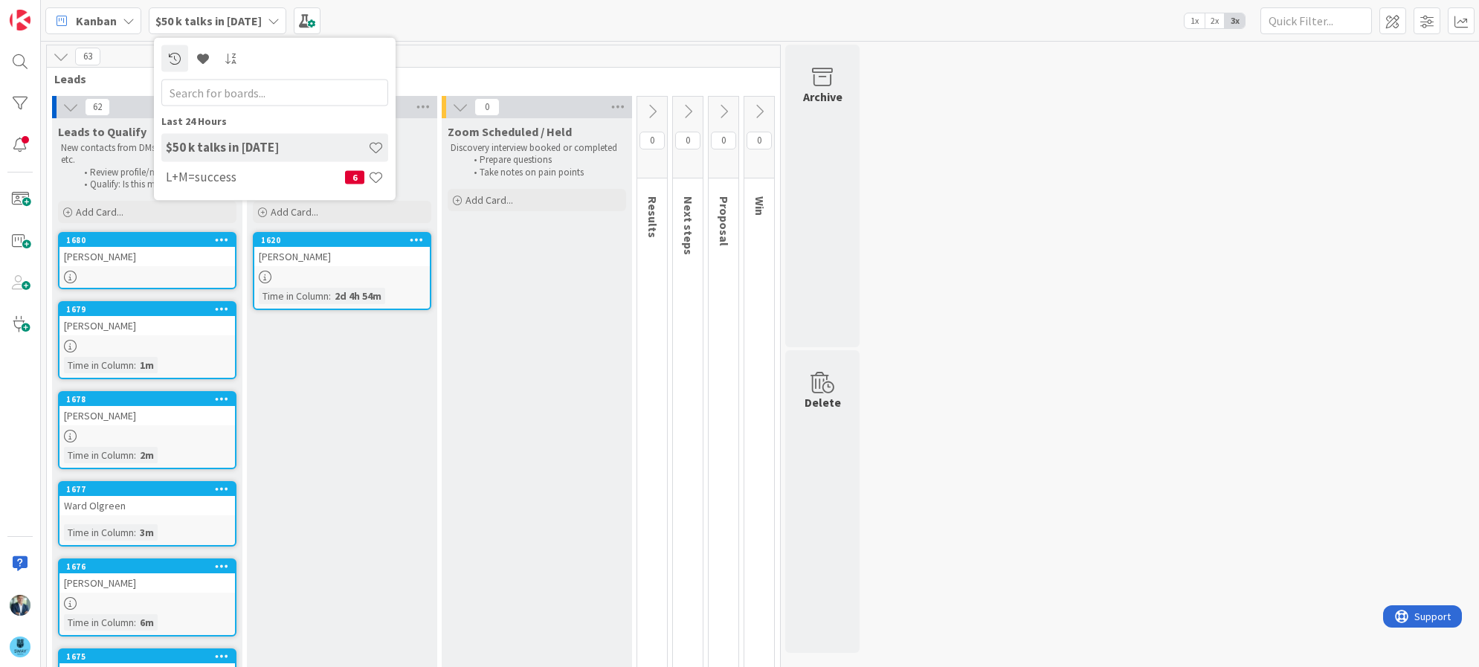
click at [268, 15] on icon at bounding box center [274, 21] width 12 height 12
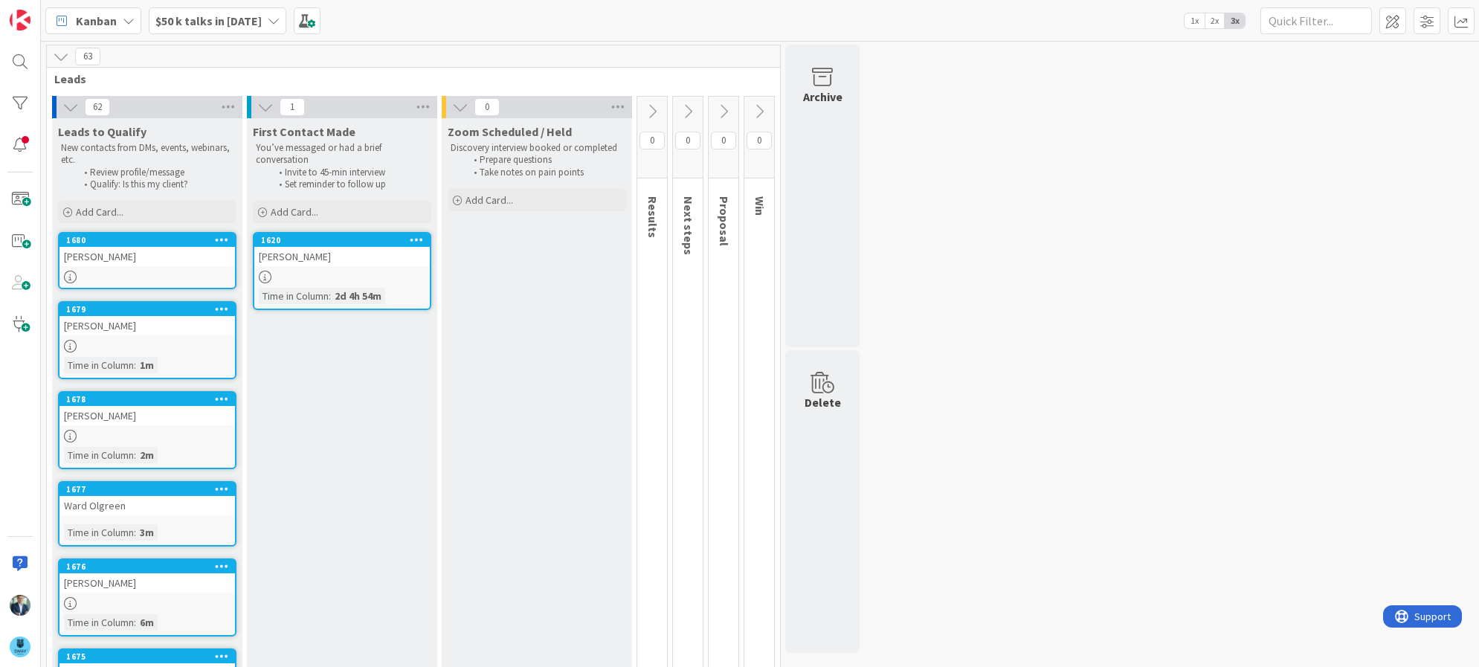
click at [268, 15] on icon at bounding box center [274, 21] width 12 height 12
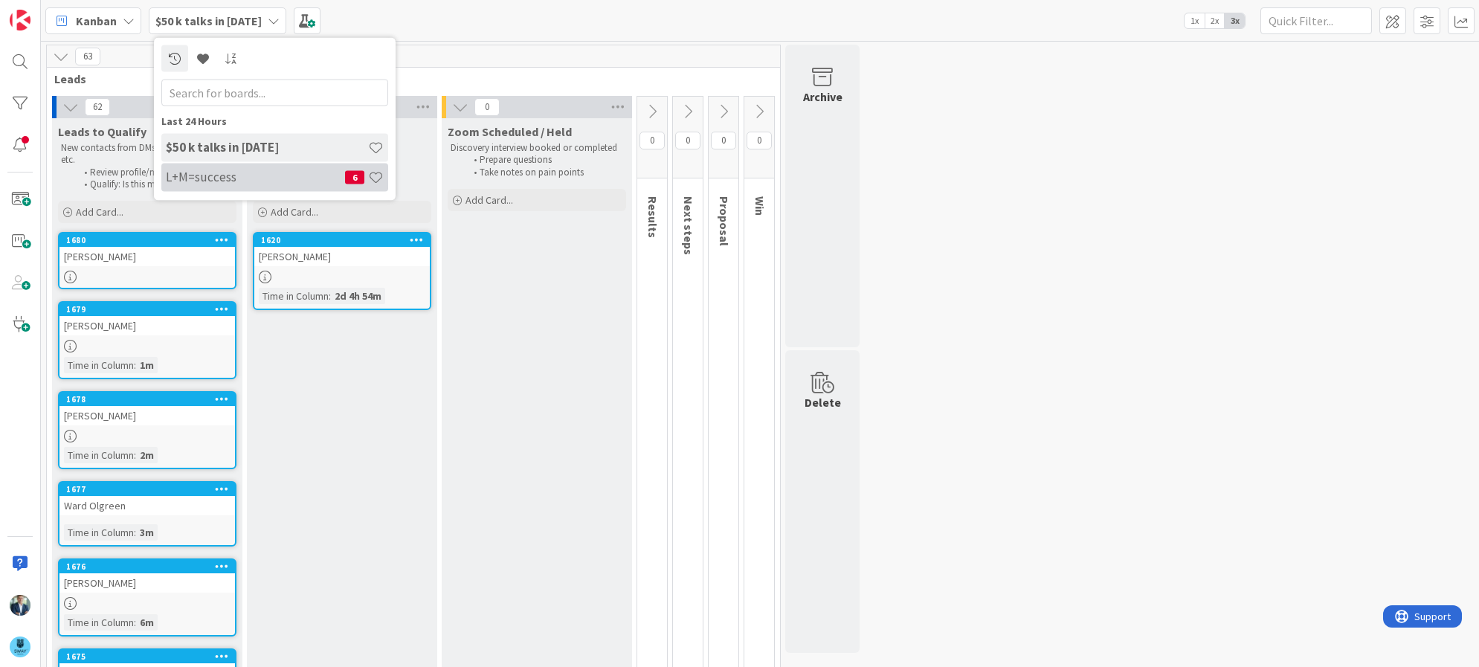
click at [245, 181] on h4 "L+M=success" at bounding box center [255, 177] width 179 height 15
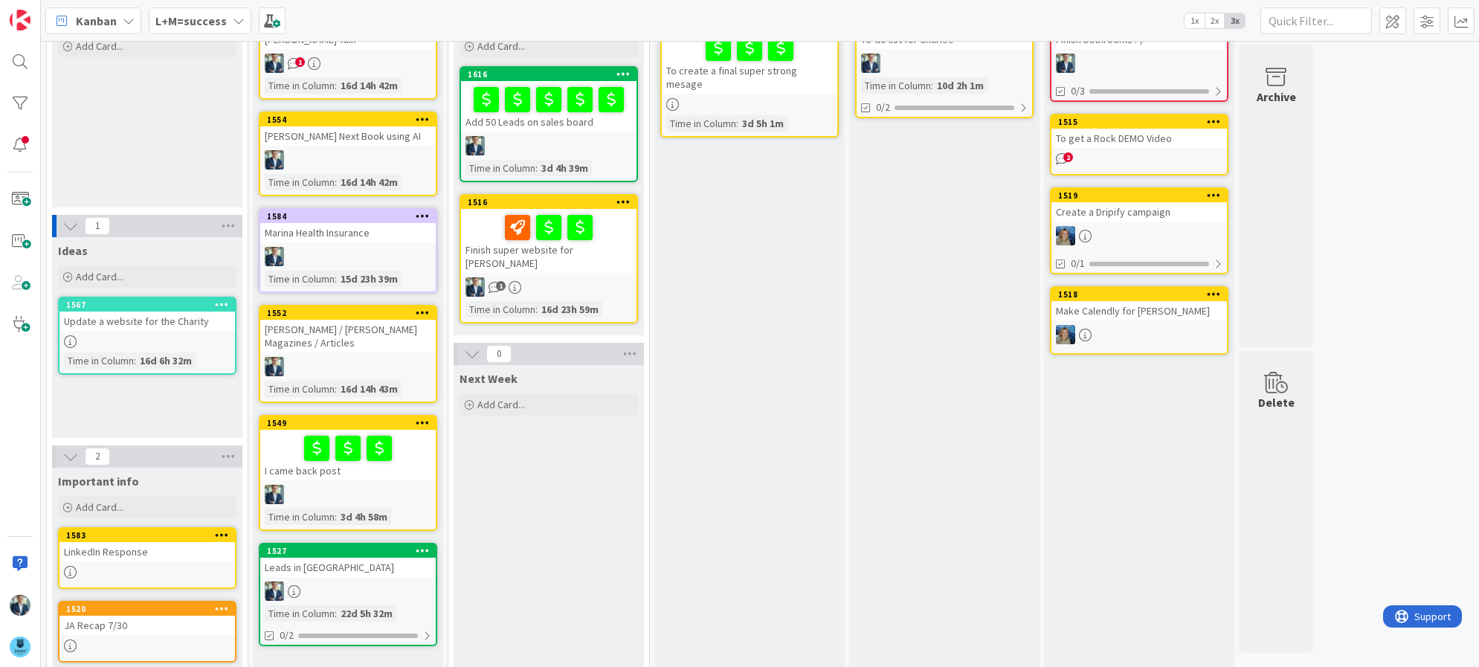
scroll to position [134, 0]
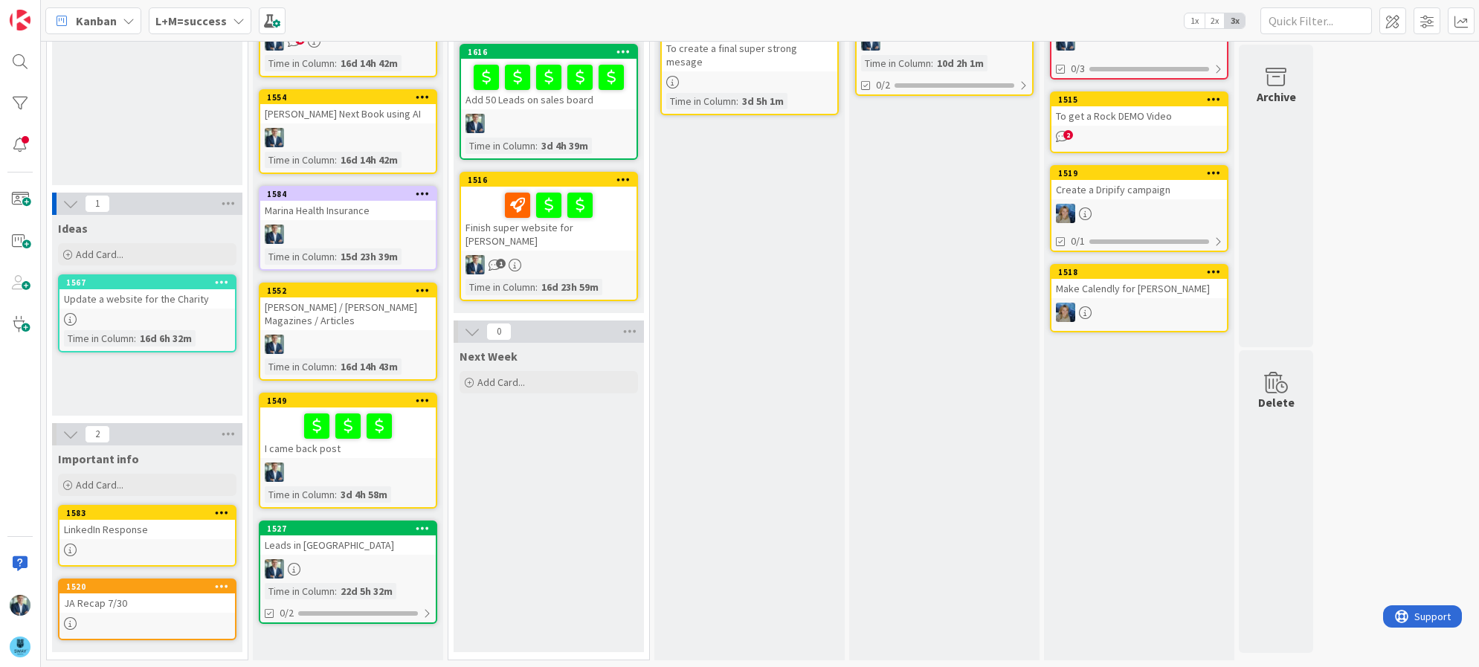
click at [138, 524] on div "LinkedIn Response" at bounding box center [146, 529] width 175 height 19
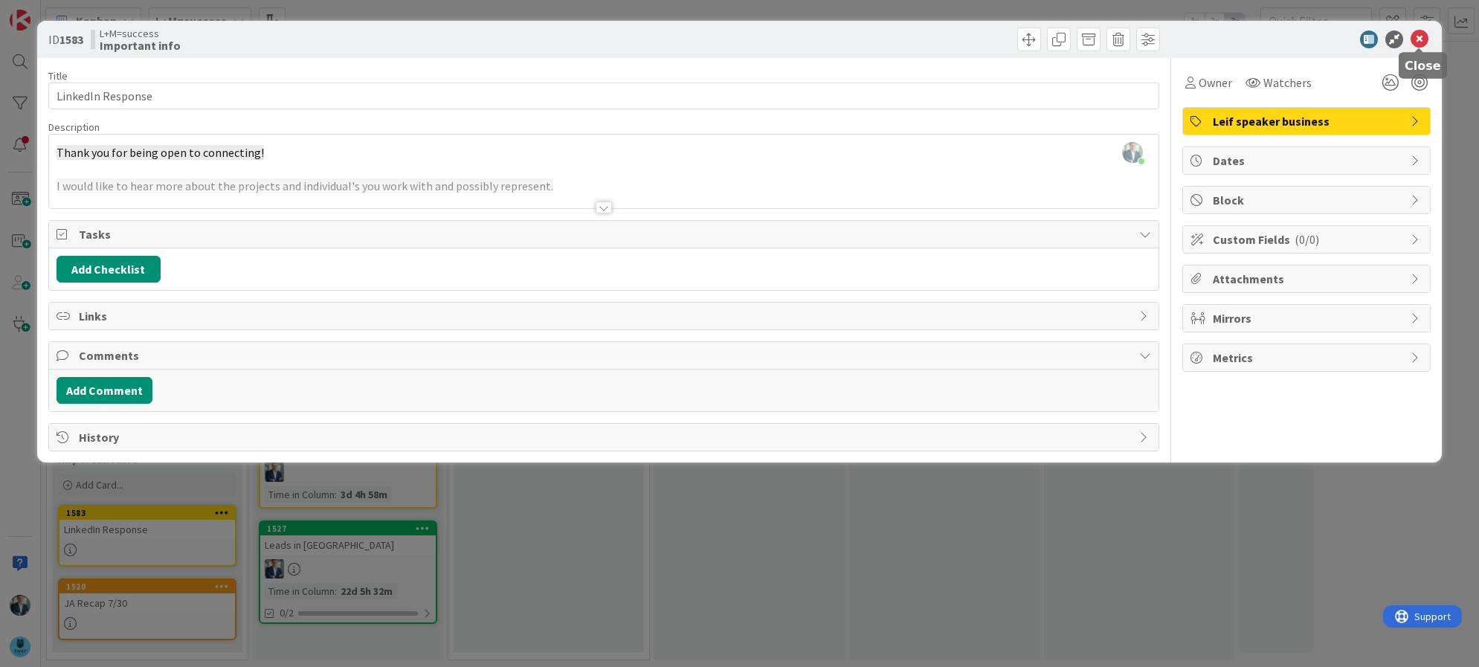
click at [1421, 36] on icon at bounding box center [1419, 39] width 18 height 18
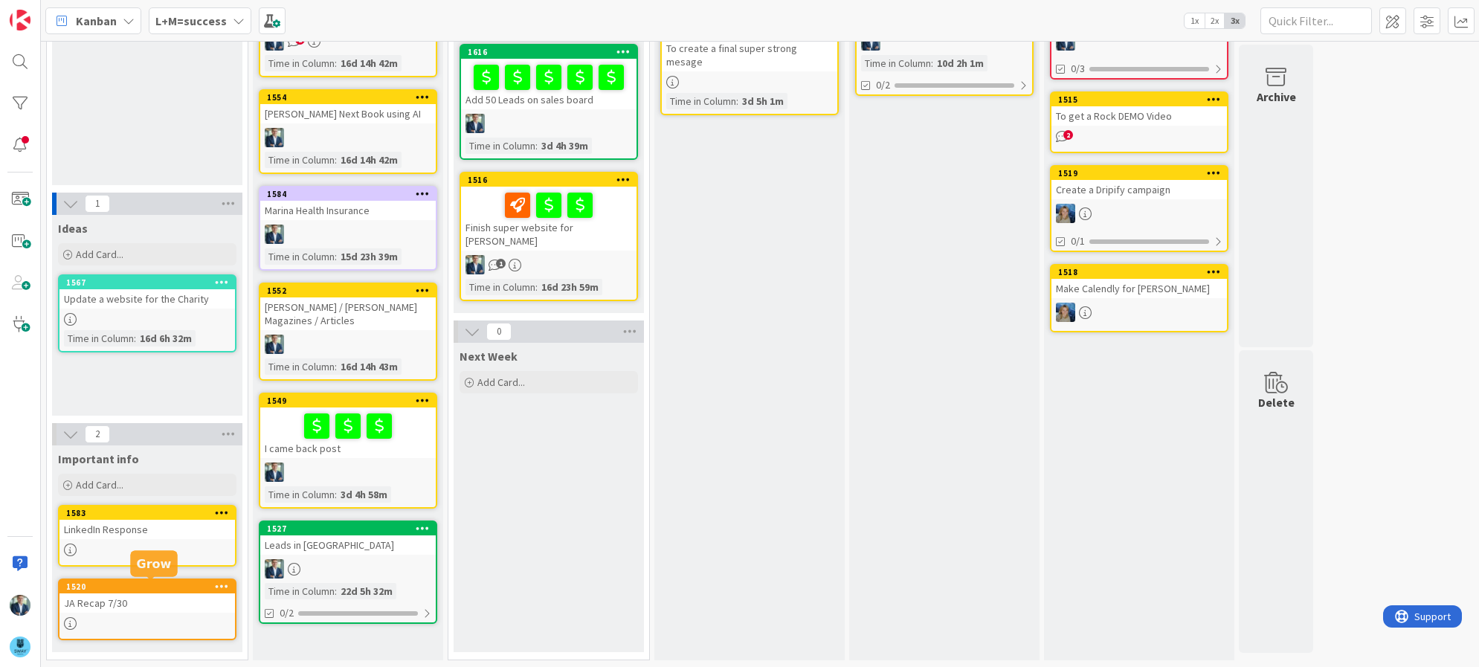
click at [170, 587] on div "1520" at bounding box center [150, 586] width 169 height 10
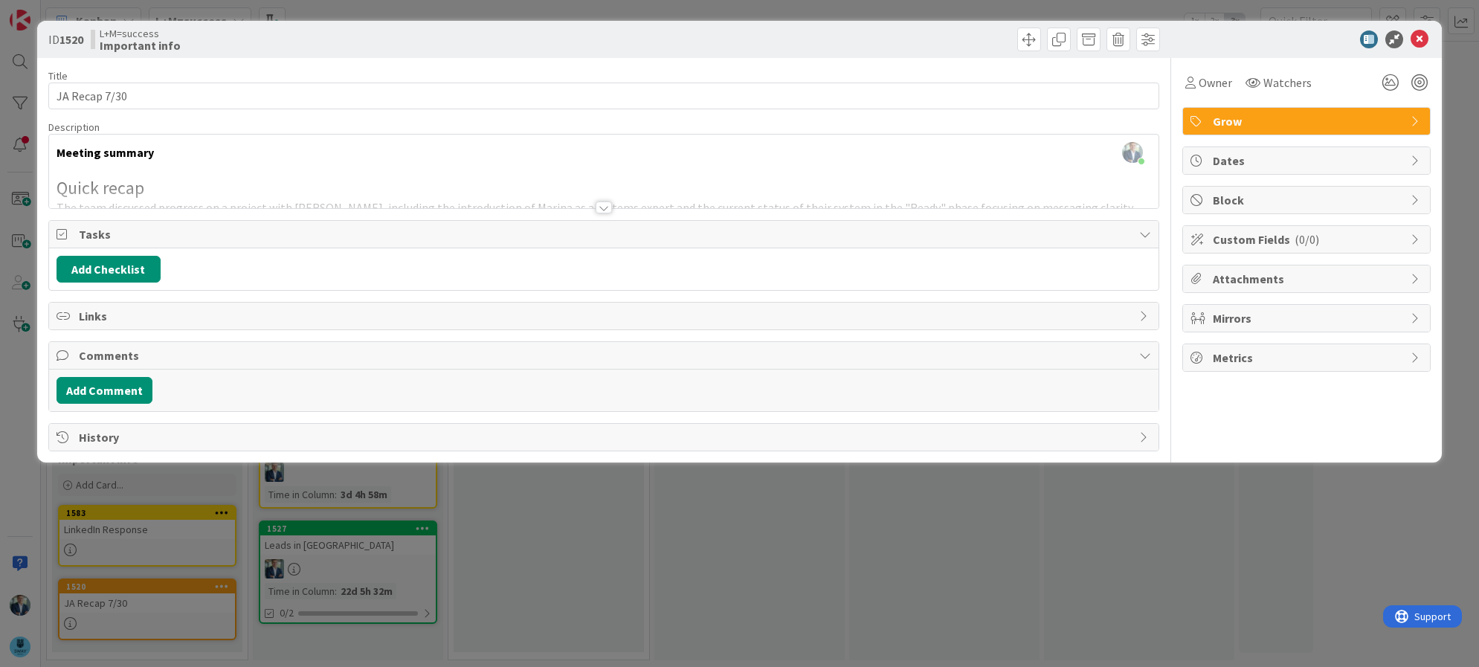
click at [360, 166] on div "Leif Becker just joined Meeting summary Quick recap The team discussed progress…" at bounding box center [604, 172] width 1110 height 74
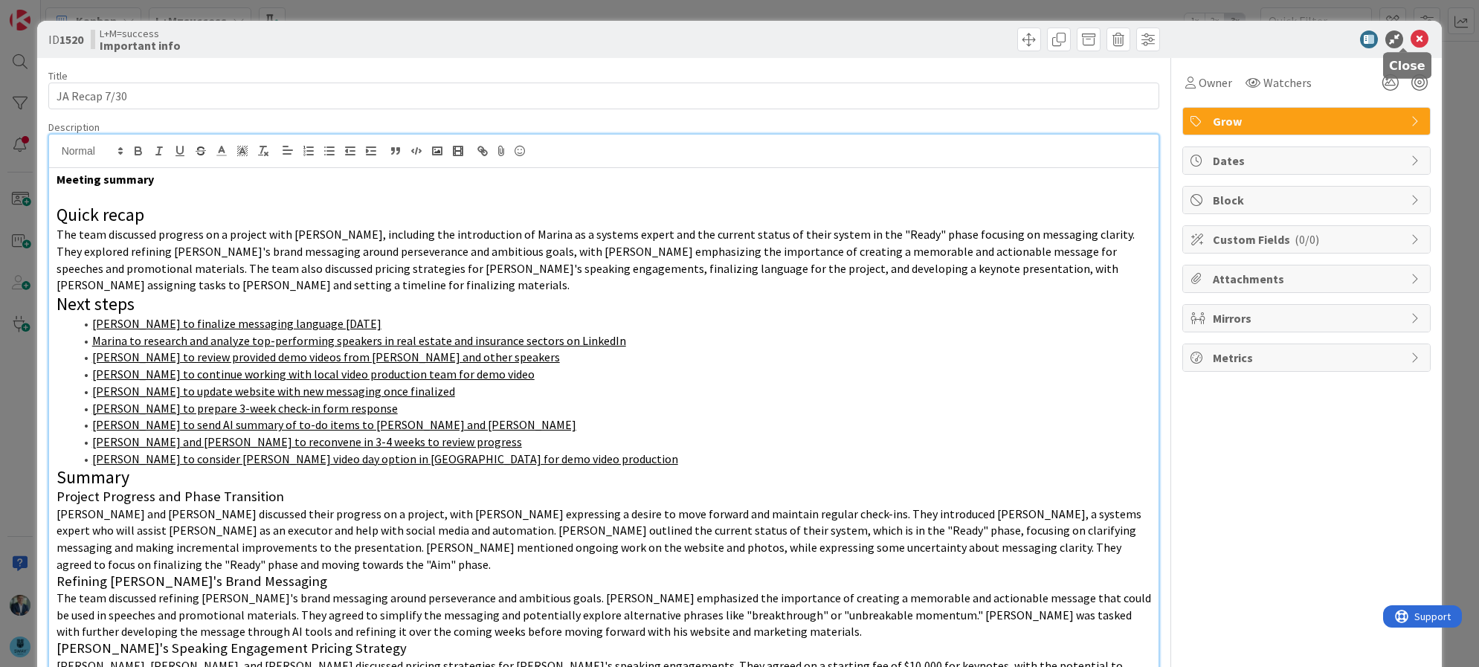
click at [1410, 33] on icon at bounding box center [1419, 39] width 18 height 18
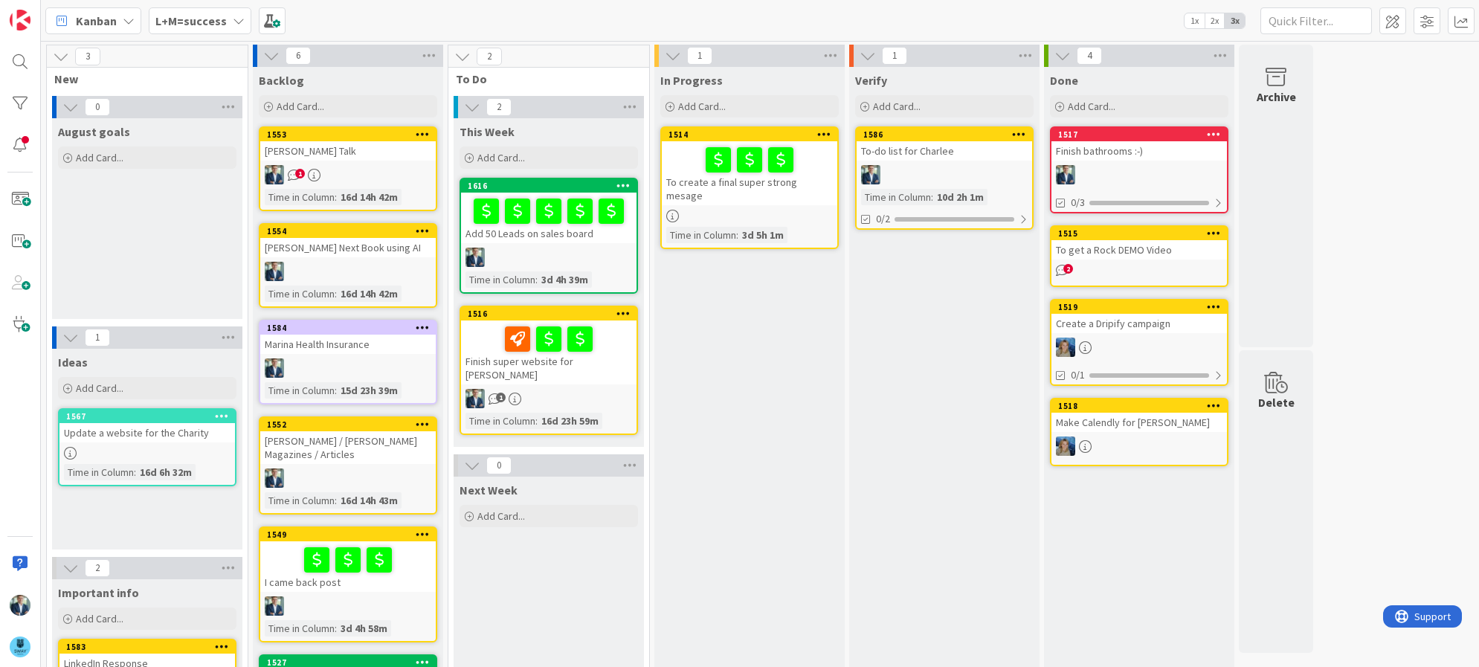
click at [293, 174] on icon "1" at bounding box center [294, 175] width 13 height 13
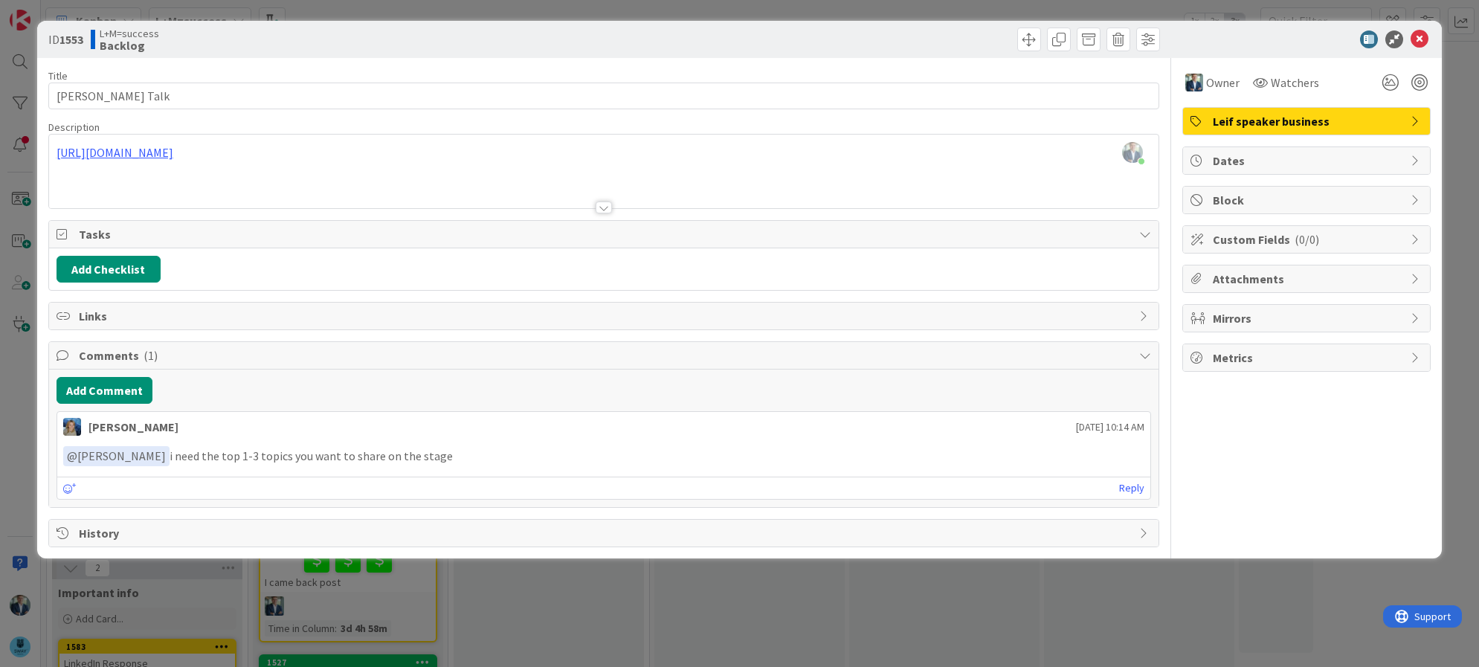
click at [514, 451] on div "﻿ @ Leif Becker ﻿ i need the top 1-3 topics you want to share on the stage" at bounding box center [604, 456] width 1094 height 32
click at [1424, 36] on icon at bounding box center [1419, 39] width 18 height 18
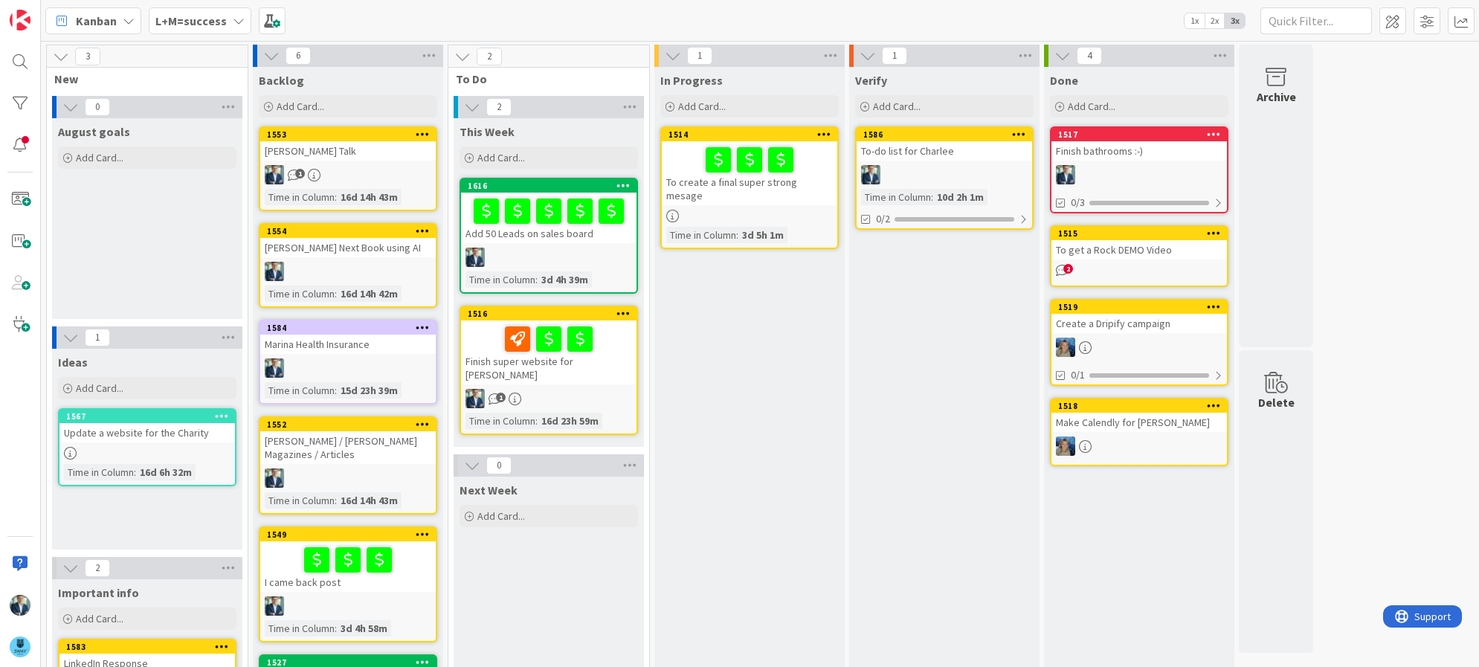
click at [233, 27] on div "L+M=success" at bounding box center [200, 20] width 103 height 27
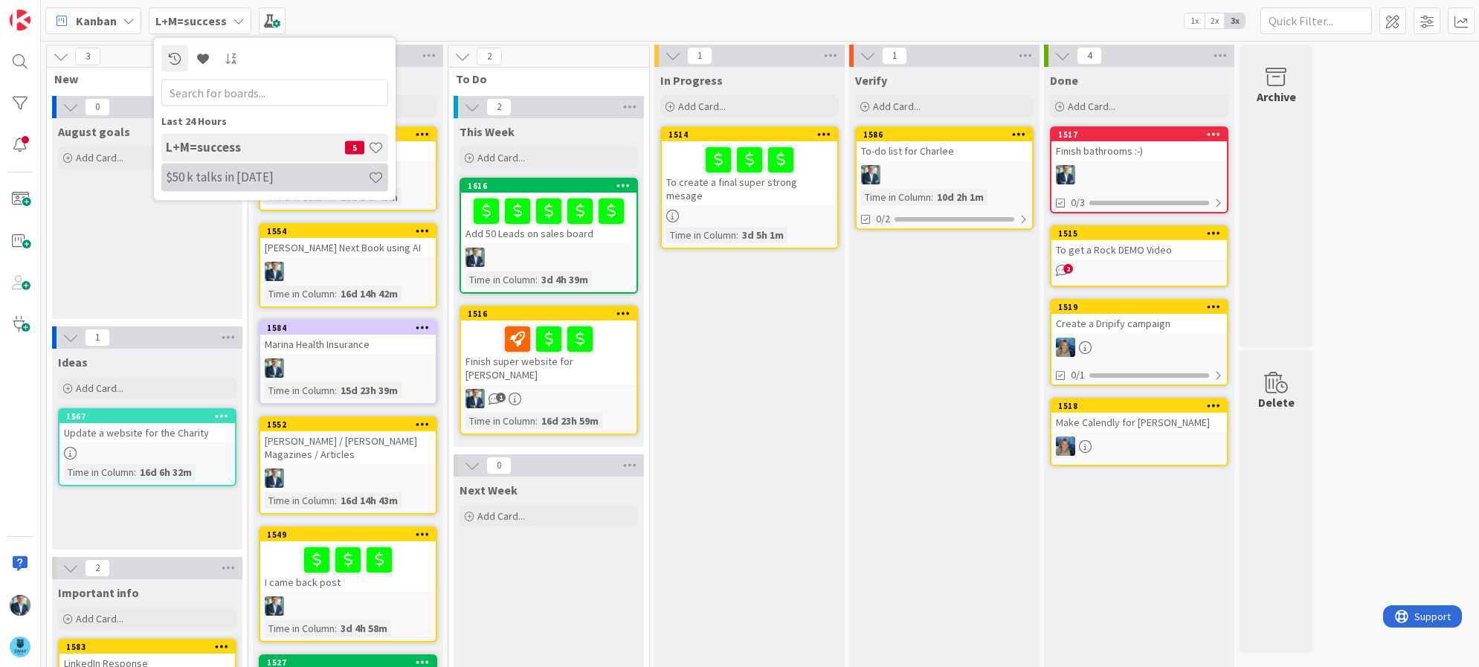
click at [207, 174] on h4 "$50 k talks in 2025" at bounding box center [267, 177] width 202 height 15
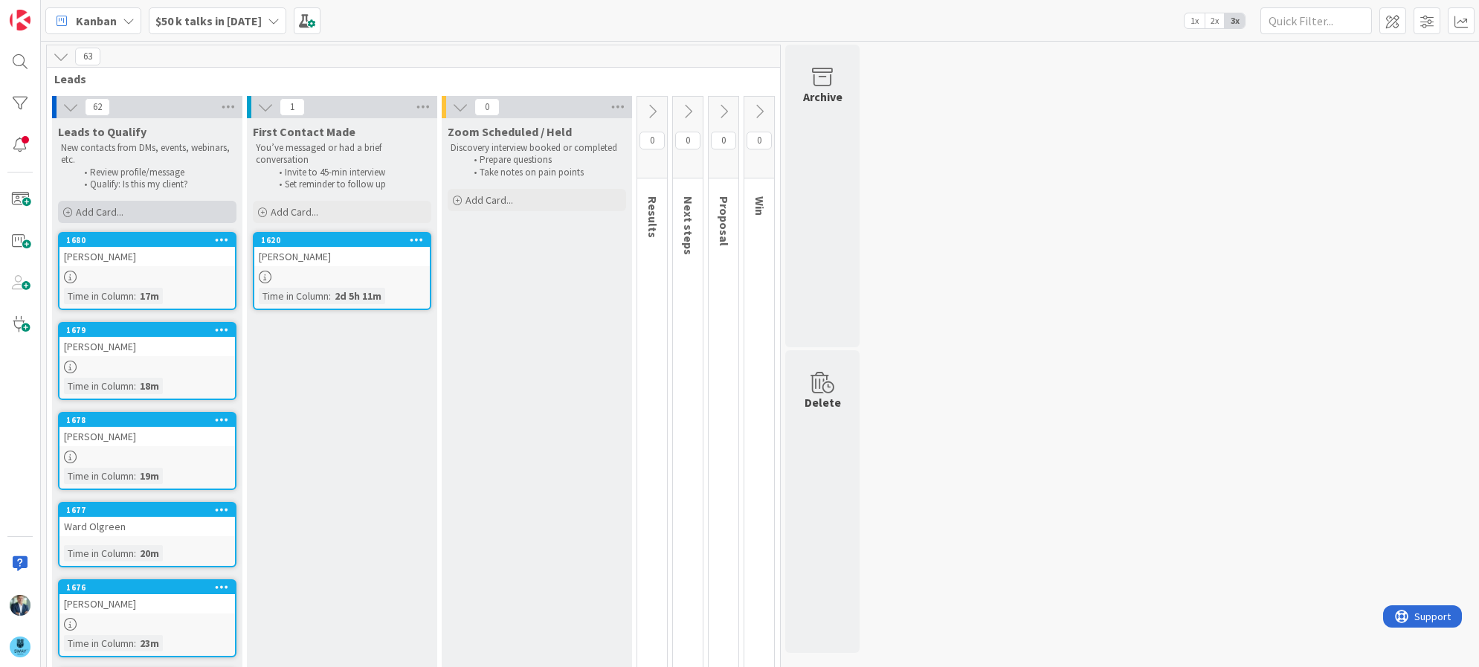
click at [136, 212] on div "Add Card..." at bounding box center [147, 212] width 178 height 22
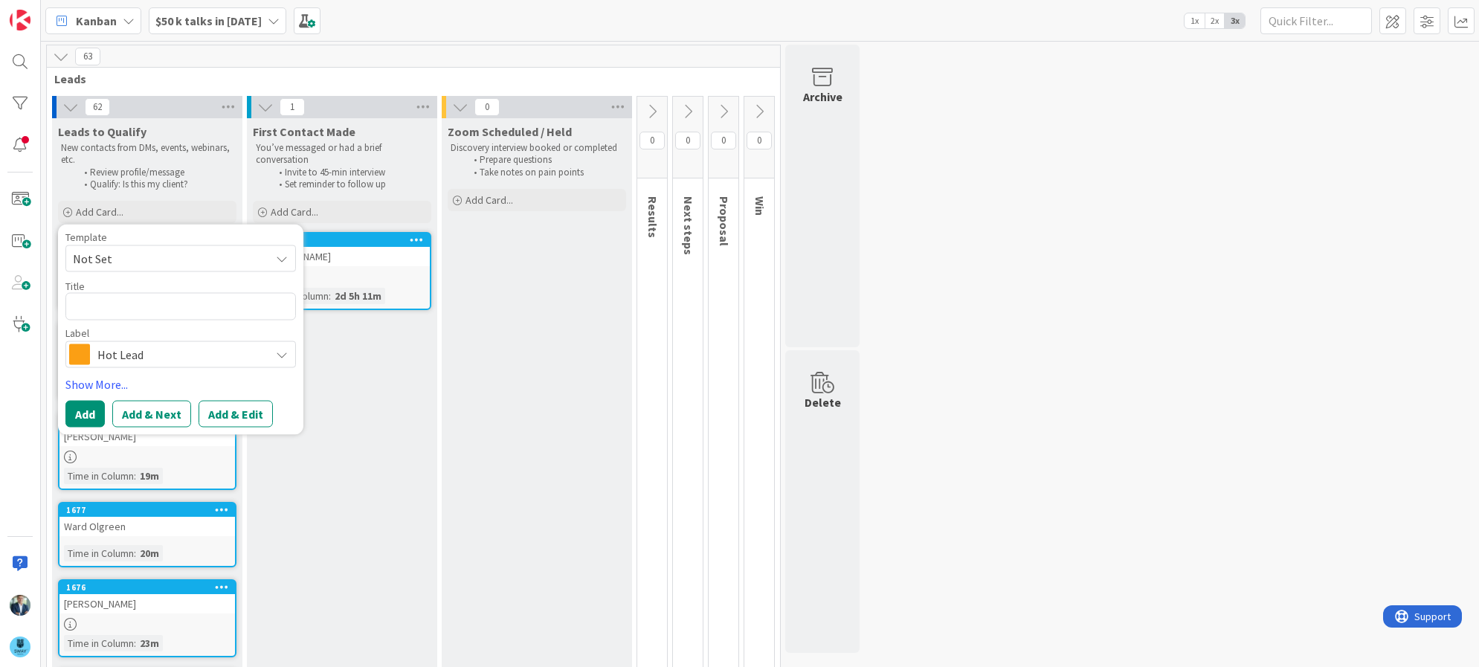
click at [135, 308] on textarea at bounding box center [180, 307] width 230 height 28
click at [164, 361] on span "Hot Lead" at bounding box center [179, 354] width 165 height 21
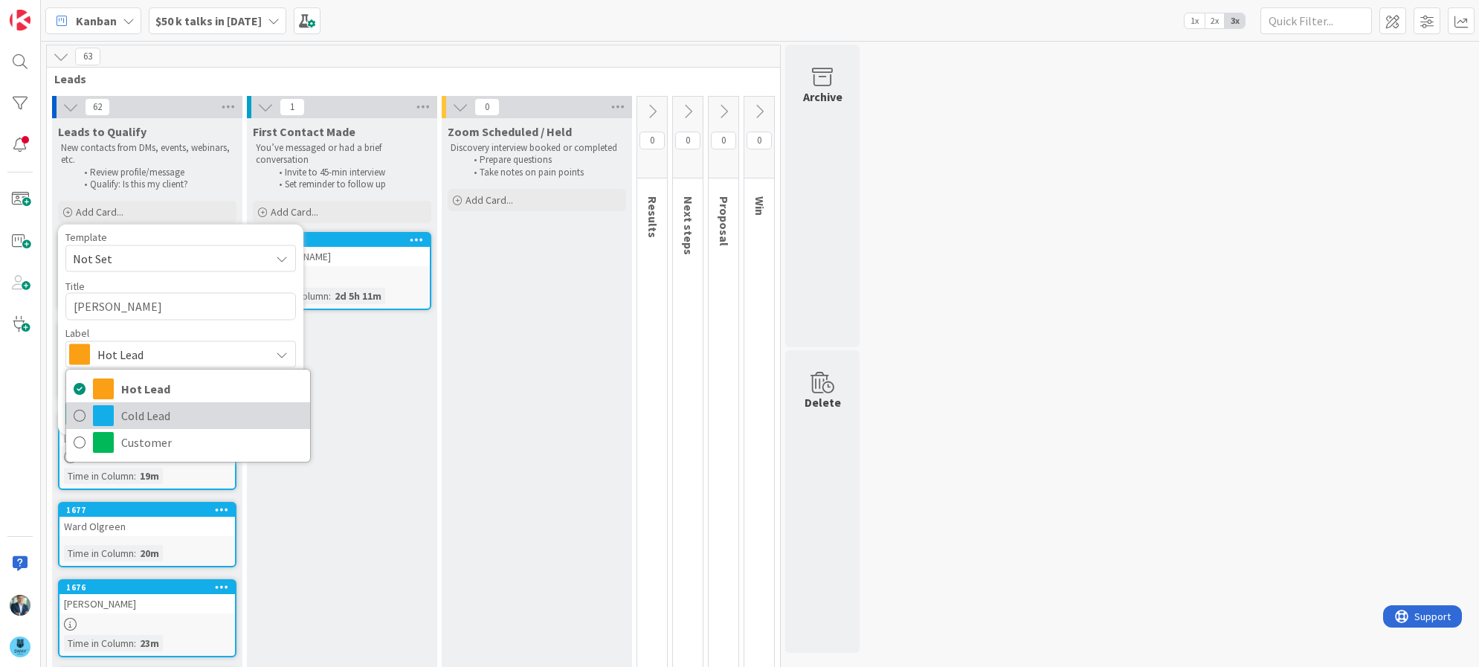
click at [97, 413] on span at bounding box center [103, 415] width 21 height 21
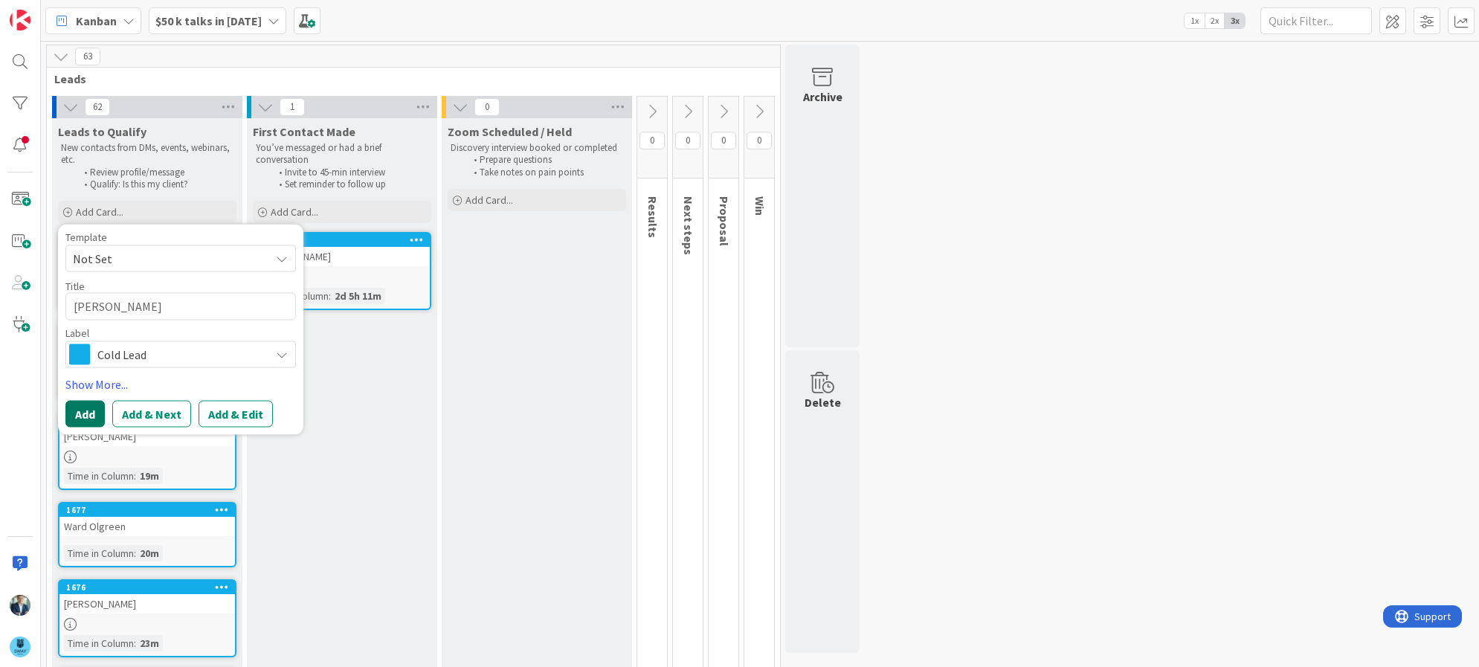
click at [74, 408] on button "Add" at bounding box center [84, 414] width 39 height 27
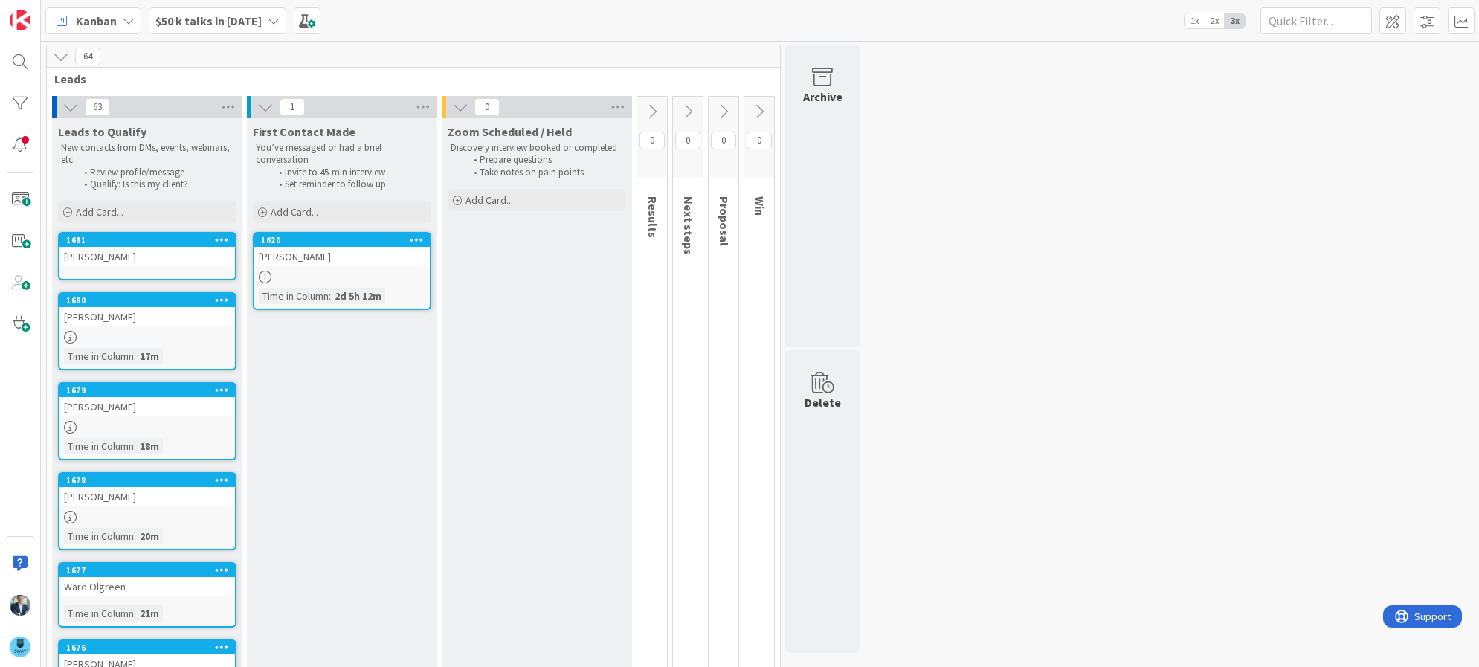
click at [136, 257] on div "Stacie Gottsegen" at bounding box center [146, 256] width 175 height 19
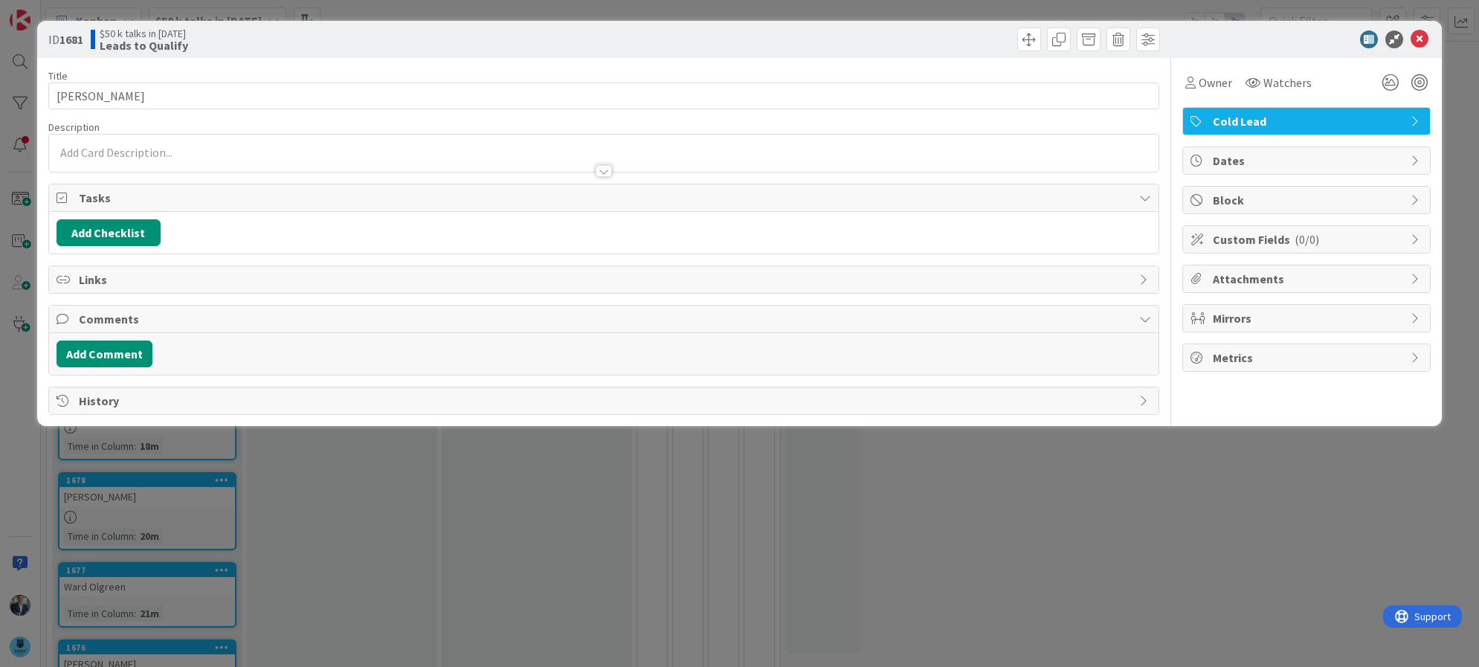
click at [147, 143] on div at bounding box center [604, 153] width 1110 height 37
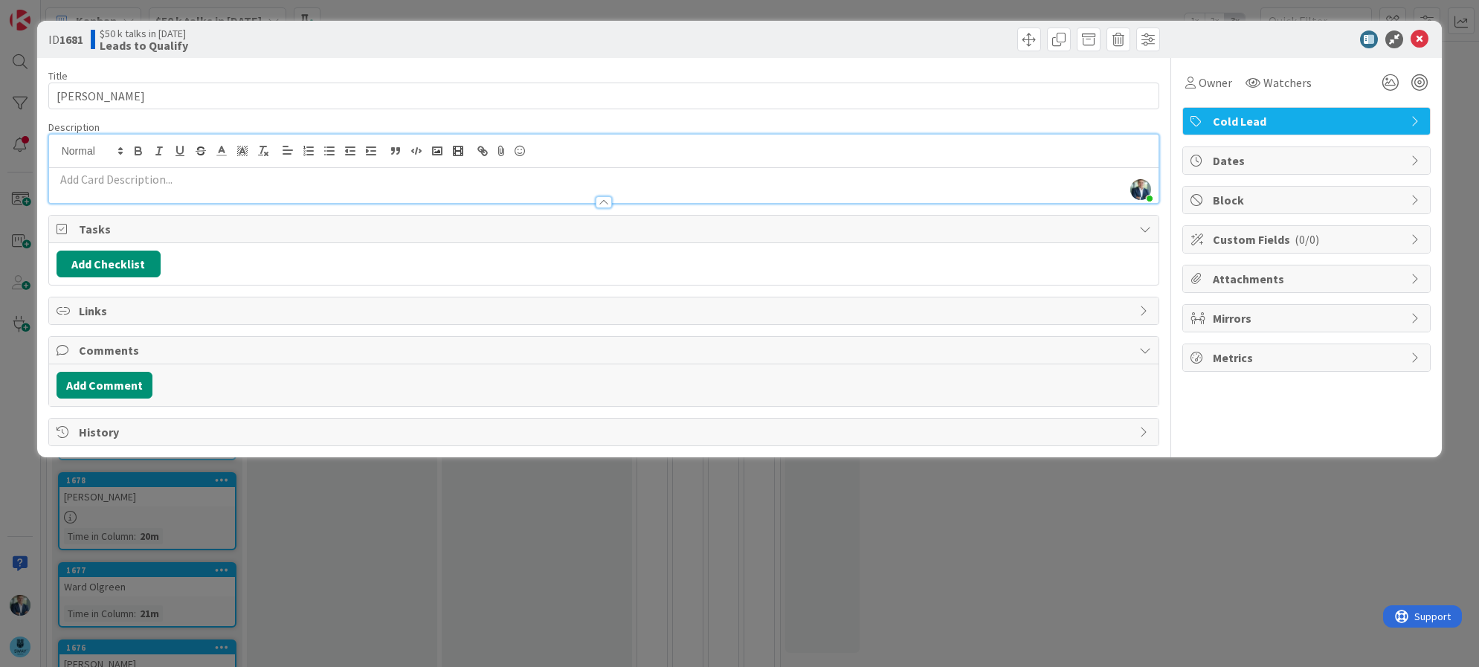
click at [141, 179] on p at bounding box center [604, 179] width 1095 height 17
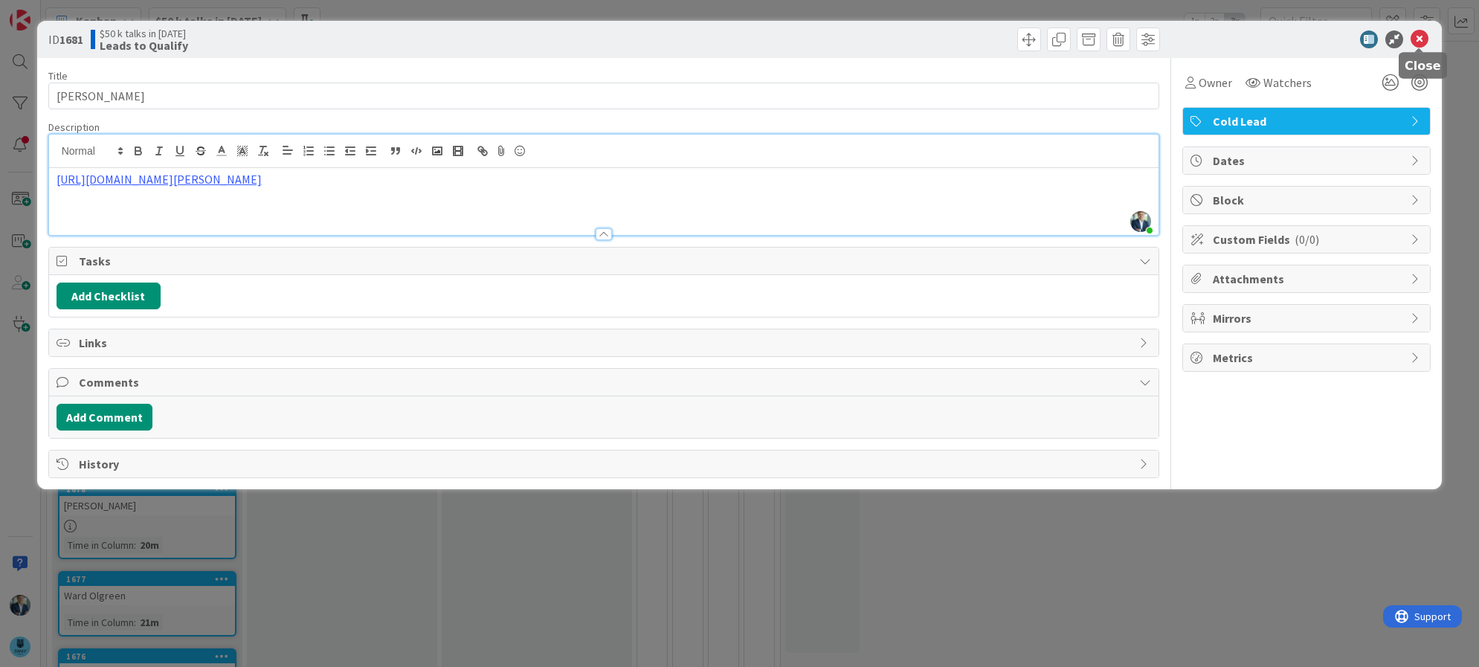
click at [1423, 38] on icon at bounding box center [1419, 39] width 18 height 18
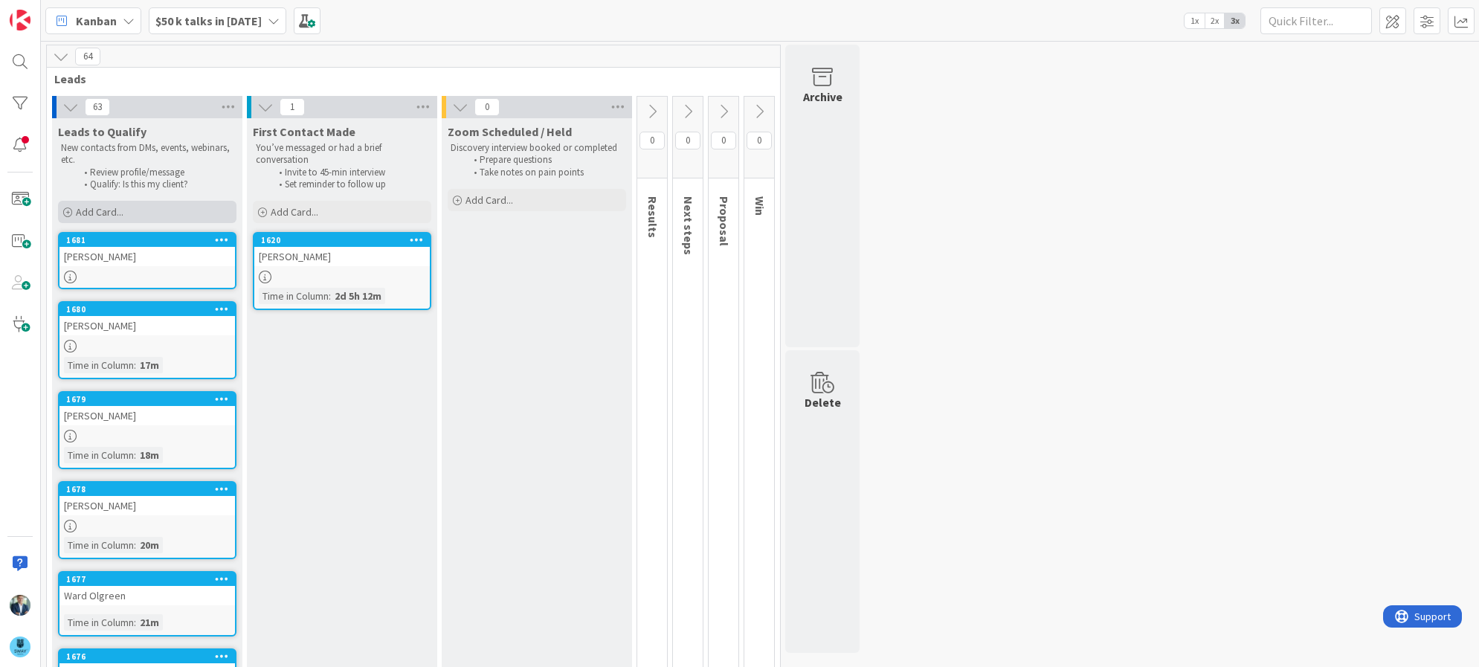
click at [114, 205] on span "Add Card..." at bounding box center [100, 211] width 48 height 13
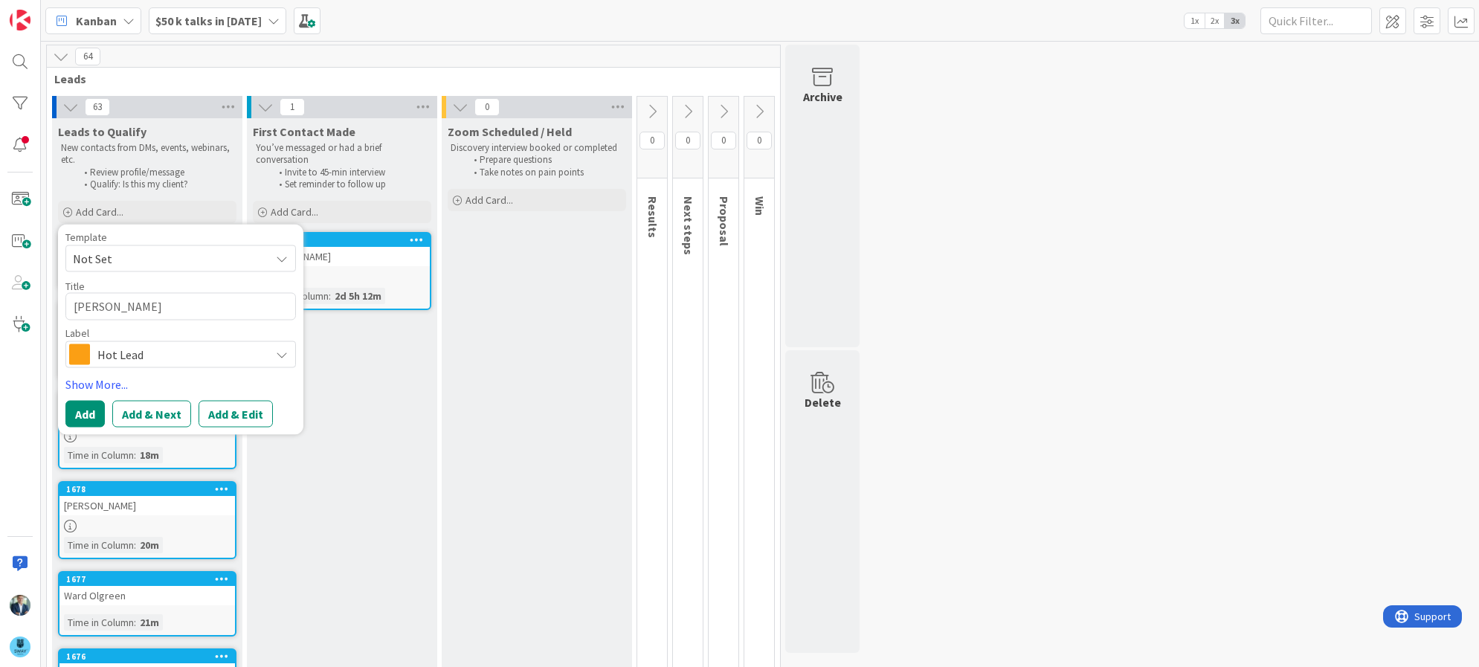
click at [178, 360] on span "Hot Lead" at bounding box center [179, 354] width 165 height 21
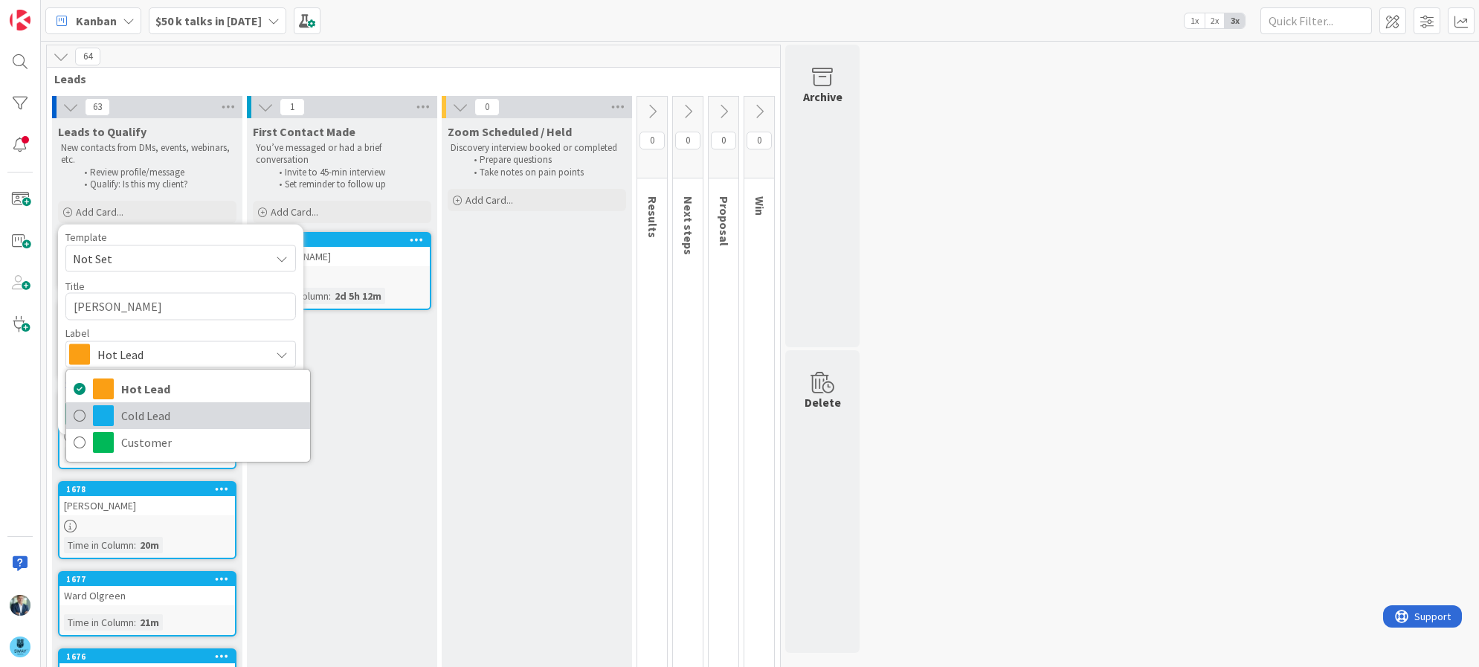
click at [141, 413] on span "Cold Lead" at bounding box center [211, 415] width 181 height 22
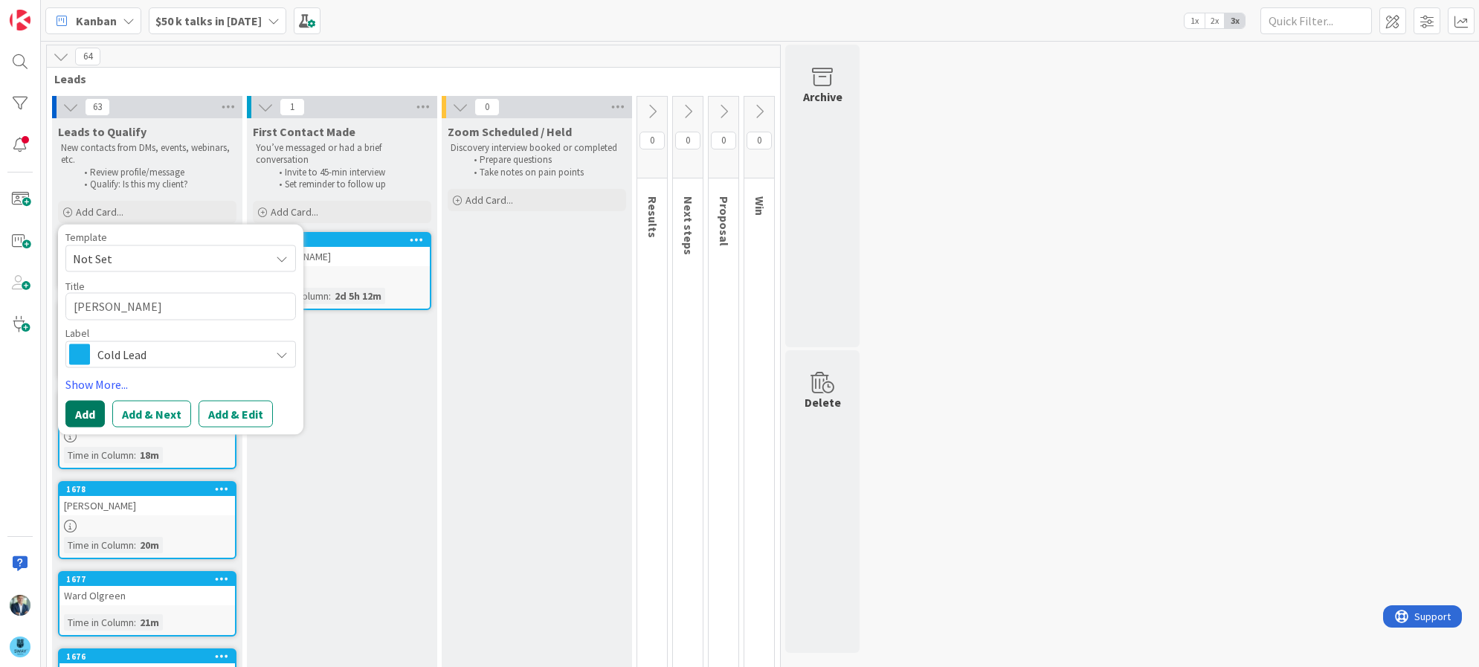
click at [92, 413] on button "Add" at bounding box center [84, 414] width 39 height 27
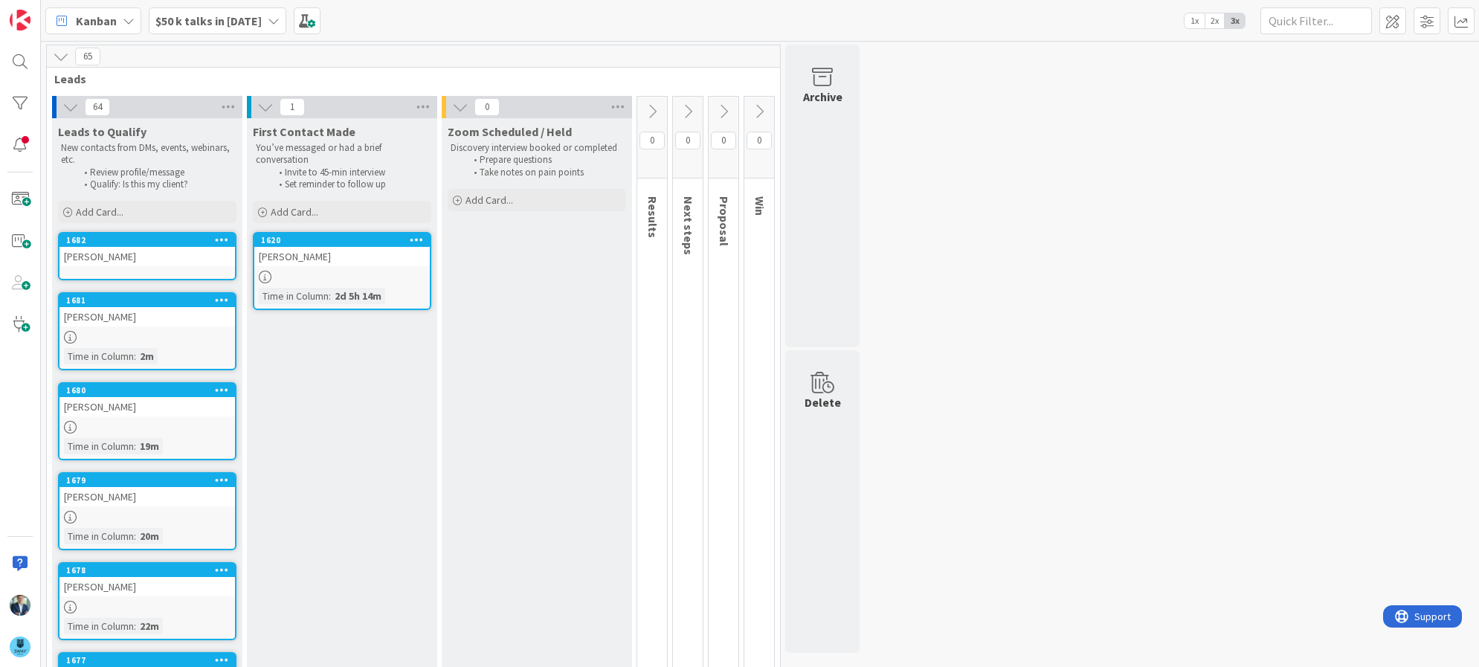
click at [134, 272] on link "1682 Lisa Berger" at bounding box center [147, 256] width 178 height 48
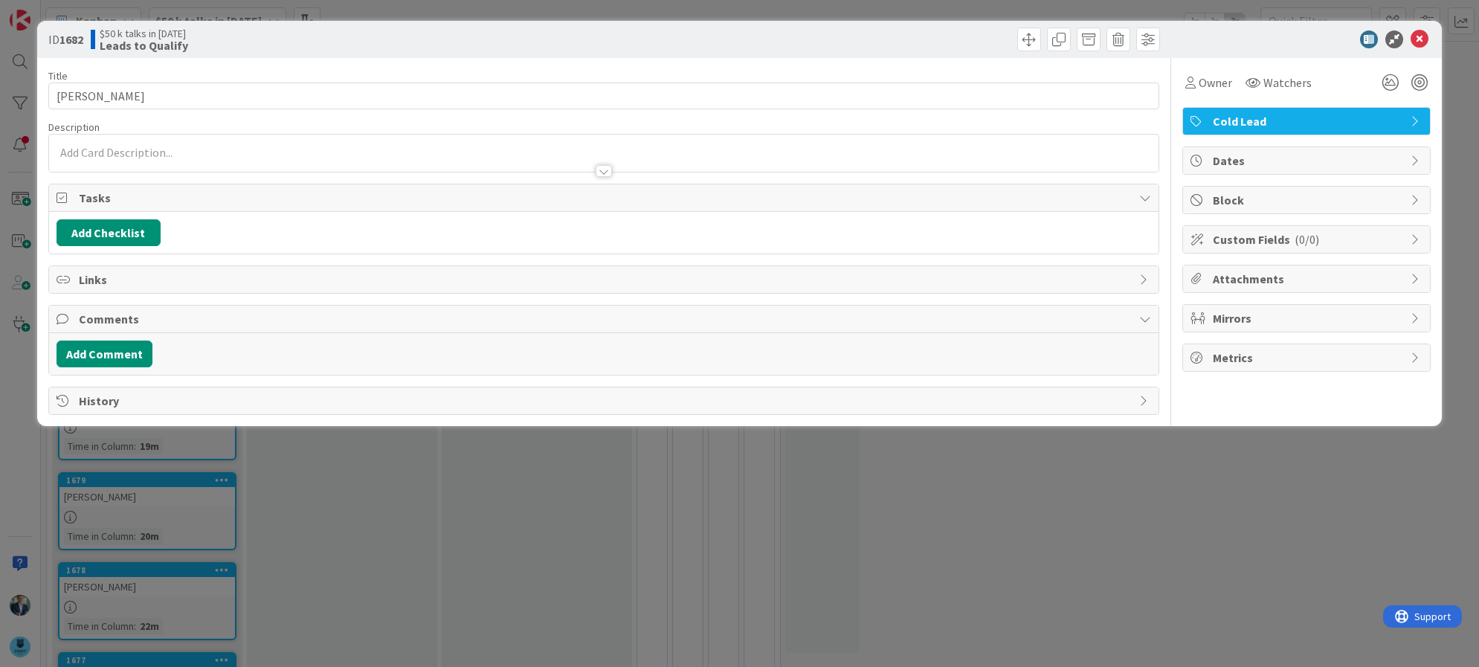
click at [181, 152] on div at bounding box center [604, 153] width 1110 height 37
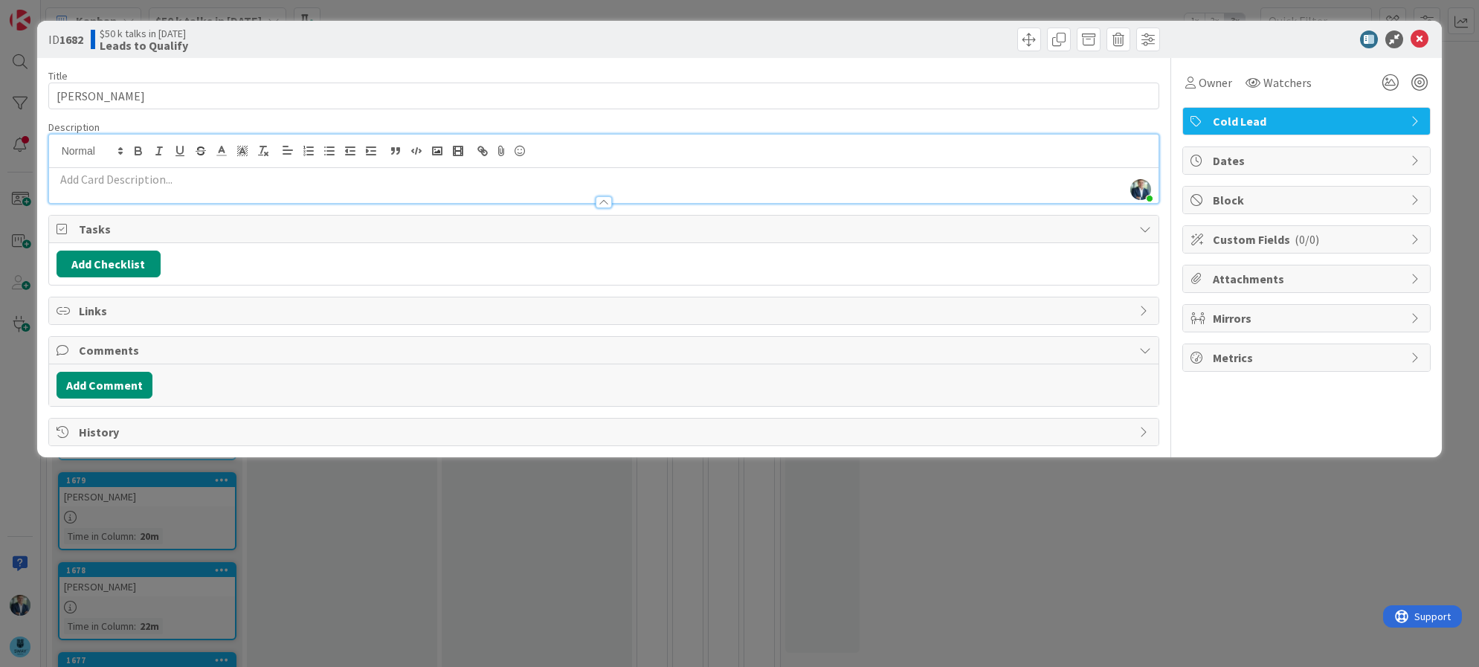
click at [221, 187] on p at bounding box center [604, 179] width 1095 height 17
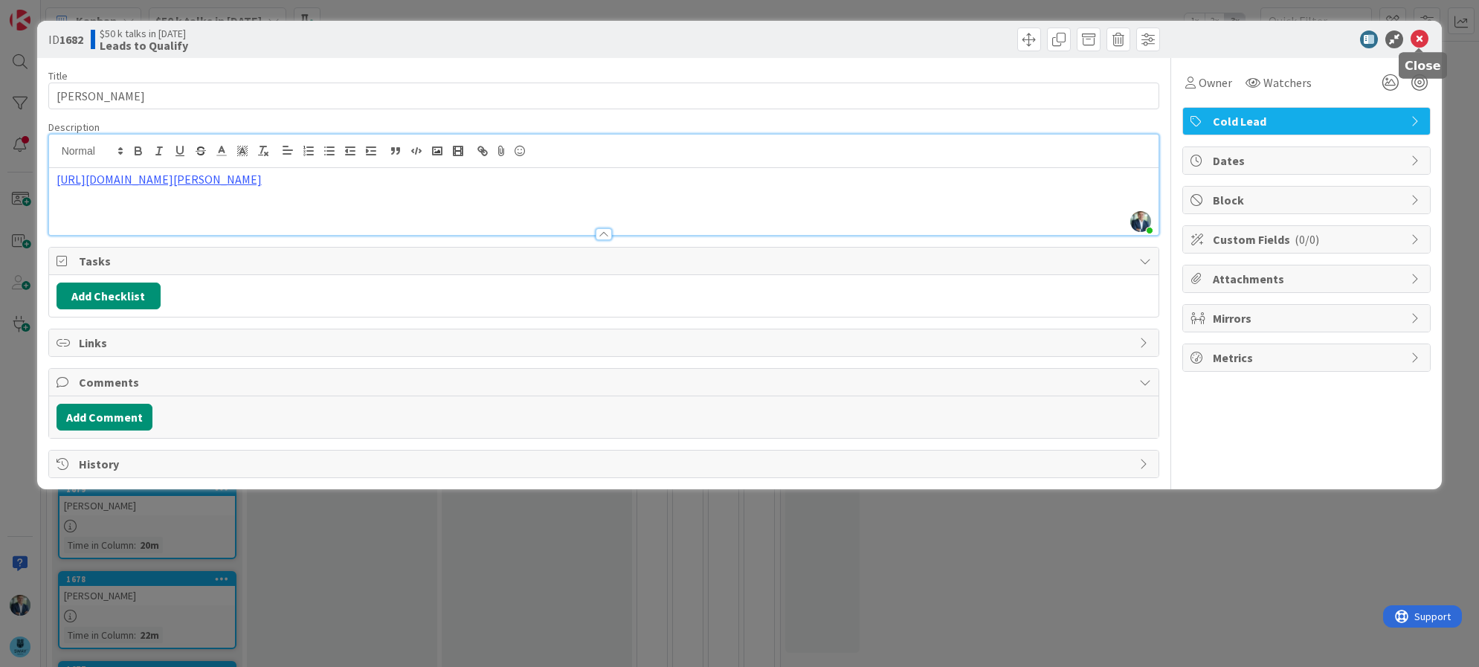
click at [1424, 34] on icon at bounding box center [1419, 39] width 18 height 18
